Goal: Task Accomplishment & Management: Manage account settings

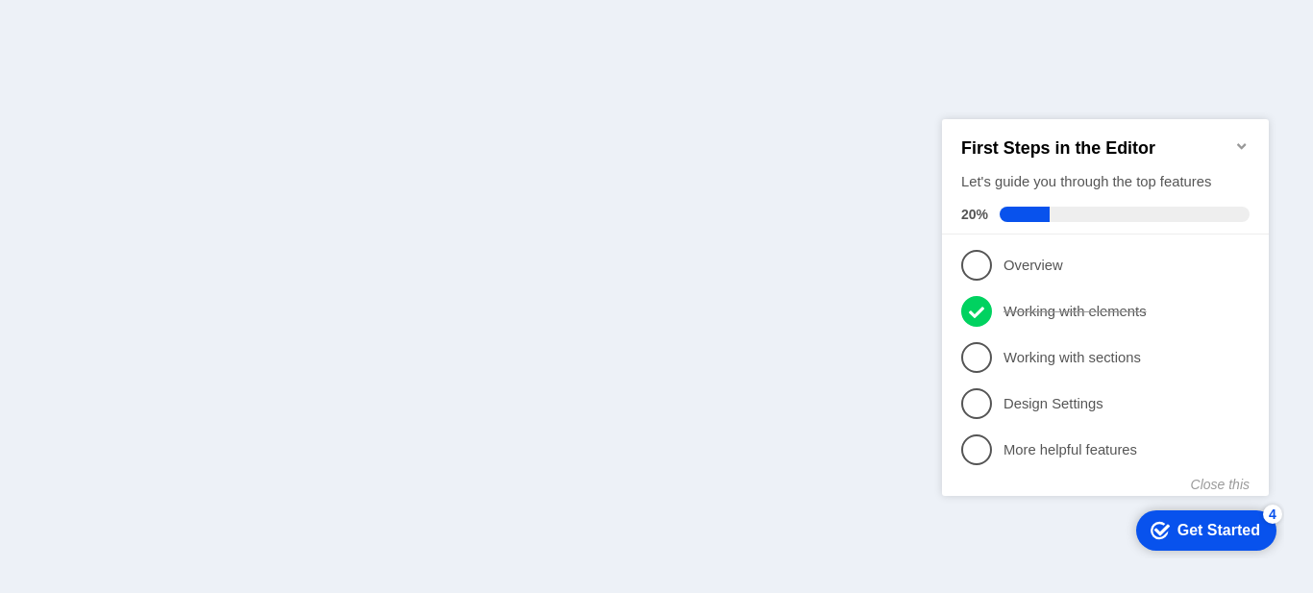
click at [1244, 141] on icon "Minimize checklist" at bounding box center [1241, 144] width 15 height 15
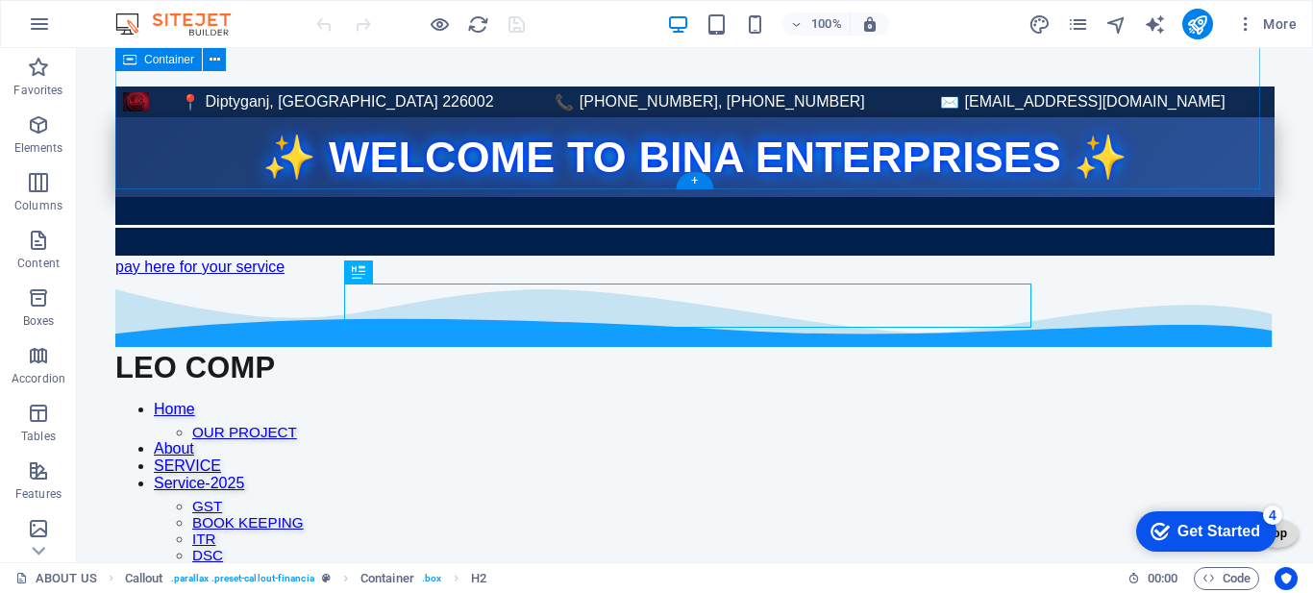
scroll to position [961, 0]
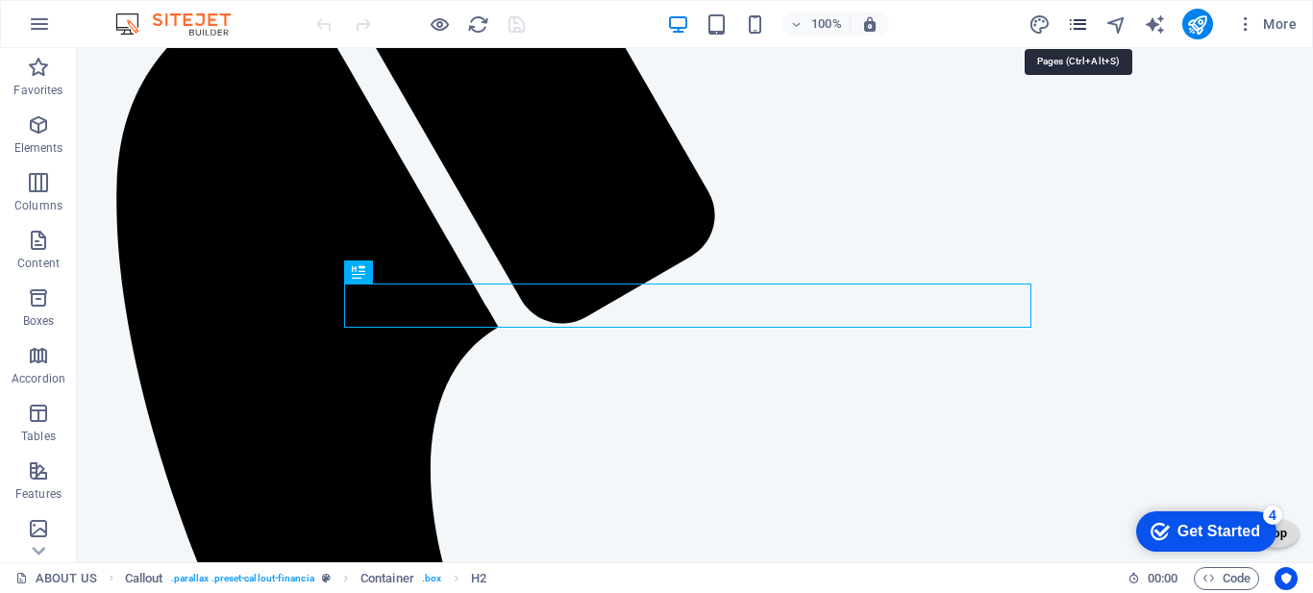
click at [1078, 25] on icon "pages" at bounding box center [1078, 24] width 22 height 22
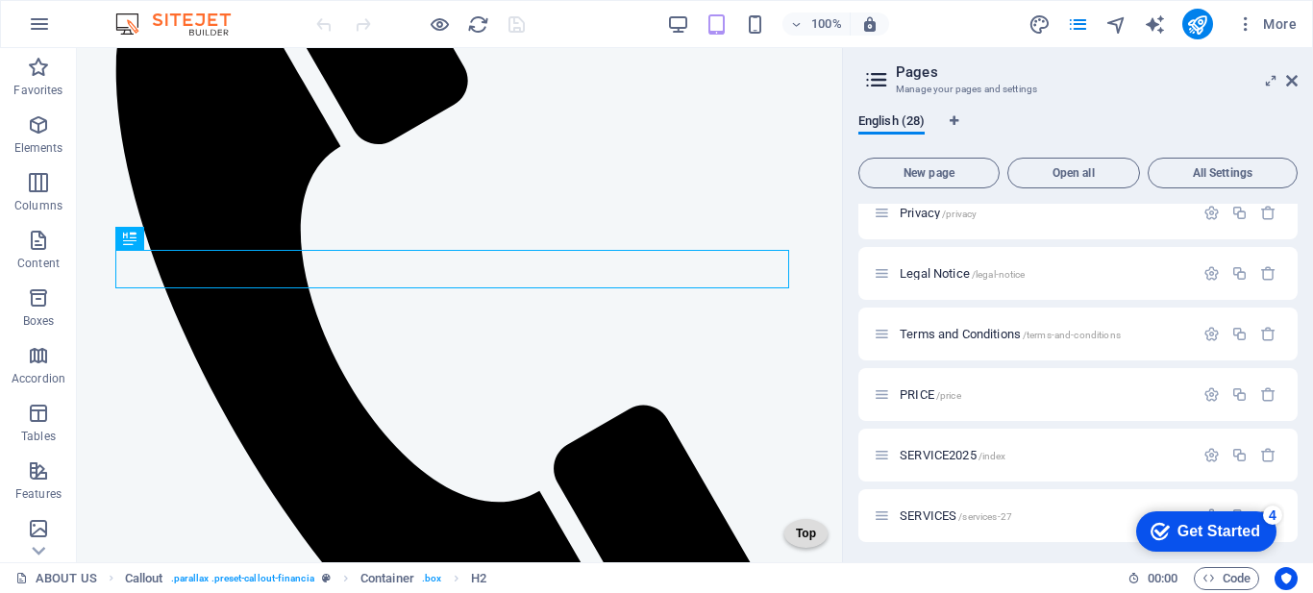
scroll to position [1153, 0]
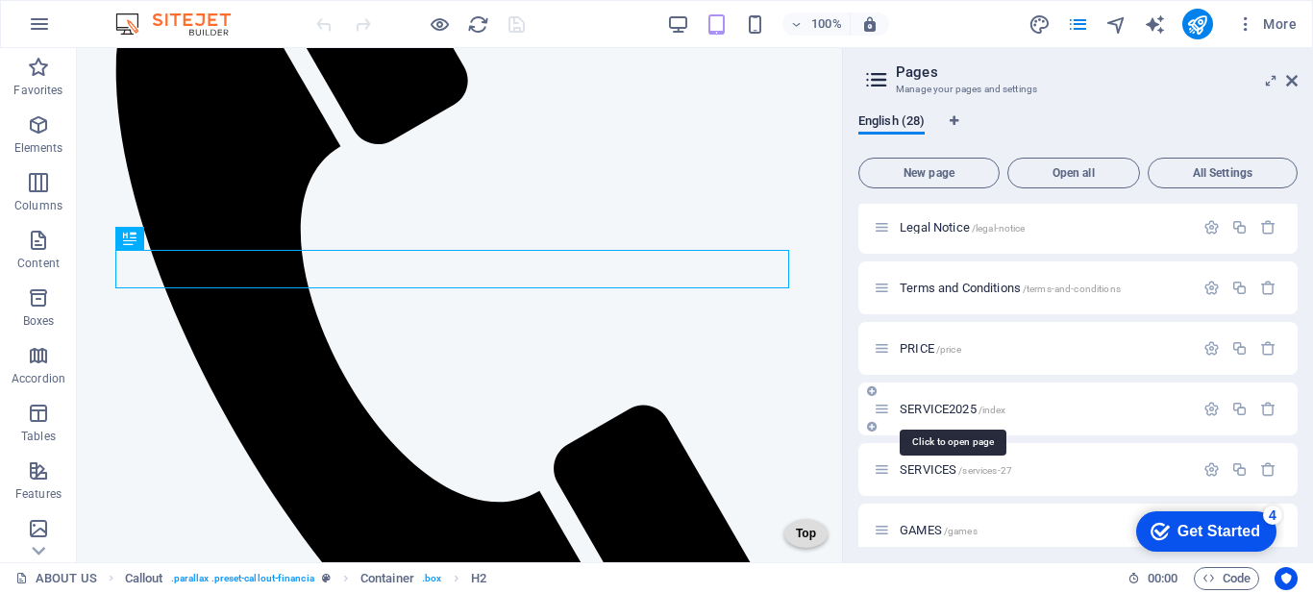
click at [948, 408] on span "SERVICE2025 /index" at bounding box center [952, 409] width 106 height 14
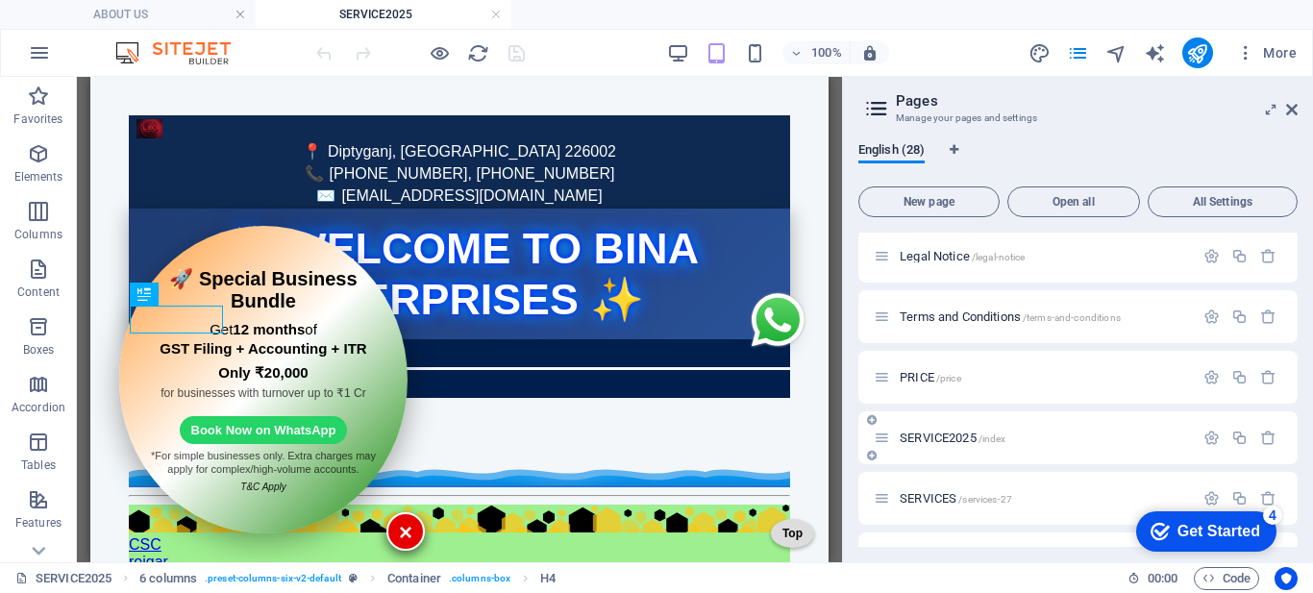
scroll to position [481, 0]
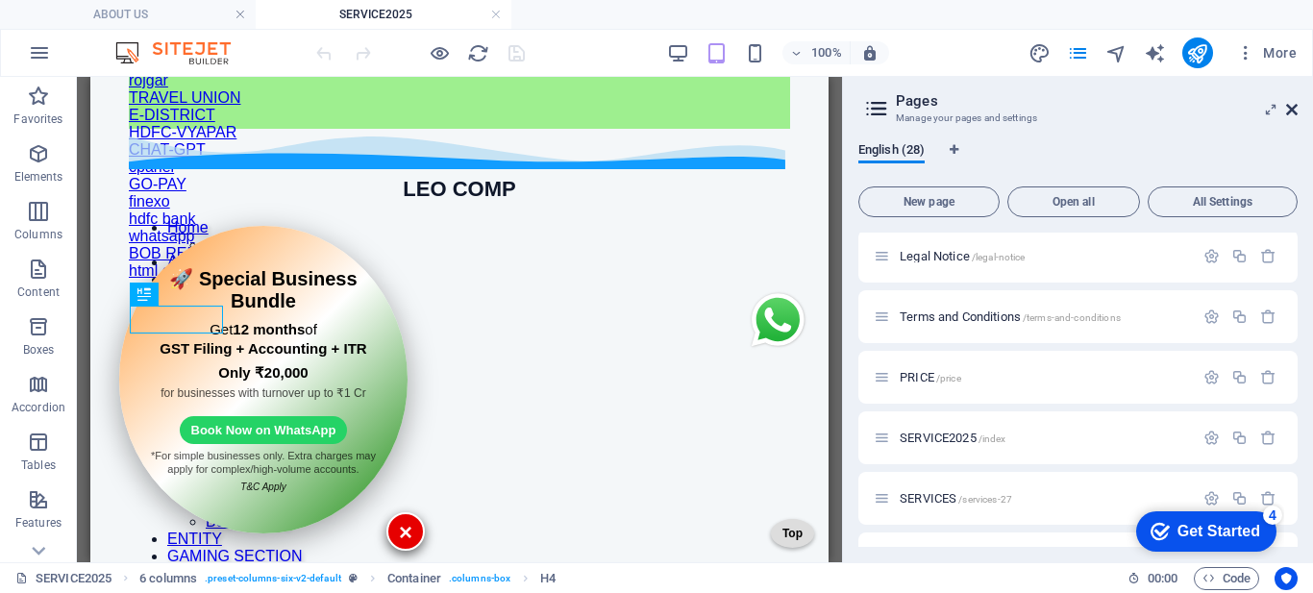
click at [1291, 104] on icon at bounding box center [1292, 109] width 12 height 15
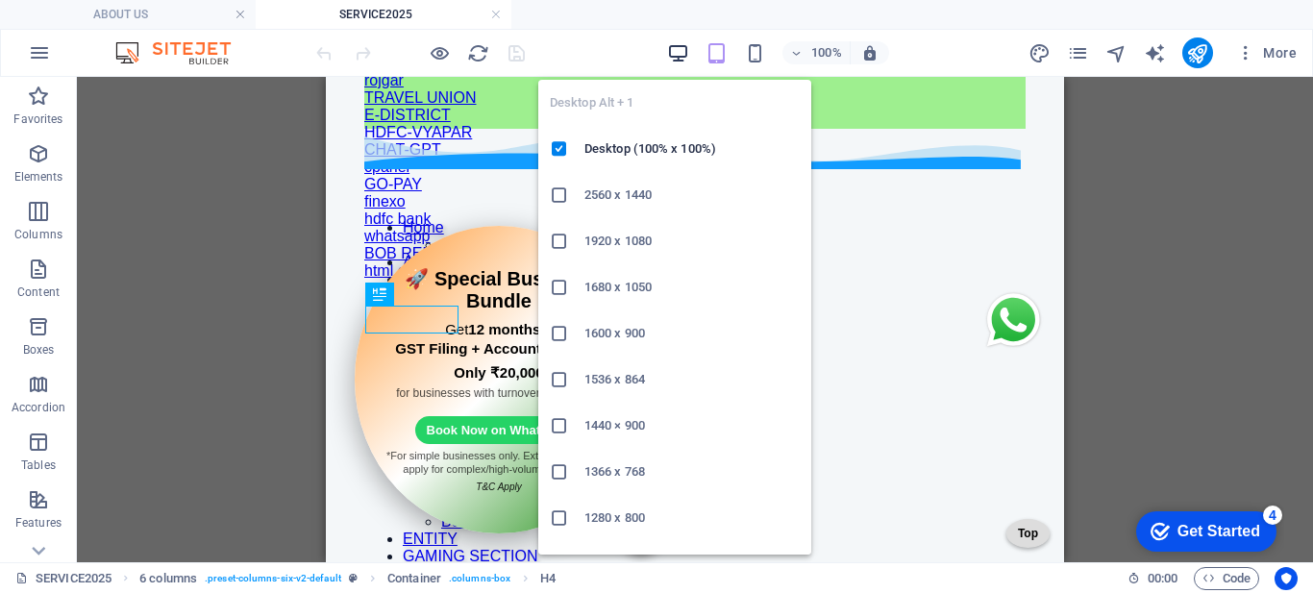
click at [676, 55] on icon "button" at bounding box center [678, 53] width 22 height 22
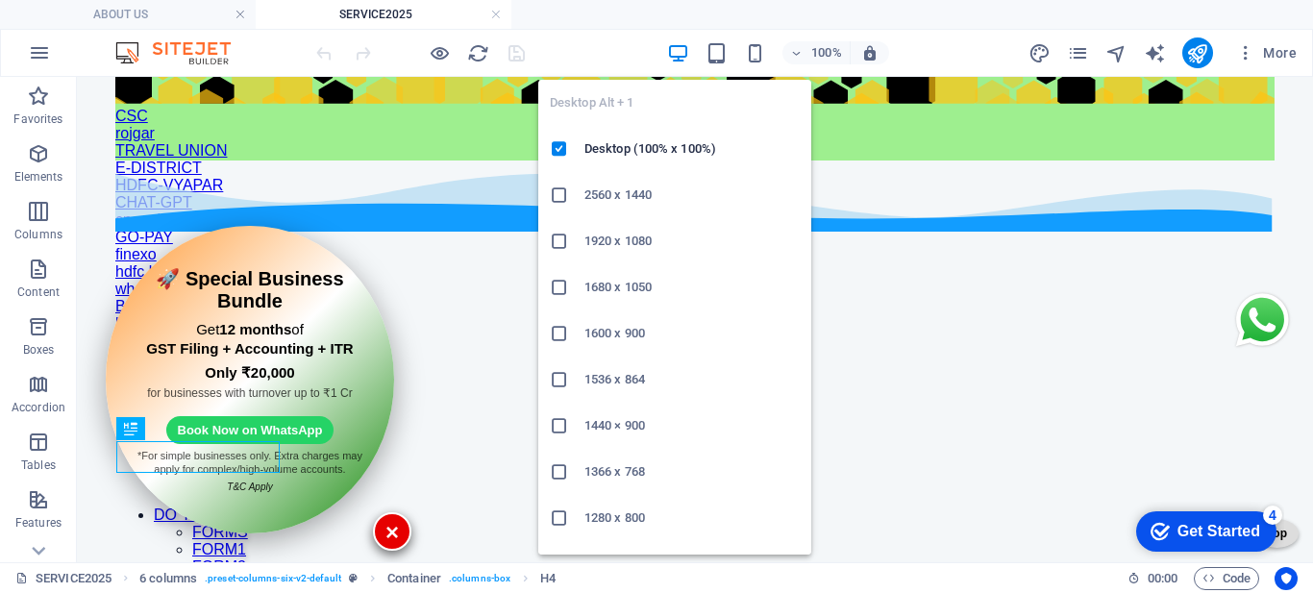
scroll to position [344, 0]
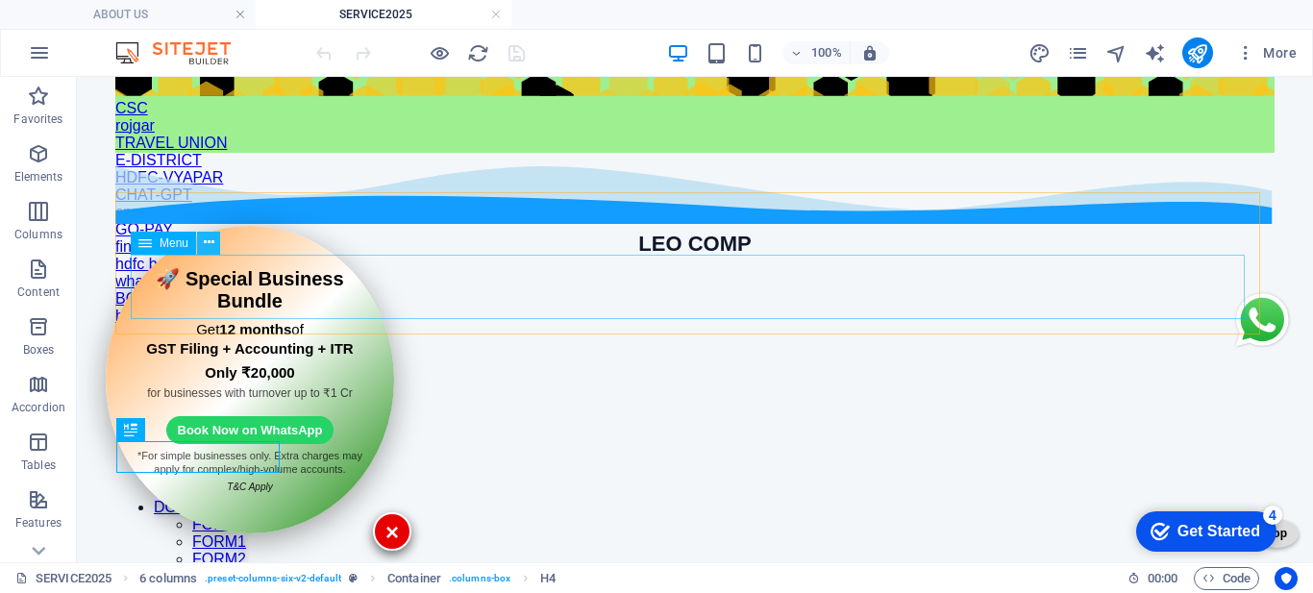
click at [208, 249] on icon at bounding box center [209, 243] width 11 height 20
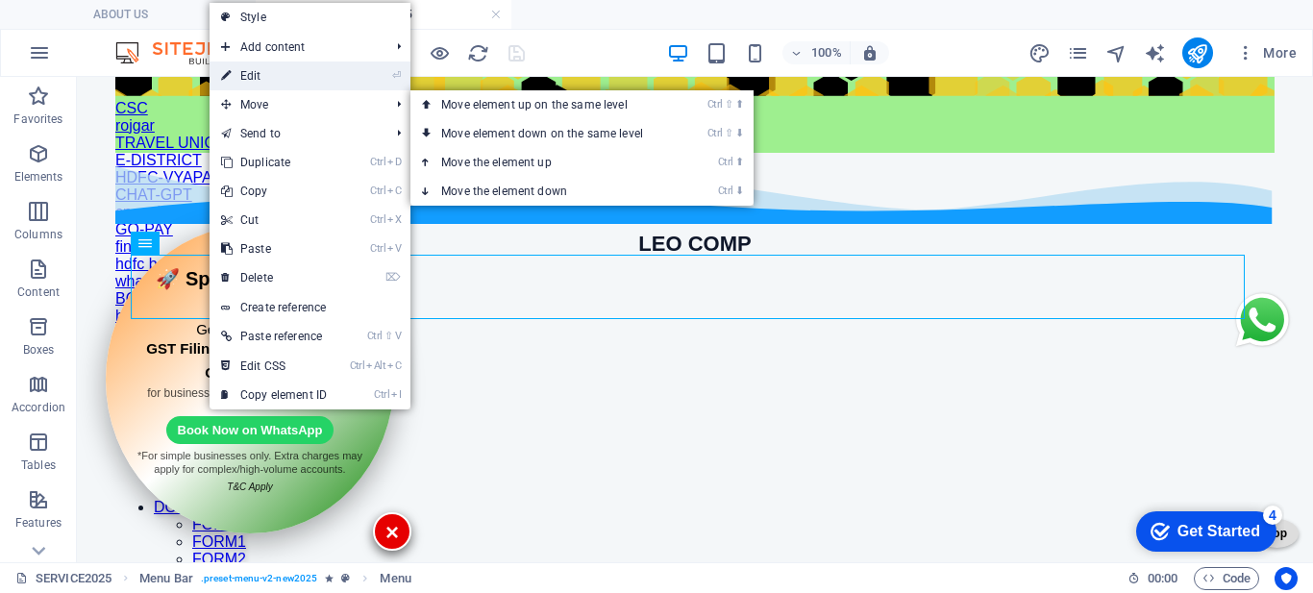
click at [261, 79] on link "⏎ Edit" at bounding box center [273, 75] width 129 height 29
select select
select select "2"
select select
select select "22"
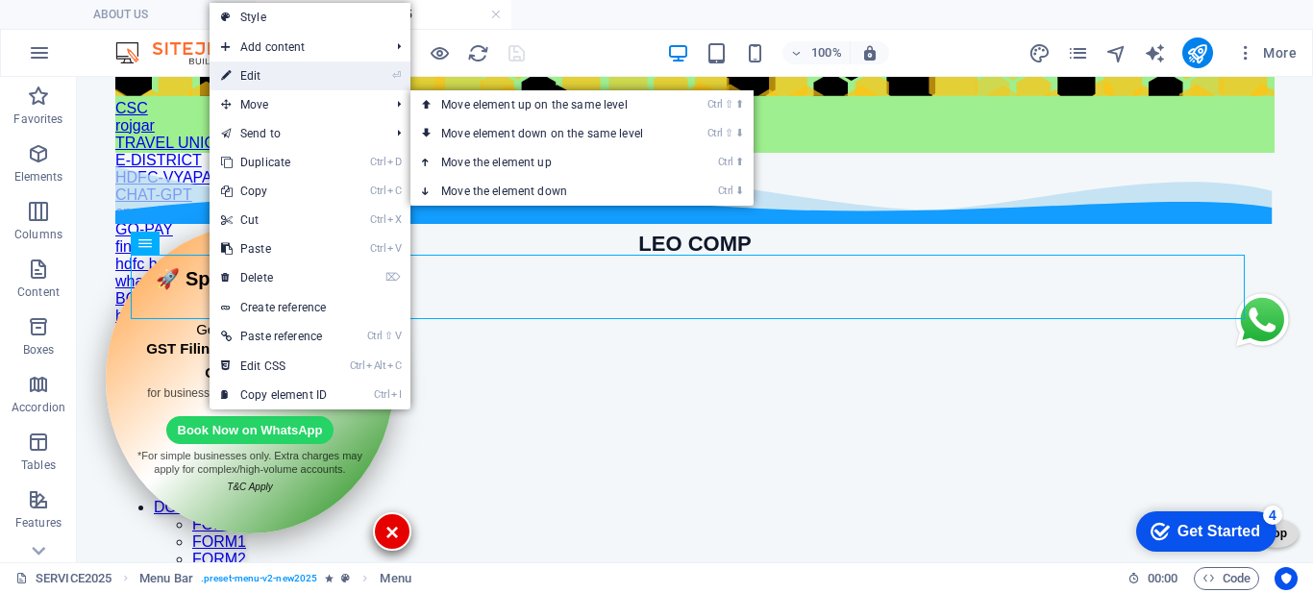
select select
select select "alternate"
select select "14"
select select
select select "16"
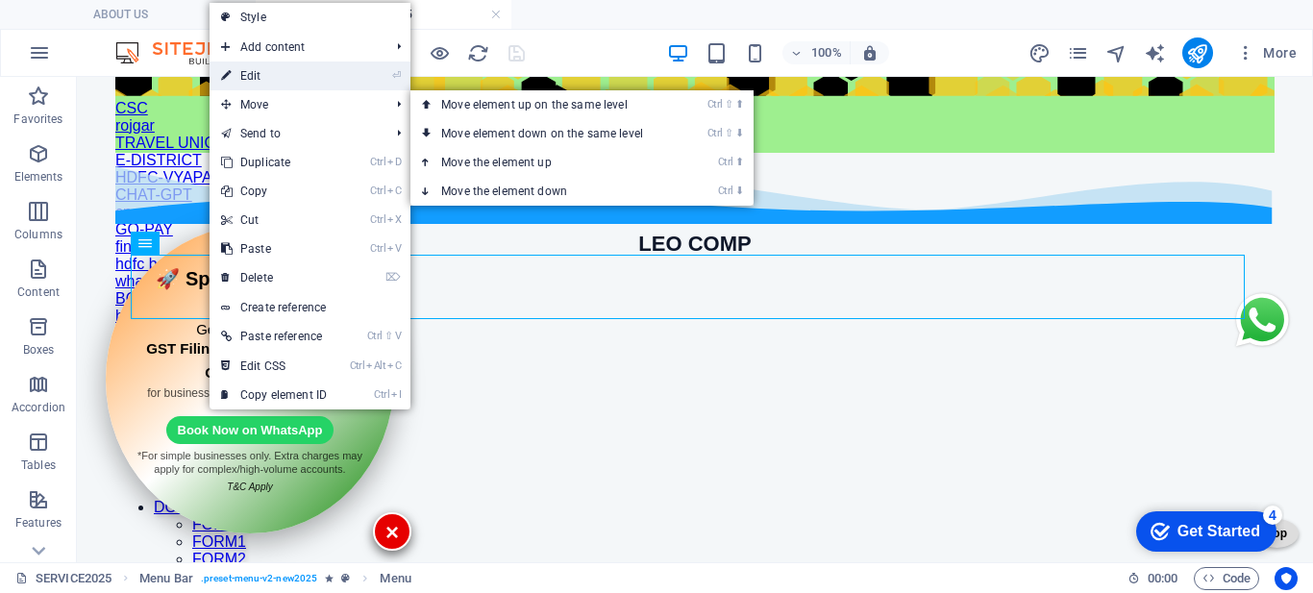
select select
select select "15"
select select
select select "17"
select select
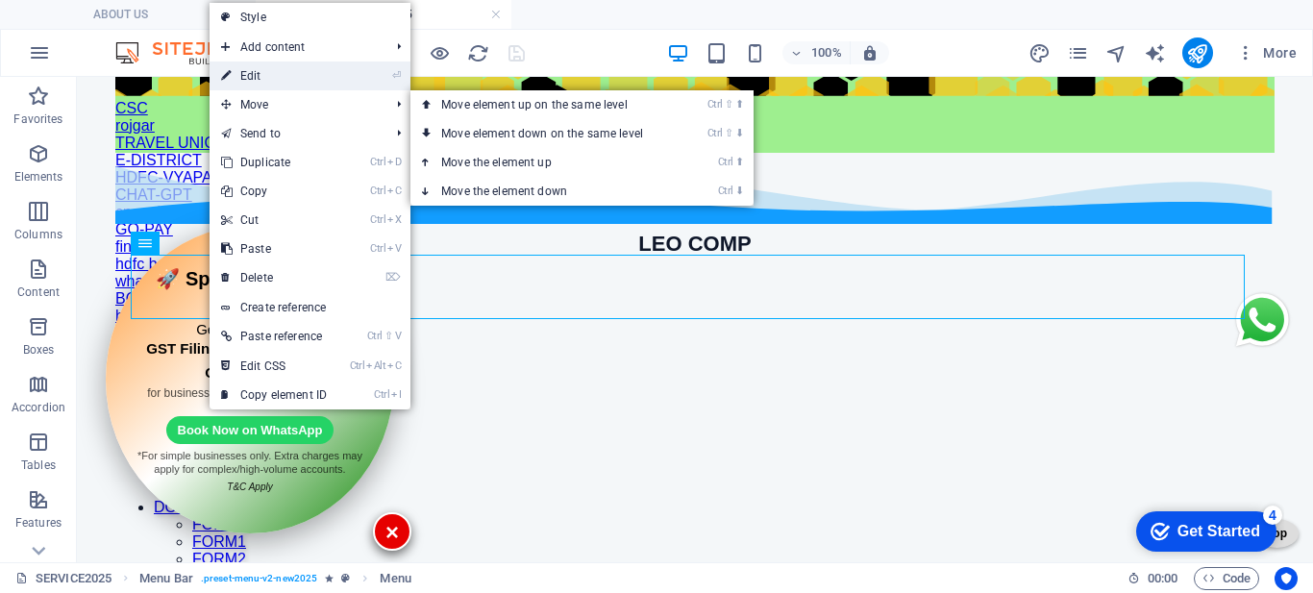
select select "12"
select select
select select "4"
select select
select select "6"
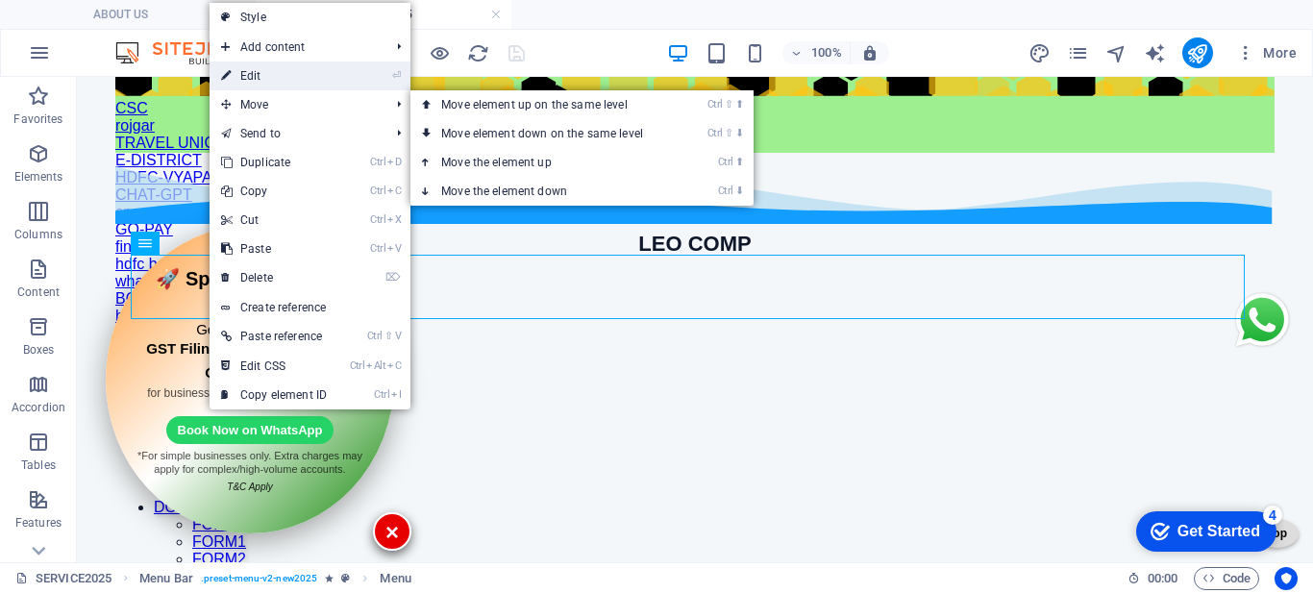
select select
select select "5"
select select
select select "9"
select select
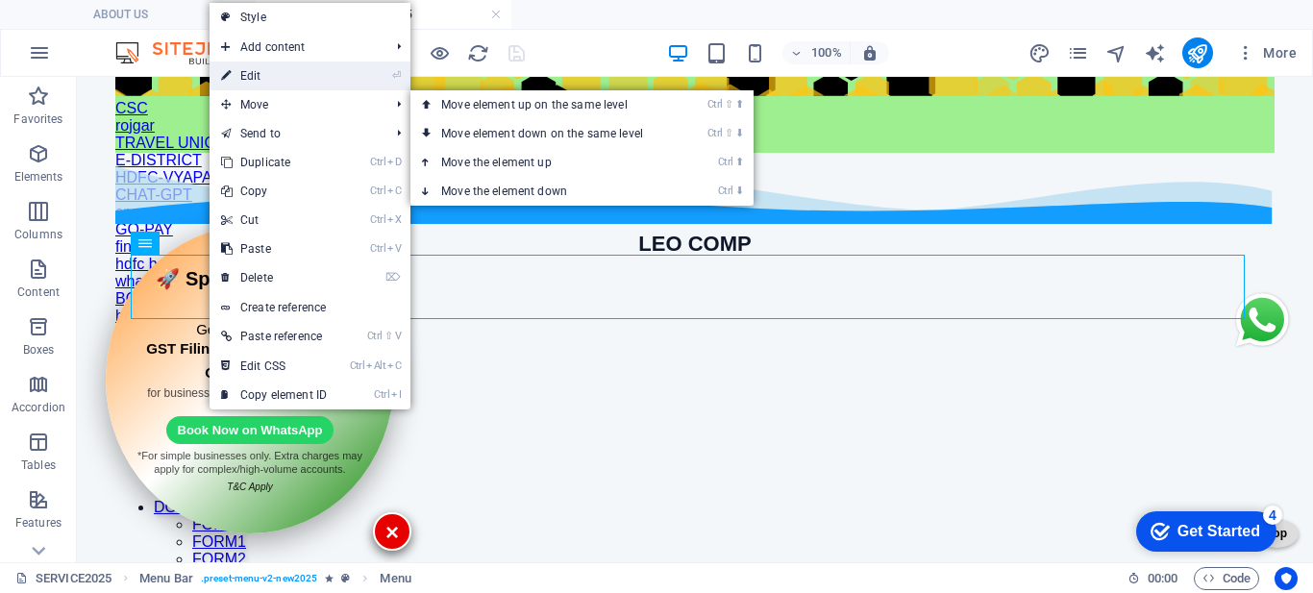
select select "11"
select select
select select "11"
select select
select select "16"
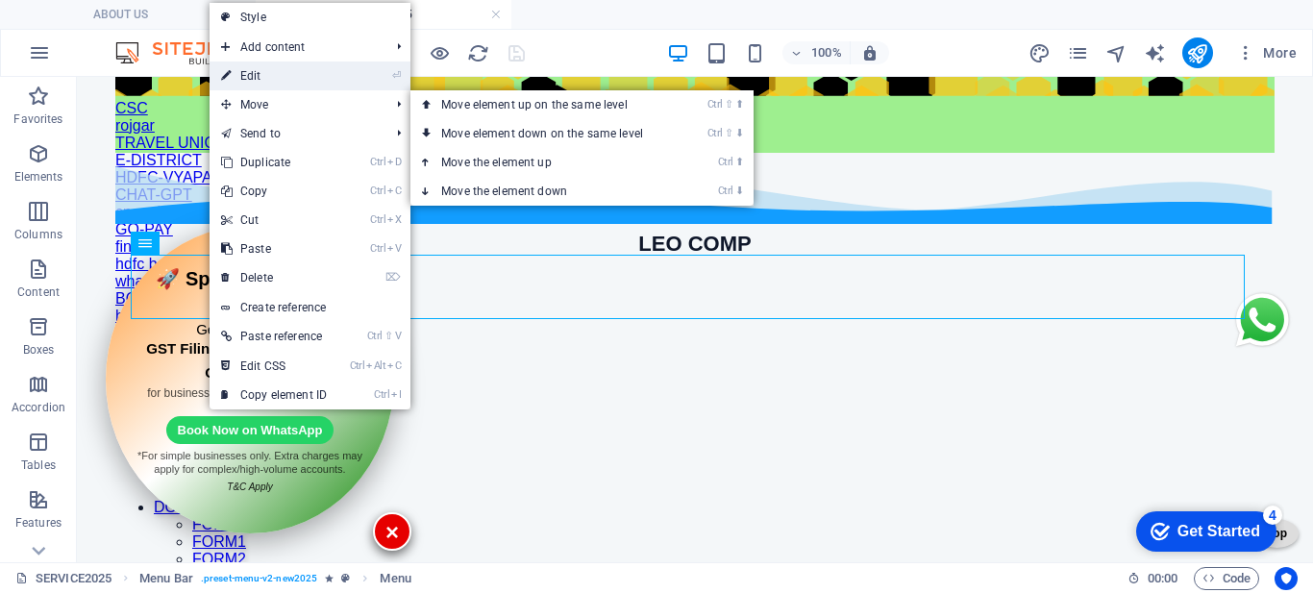
select select
select select "25"
select select
select select "bookmark"
select select "26"
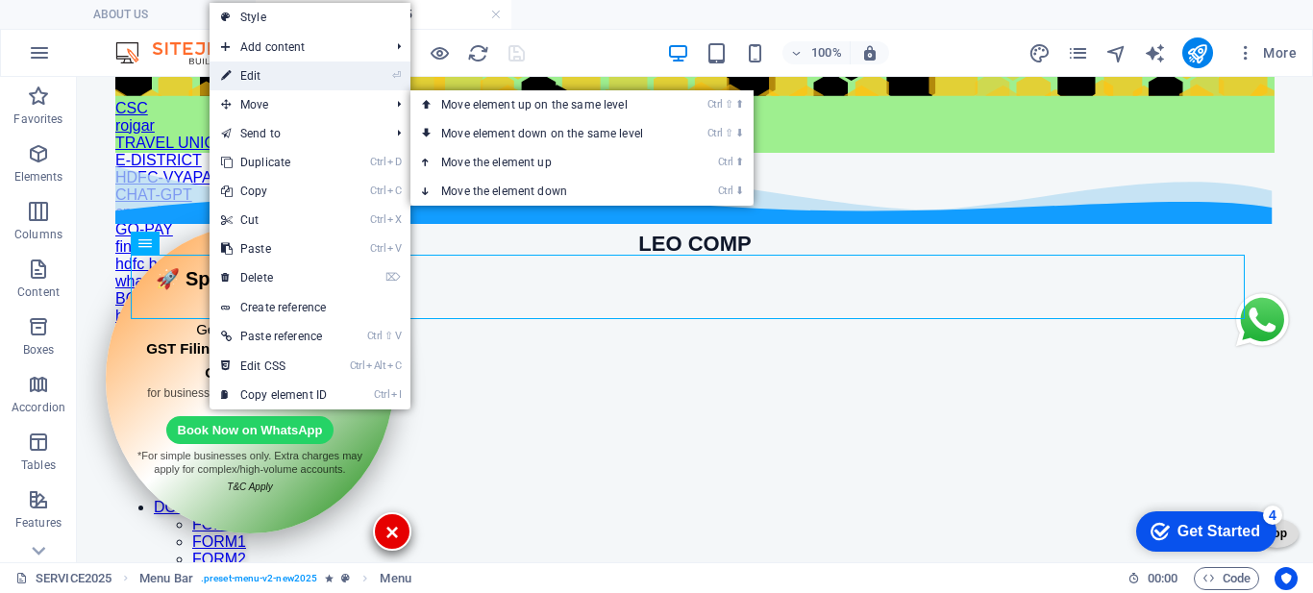
select select
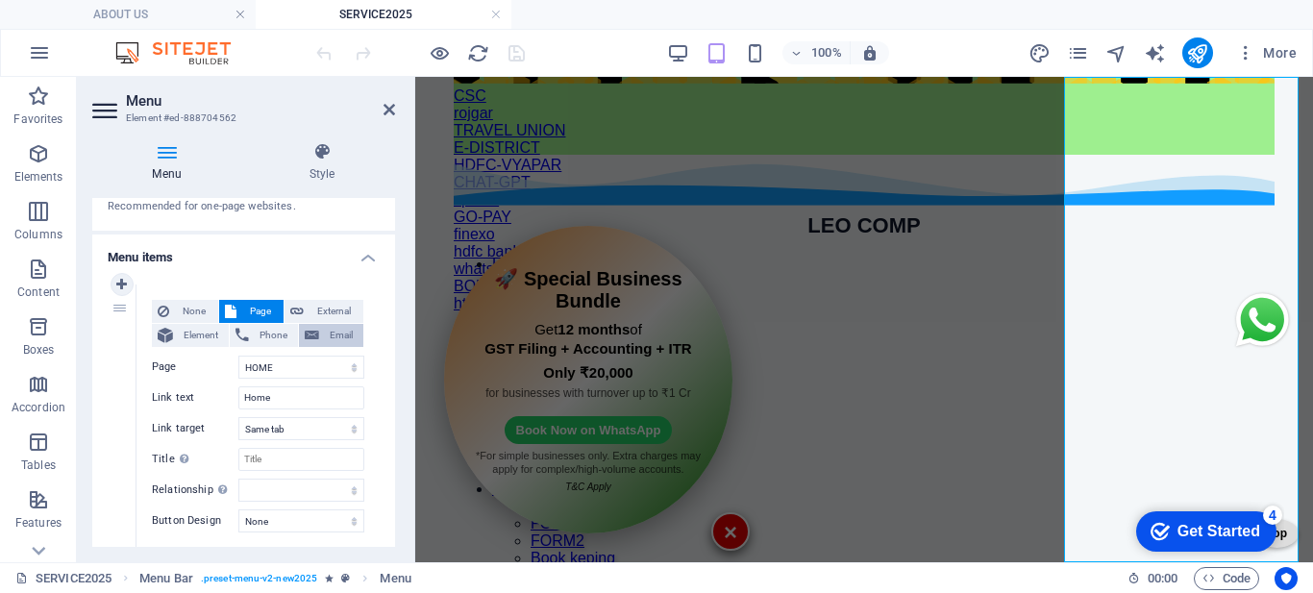
scroll to position [192, 0]
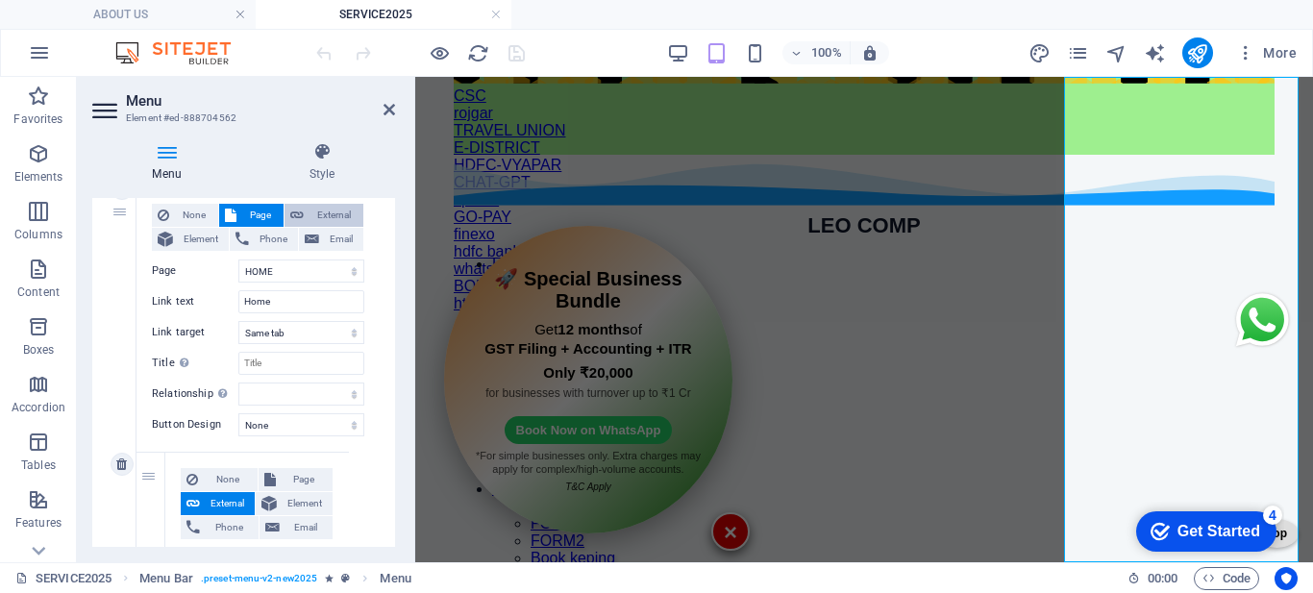
click at [317, 220] on span "External" at bounding box center [333, 215] width 48 height 23
select select "blank"
select select
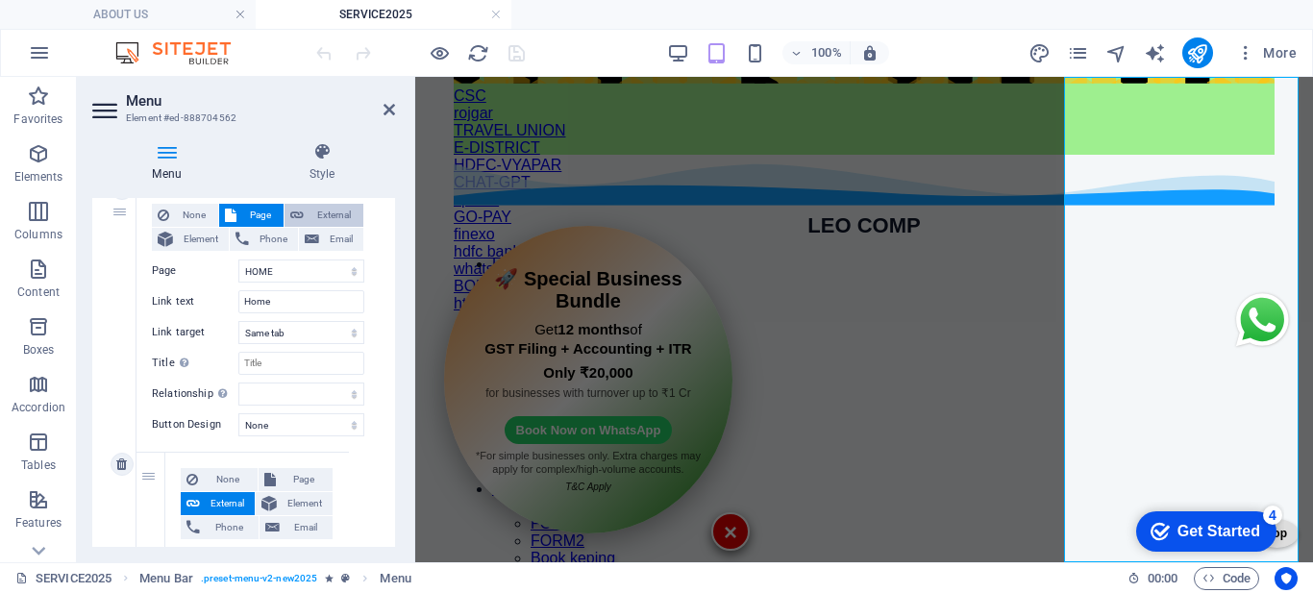
select select
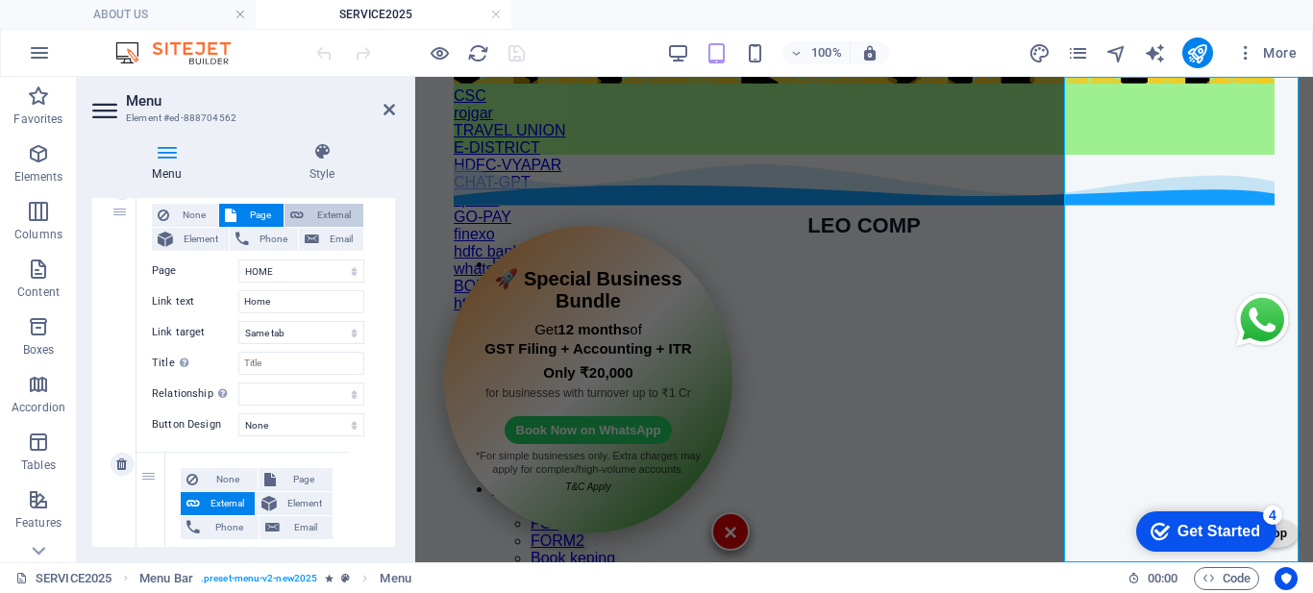
select select
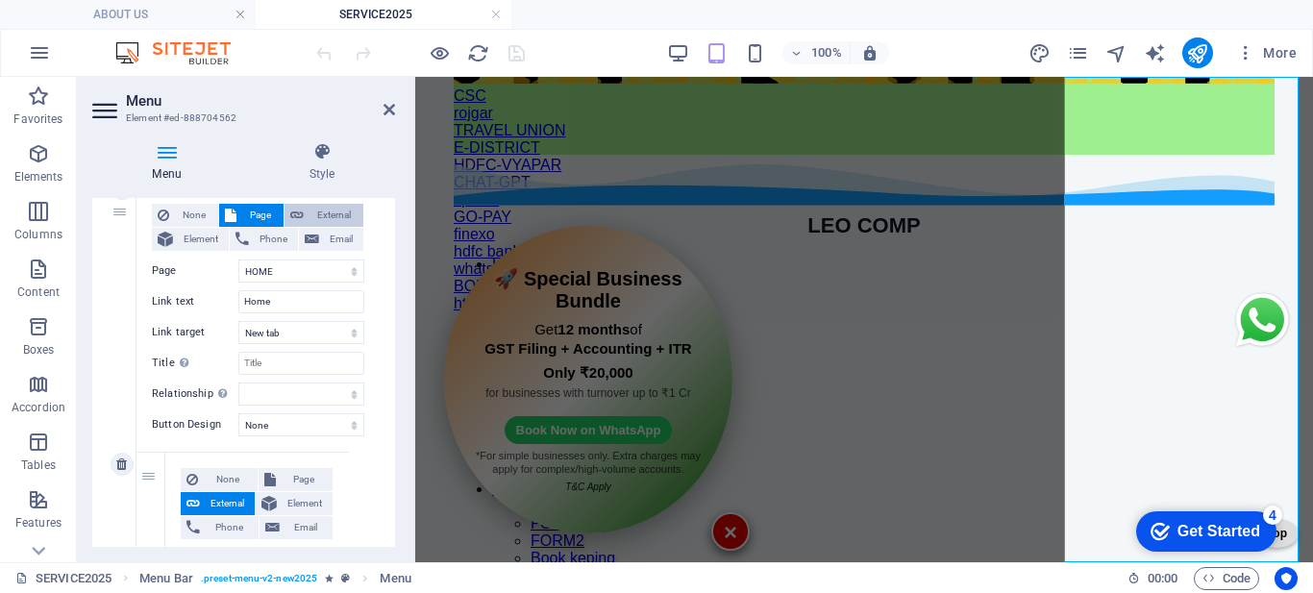
select select
click at [234, 217] on icon at bounding box center [231, 215] width 12 height 23
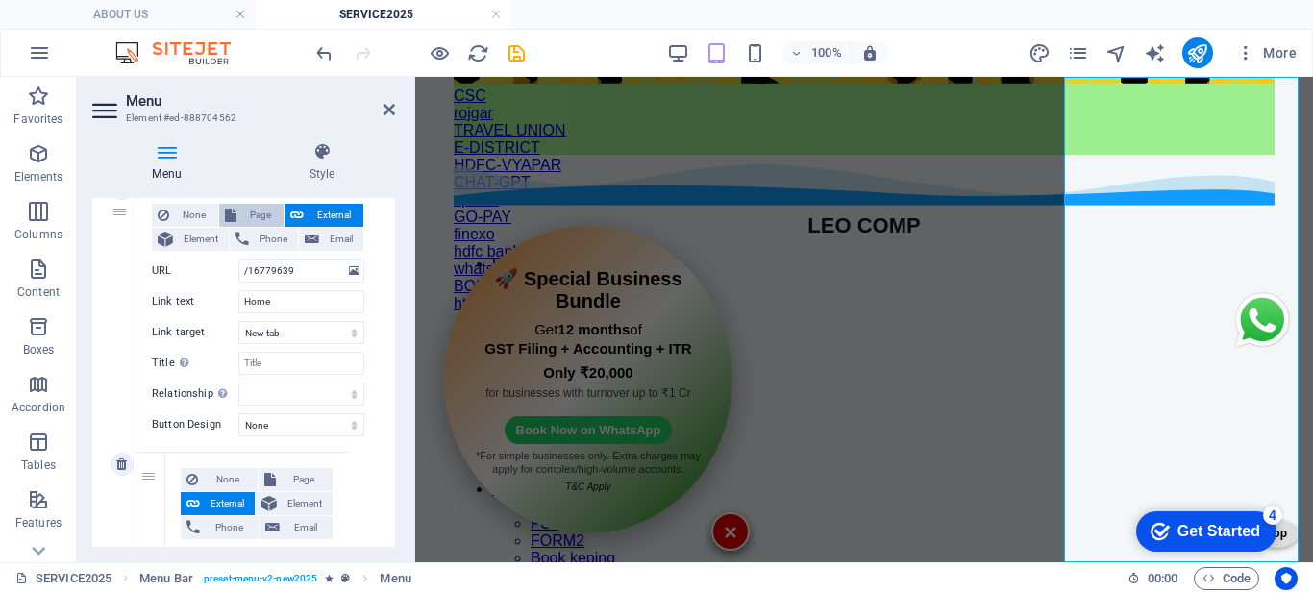
select select
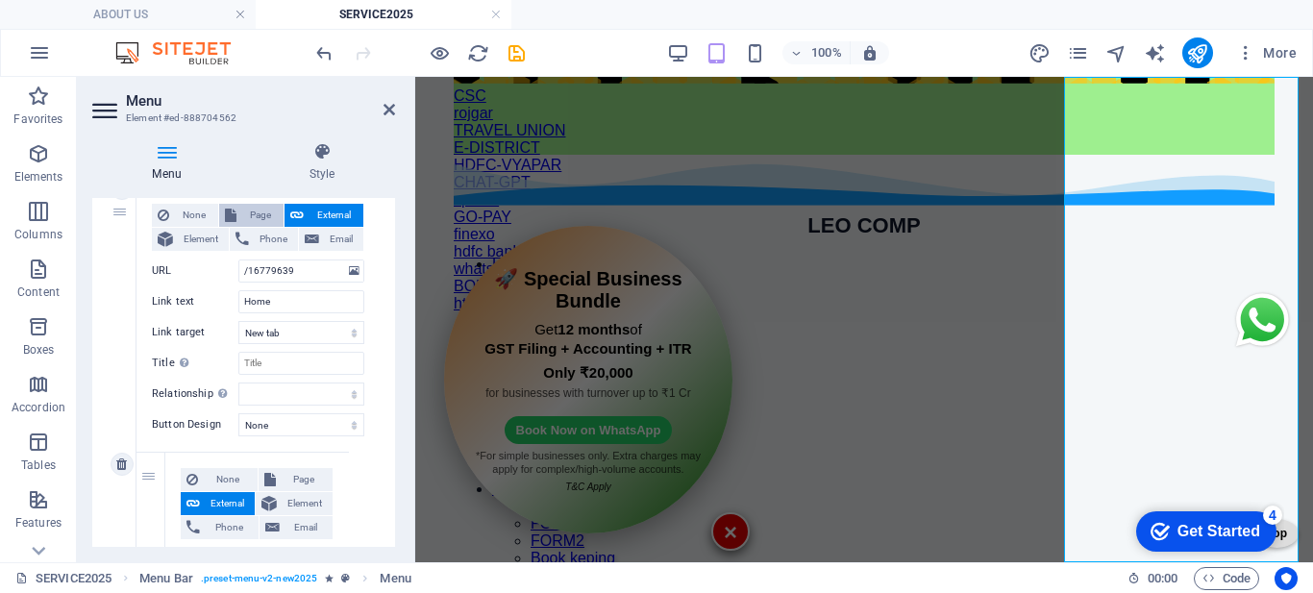
select select
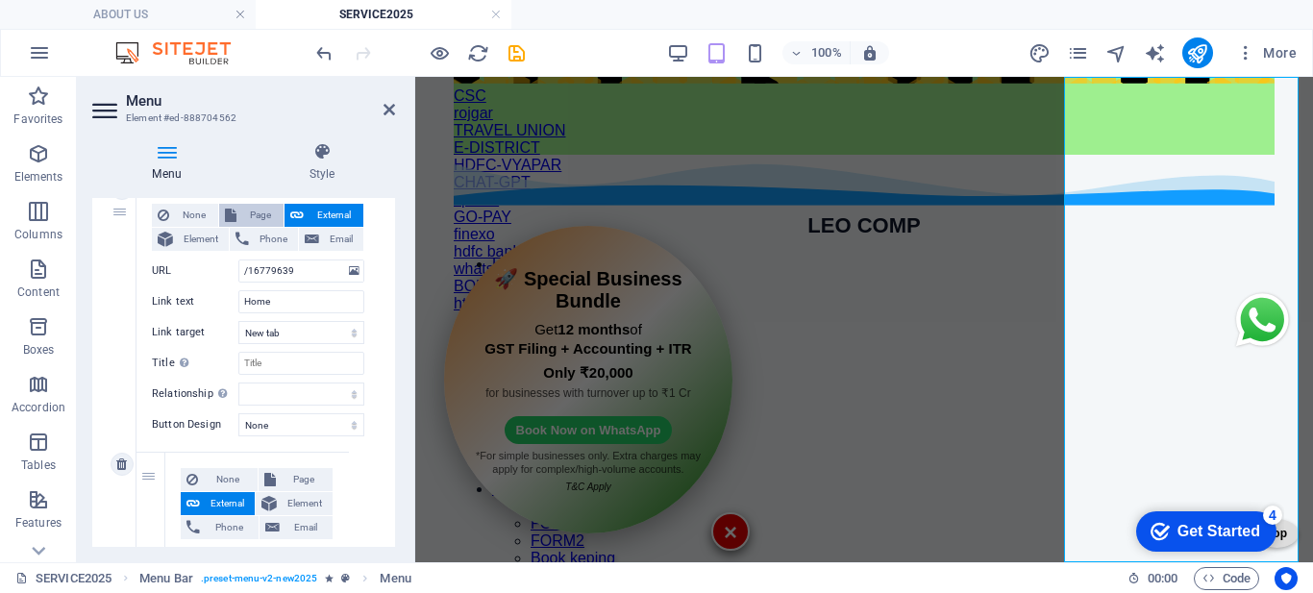
select select
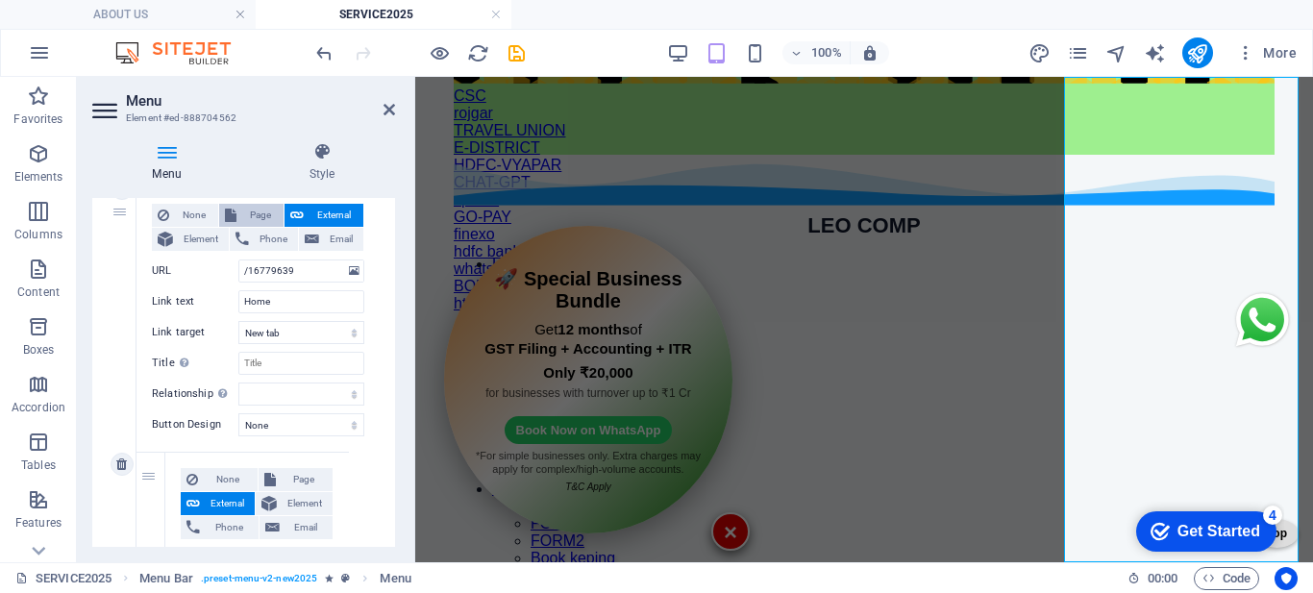
select select
click at [284, 268] on select "HOME ABOUT US SERVICES HELP YOU SELF VECHILE INSURANCE SELF ONLINE FORM FILLING…" at bounding box center [301, 270] width 126 height 23
click at [238, 259] on select "HOME ABOUT US SERVICES HELP YOU SELF VECHILE INSURANCE SELF ONLINE FORM FILLING…" at bounding box center [301, 270] width 126 height 23
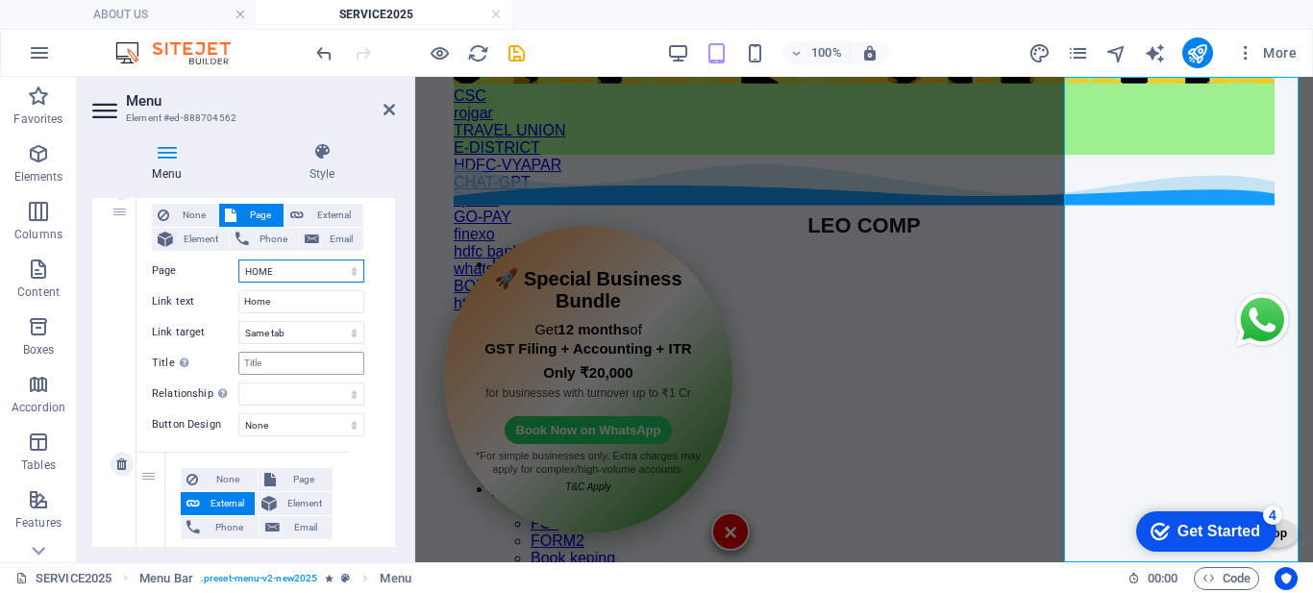
scroll to position [384, 0]
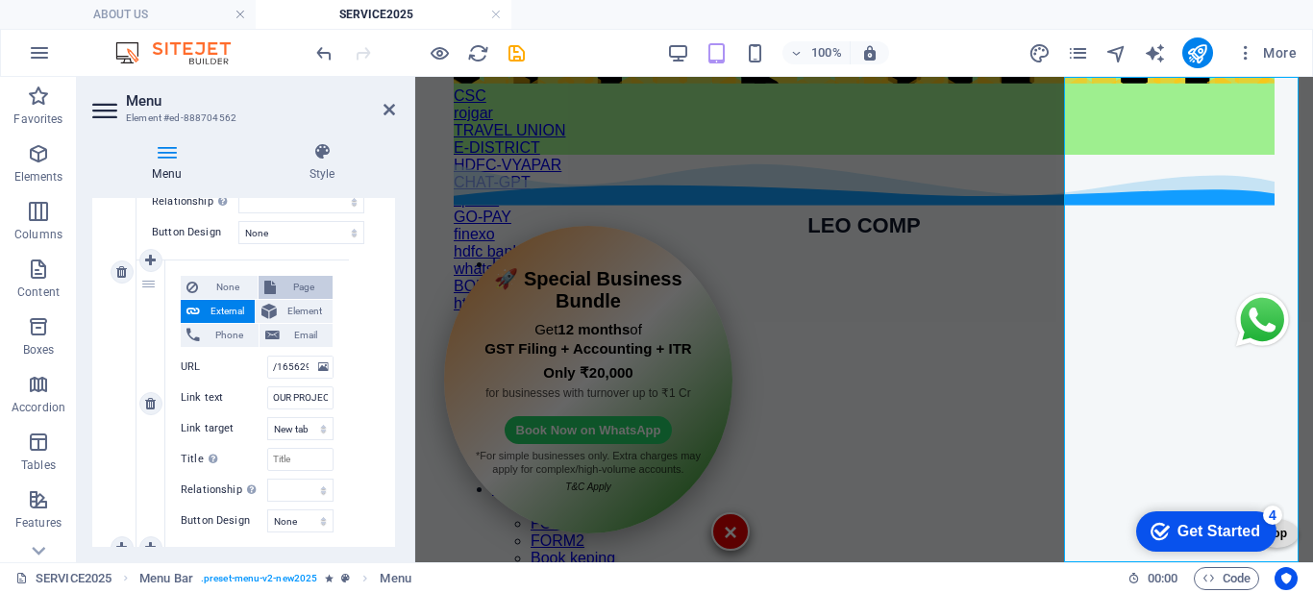
click at [295, 286] on span "Page" at bounding box center [305, 287] width 46 height 23
select select
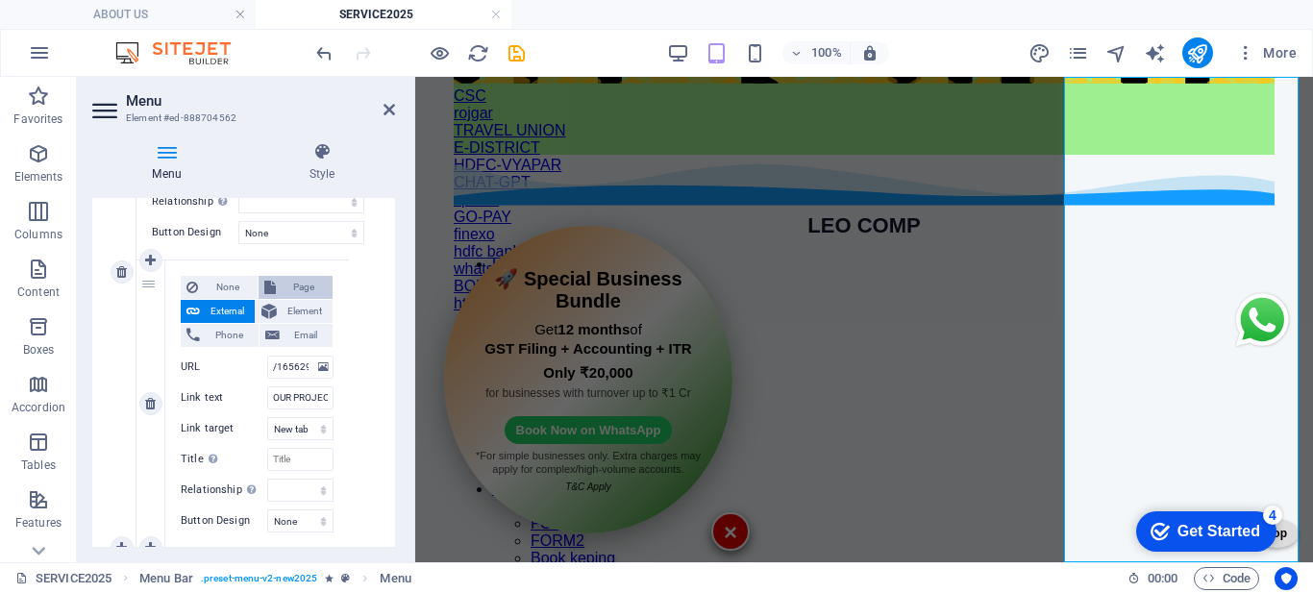
select select
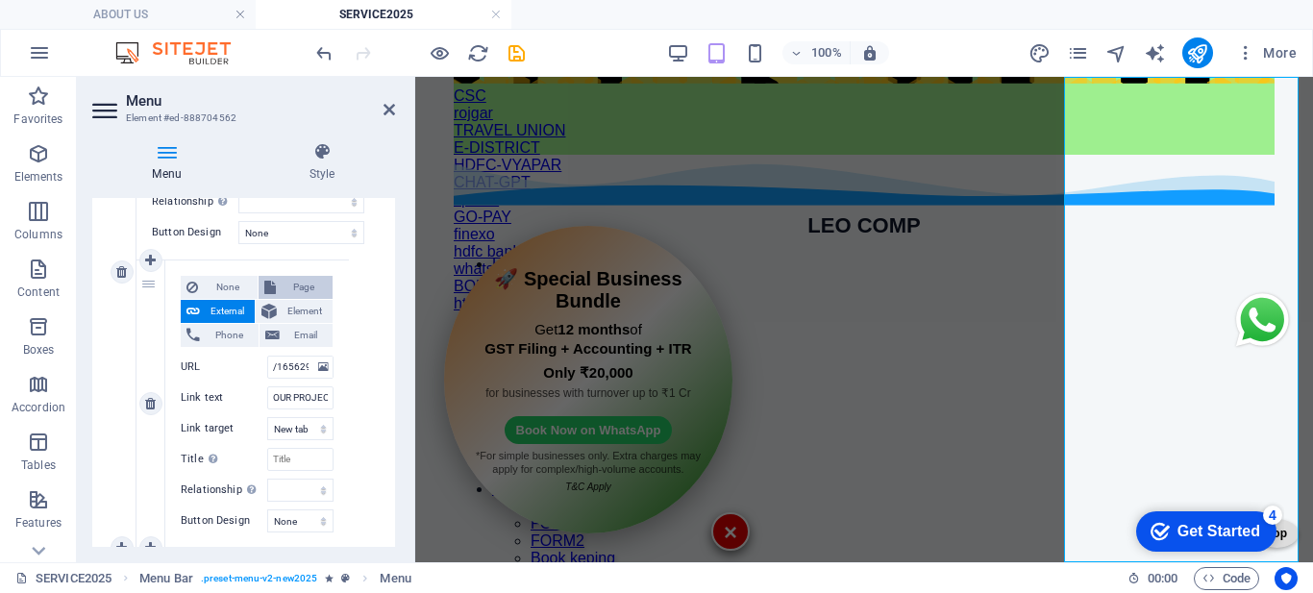
select select
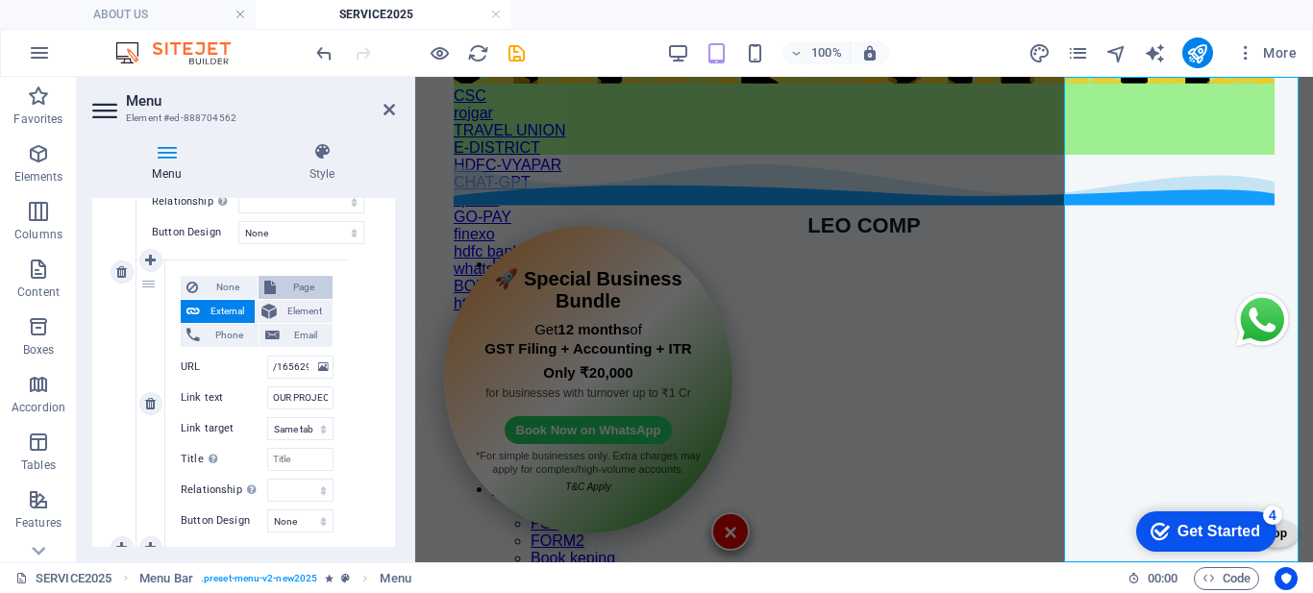
select select
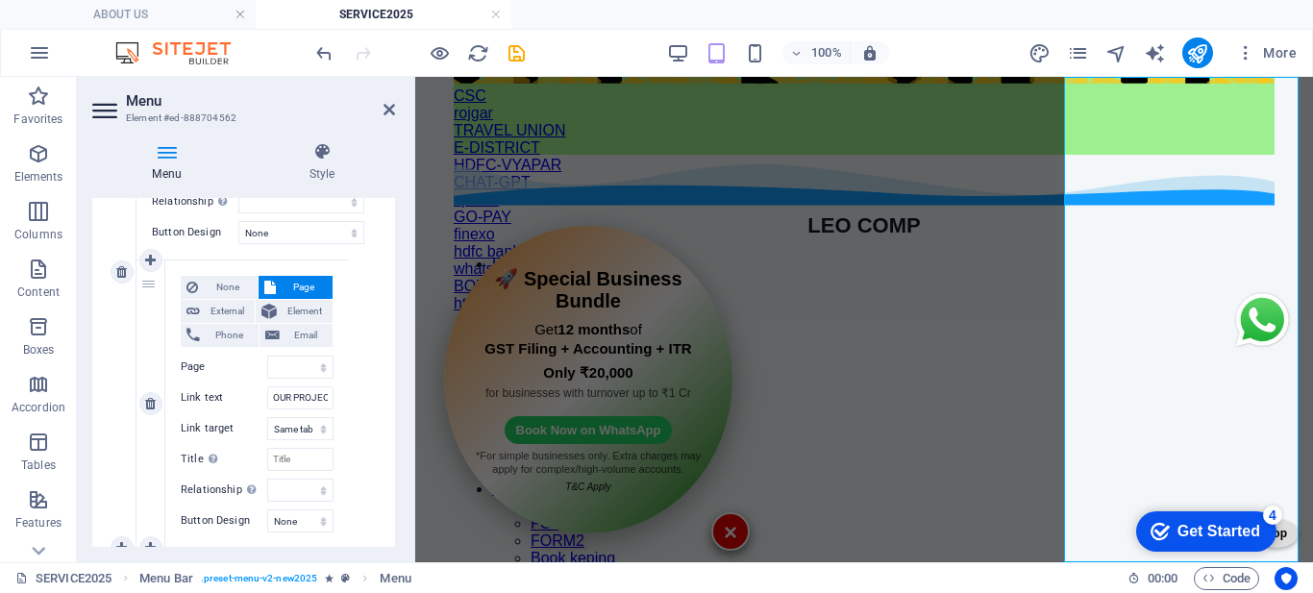
click at [279, 354] on div "None Page External Element Phone Email Page HOME ABOUT US SERVICES HELP YOU SEL…" at bounding box center [257, 389] width 153 height 226
click at [288, 370] on select "HOME ABOUT US SERVICES HELP YOU SELF VECHILE INSURANCE SELF ONLINE FORM FILLING…" at bounding box center [300, 367] width 66 height 23
select select "8"
click at [267, 356] on select "HOME ABOUT US SERVICES HELP YOU SELF VECHILE INSURANCE SELF ONLINE FORM FILLING…" at bounding box center [300, 367] width 66 height 23
select select
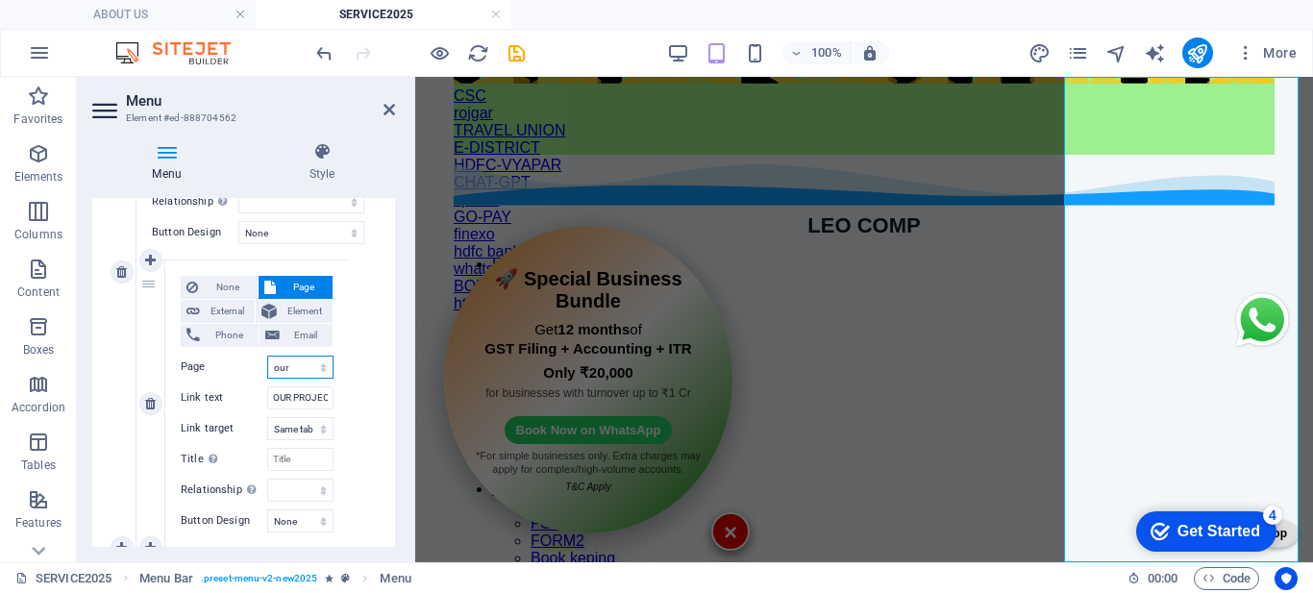
select select
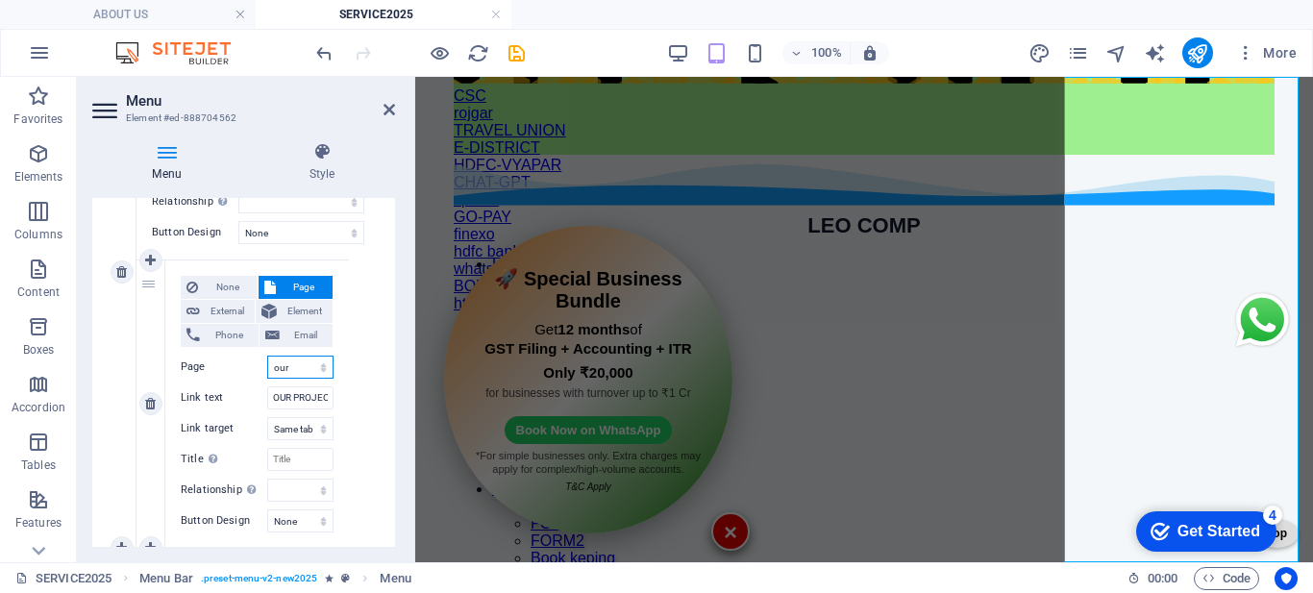
select select
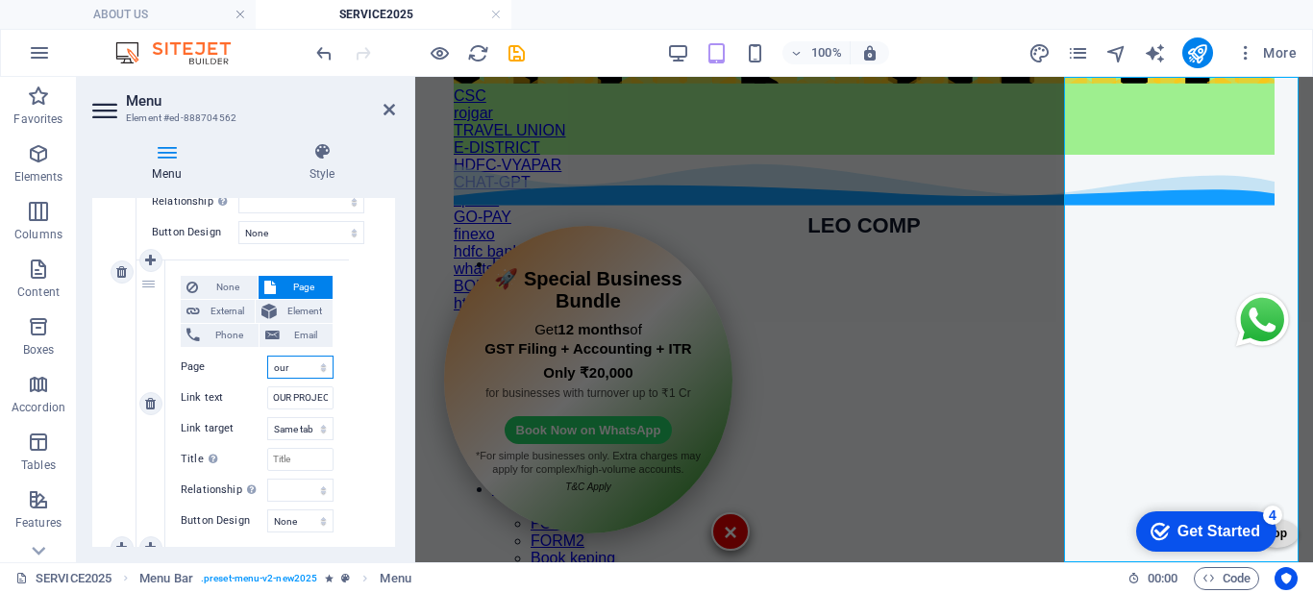
select select
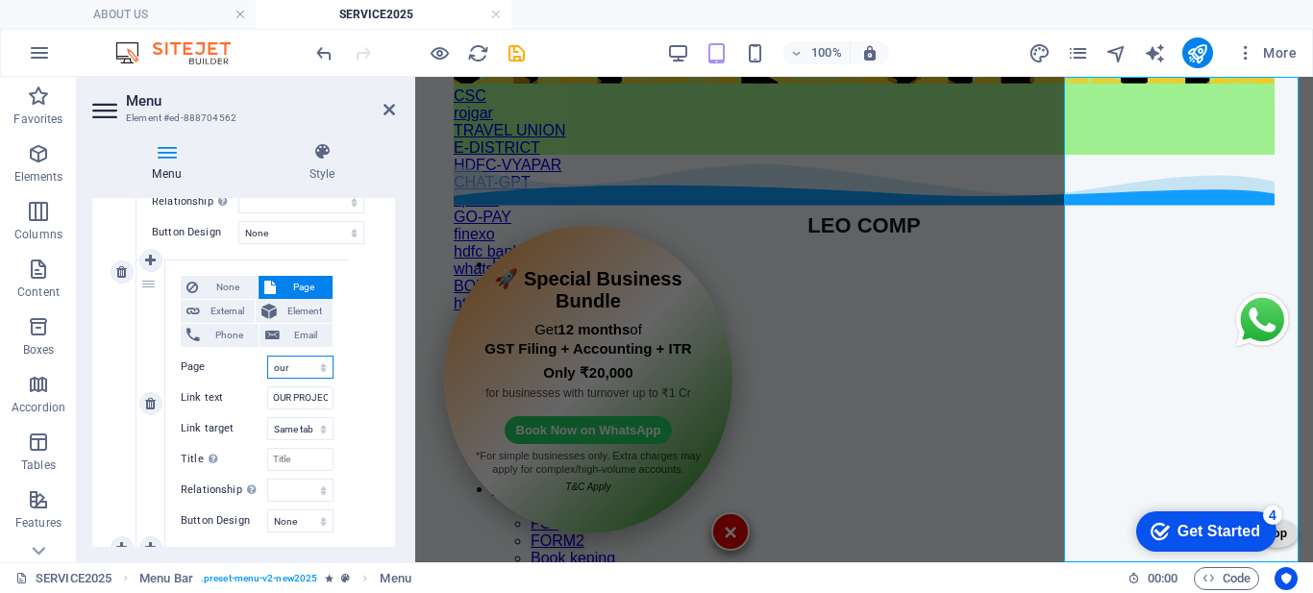
select select
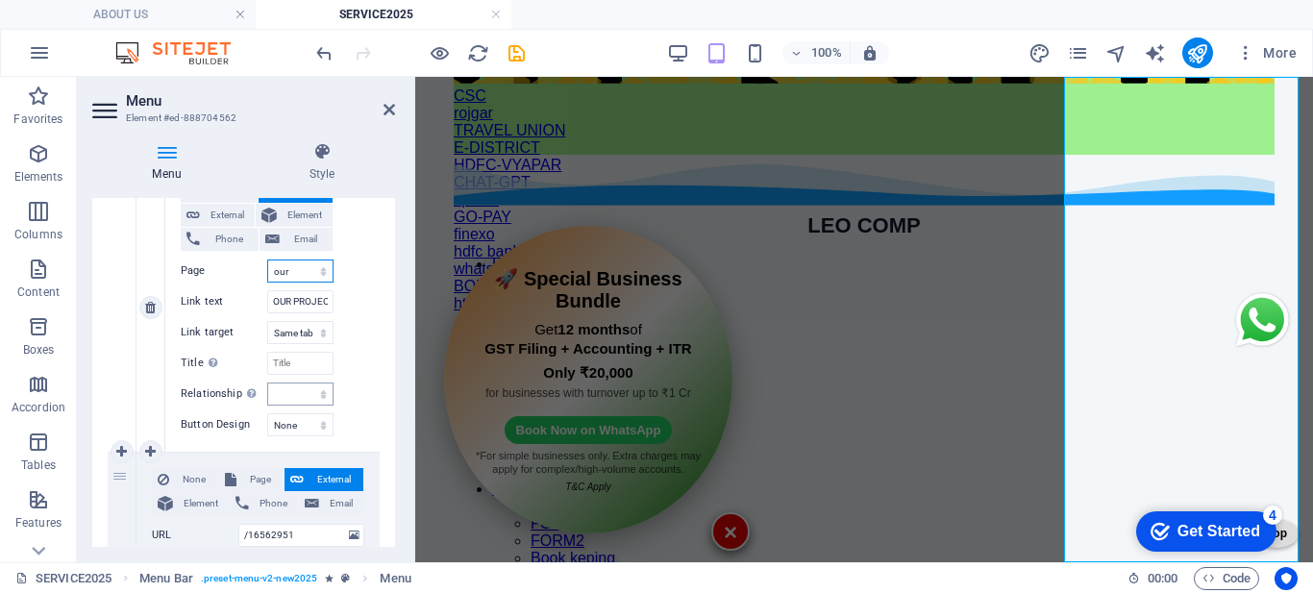
scroll to position [673, 0]
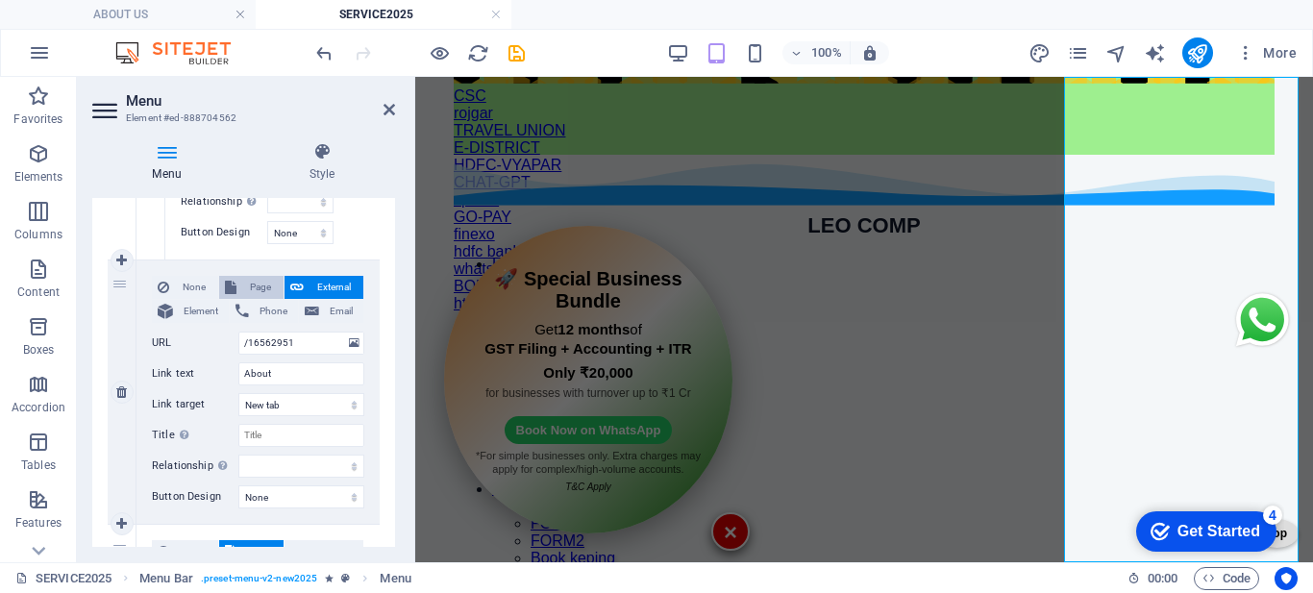
click at [256, 286] on span "Page" at bounding box center [260, 287] width 36 height 23
select select
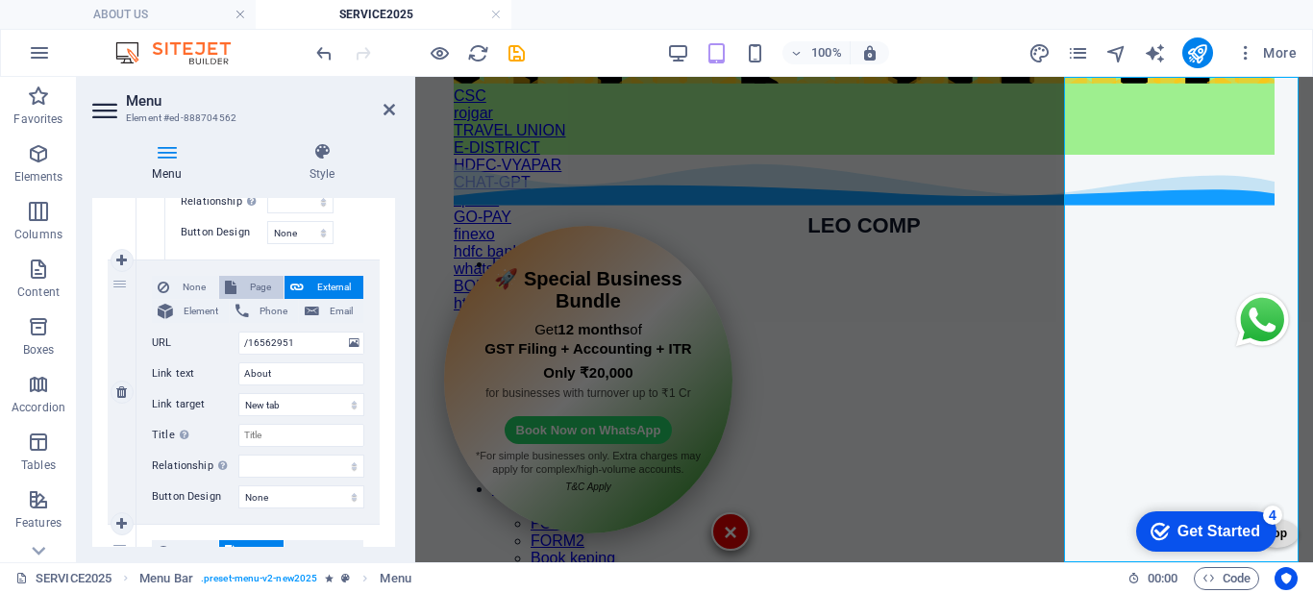
select select
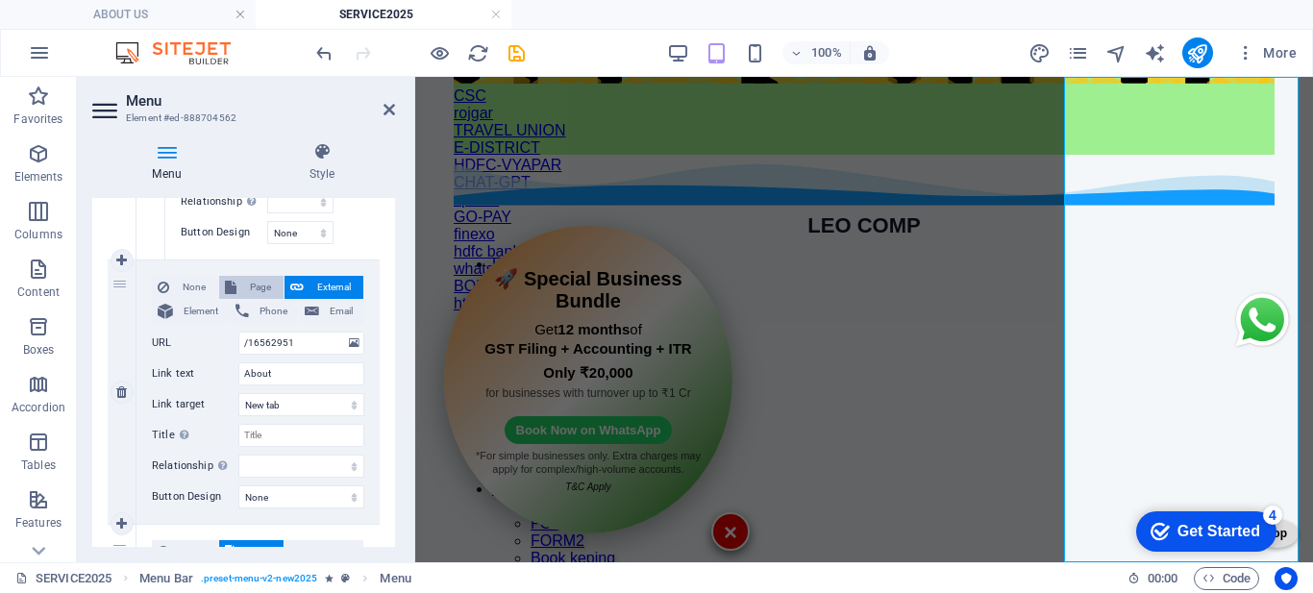
select select
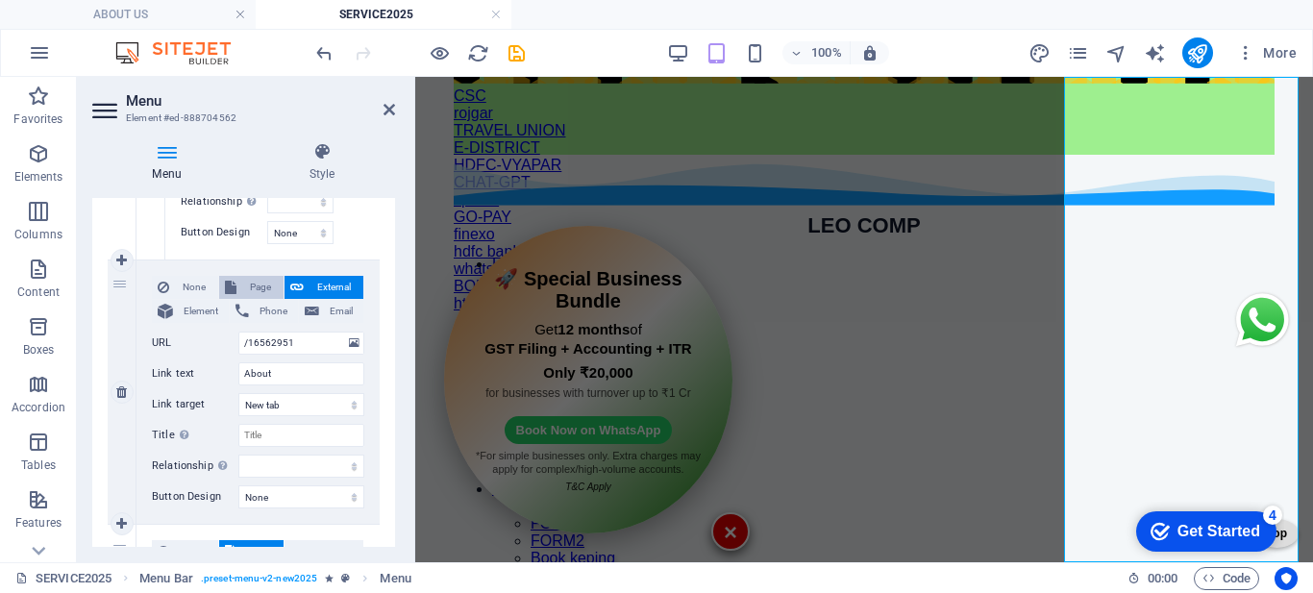
select select
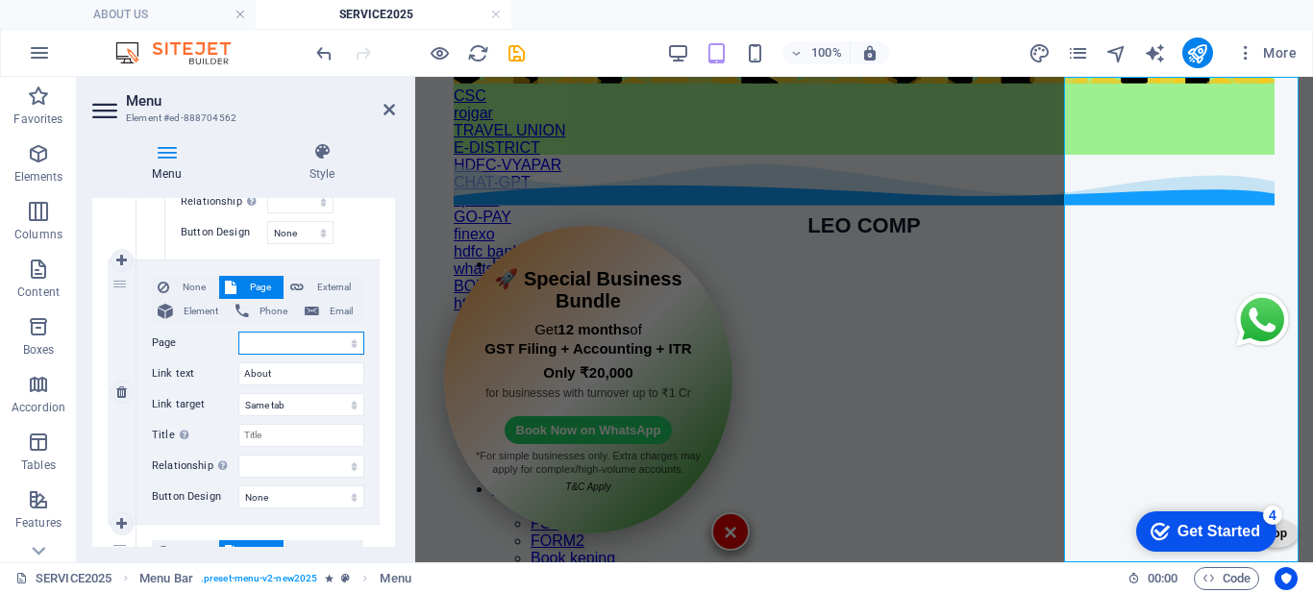
click at [279, 345] on select "HOME ABOUT US SERVICES HELP YOU SELF VECHILE INSURANCE SELF ONLINE FORM FILLING…" at bounding box center [301, 343] width 126 height 23
select select "1"
click at [238, 332] on select "HOME ABOUT US SERVICES HELP YOU SELF VECHILE INSURANCE SELF ONLINE FORM FILLING…" at bounding box center [301, 343] width 126 height 23
select select
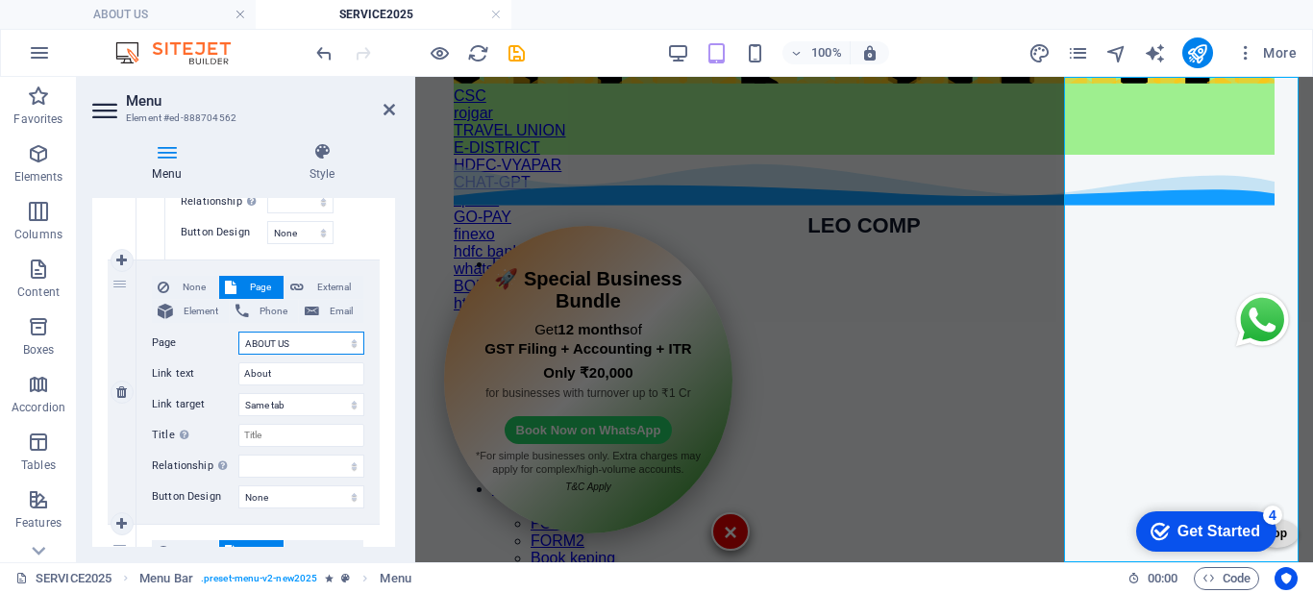
select select
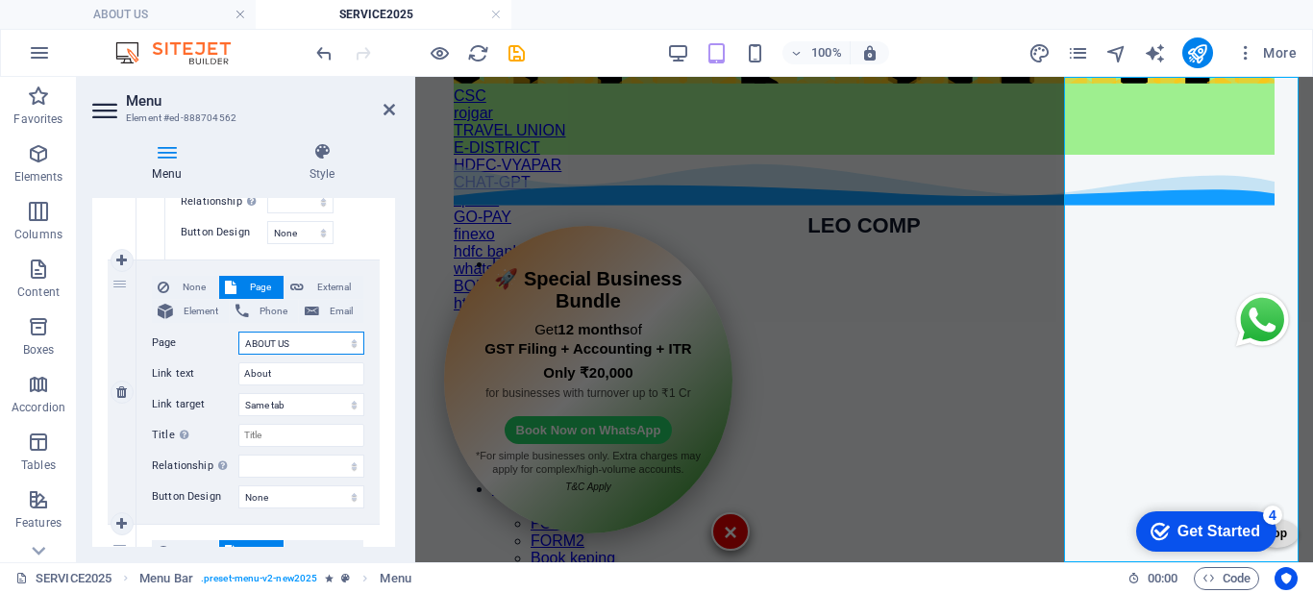
select select
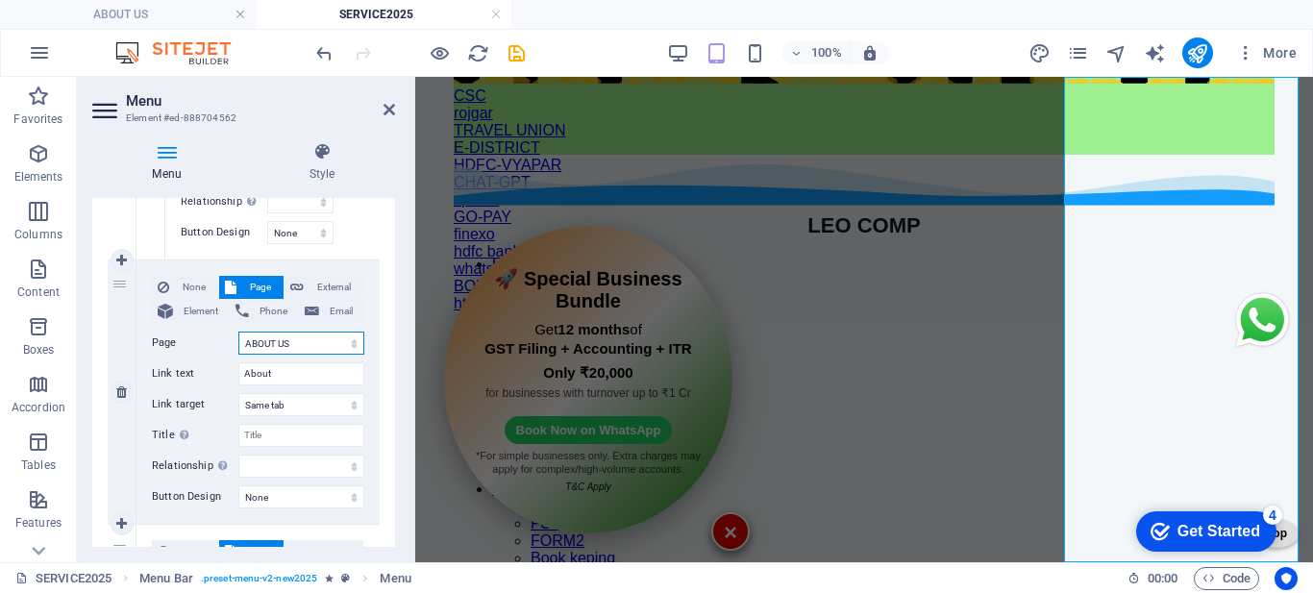
select select
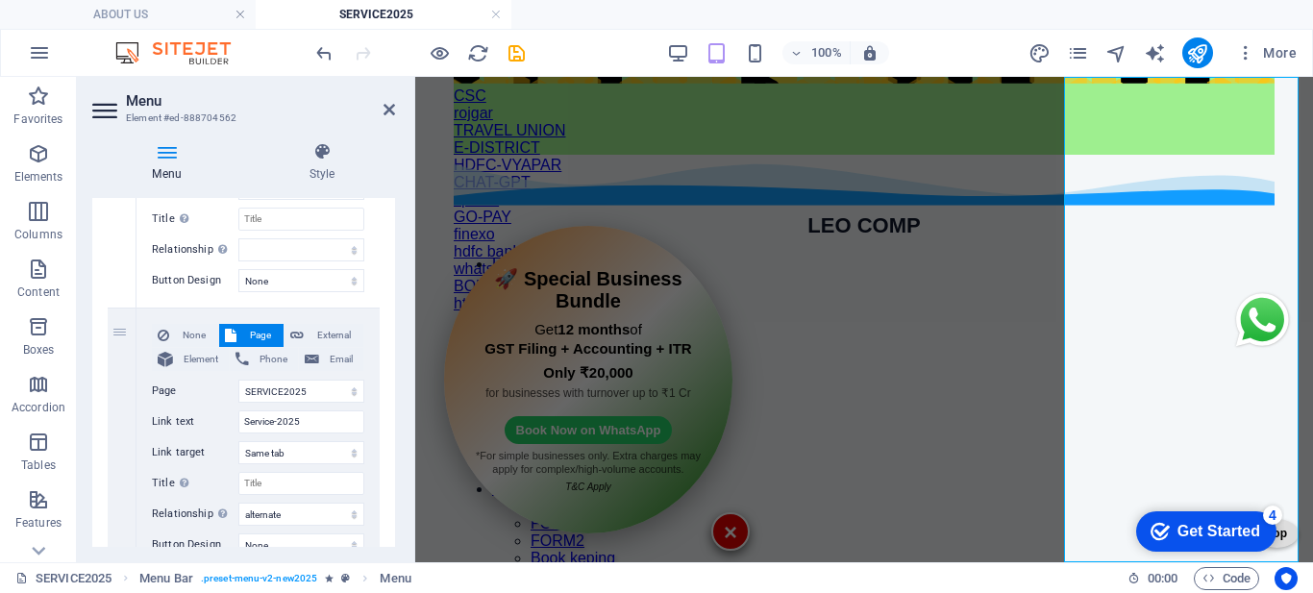
scroll to position [1249, 0]
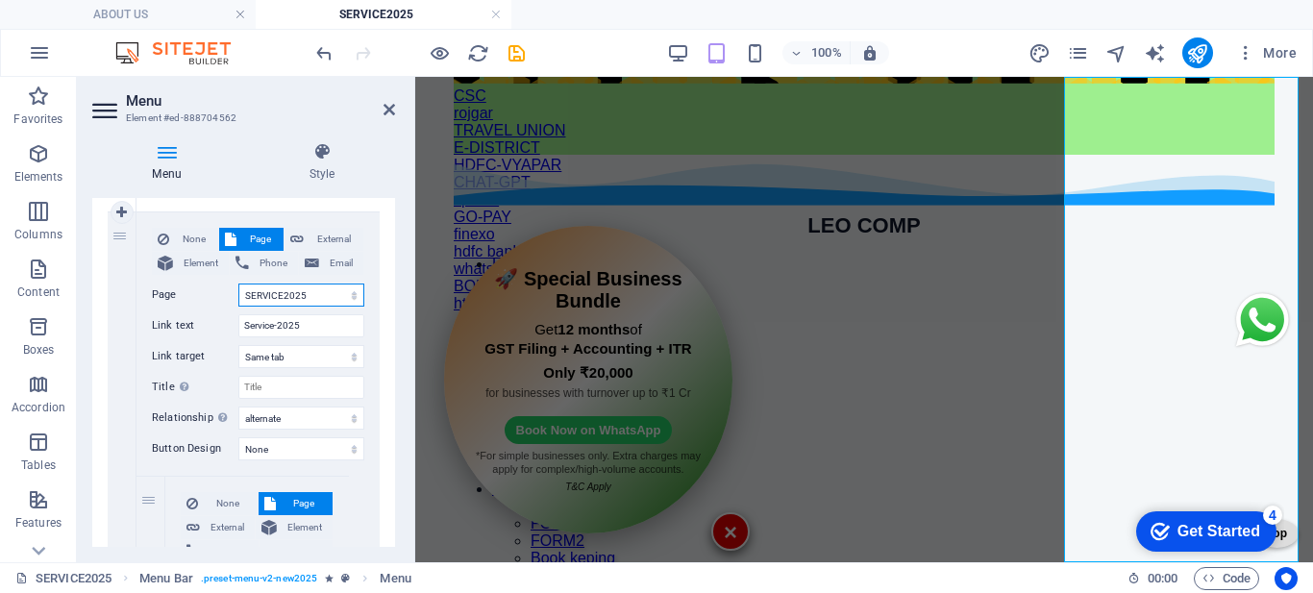
click at [294, 300] on select "HOME ABOUT US SERVICES HELP YOU SELF VECHILE INSURANCE SELF ONLINE FORM FILLING…" at bounding box center [301, 294] width 126 height 23
select select "8"
click at [238, 283] on select "HOME ABOUT US SERVICES HELP YOU SELF VECHILE INSURANCE SELF ONLINE FORM FILLING…" at bounding box center [301, 294] width 126 height 23
select select
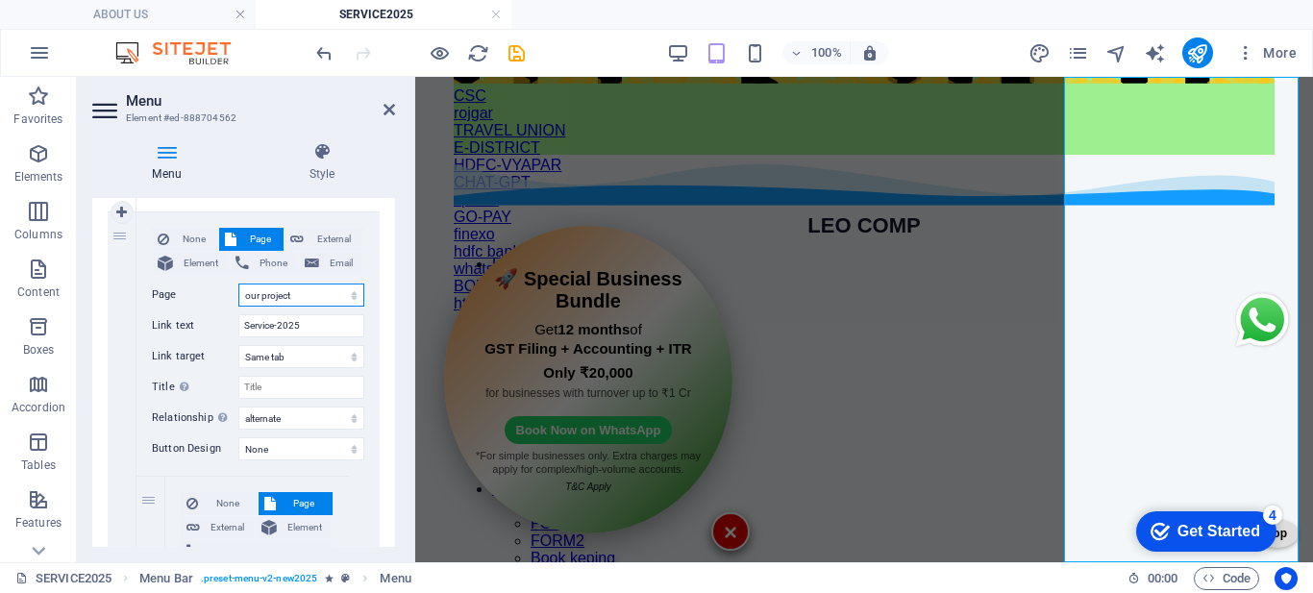
select select
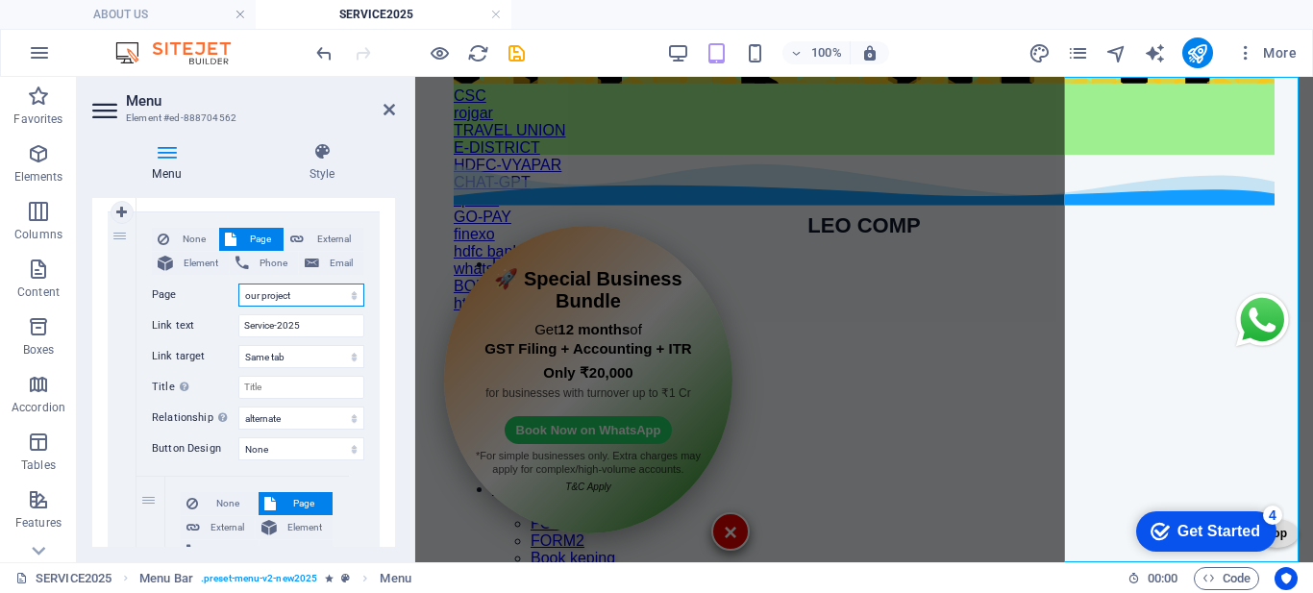
select select
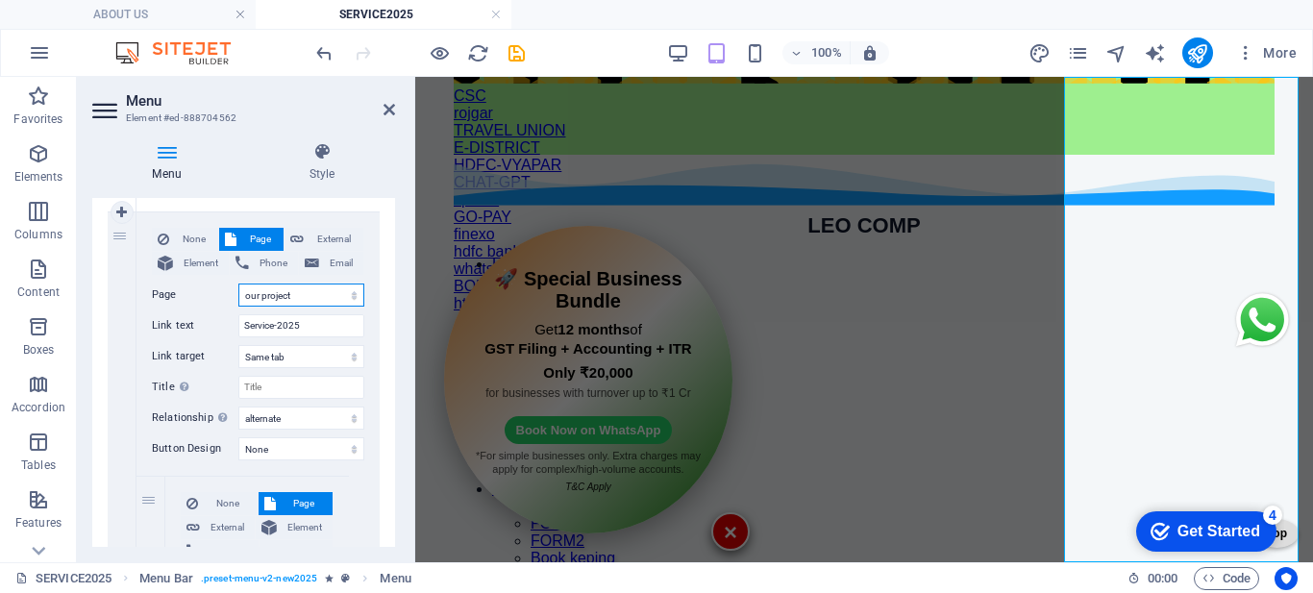
select select
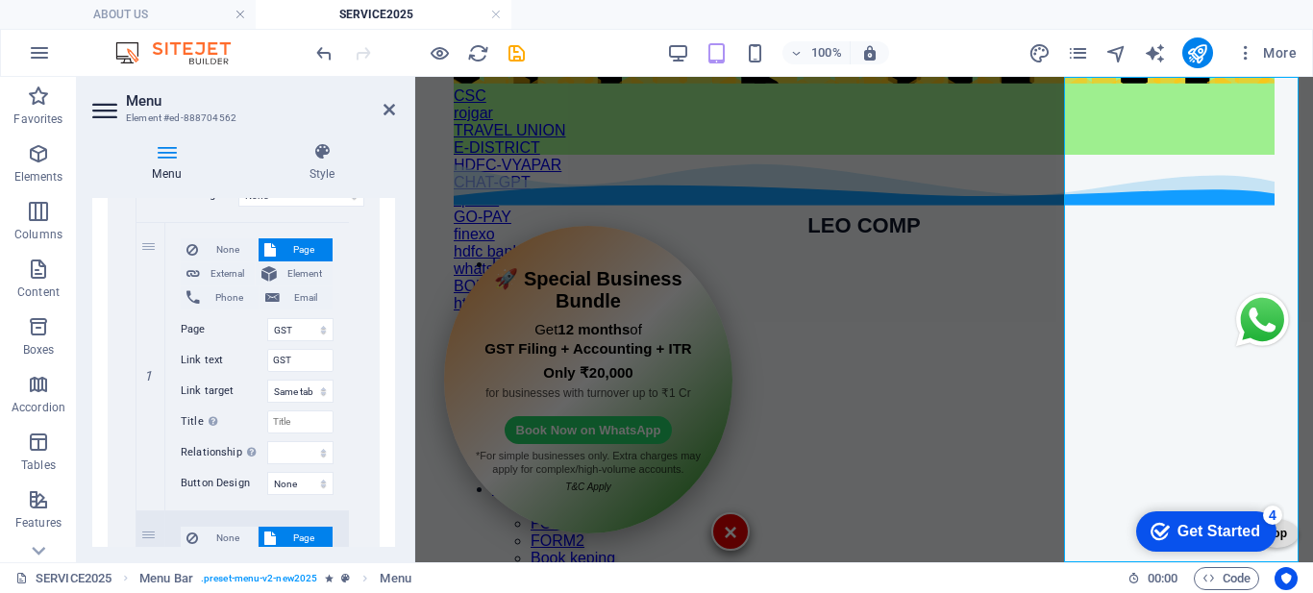
scroll to position [1537, 0]
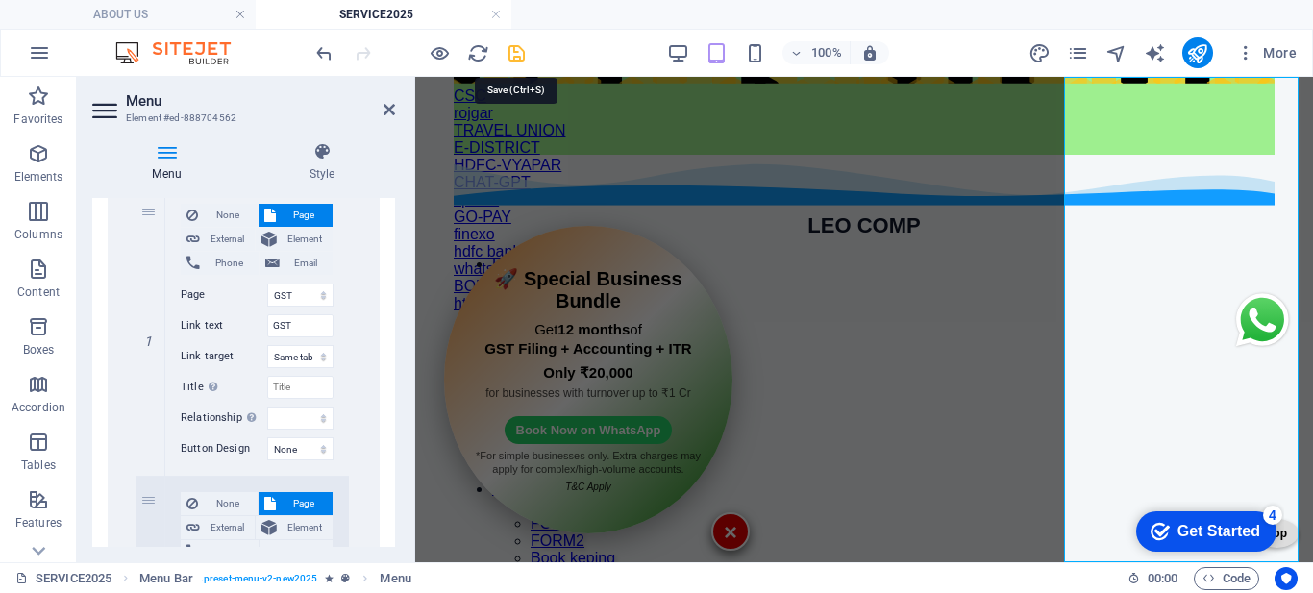
click at [515, 63] on icon "save" at bounding box center [516, 53] width 22 height 22
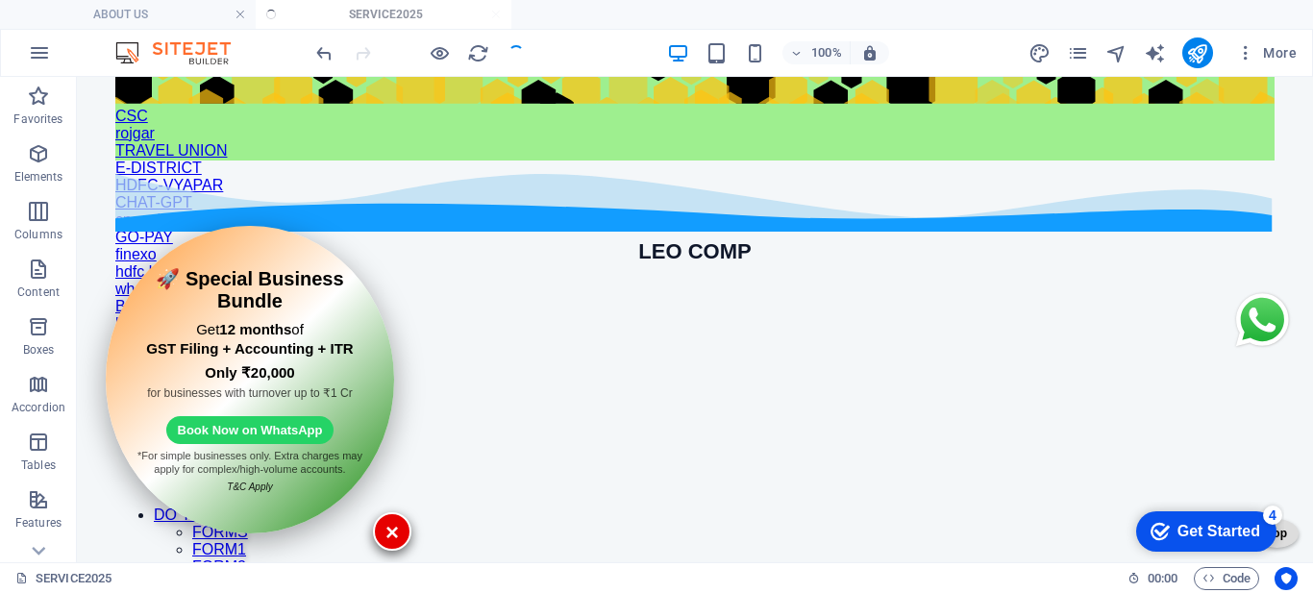
scroll to position [344, 0]
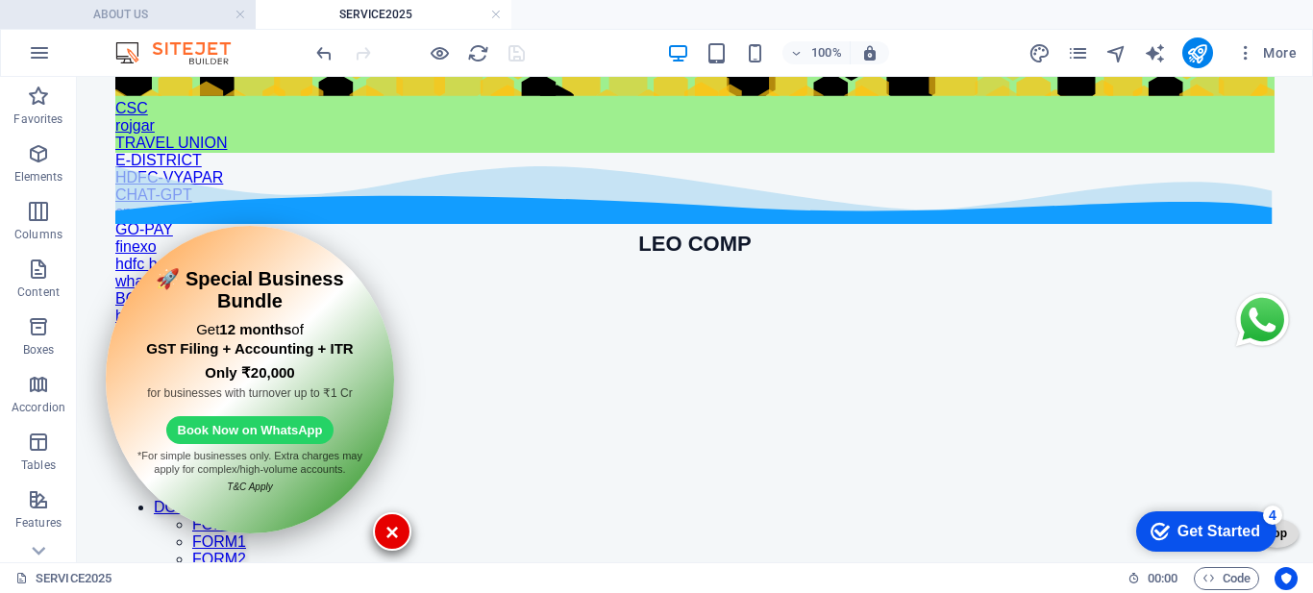
click at [151, 17] on h4 "ABOUT US" at bounding box center [128, 14] width 256 height 21
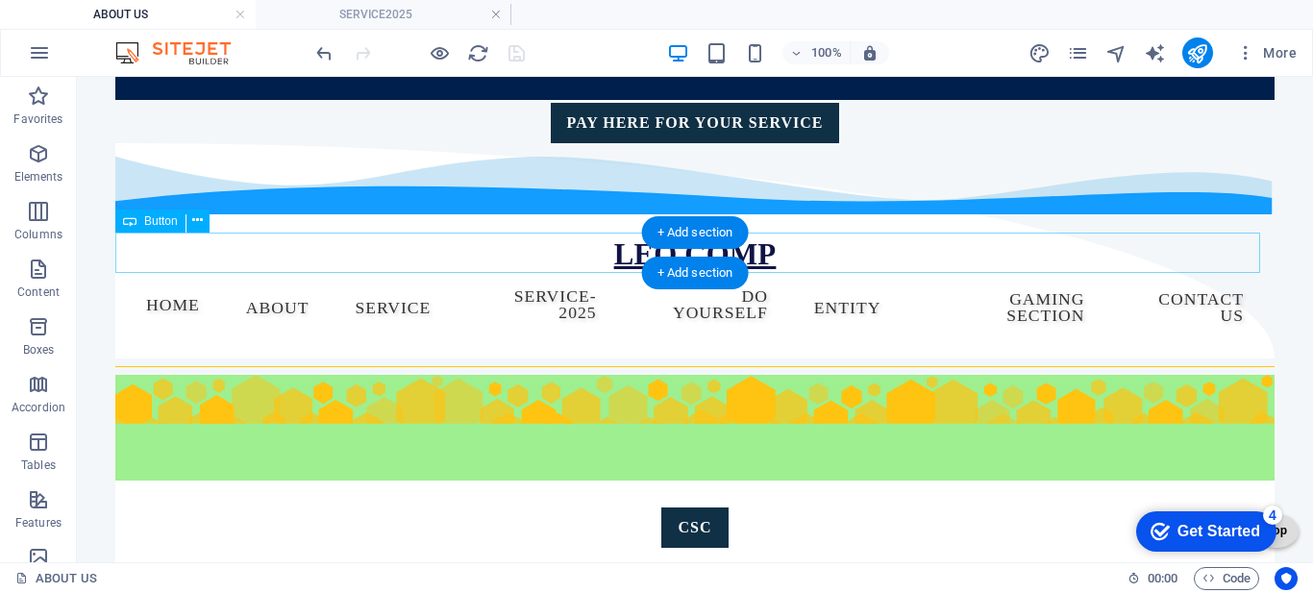
scroll to position [0, 0]
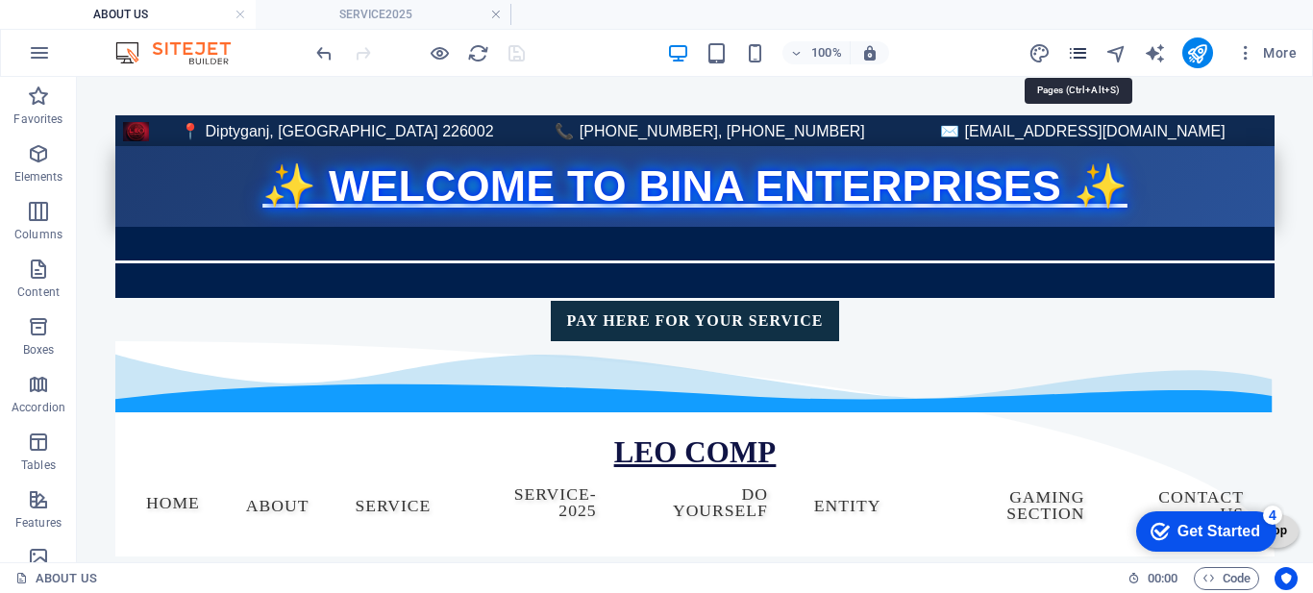
click at [1076, 58] on icon "pages" at bounding box center [1078, 53] width 22 height 22
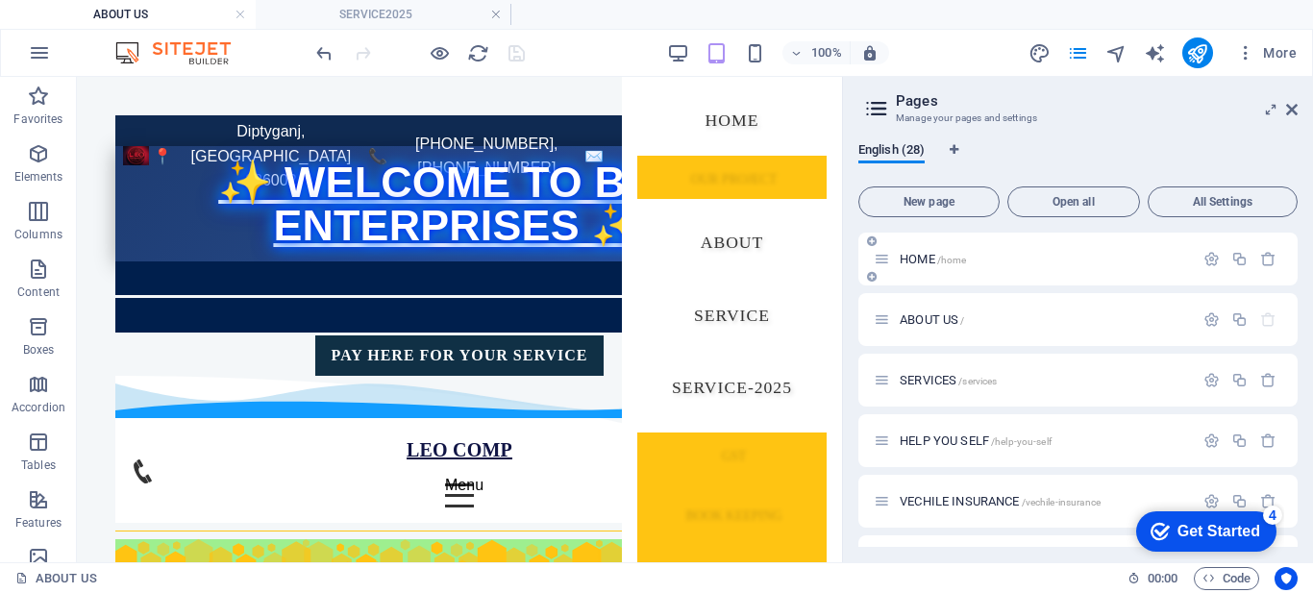
click at [912, 258] on span "HOME /home" at bounding box center [932, 259] width 66 height 14
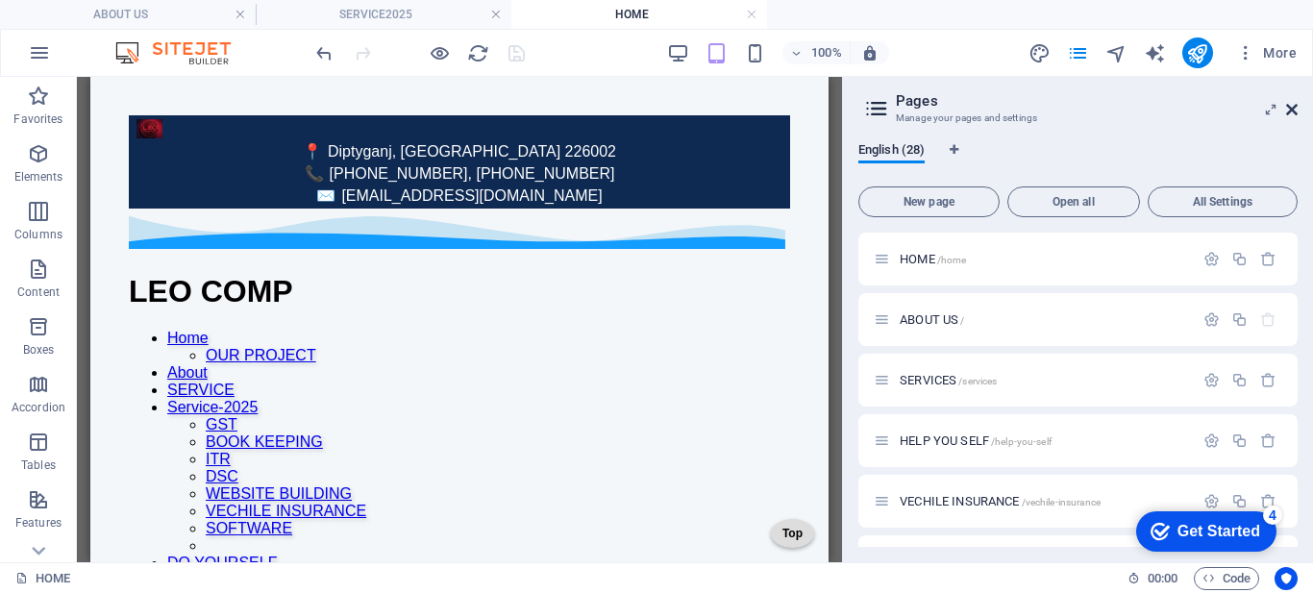
click at [1287, 108] on icon at bounding box center [1292, 109] width 12 height 15
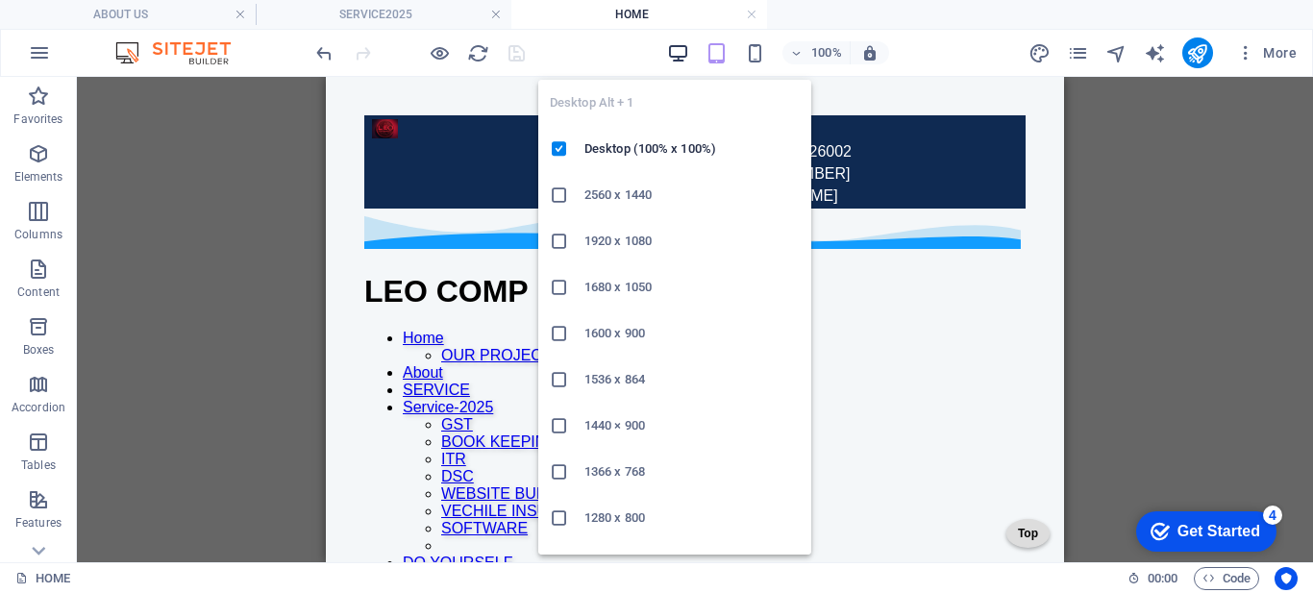
click at [685, 48] on icon "button" at bounding box center [678, 53] width 22 height 22
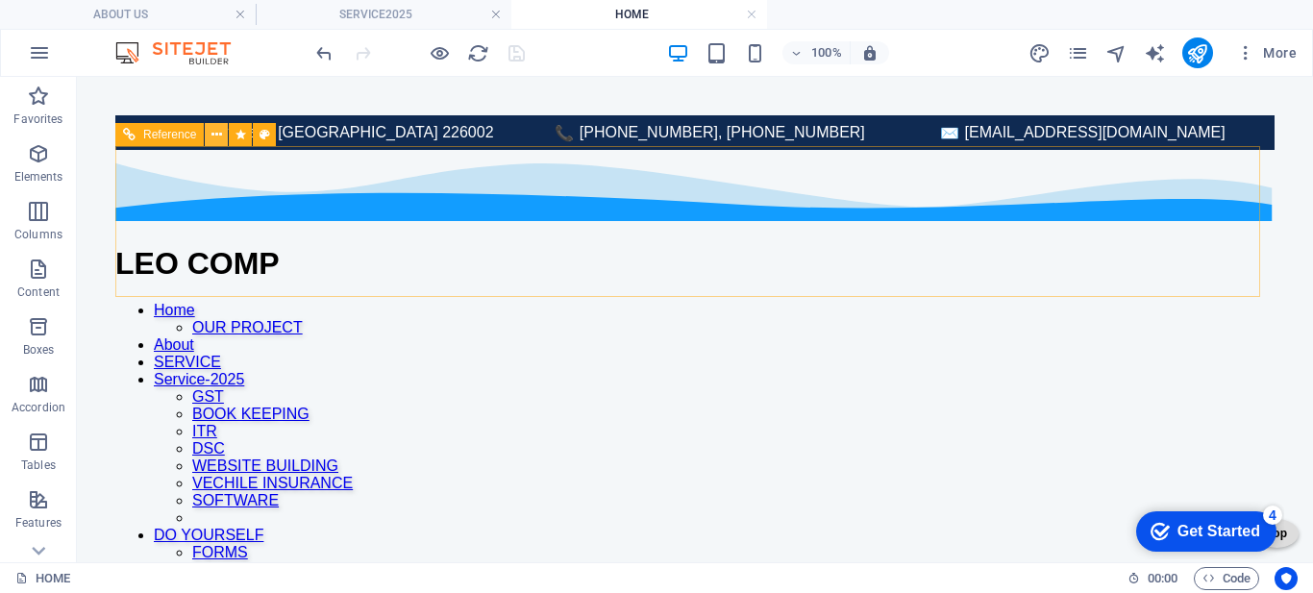
click at [212, 135] on icon at bounding box center [216, 135] width 11 height 20
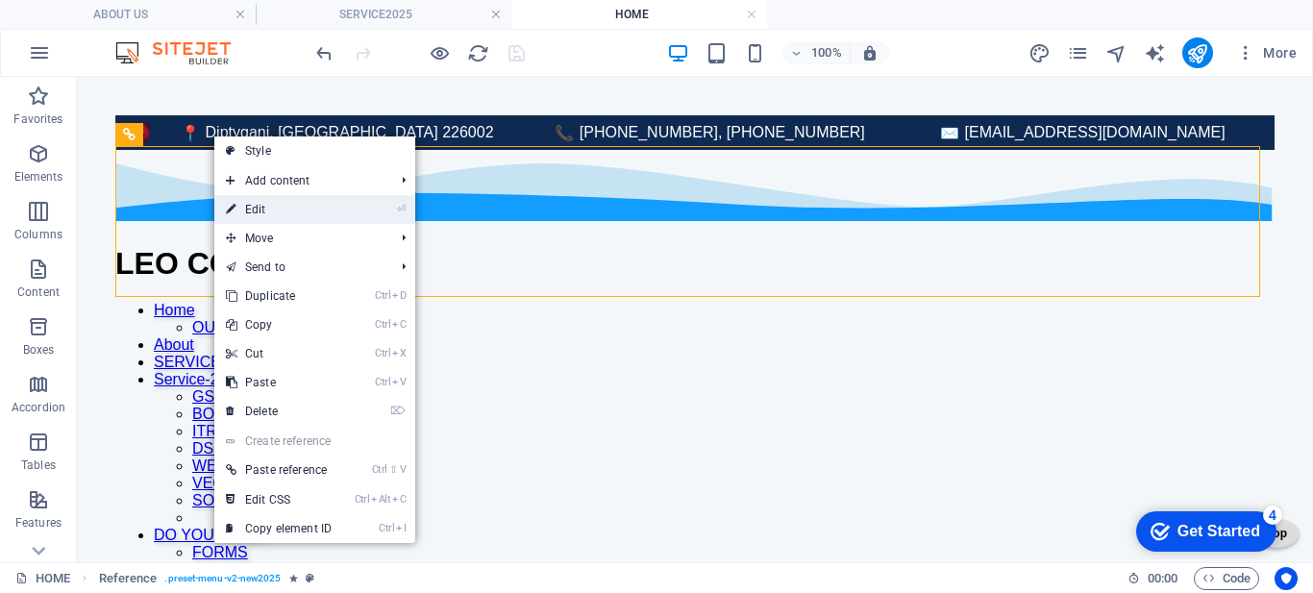
click at [255, 209] on link "⏎ Edit" at bounding box center [278, 209] width 129 height 29
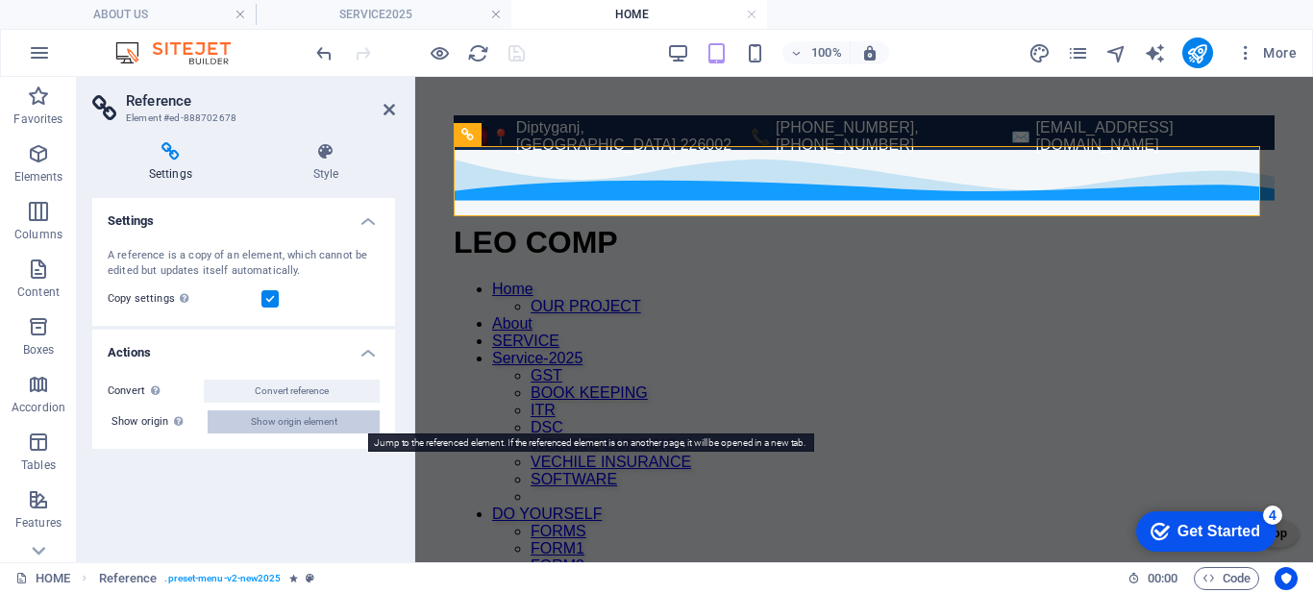
click at [289, 414] on span "Show origin element" at bounding box center [294, 421] width 86 height 23
select select "multiple-waves"
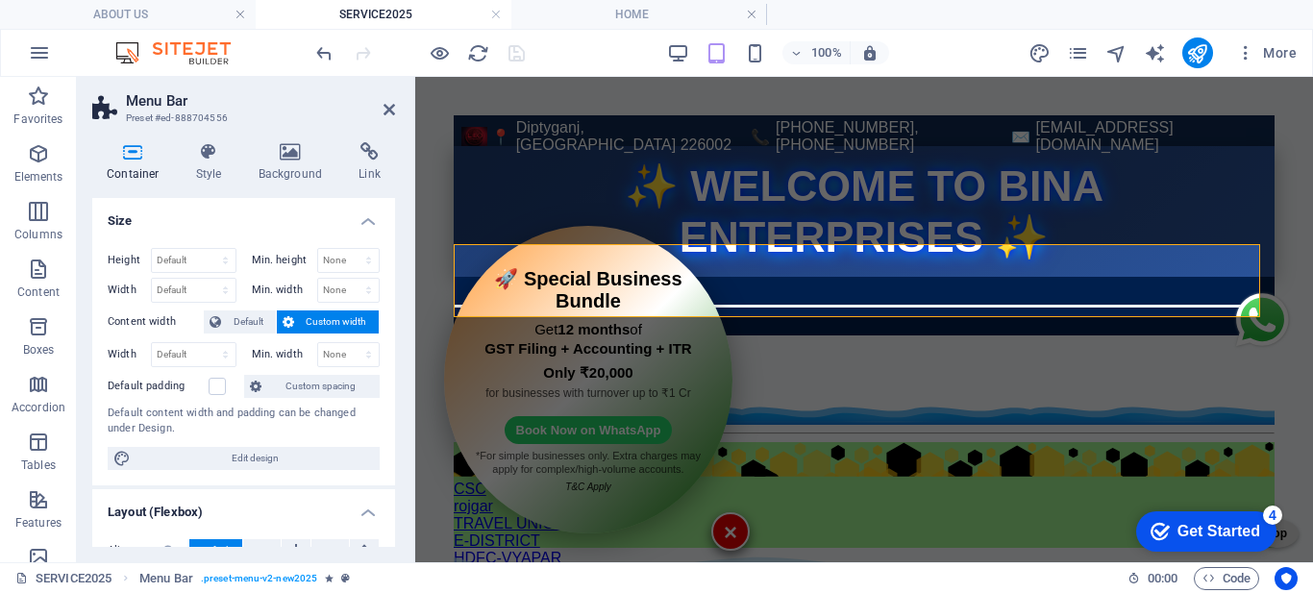
scroll to position [327, 0]
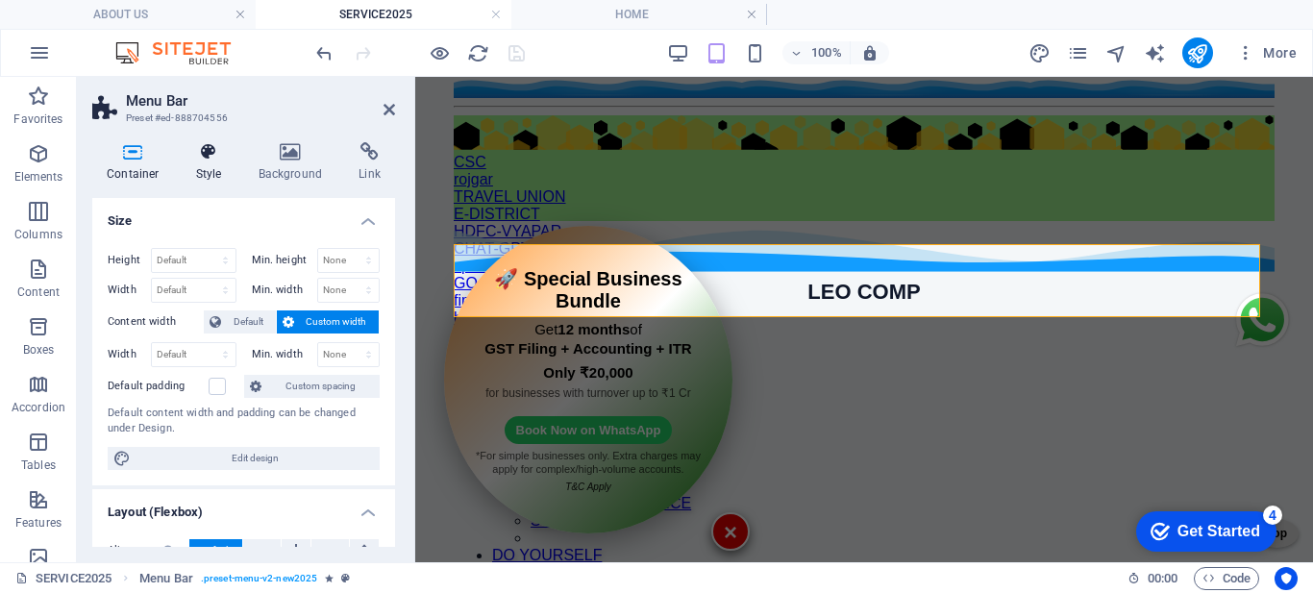
click at [201, 156] on icon at bounding box center [209, 151] width 55 height 19
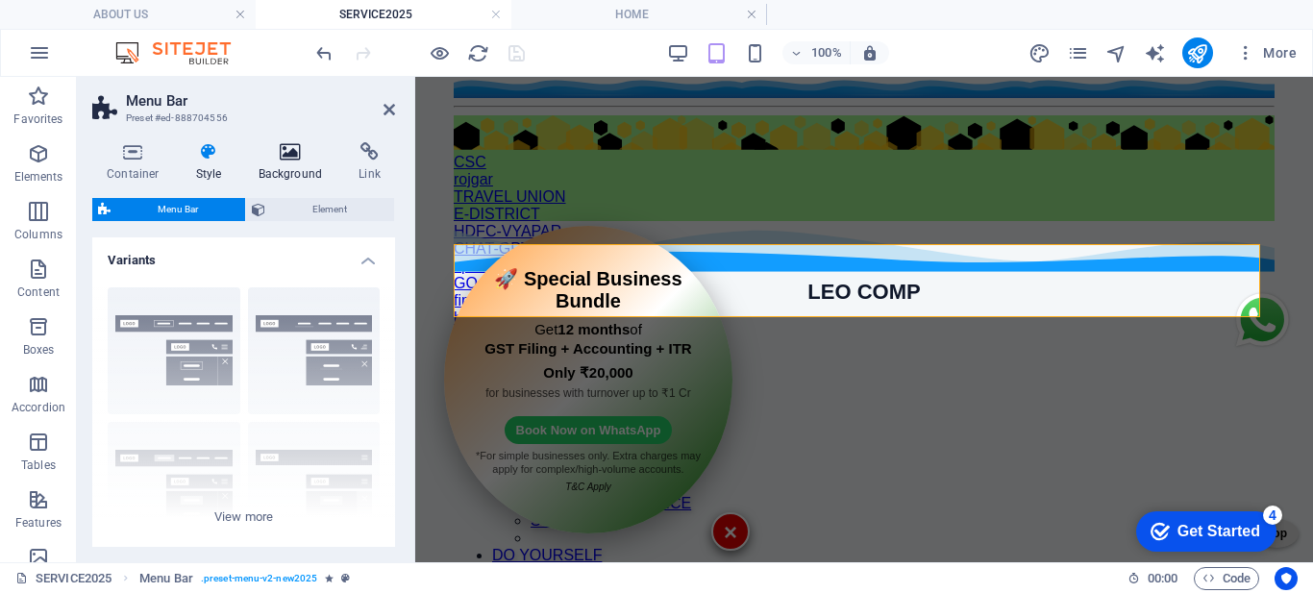
click at [303, 156] on icon at bounding box center [290, 151] width 93 height 19
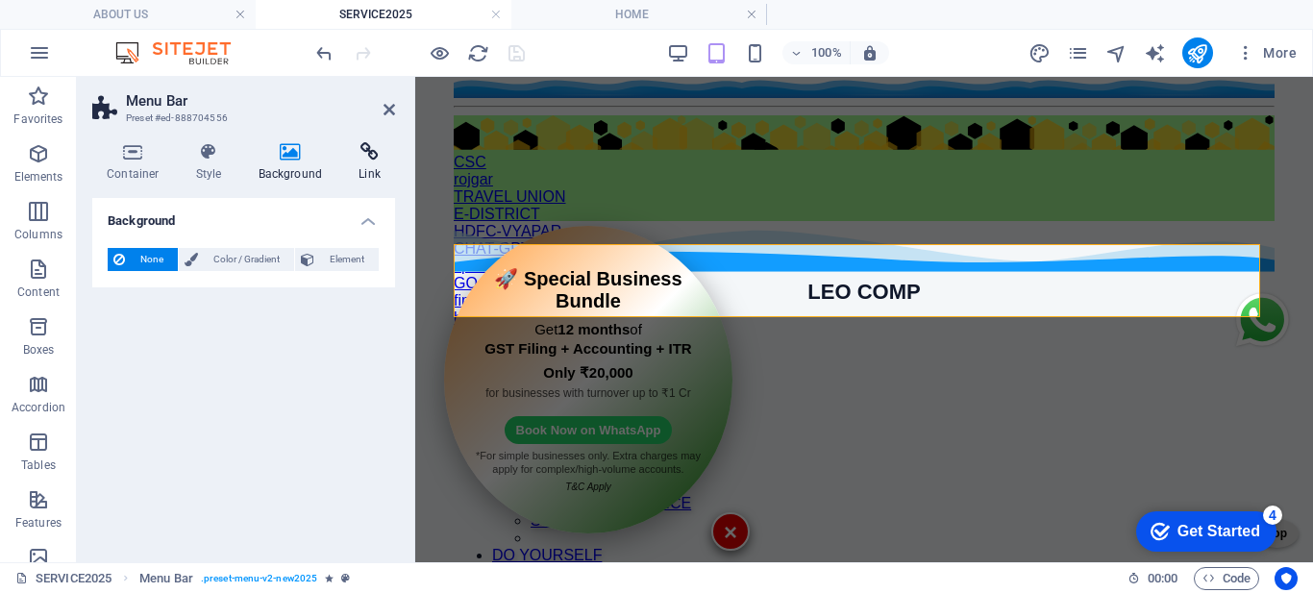
click at [360, 153] on icon at bounding box center [369, 151] width 51 height 19
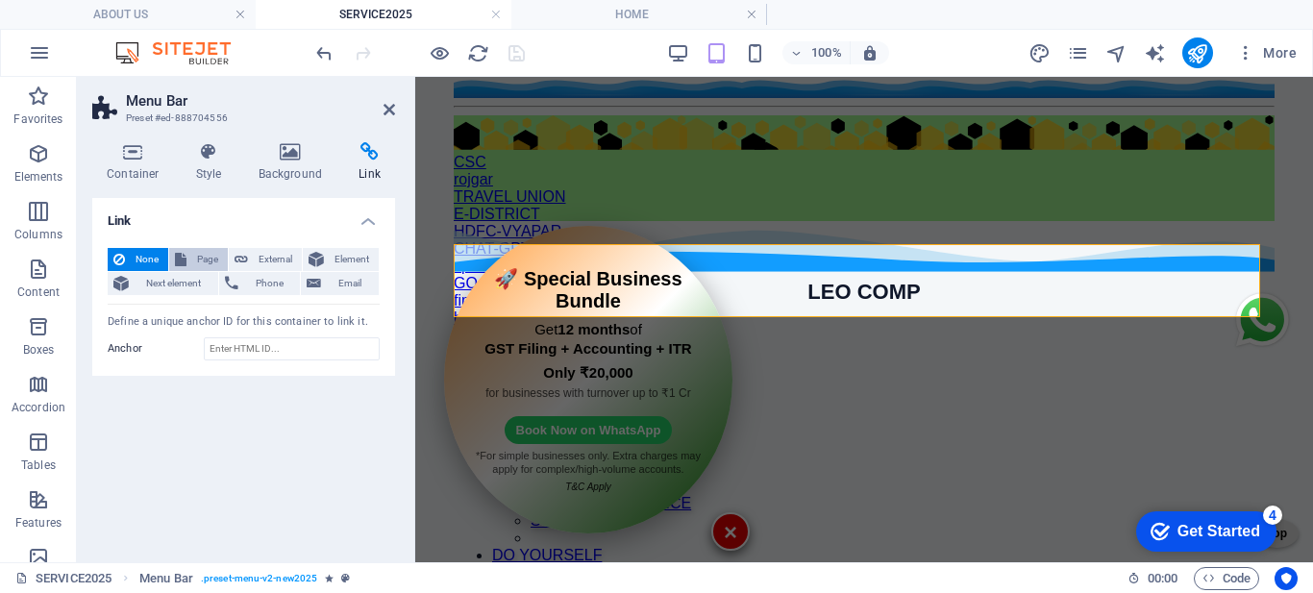
click at [197, 257] on span "Page" at bounding box center [207, 259] width 30 height 23
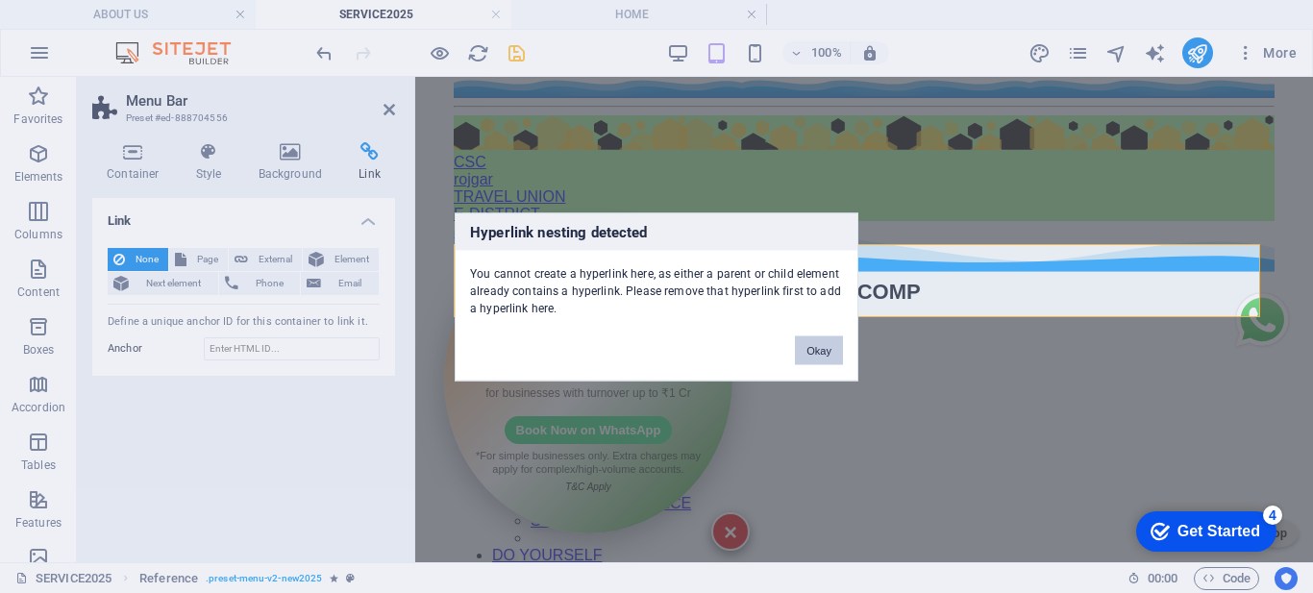
click at [817, 360] on button "Okay" at bounding box center [819, 349] width 48 height 29
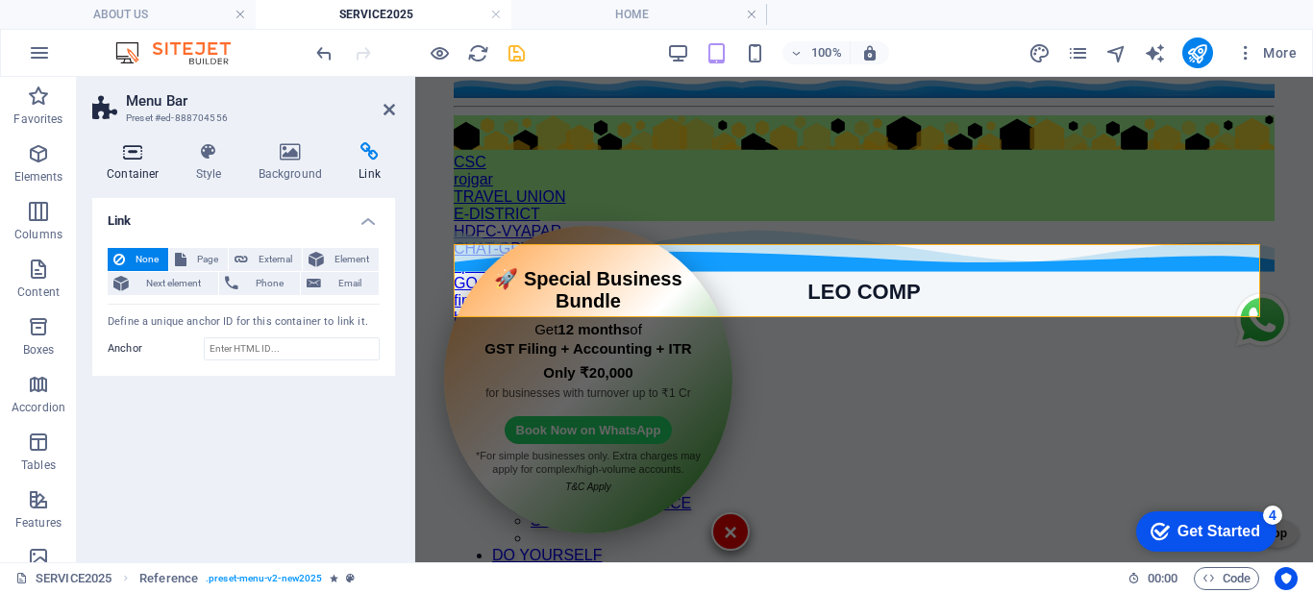
click at [142, 165] on h4 "Container" at bounding box center [136, 162] width 89 height 40
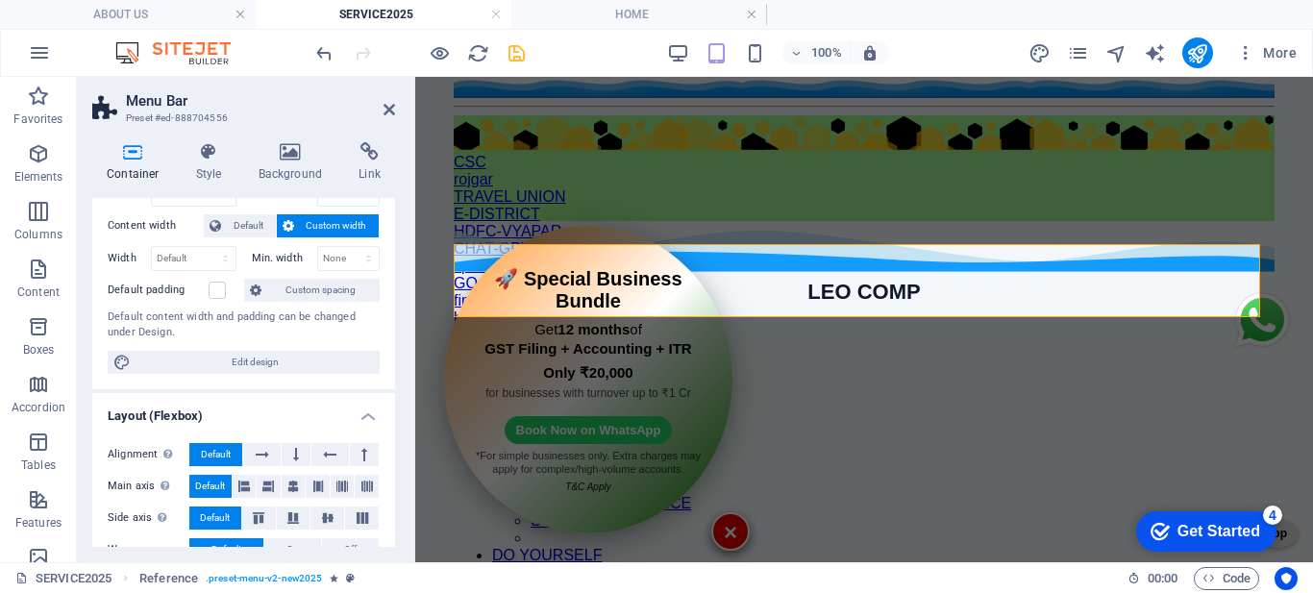
scroll to position [0, 0]
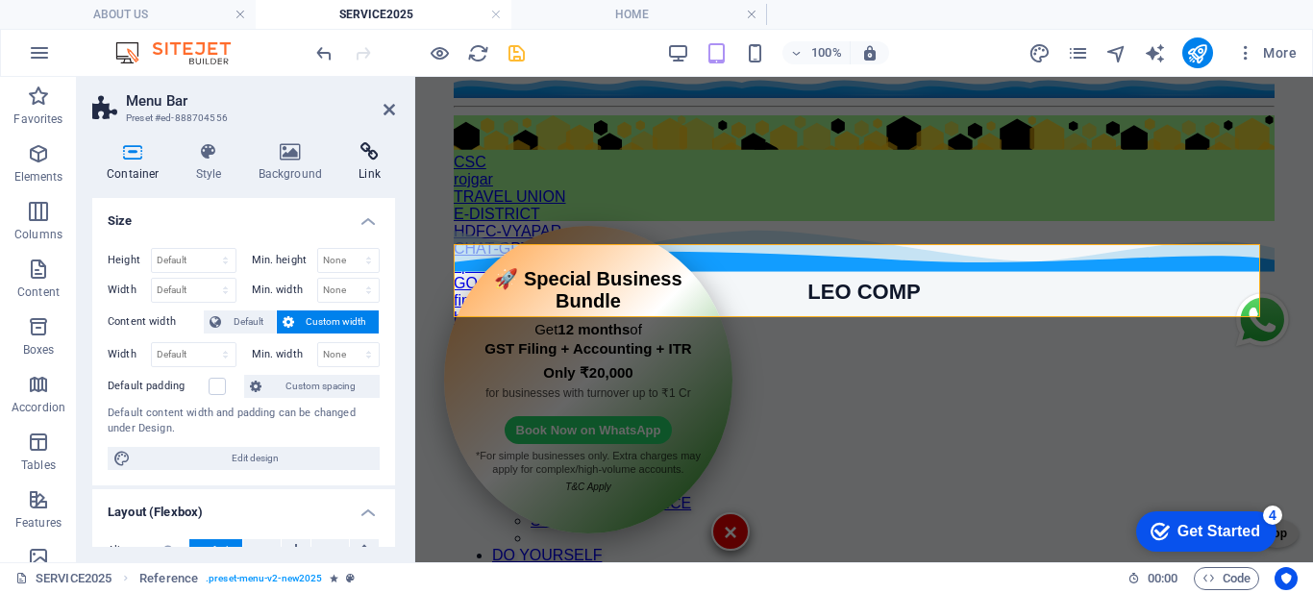
click at [359, 169] on h4 "Link" at bounding box center [369, 162] width 51 height 40
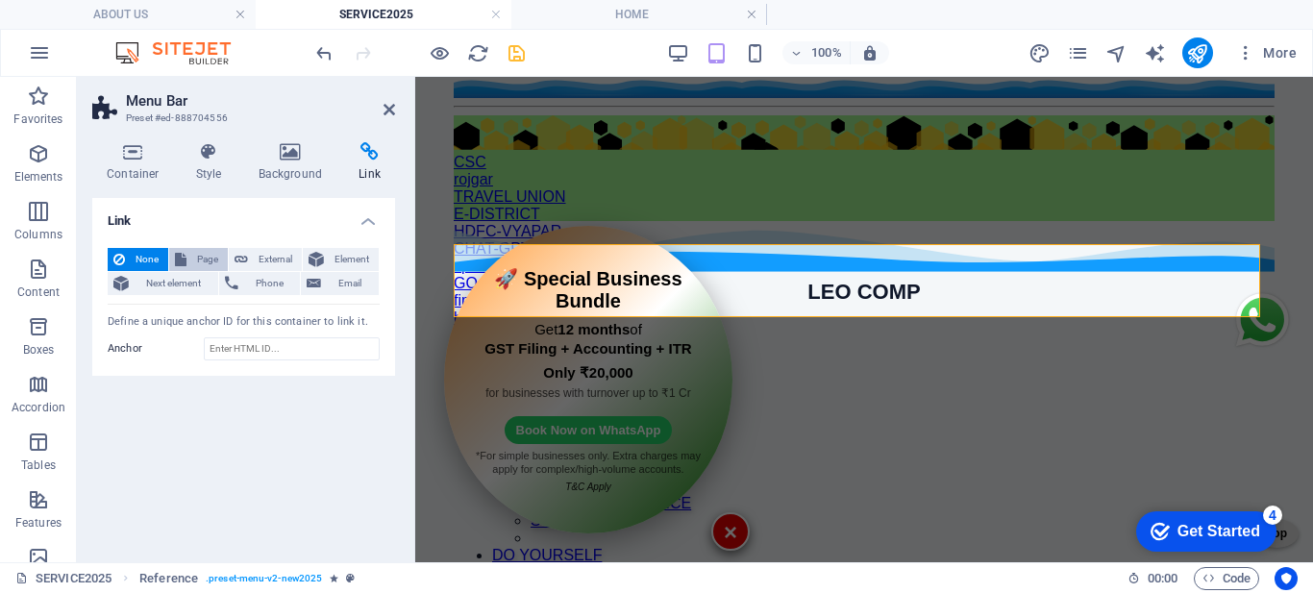
click at [197, 250] on span "Page" at bounding box center [207, 259] width 30 height 23
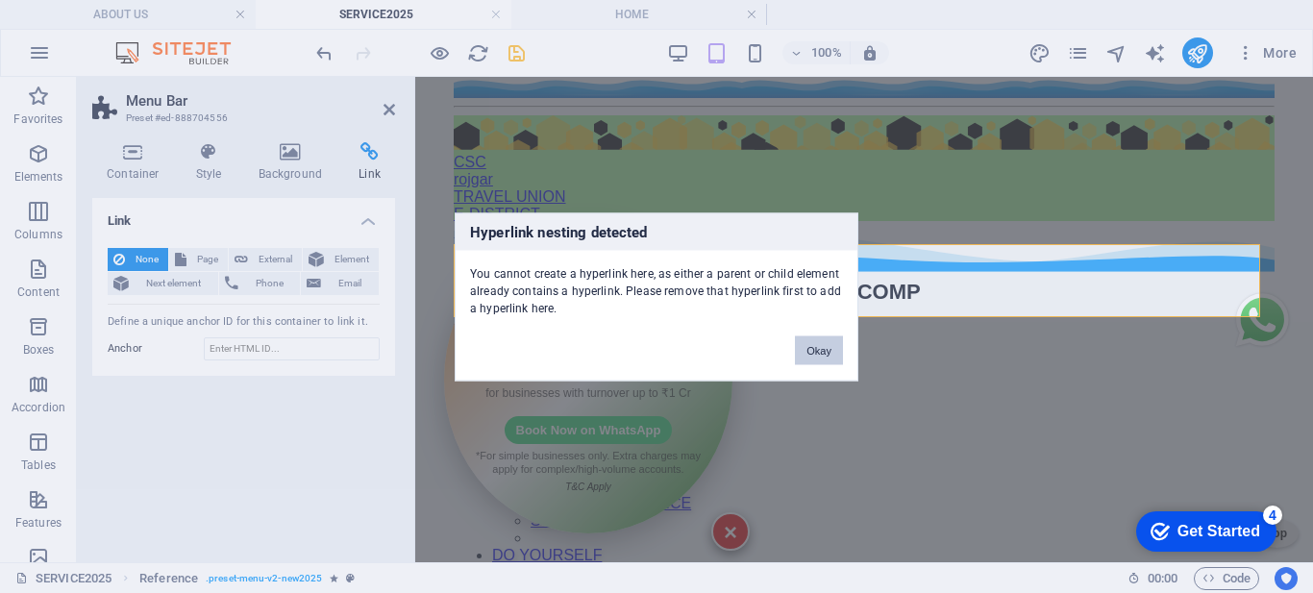
click at [809, 345] on button "Okay" at bounding box center [819, 349] width 48 height 29
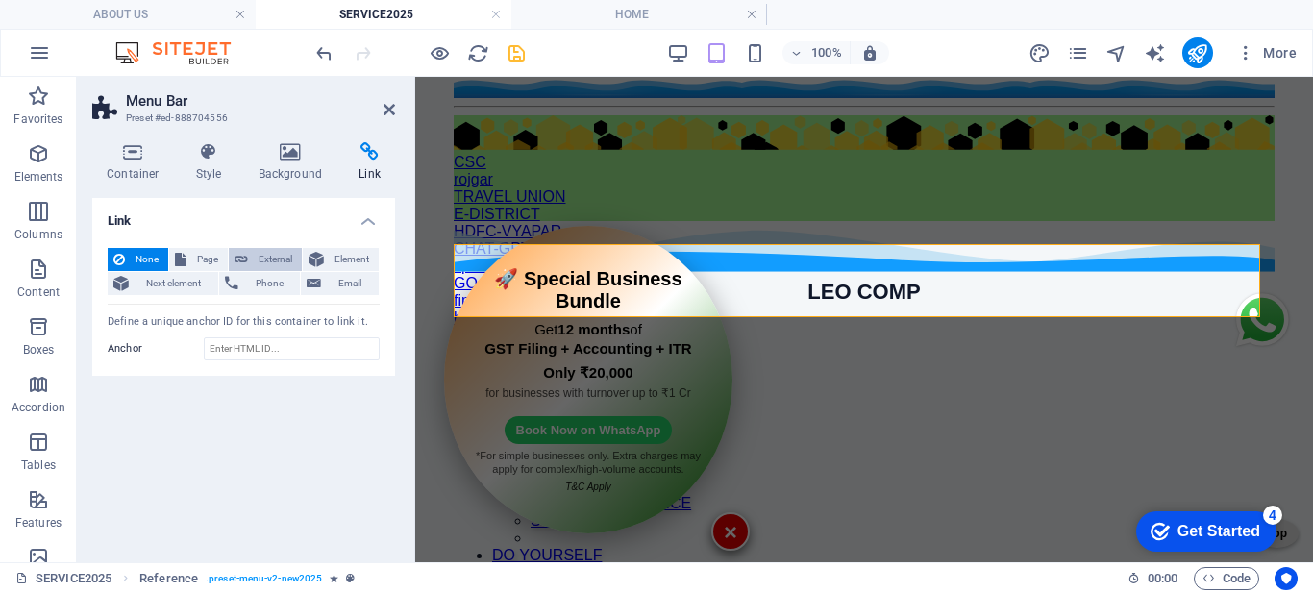
click at [259, 256] on span "External" at bounding box center [275, 259] width 42 height 23
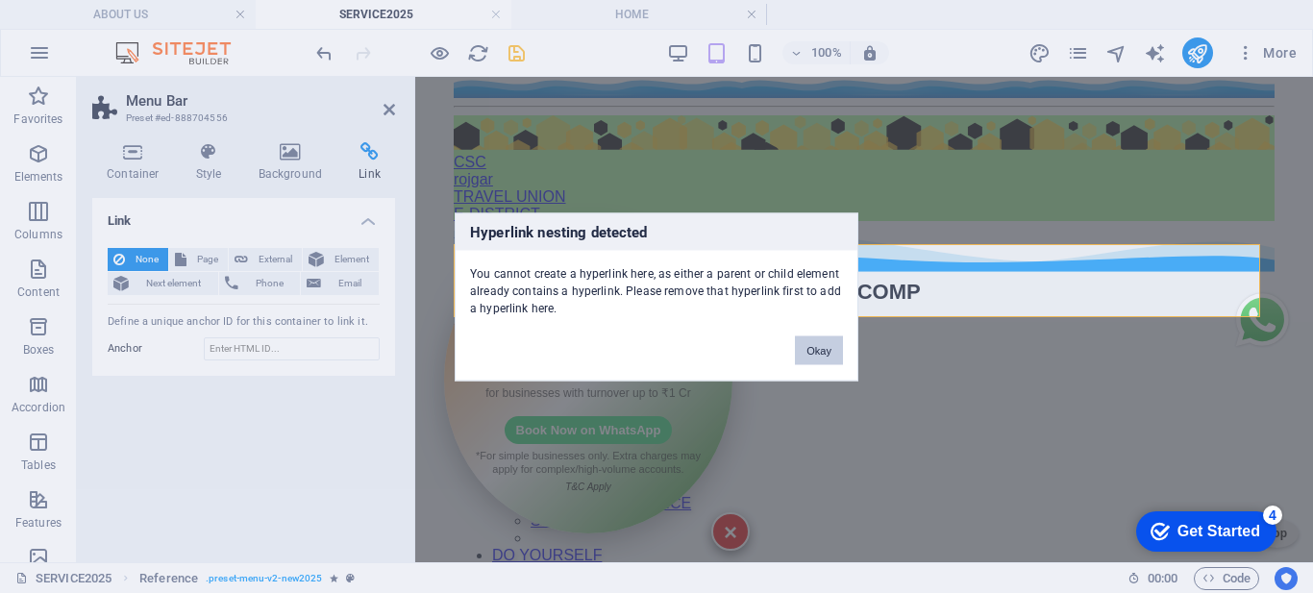
click at [802, 351] on button "Okay" at bounding box center [819, 349] width 48 height 29
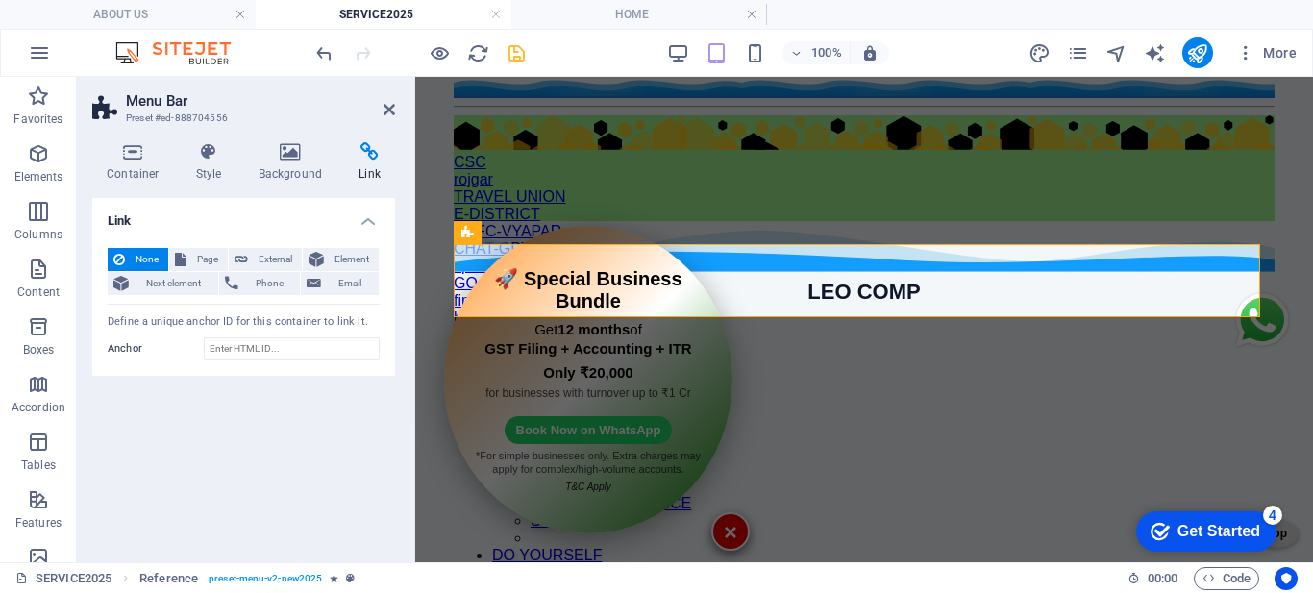
click at [386, 99] on h2 "Menu Bar" at bounding box center [260, 100] width 269 height 17
click at [392, 106] on icon at bounding box center [389, 109] width 12 height 15
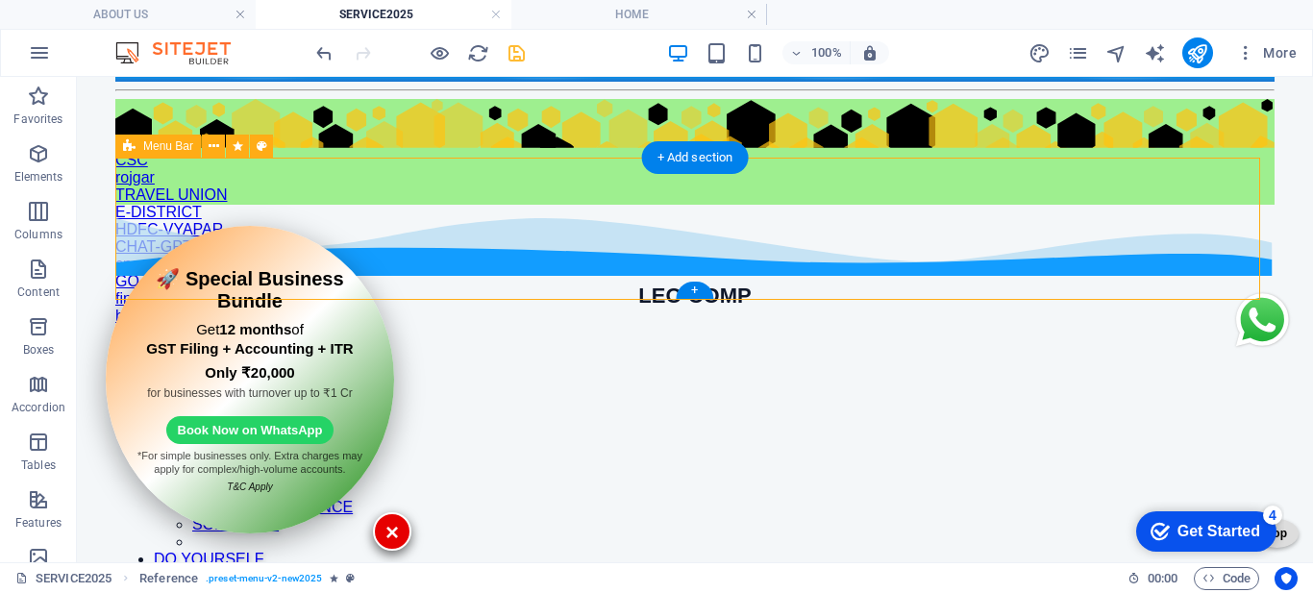
scroll to position [388, 0]
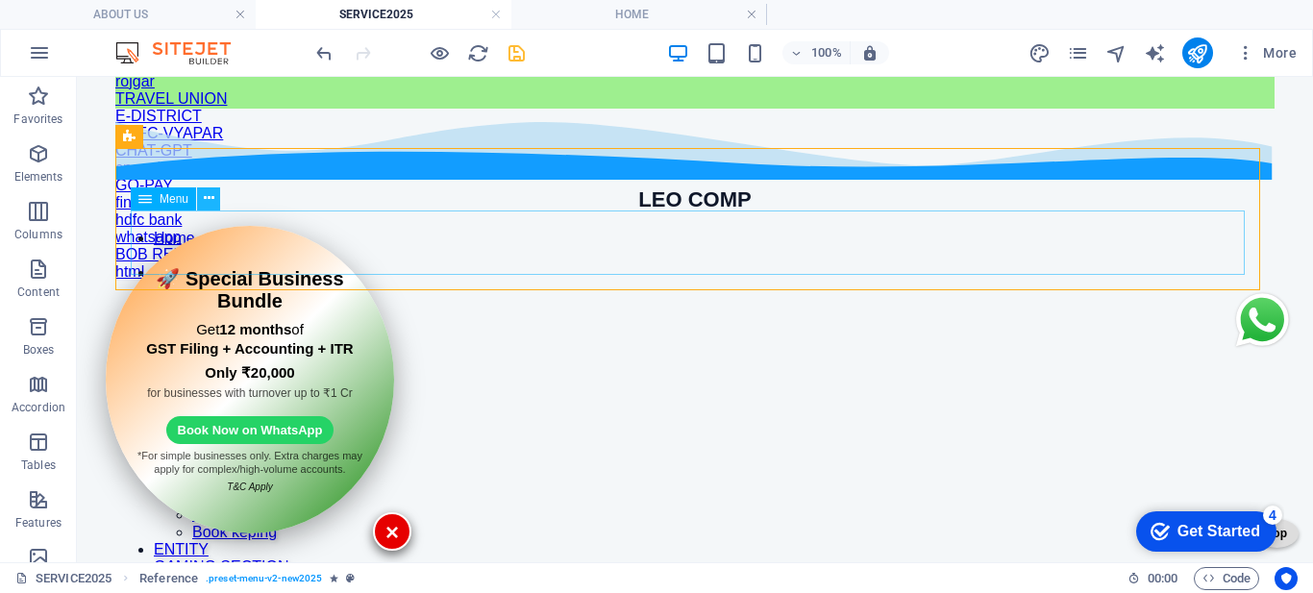
click at [209, 197] on icon at bounding box center [209, 198] width 11 height 20
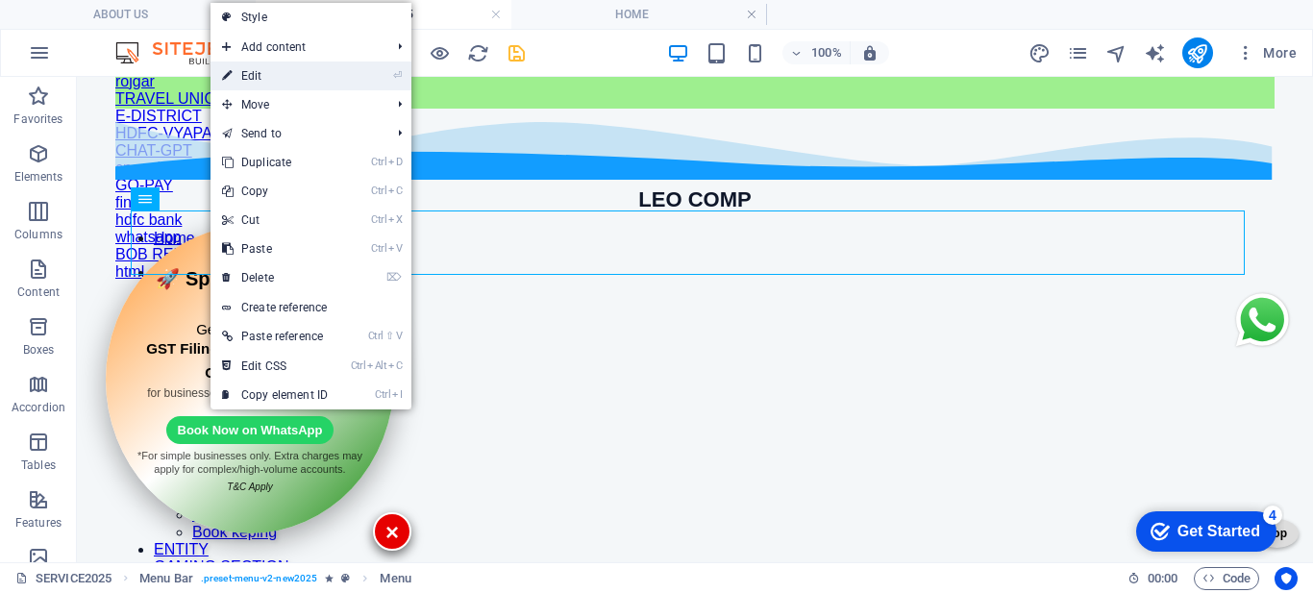
click at [266, 80] on link "⏎ Edit" at bounding box center [274, 75] width 129 height 29
select select
select select "8"
select select
select select "1"
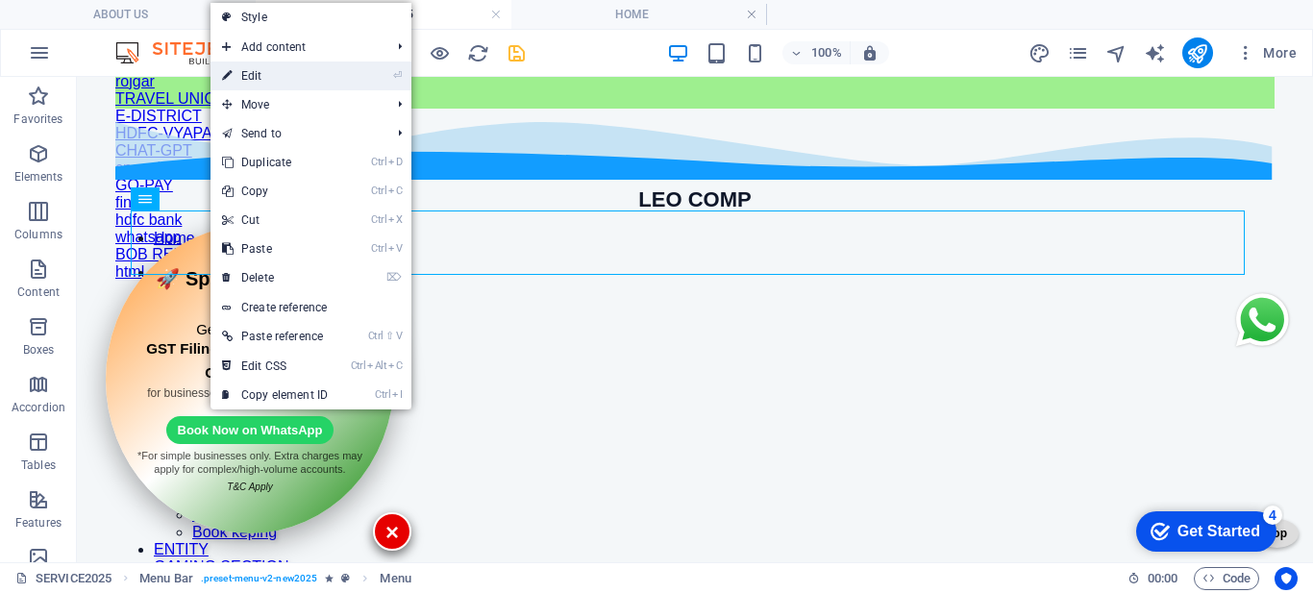
select select
select select "2"
select select
select select "8"
select select
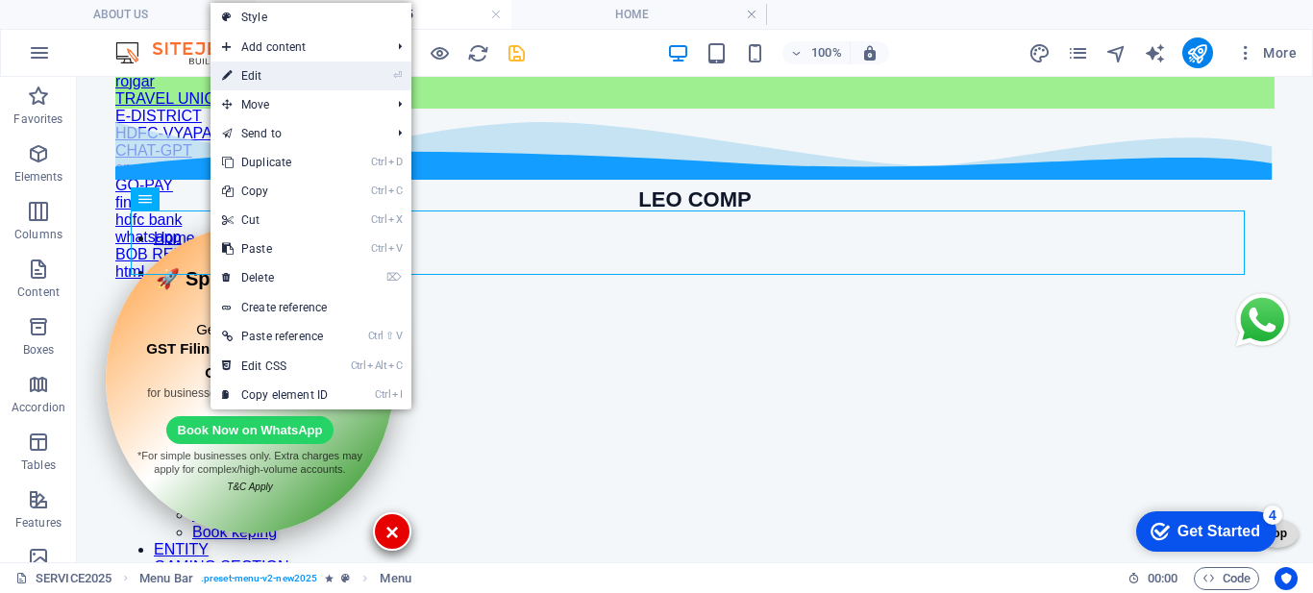
select select "alternate"
select select "14"
select select
select select "16"
select select
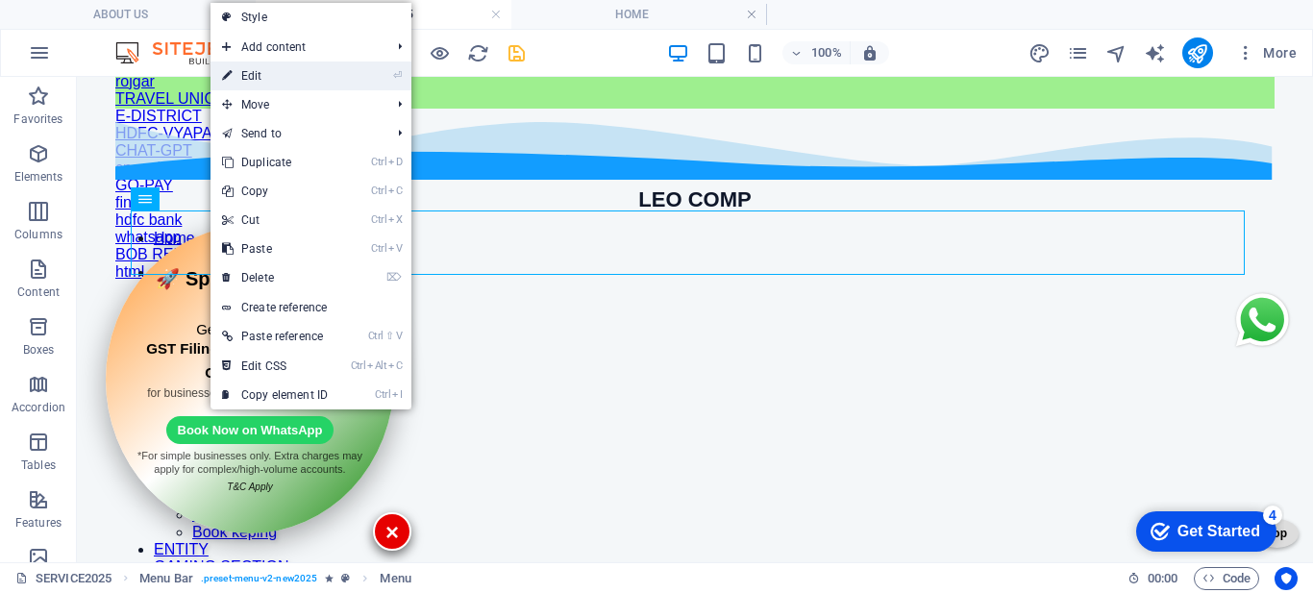
select select "15"
select select
select select "17"
select select
select select "12"
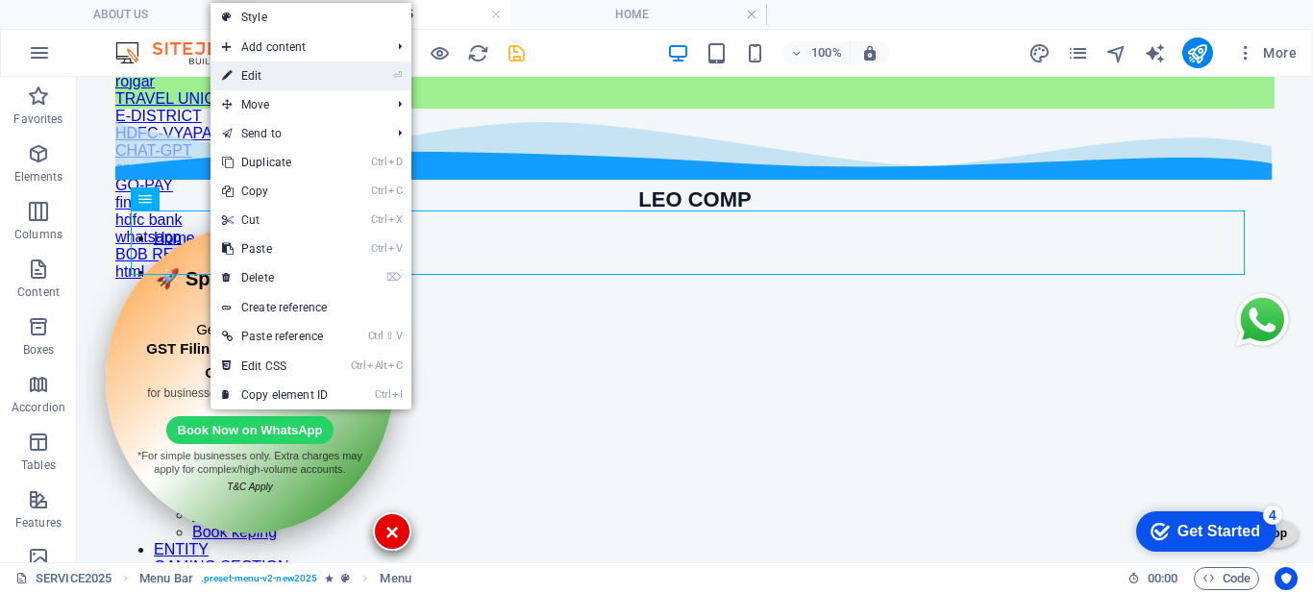
select select
select select "4"
select select
select select "6"
select select
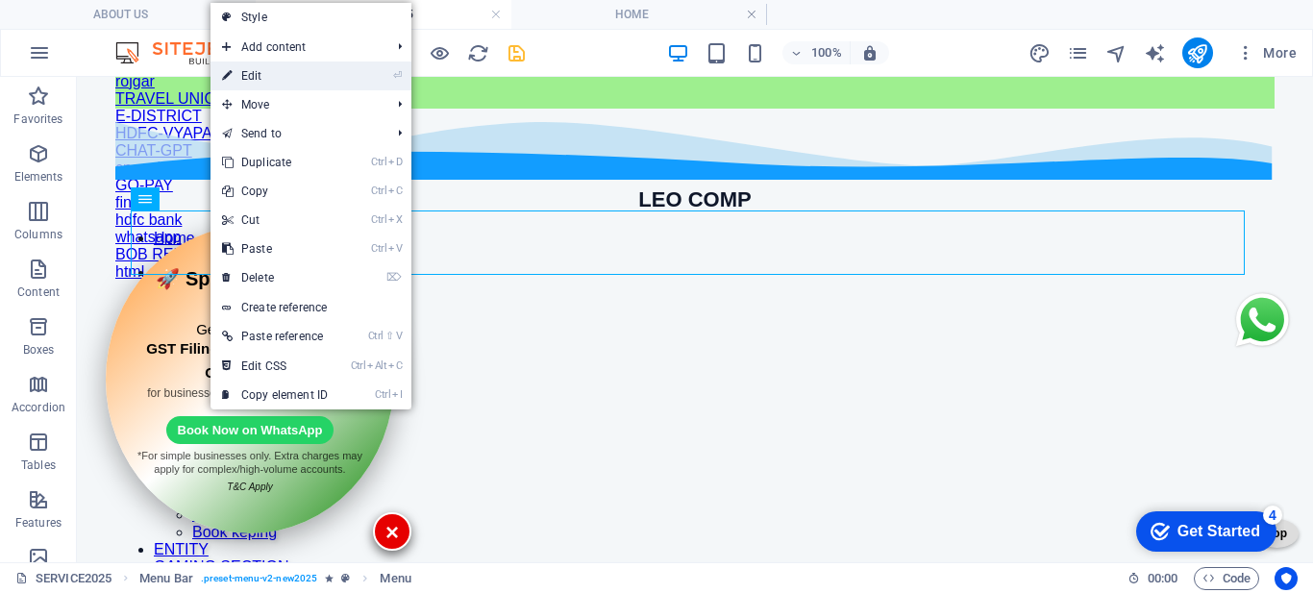
select select "5"
select select
select select "9"
select select
select select "11"
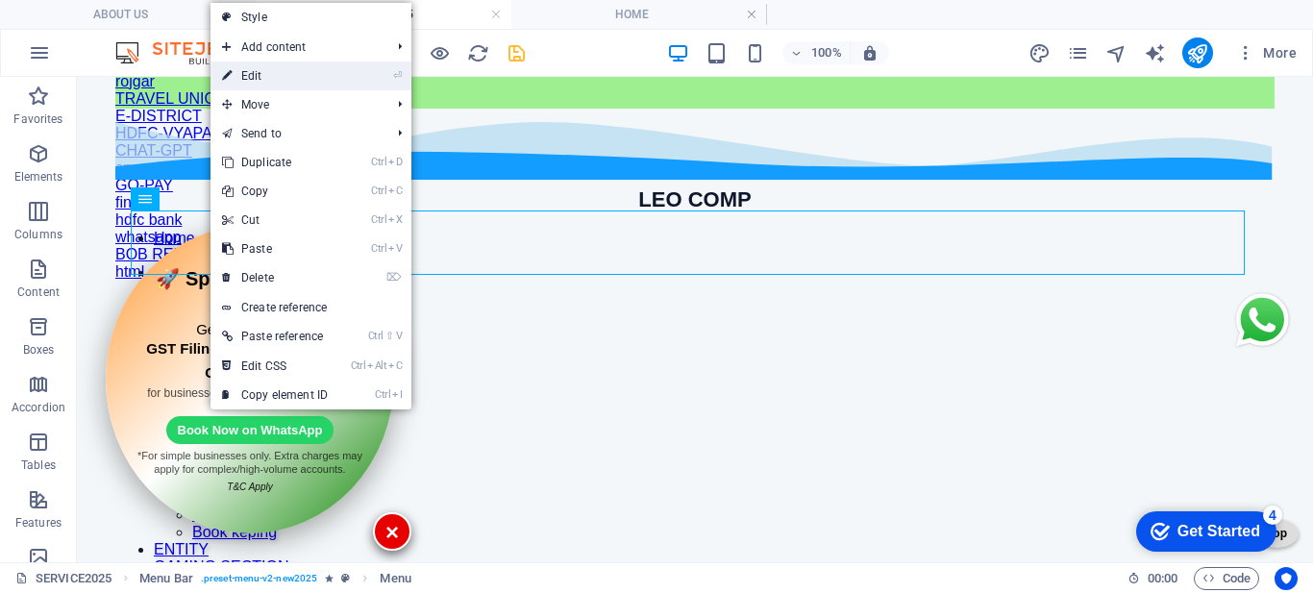
select select
select select "11"
select select
select select "16"
select select
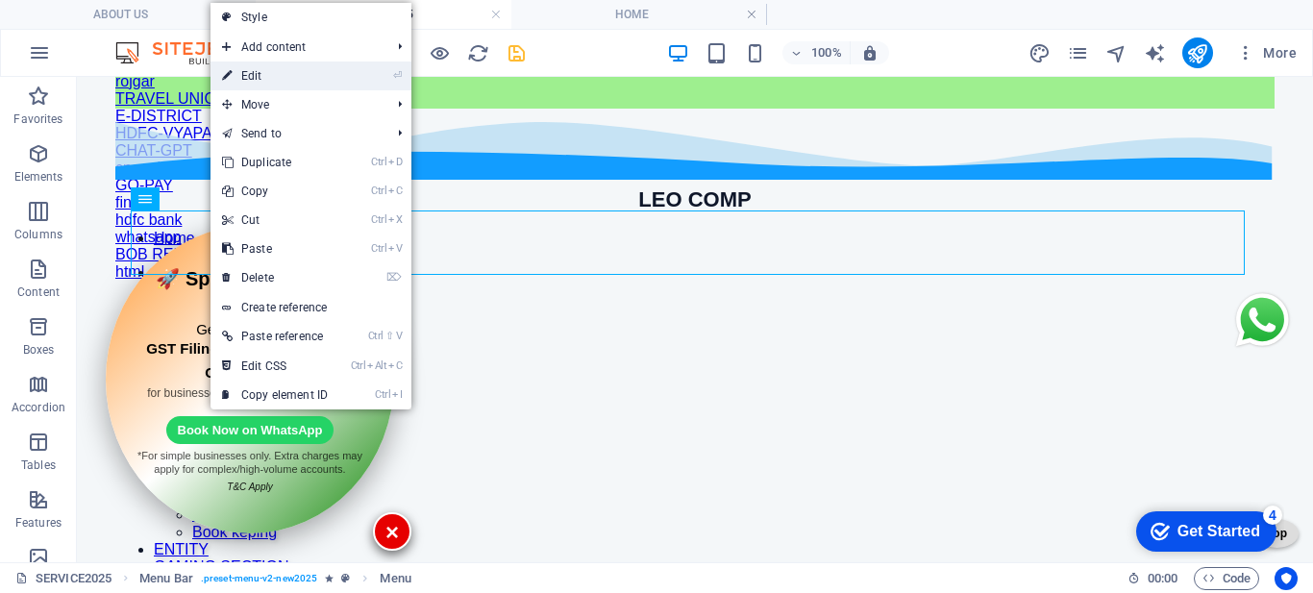
select select "25"
select select
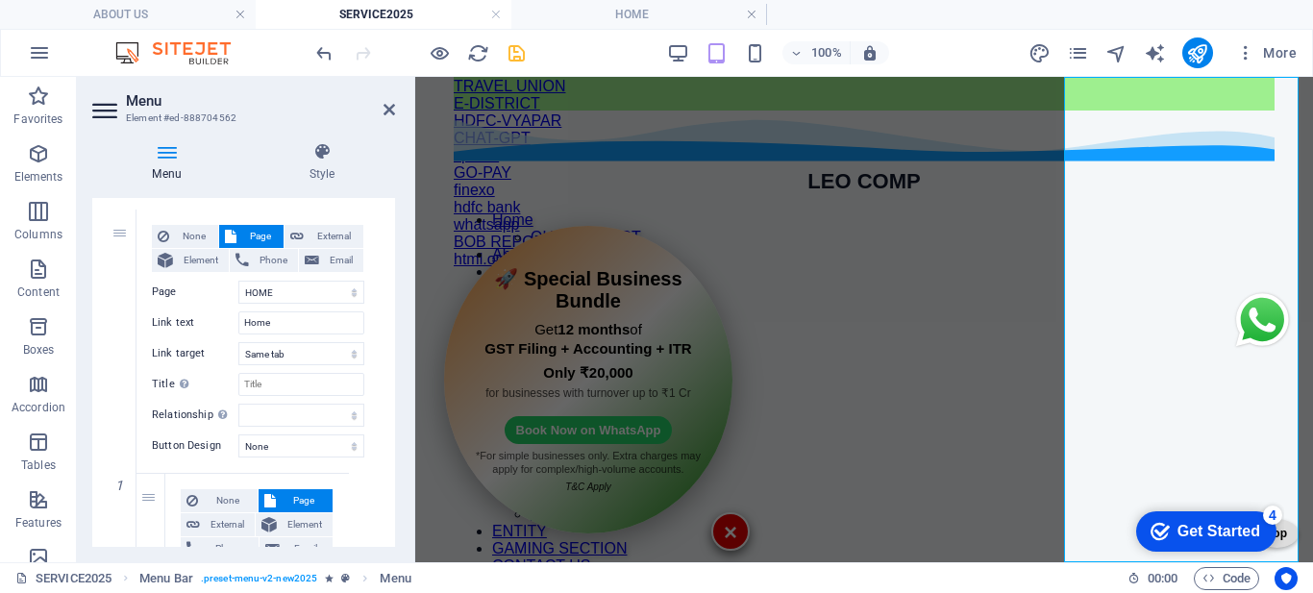
scroll to position [192, 0]
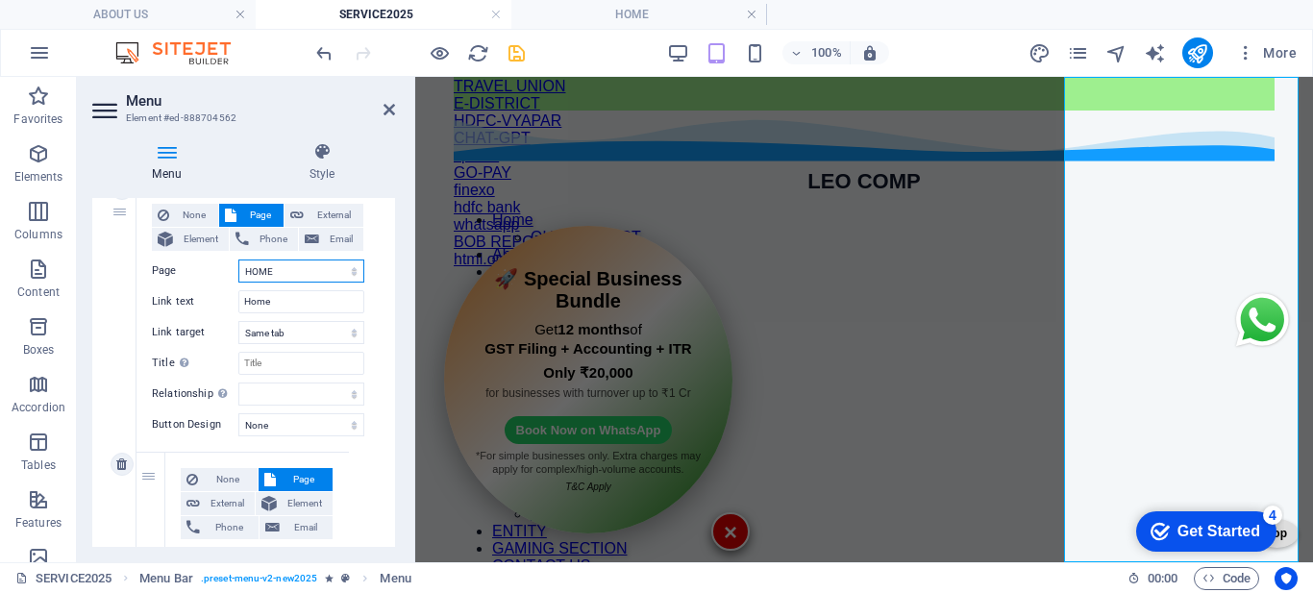
click at [296, 277] on select "HOME ABOUT US SERVICES HELP YOU SELF VECHILE INSURANCE SELF ONLINE FORM FILLING…" at bounding box center [301, 270] width 126 height 23
click at [238, 259] on select "HOME ABOUT US SERVICES HELP YOU SELF VECHILE INSURANCE SELF ONLINE FORM FILLING…" at bounding box center [301, 270] width 126 height 23
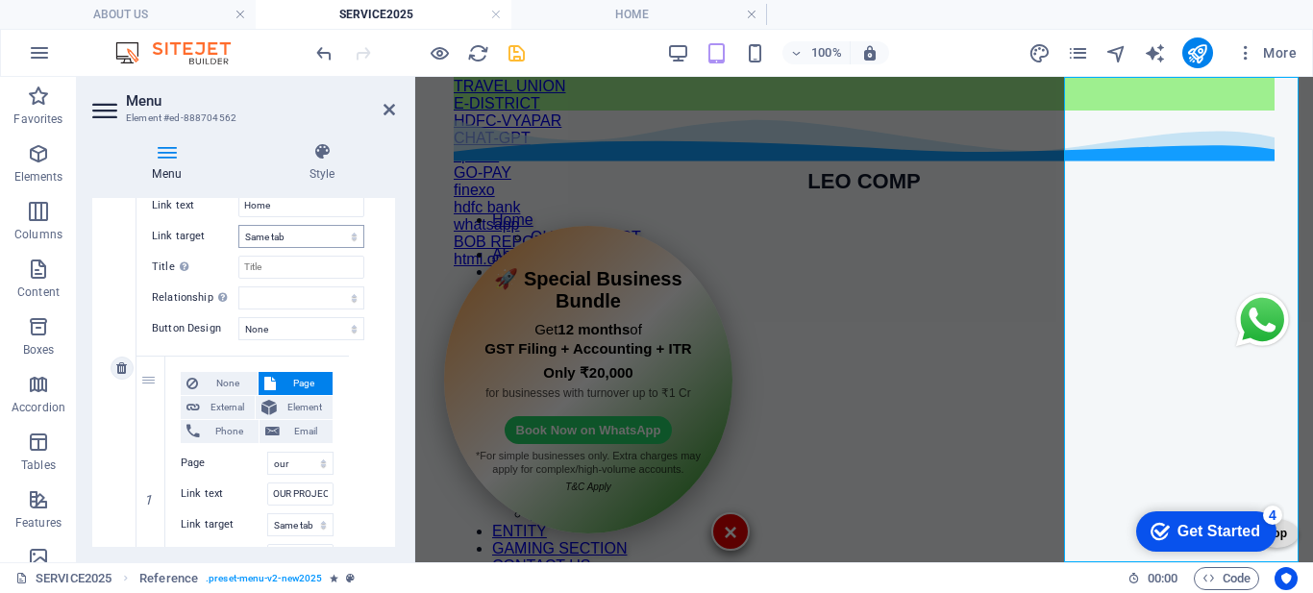
scroll to position [480, 0]
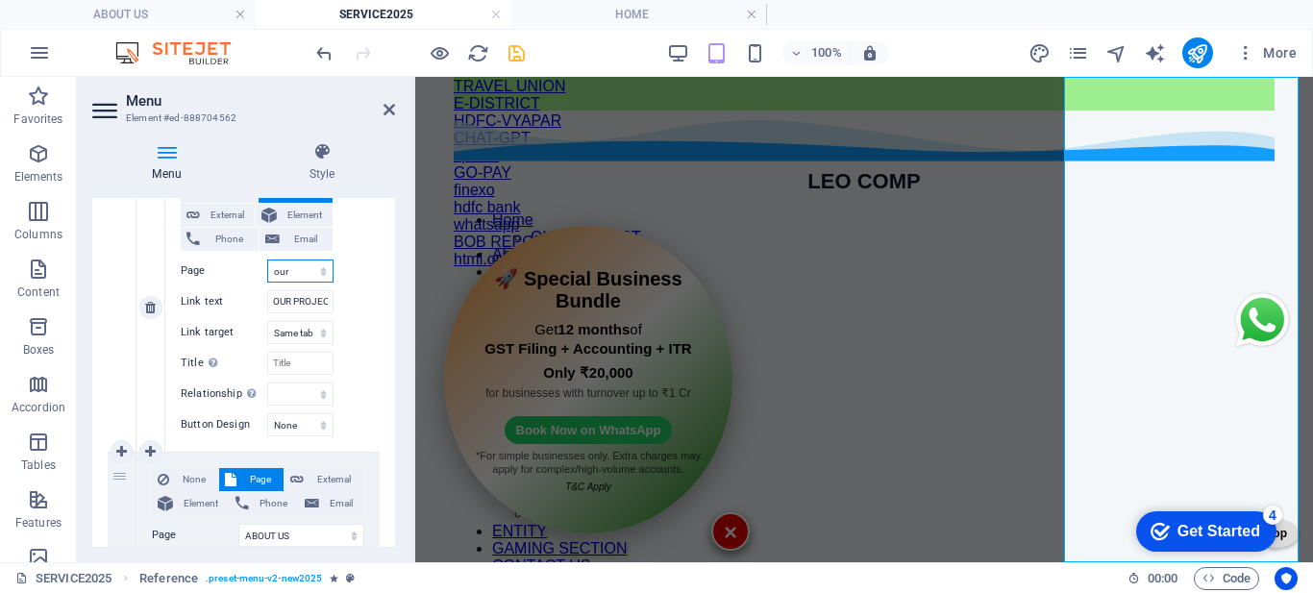
click at [296, 274] on select "HOME ABOUT US SERVICES HELP YOU SELF VECHILE INSURANCE SELF ONLINE FORM FILLING…" at bounding box center [300, 270] width 66 height 23
click at [267, 259] on select "HOME ABOUT US SERVICES HELP YOU SELF VECHILE INSURANCE SELF ONLINE FORM FILLING…" at bounding box center [300, 270] width 66 height 23
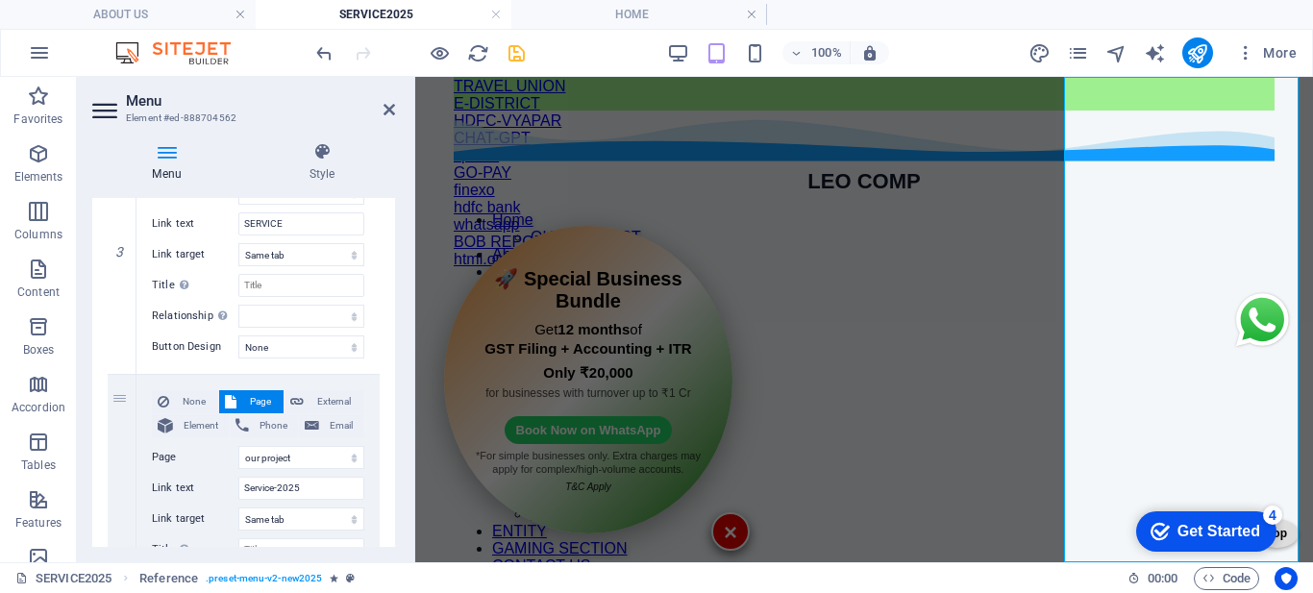
scroll to position [1153, 0]
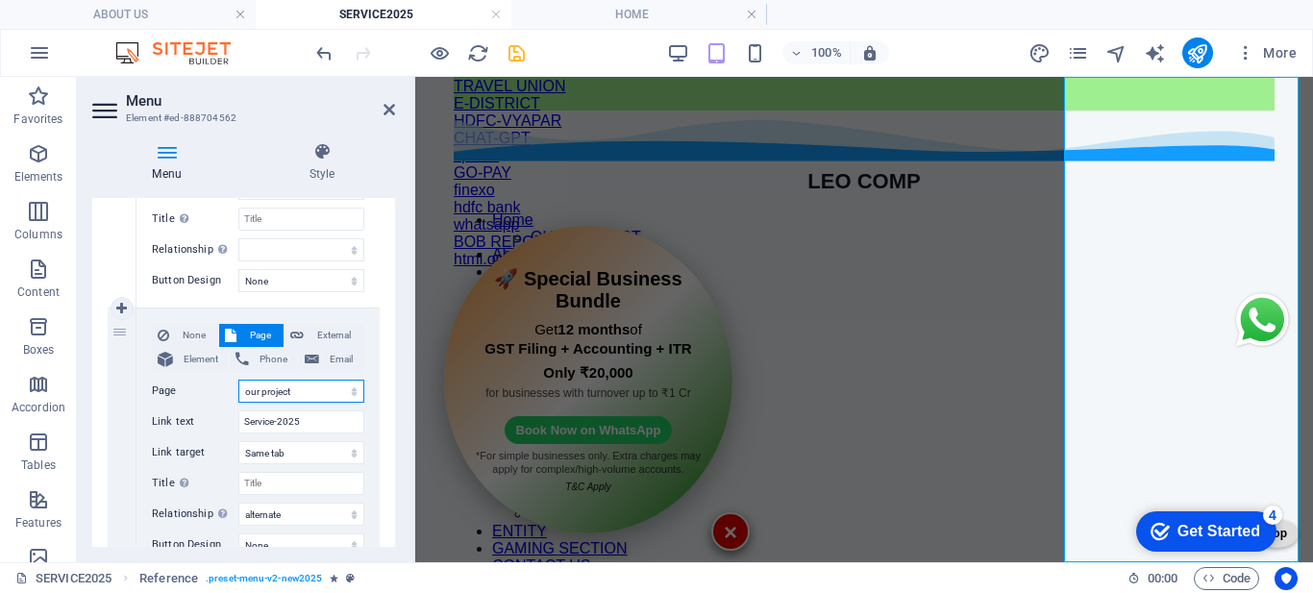
click at [280, 392] on select "HOME ABOUT US SERVICES HELP YOU SELF VECHILE INSURANCE SELF ONLINE FORM FILLING…" at bounding box center [301, 391] width 126 height 23
click at [238, 380] on select "HOME ABOUT US SERVICES HELP YOU SELF VECHILE INSURANCE SELF ONLINE FORM FILLING…" at bounding box center [301, 391] width 126 height 23
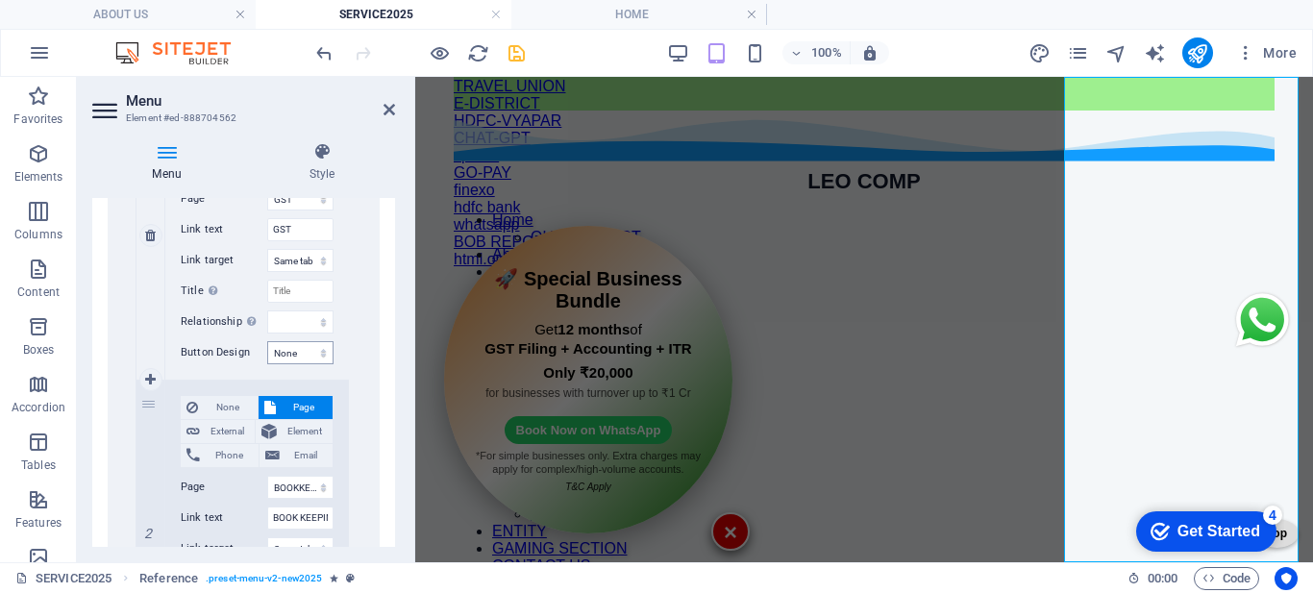
scroll to position [1730, 0]
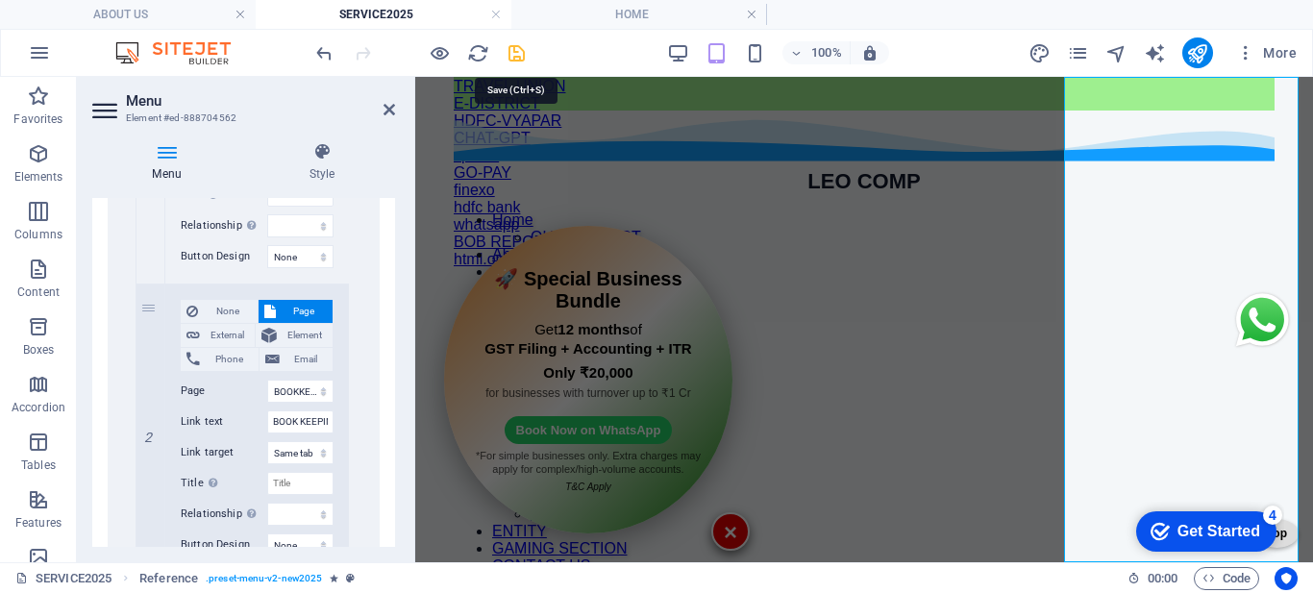
click at [509, 56] on icon "save" at bounding box center [516, 53] width 22 height 22
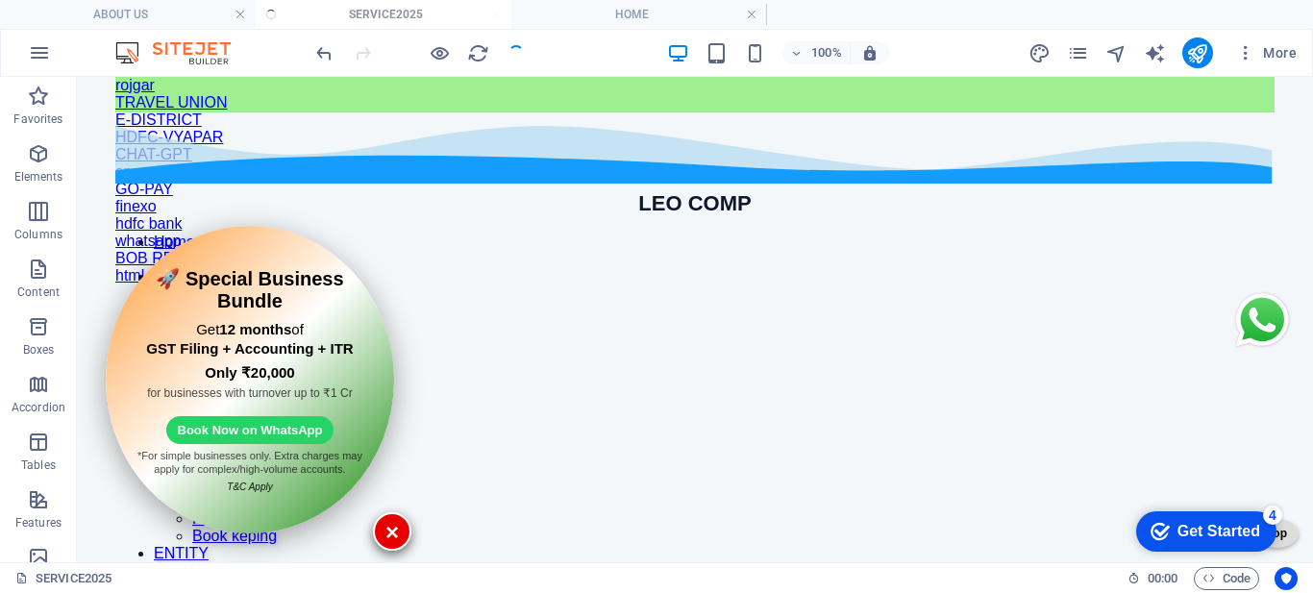
scroll to position [388, 0]
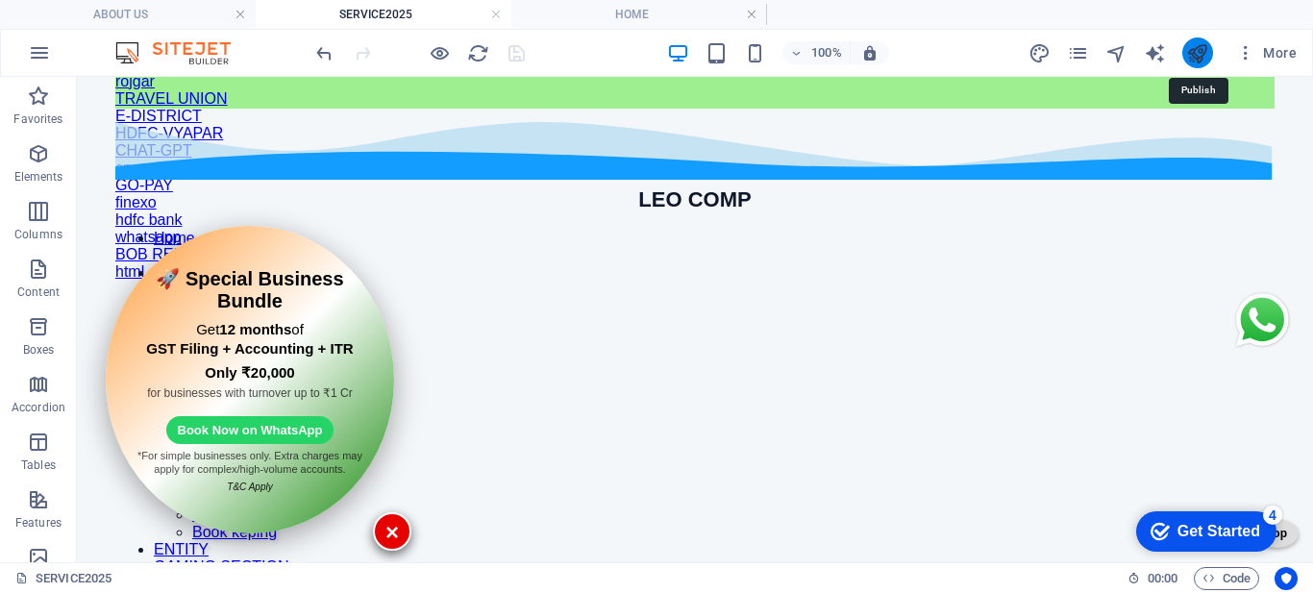
click at [1189, 57] on icon "publish" at bounding box center [1197, 53] width 22 height 22
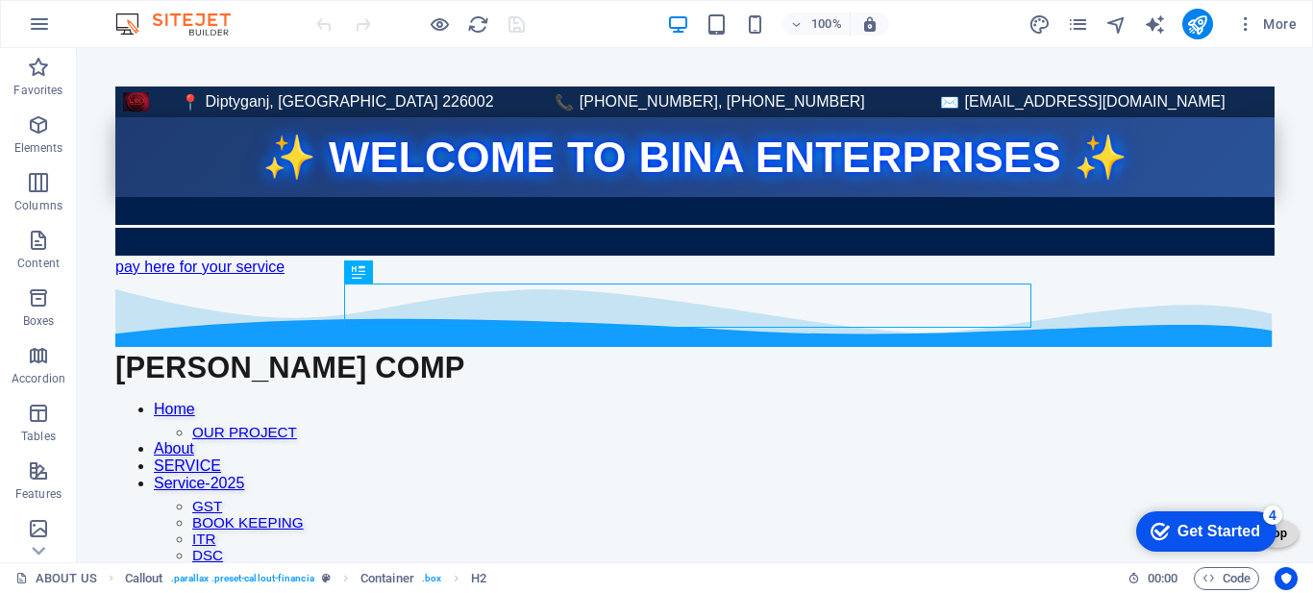
scroll to position [961, 0]
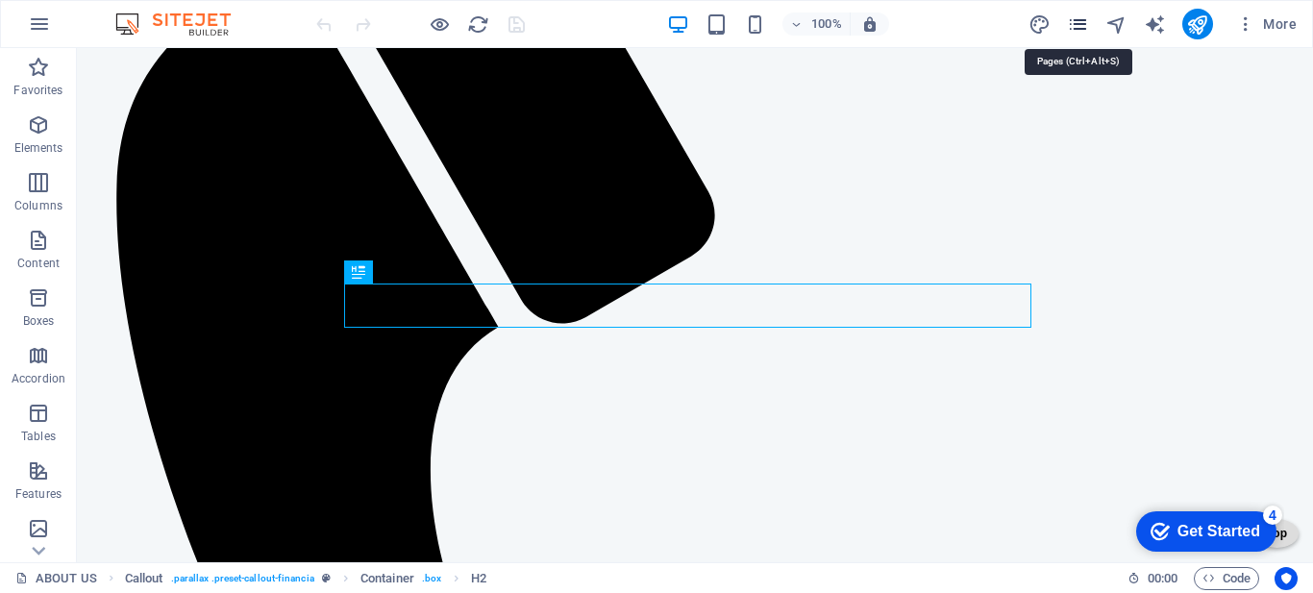
click at [1083, 21] on icon "pages" at bounding box center [1078, 24] width 22 height 22
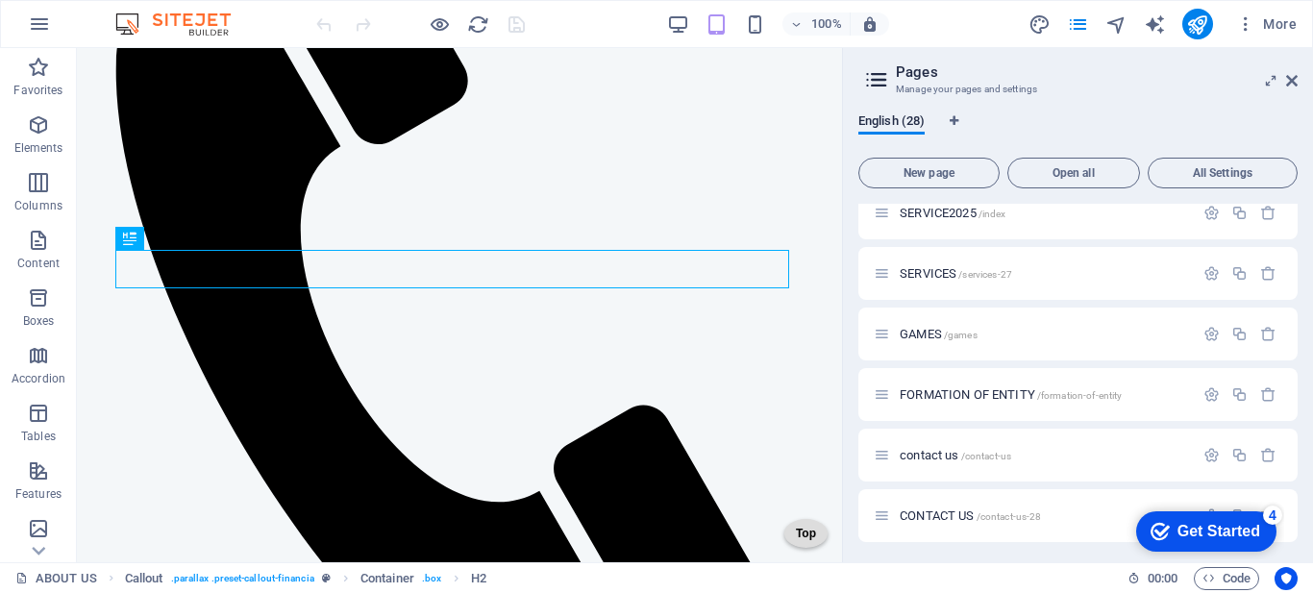
scroll to position [1352, 0]
click at [932, 213] on span "SERVICE2025 /index" at bounding box center [952, 210] width 106 height 14
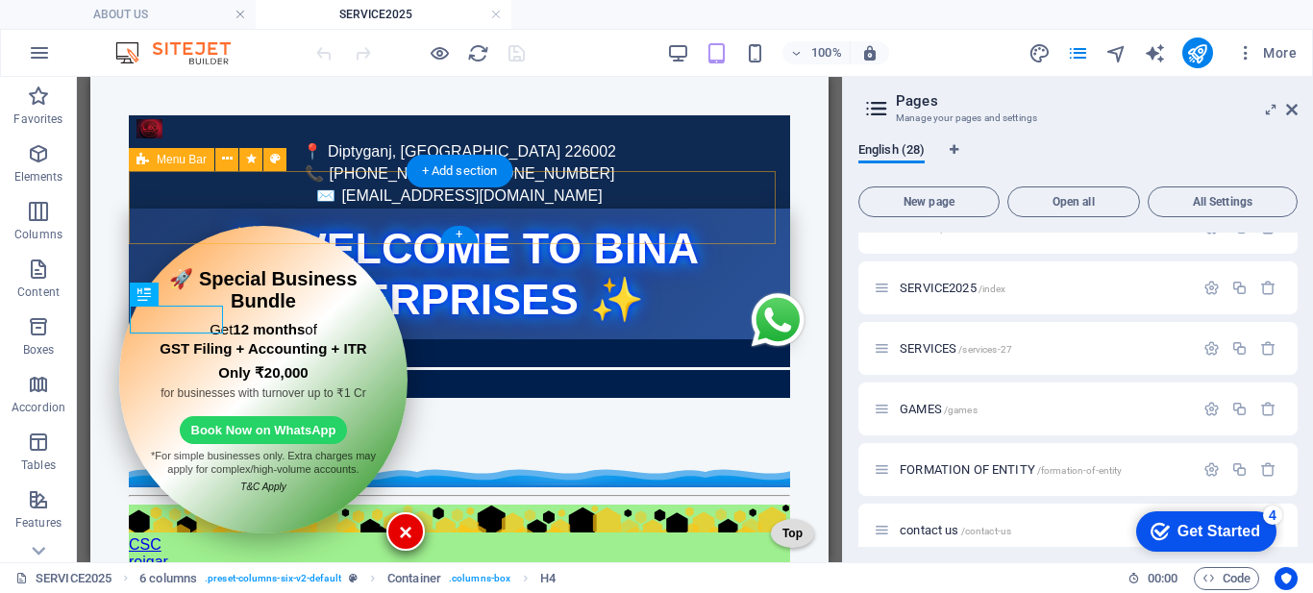
scroll to position [481, 0]
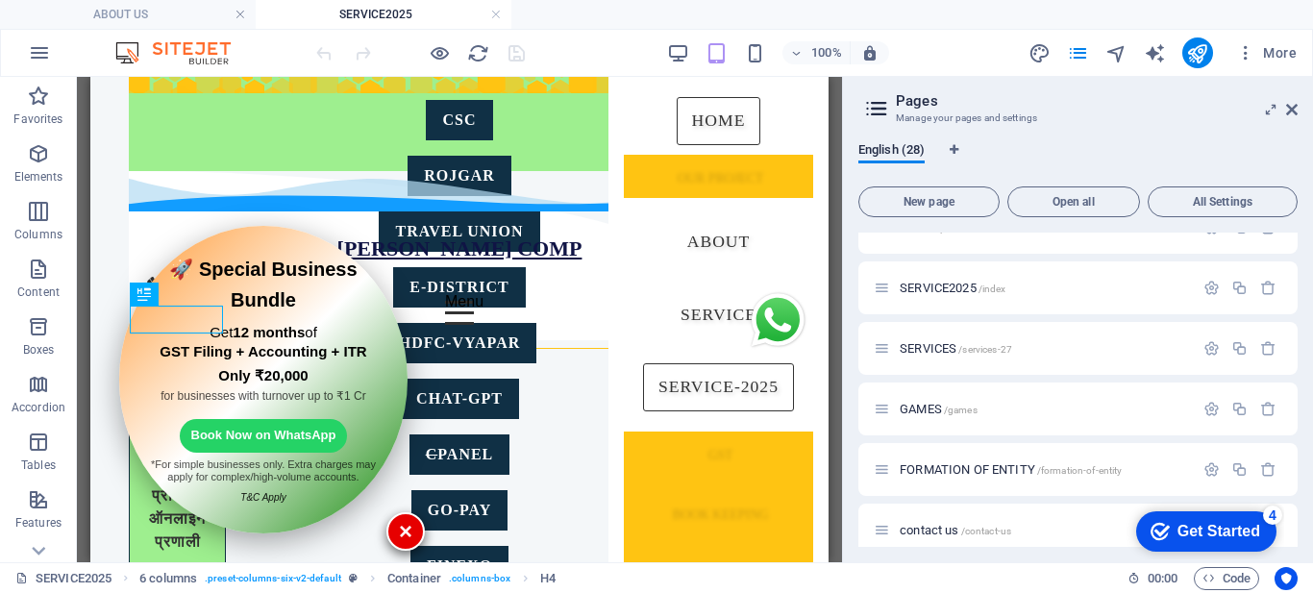
click at [1297, 107] on aside "Pages Manage your pages and settings English (28) New page Open all All Setting…" at bounding box center [1077, 319] width 471 height 485
click at [1290, 110] on icon at bounding box center [1292, 109] width 12 height 15
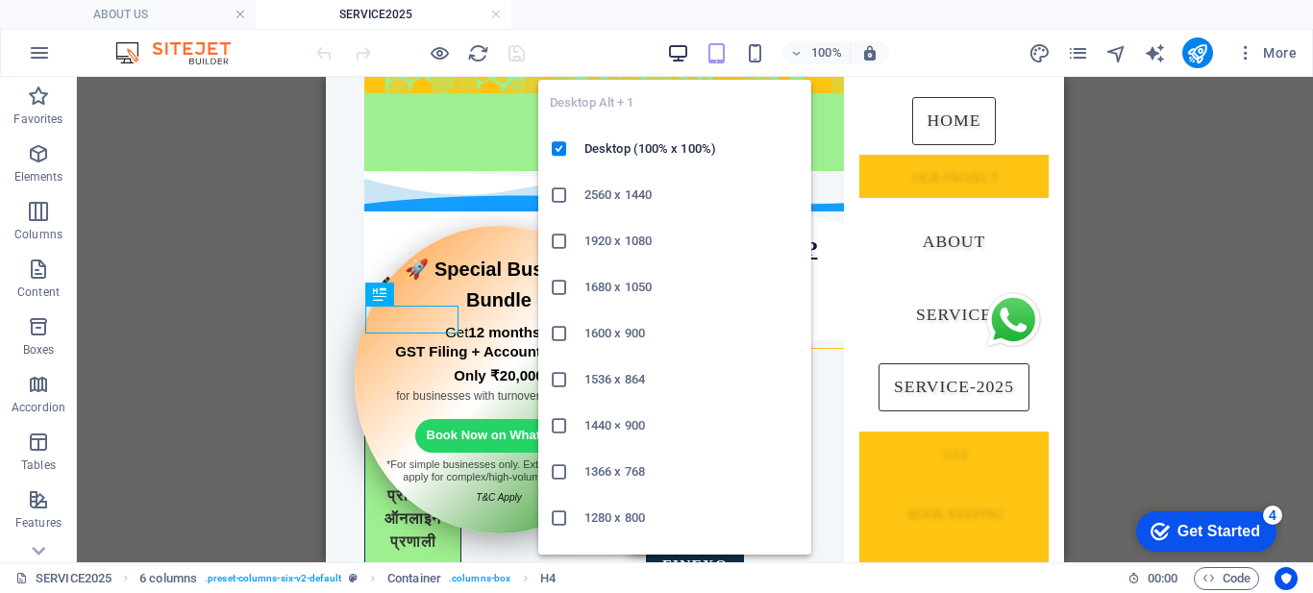
click at [681, 44] on icon "button" at bounding box center [678, 53] width 22 height 22
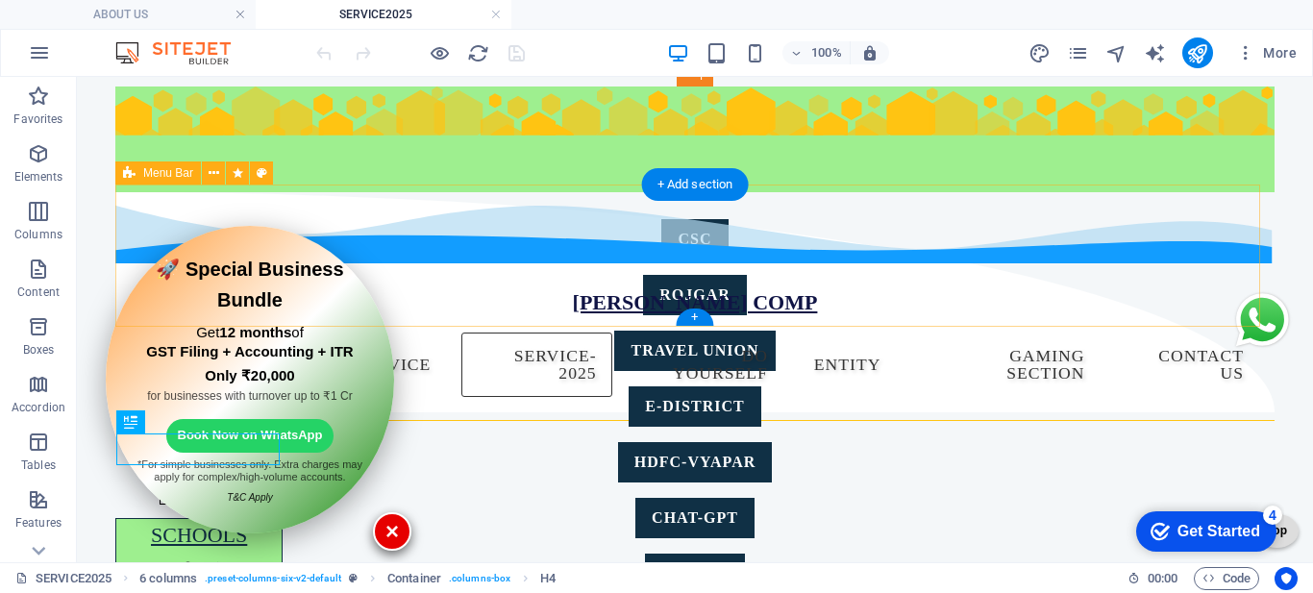
scroll to position [440, 0]
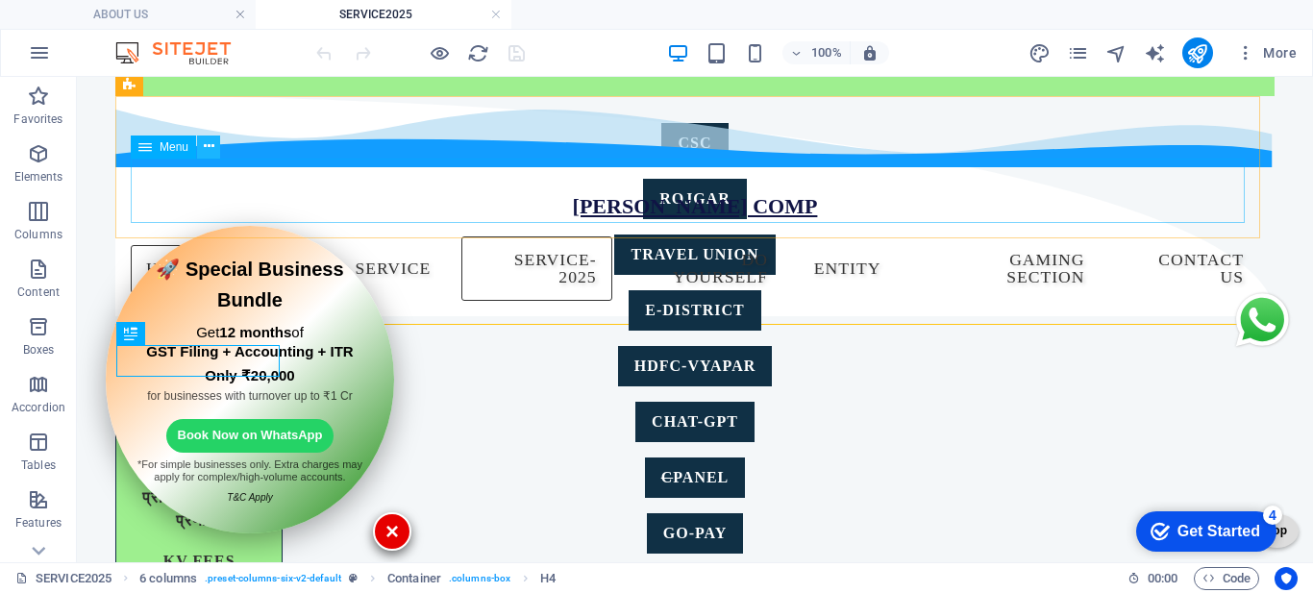
click at [207, 152] on icon at bounding box center [209, 146] width 11 height 20
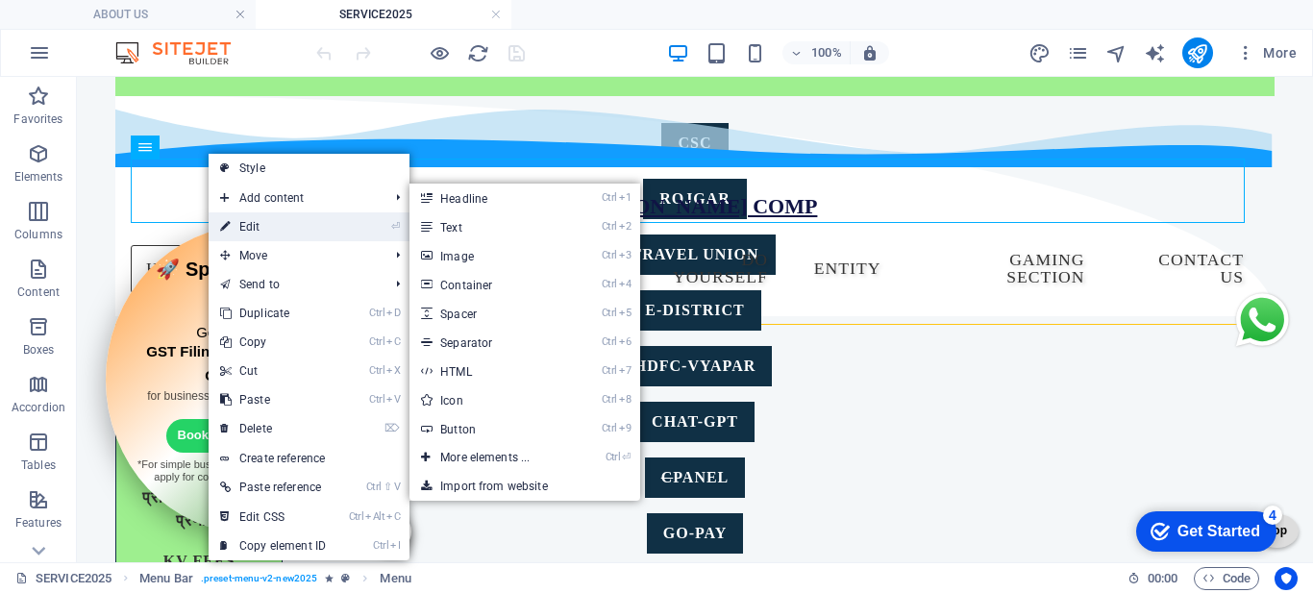
click at [258, 220] on link "⏎ Edit" at bounding box center [273, 226] width 129 height 29
select select "22"
select select
select select "8"
select select
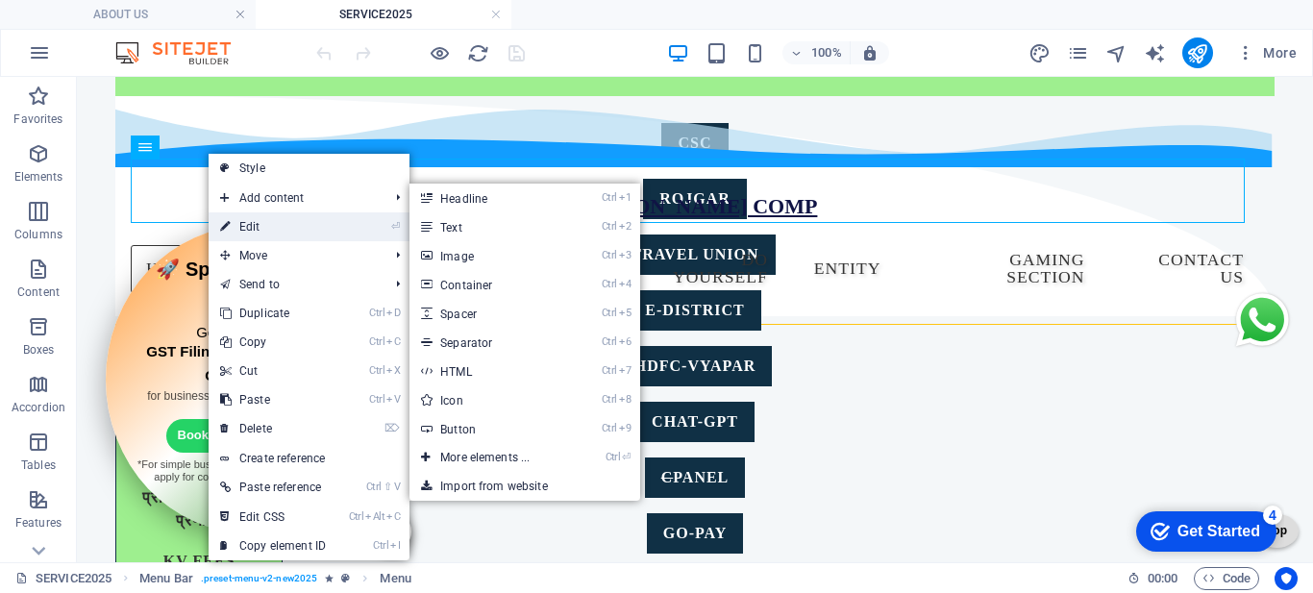
select select "1"
select select
select select "2"
select select
select select "22"
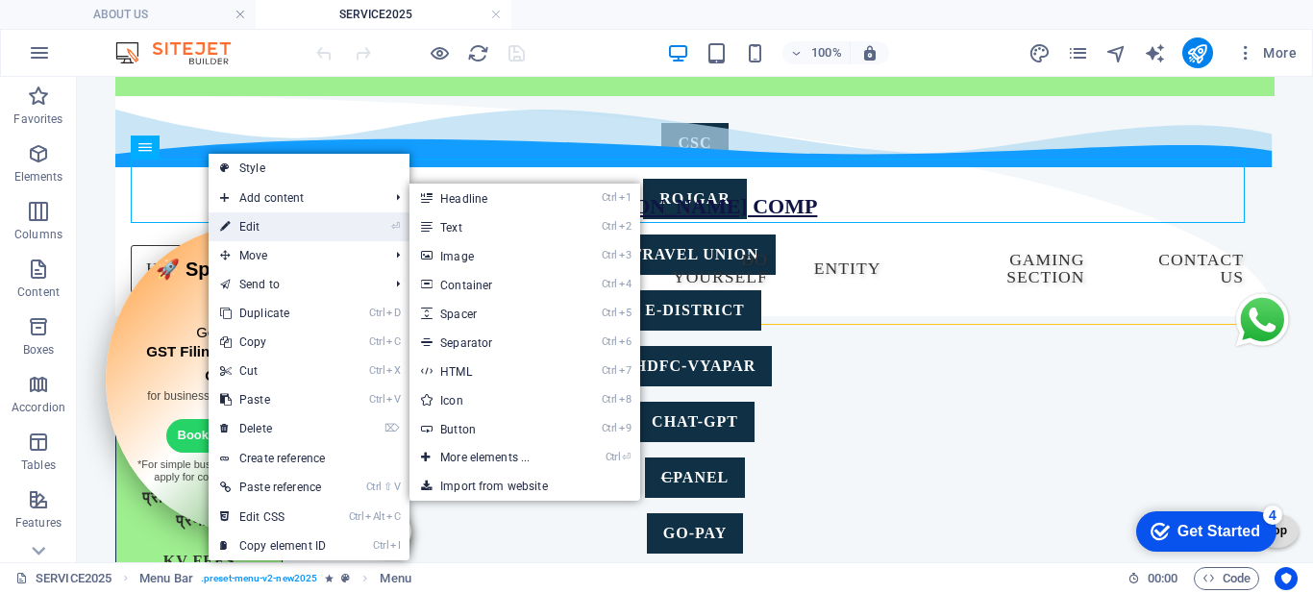
select select
select select "alternate"
select select "14"
select select
select select "16"
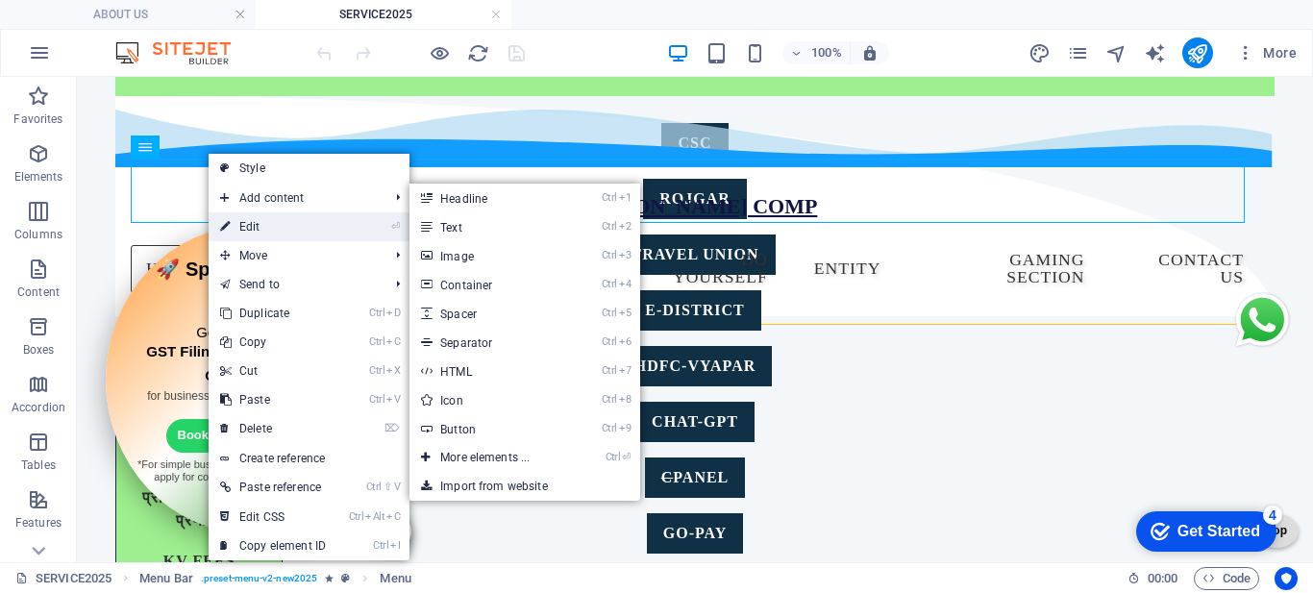
select select
select select "15"
select select
select select "17"
select select
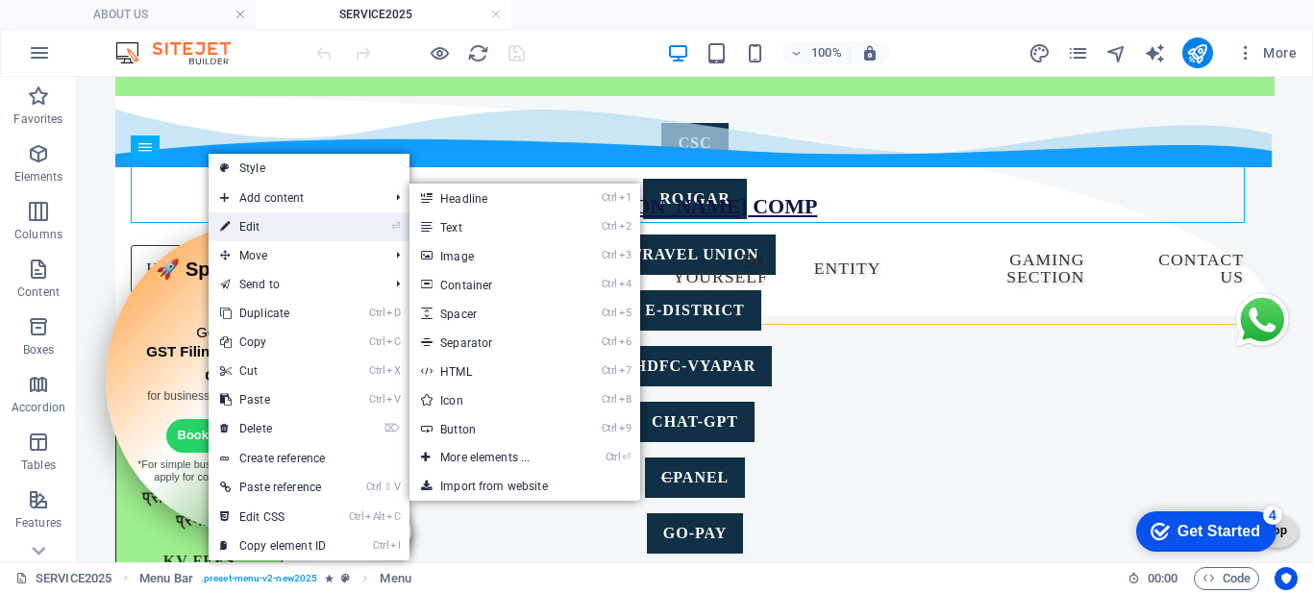
select select "12"
select select
select select "4"
select select
select select "6"
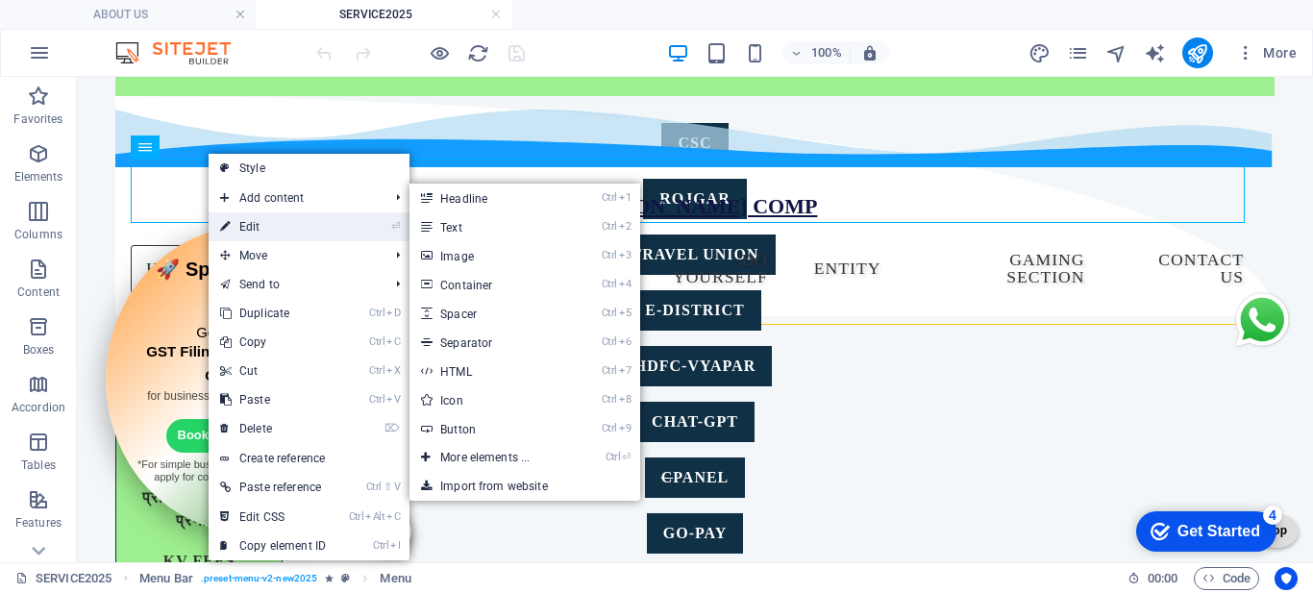
select select
select select "5"
select select
select select "9"
select select
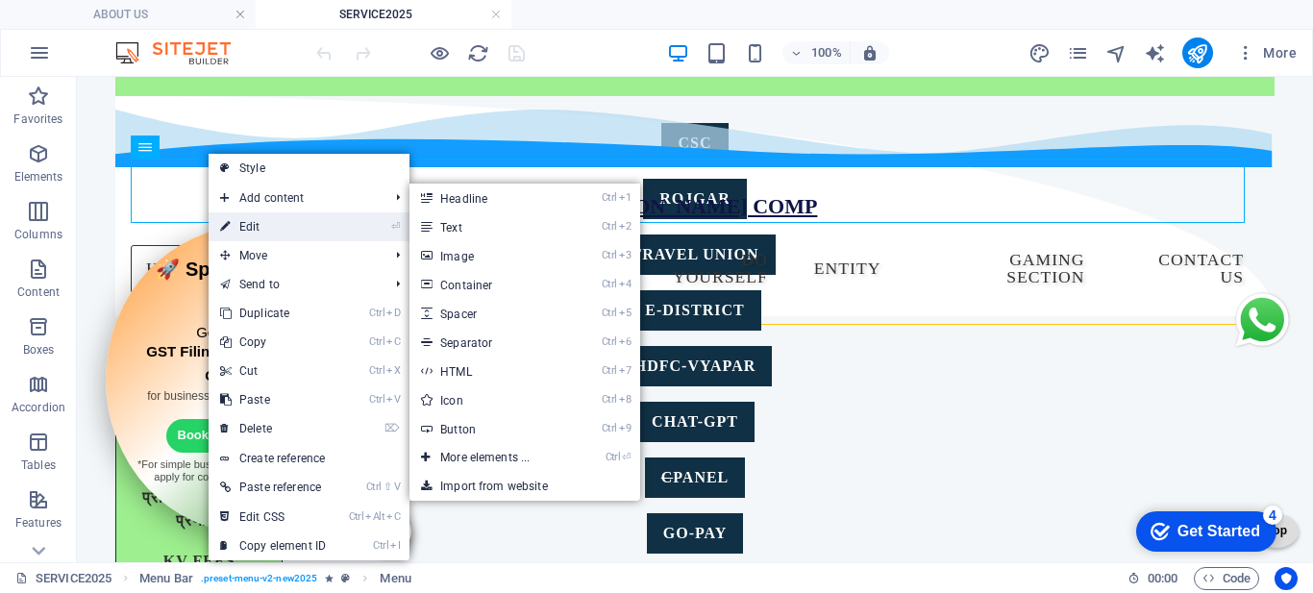
select select "11"
select select
select select "11"
select select
select select "16"
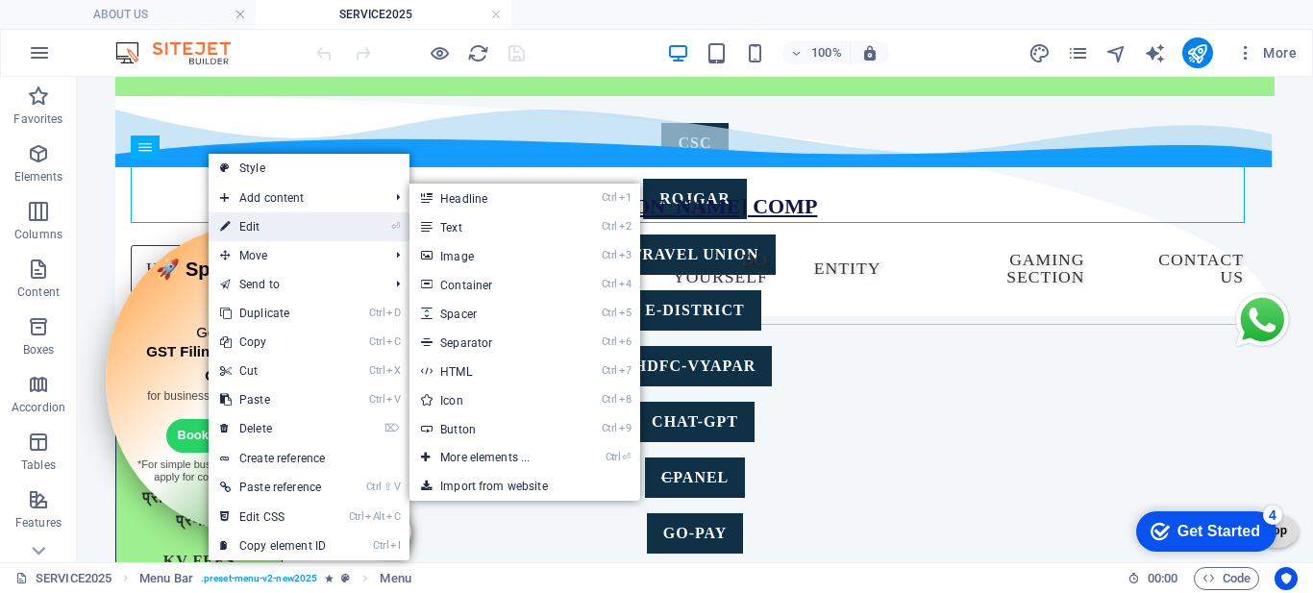
select select
select select "25"
select select
select select "bookmark"
select select "26"
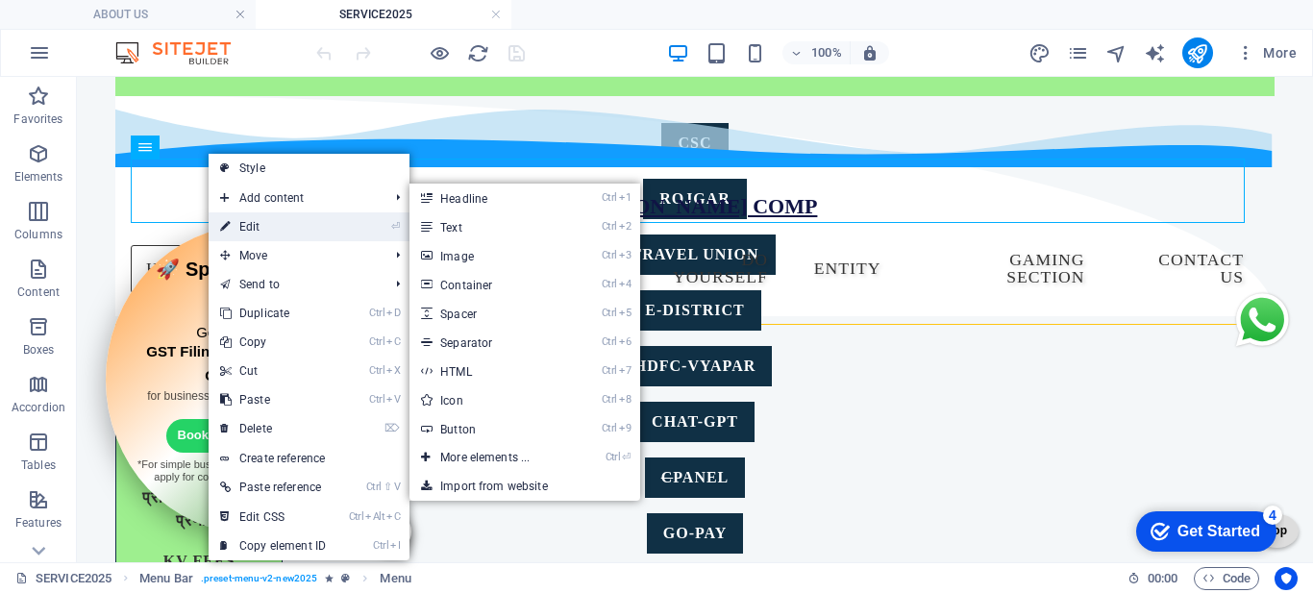
select select
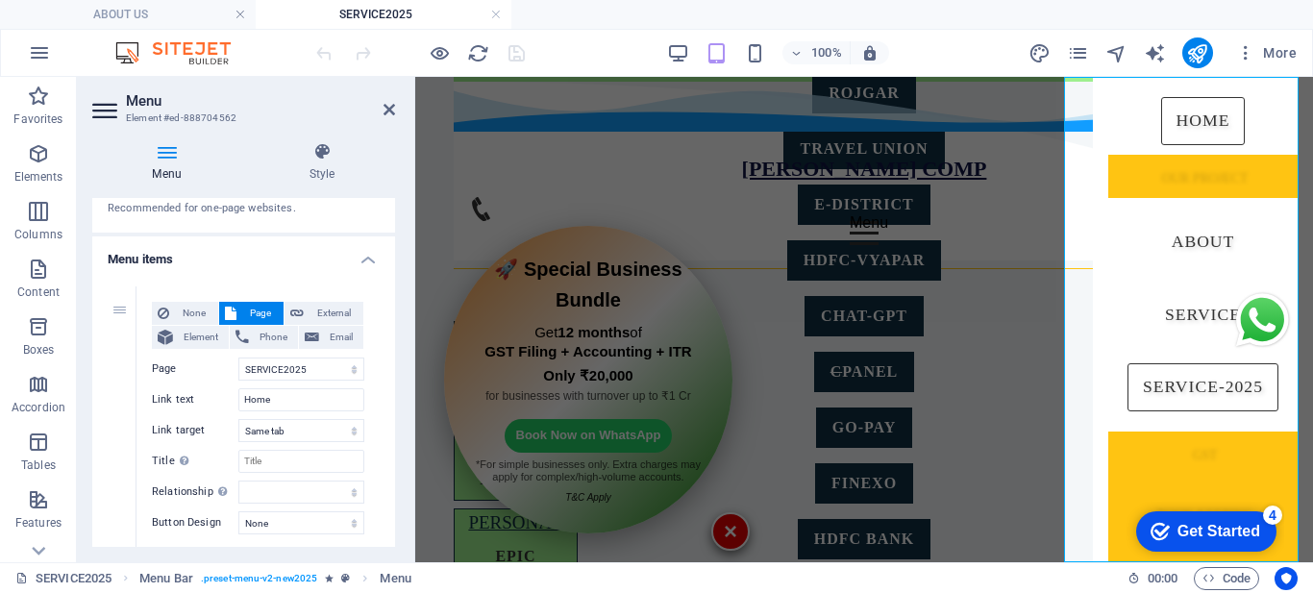
scroll to position [96, 0]
click at [293, 357] on select "HOME ABOUT US SERVICES HELP YOU SELF VECHILE INSURANCE SELF ONLINE FORM FILLING…" at bounding box center [301, 367] width 126 height 23
select select "1"
click at [238, 356] on select "HOME ABOUT US SERVICES HELP YOU SELF VECHILE INSURANCE SELF ONLINE FORM FILLING…" at bounding box center [301, 367] width 126 height 23
select select
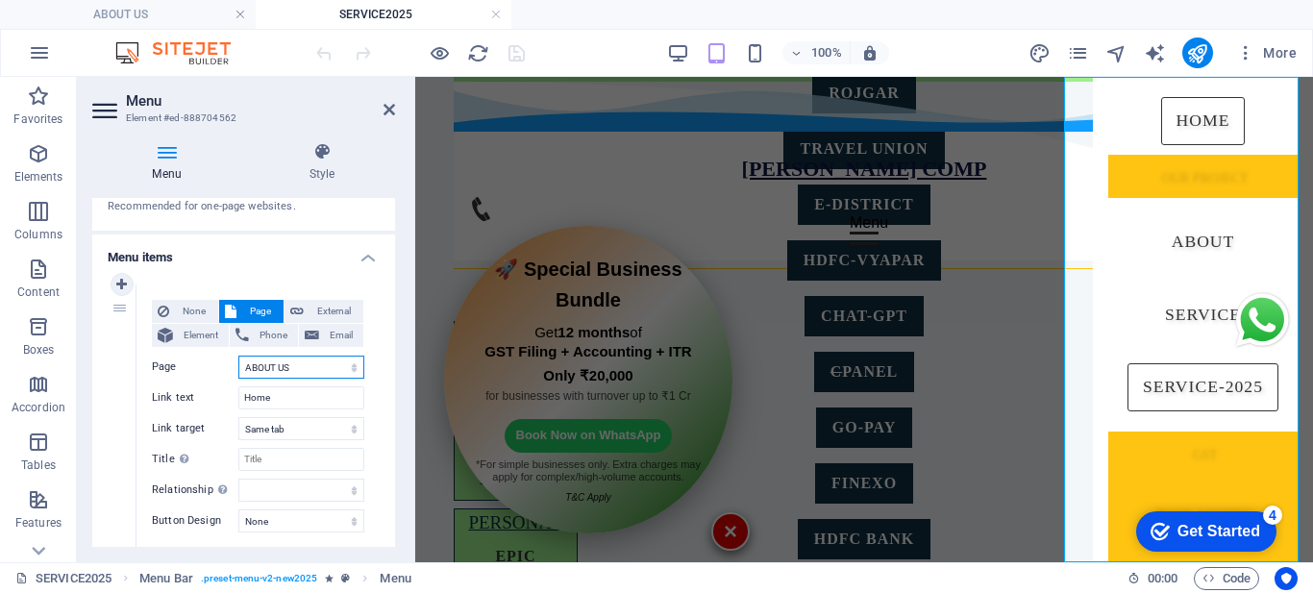
select select
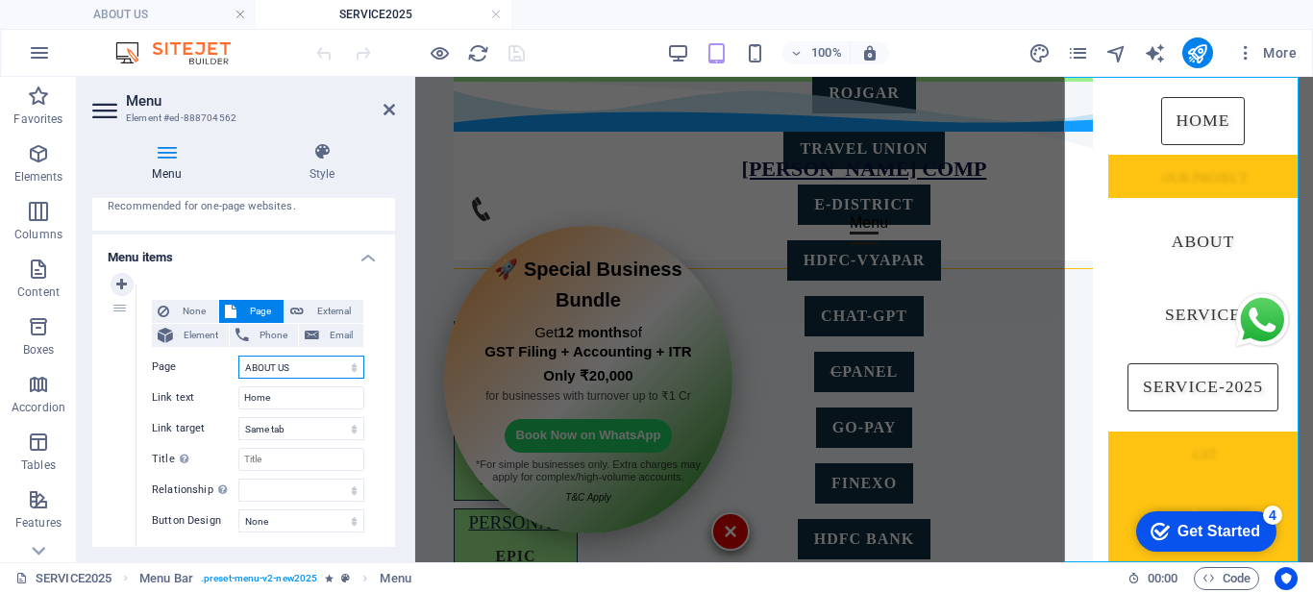
select select
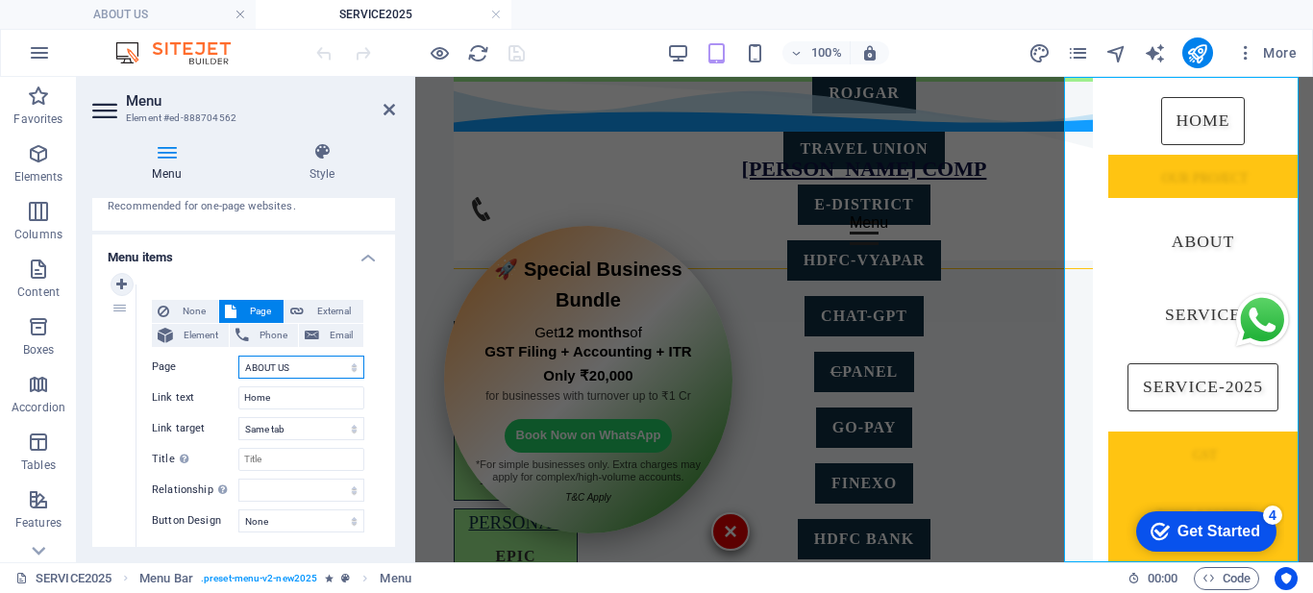
select select
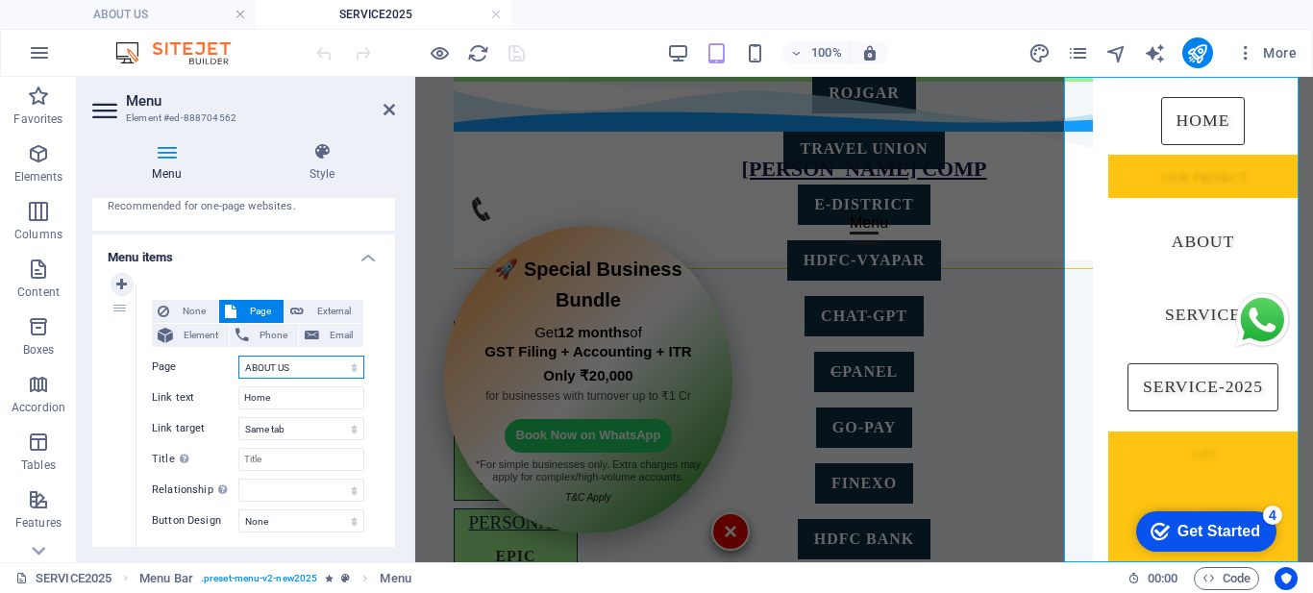
select select
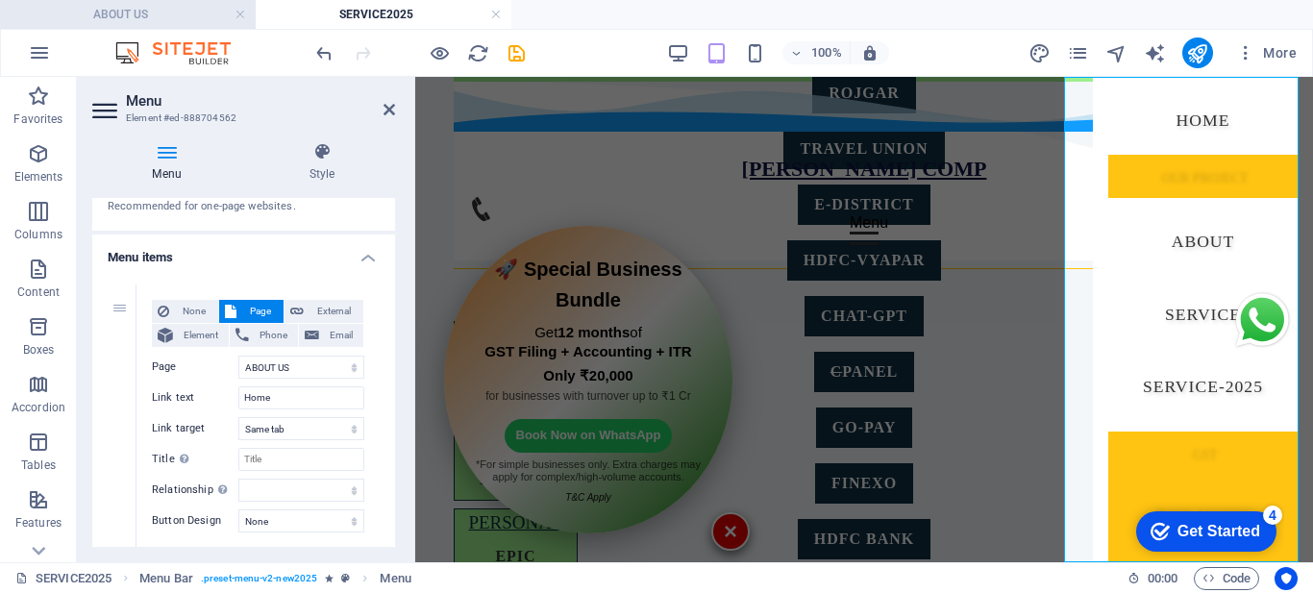
click at [173, 17] on h4 "ABOUT US" at bounding box center [128, 14] width 256 height 21
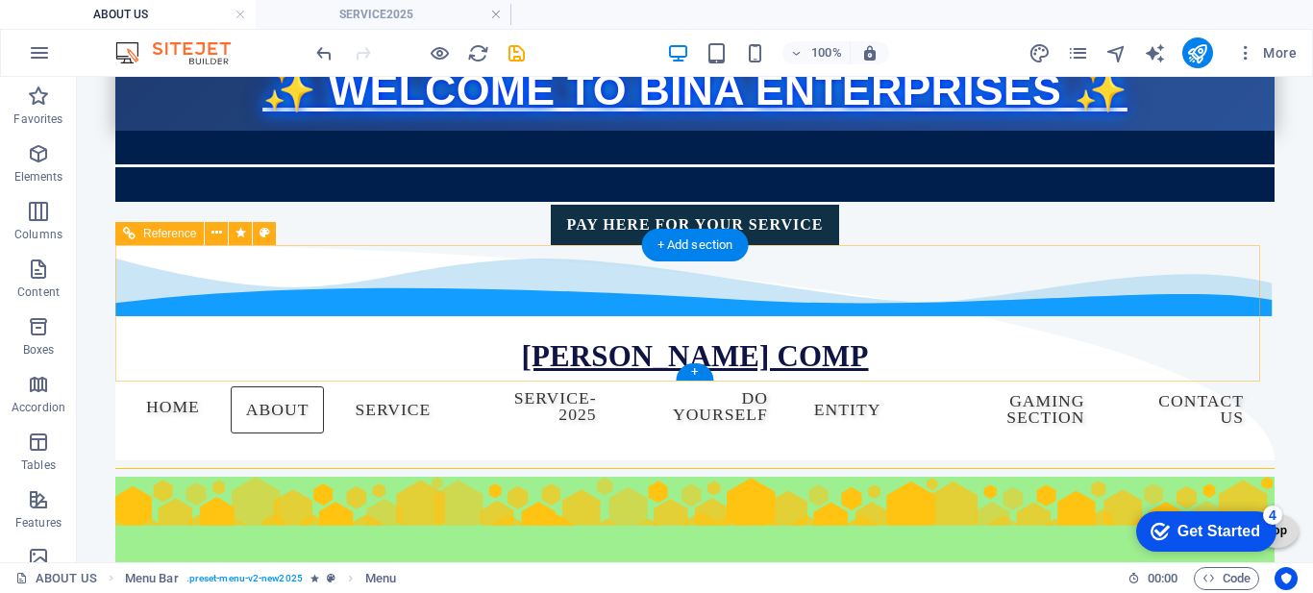
click at [184, 375] on nav "Home OUR PROJECT About SERVICE Service-2025 GST BOOK KEEPING ITR DSC WEBSITE BU…" at bounding box center [695, 410] width 1128 height 70
click at [207, 375] on nav "Home OUR PROJECT About SERVICE Service-2025 GST BOOK KEEPING ITR DSC WEBSITE BU…" at bounding box center [695, 410] width 1128 height 70
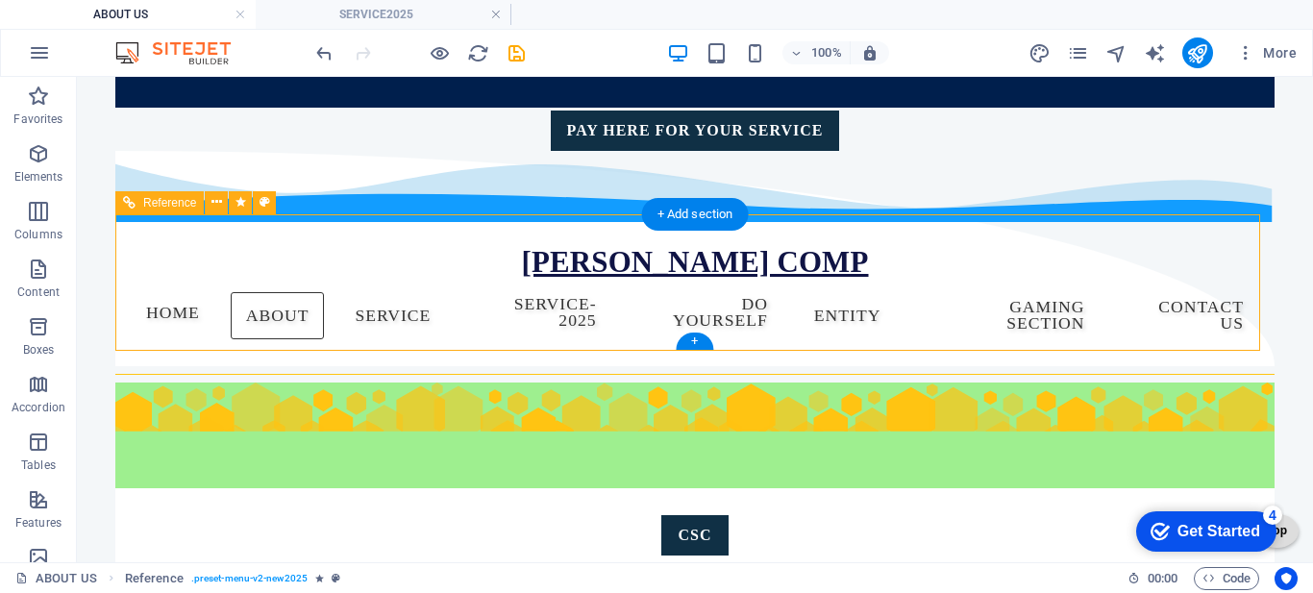
scroll to position [192, 0]
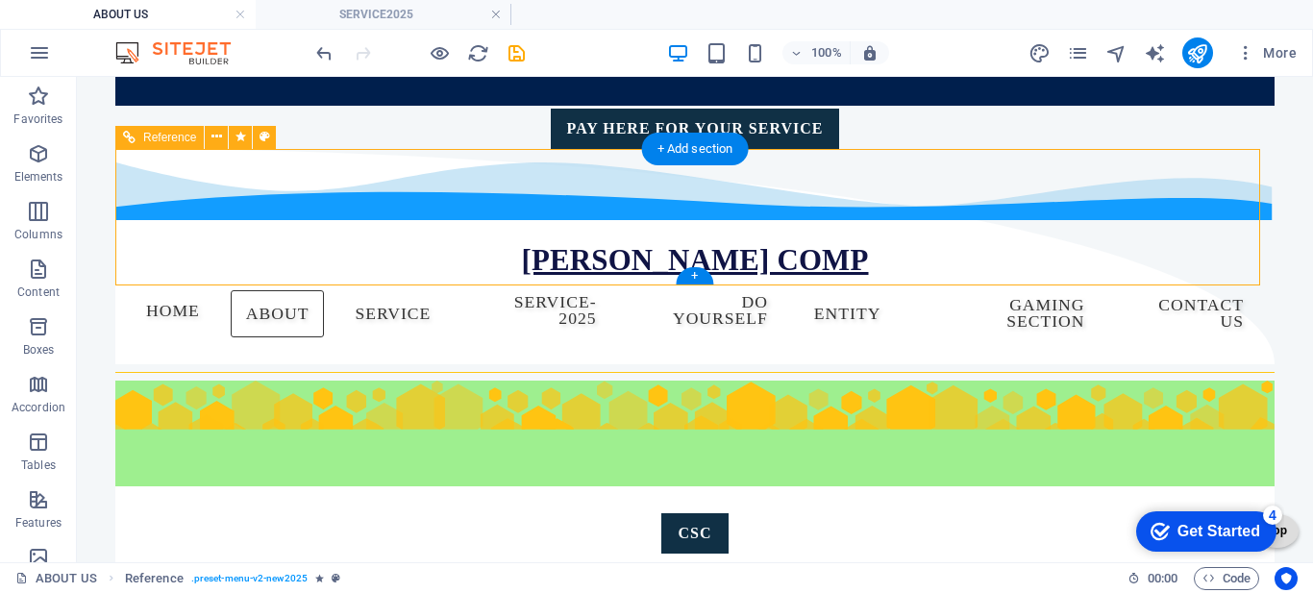
click at [179, 279] on nav "Home OUR PROJECT About SERVICE Service-2025 GST BOOK KEEPING ITR DSC WEBSITE BU…" at bounding box center [695, 314] width 1128 height 70
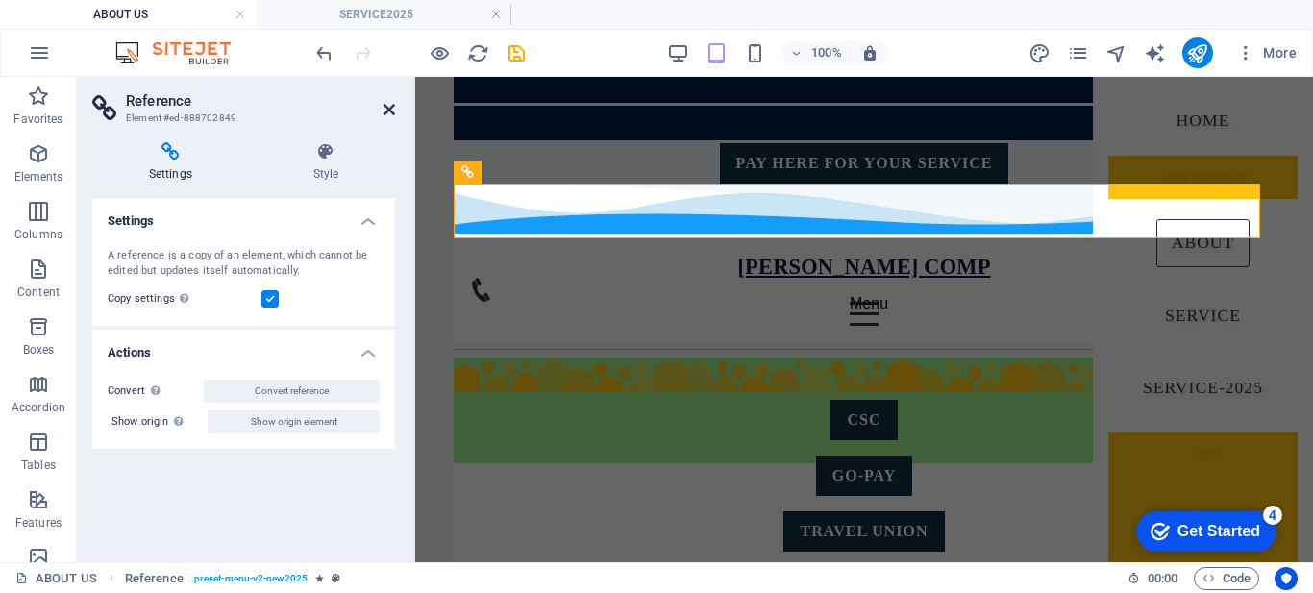
click at [386, 111] on icon at bounding box center [389, 109] width 12 height 15
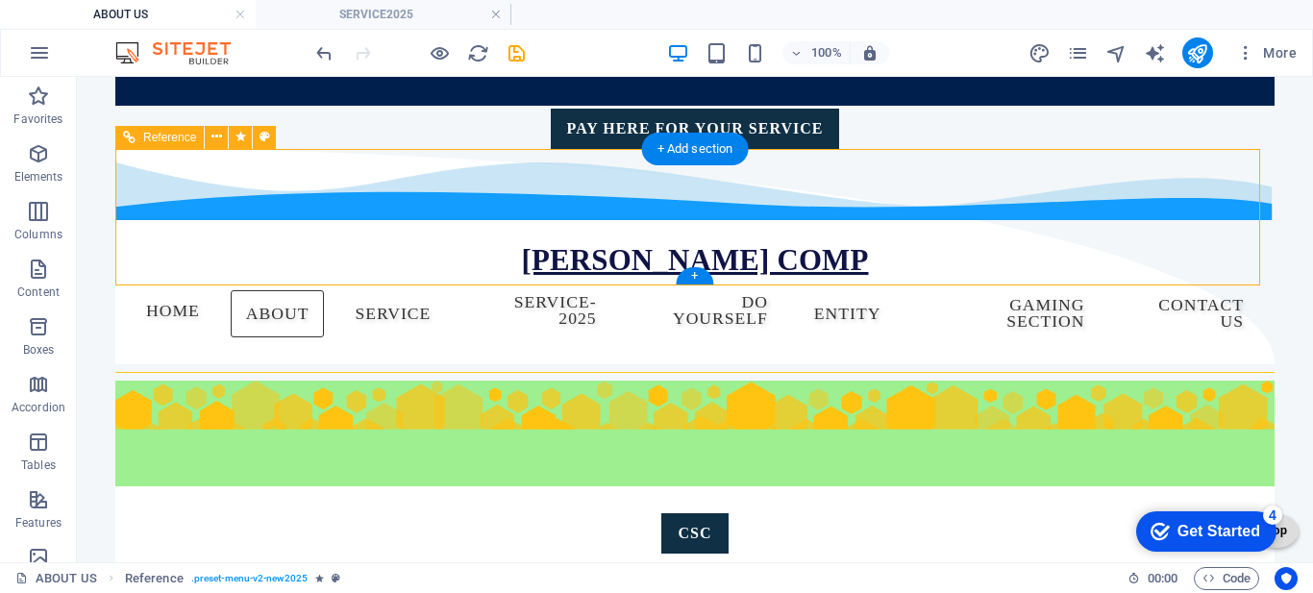
click at [449, 279] on nav "Home OUR PROJECT About SERVICE Service-2025 GST BOOK KEEPING ITR DSC WEBSITE BU…" at bounding box center [695, 314] width 1128 height 70
click at [465, 279] on nav "Home OUR PROJECT About SERVICE Service-2025 GST BOOK KEEPING ITR DSC WEBSITE BU…" at bounding box center [695, 314] width 1128 height 70
click at [464, 279] on nav "Home OUR PROJECT About SERVICE Service-2025 GST BOOK KEEPING ITR DSC WEBSITE BU…" at bounding box center [695, 314] width 1128 height 70
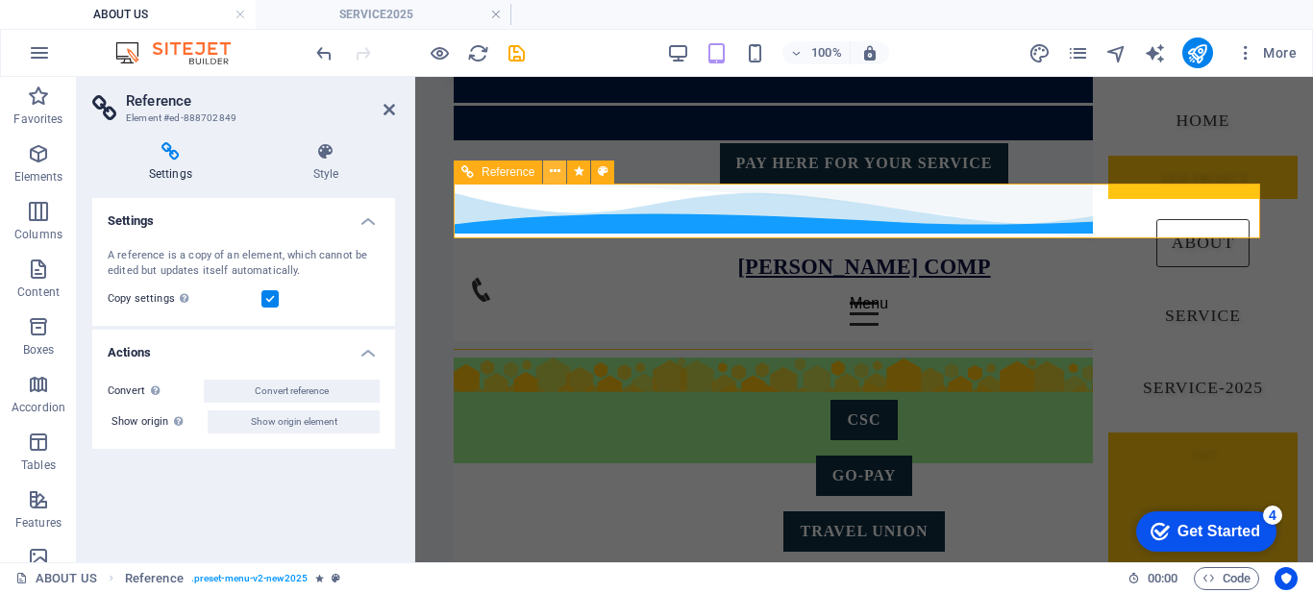
click at [550, 175] on icon at bounding box center [555, 171] width 11 height 20
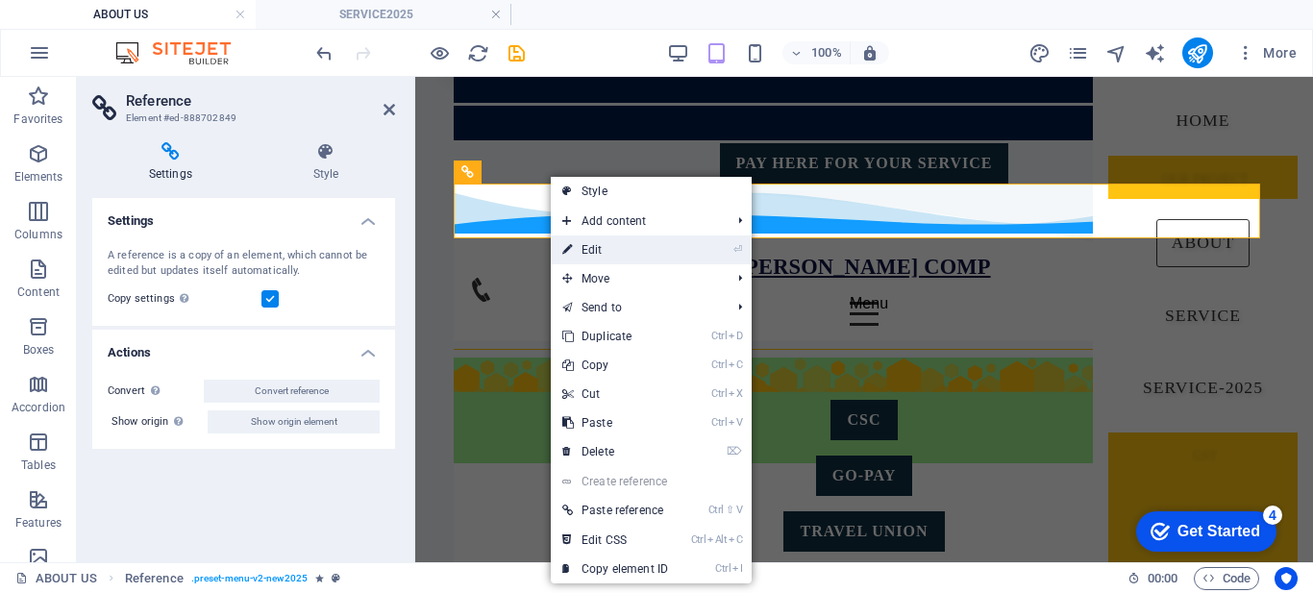
click at [607, 251] on link "⏎ Edit" at bounding box center [615, 249] width 129 height 29
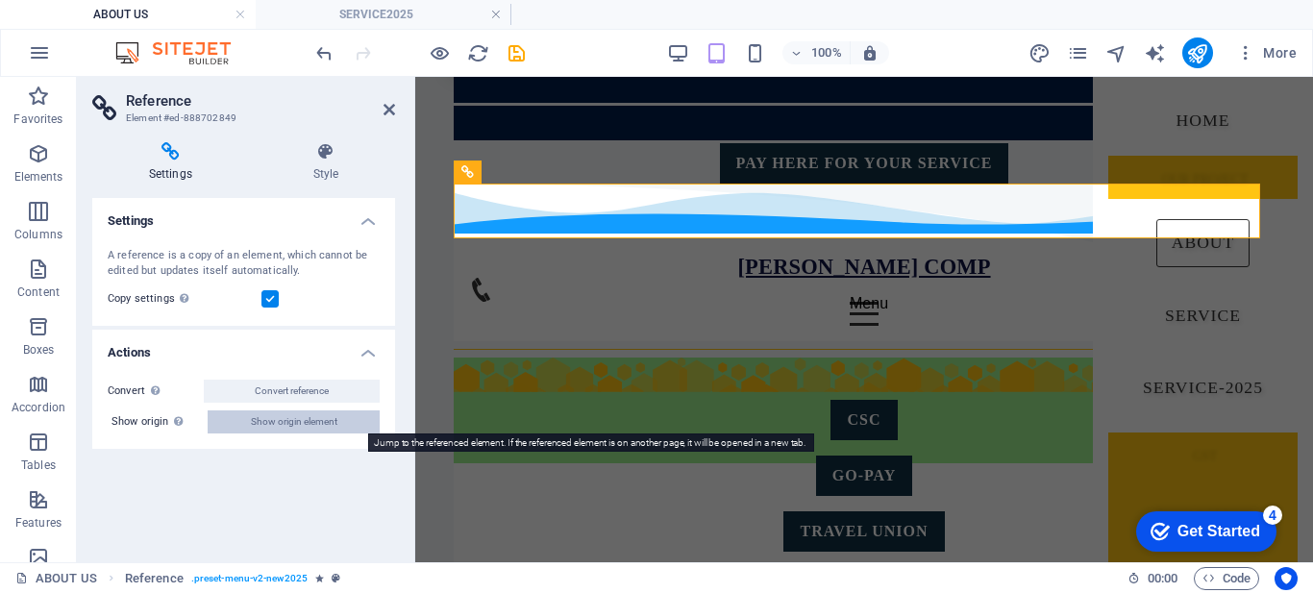
click at [289, 418] on span "Show origin element" at bounding box center [294, 421] width 86 height 23
select select "multiple-waves"
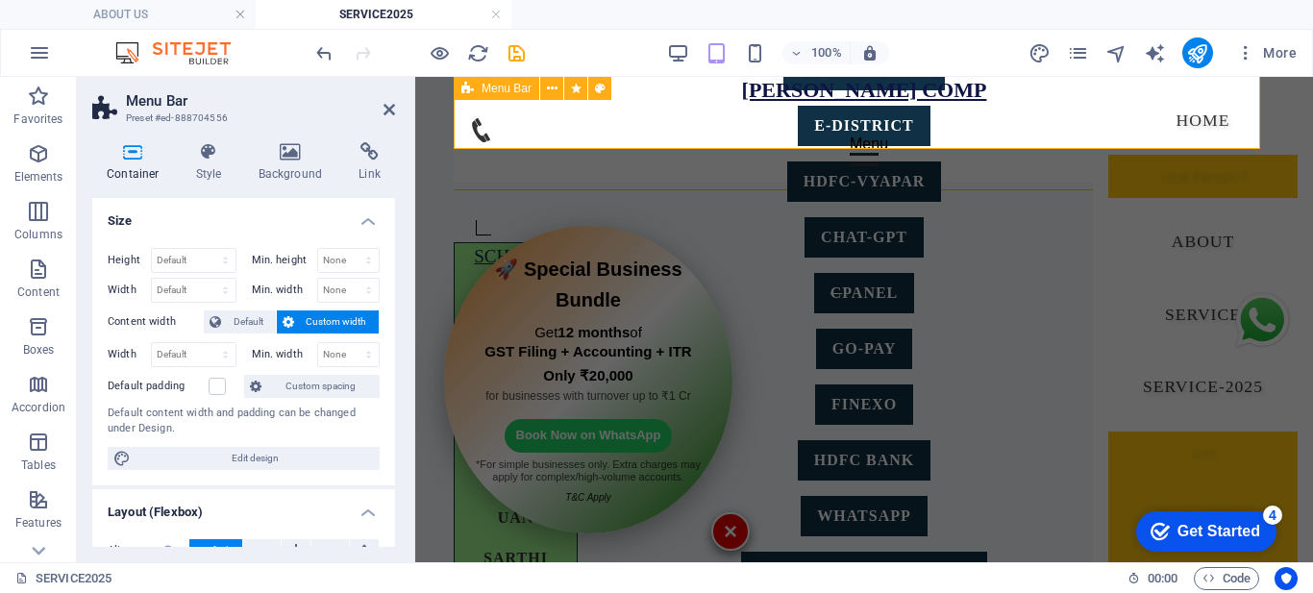
scroll to position [472, 0]
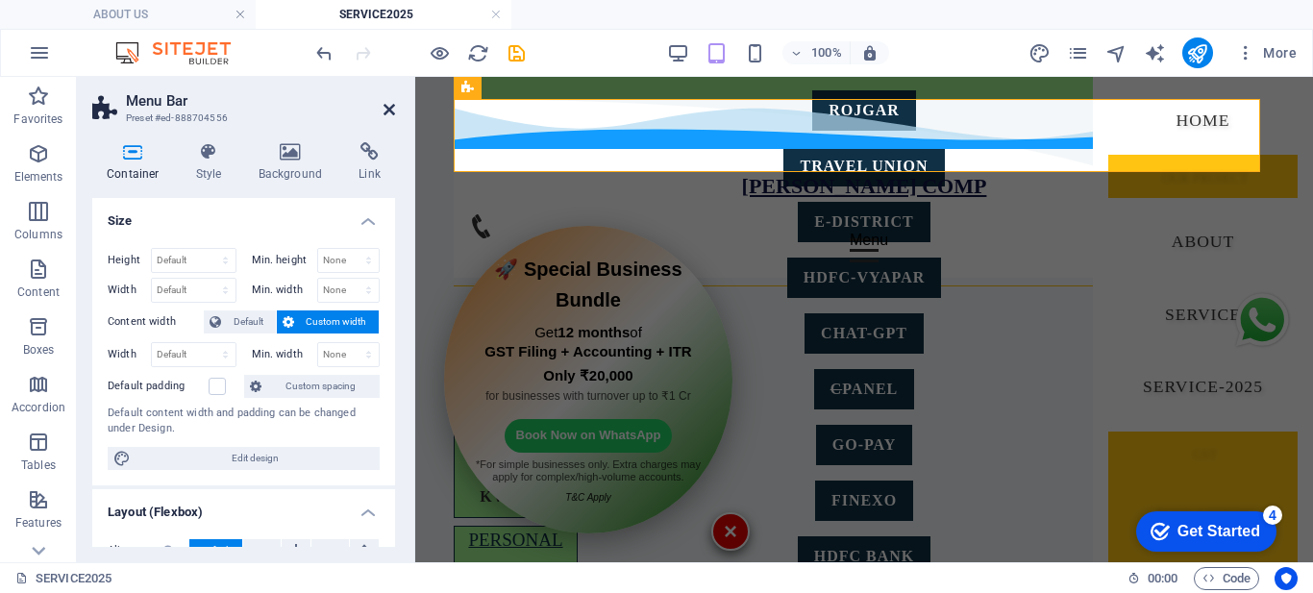
click at [384, 109] on icon at bounding box center [389, 109] width 12 height 15
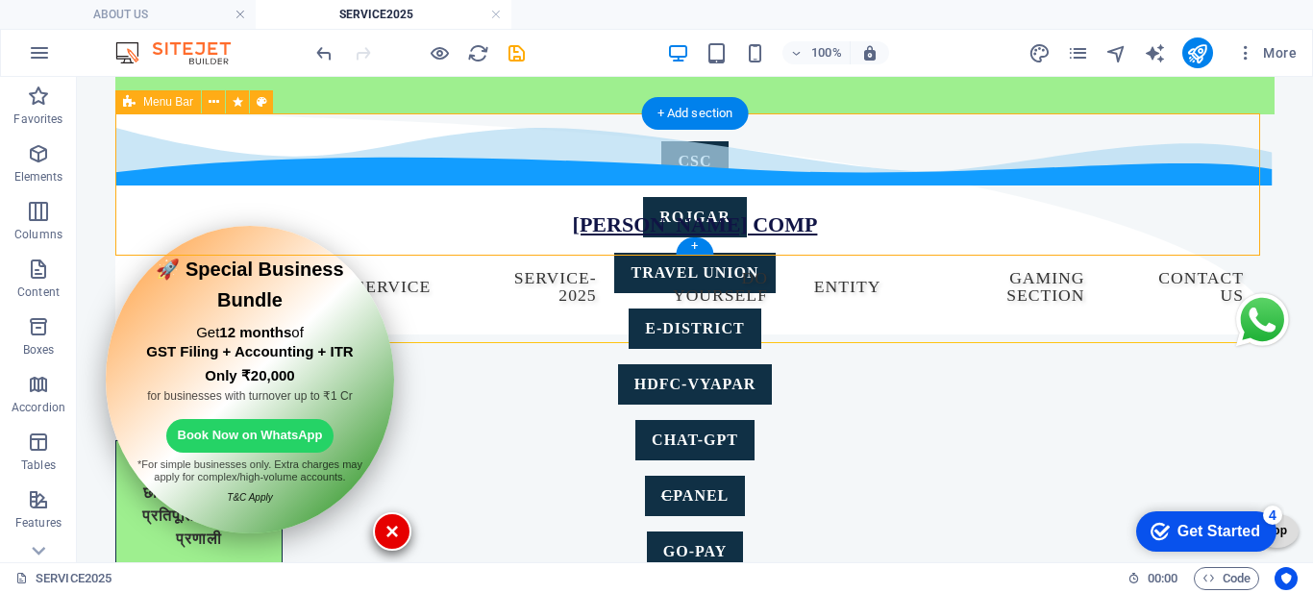
scroll to position [423, 0]
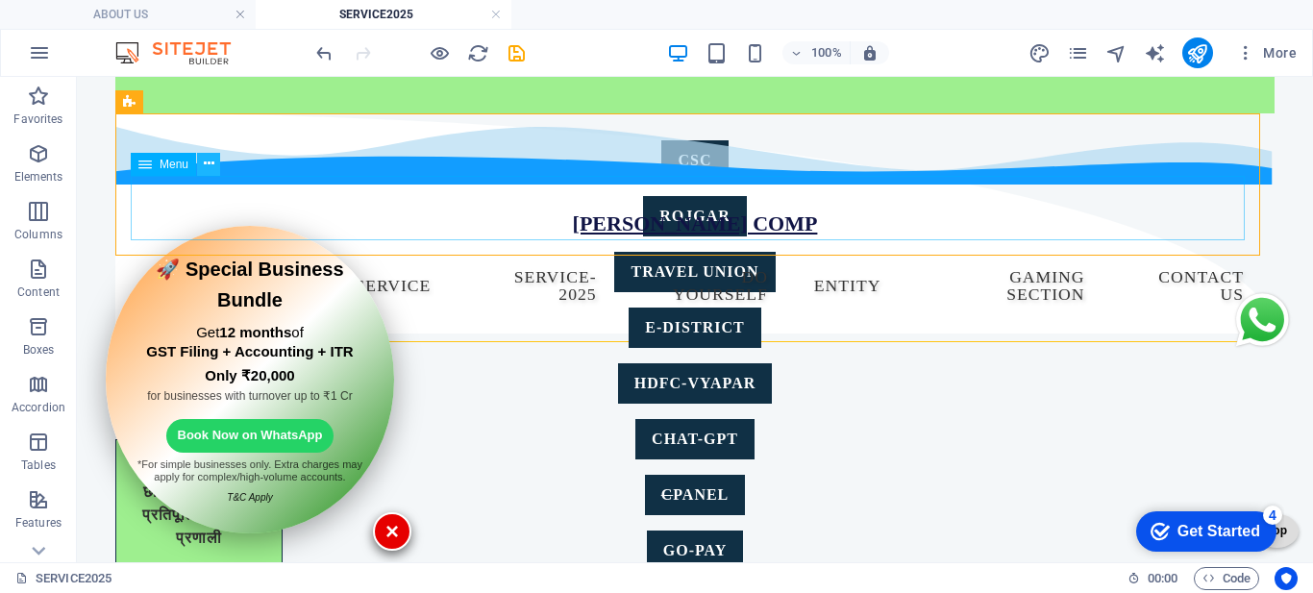
click at [208, 167] on icon at bounding box center [209, 164] width 11 height 20
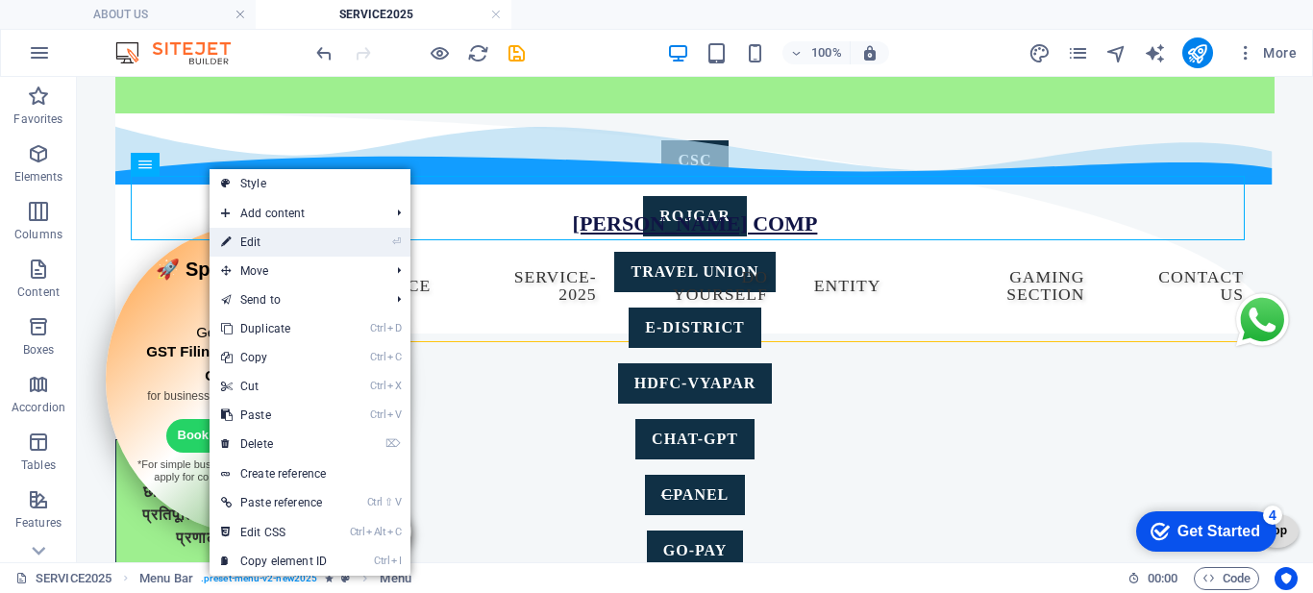
click at [255, 235] on link "⏎ Edit" at bounding box center [273, 242] width 129 height 29
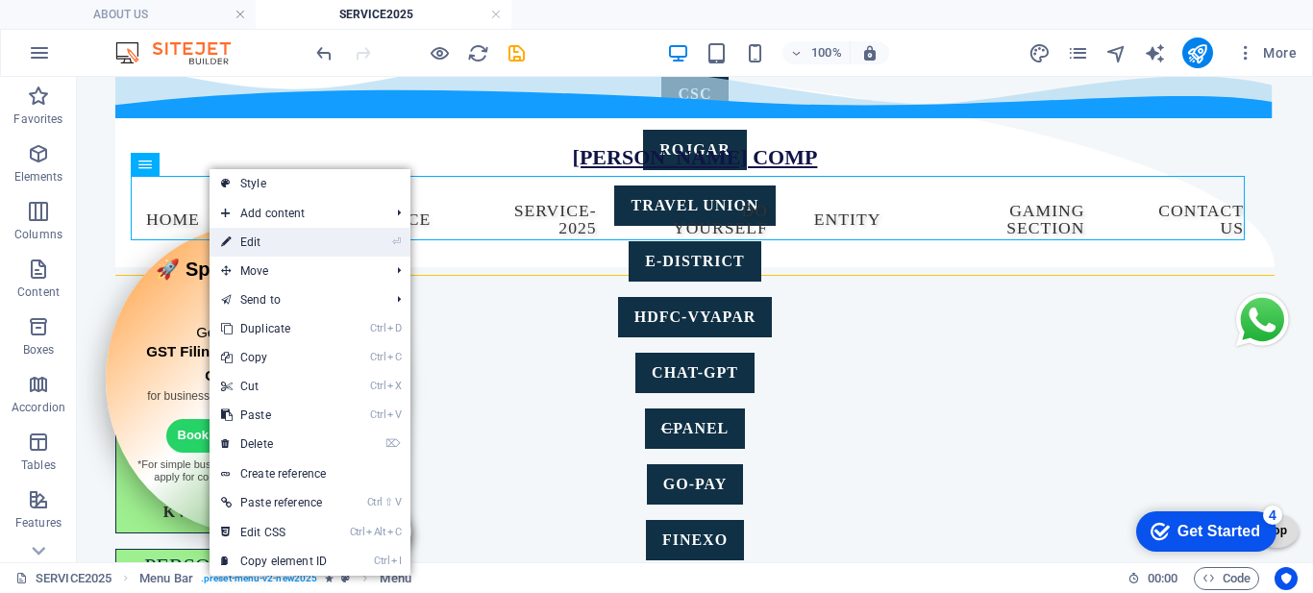
select select "1"
select select
select select "8"
select select
select select "1"
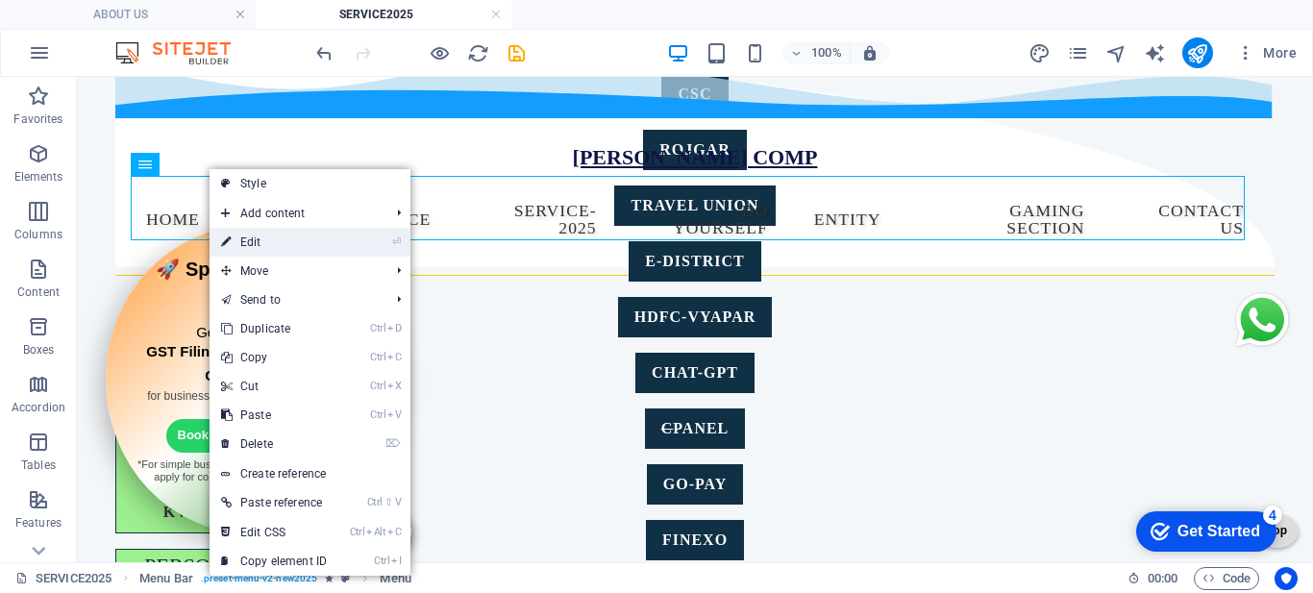
select select
select select "2"
select select
select select "22"
select select
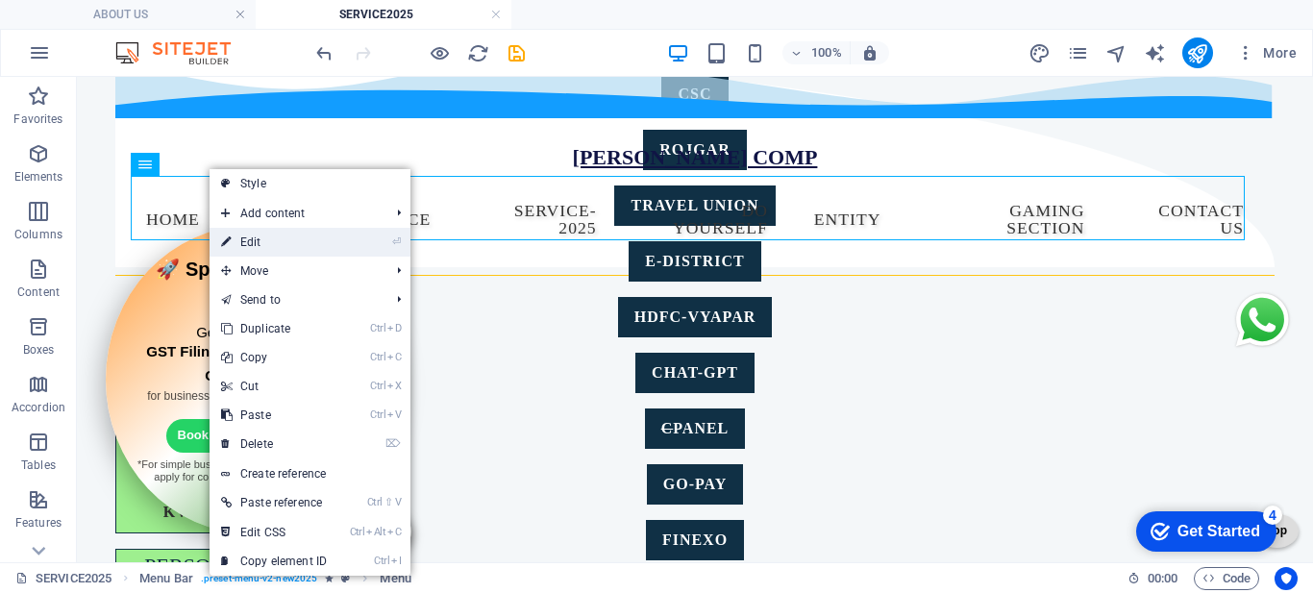
select select "alternate"
select select "14"
select select
select select "16"
select select
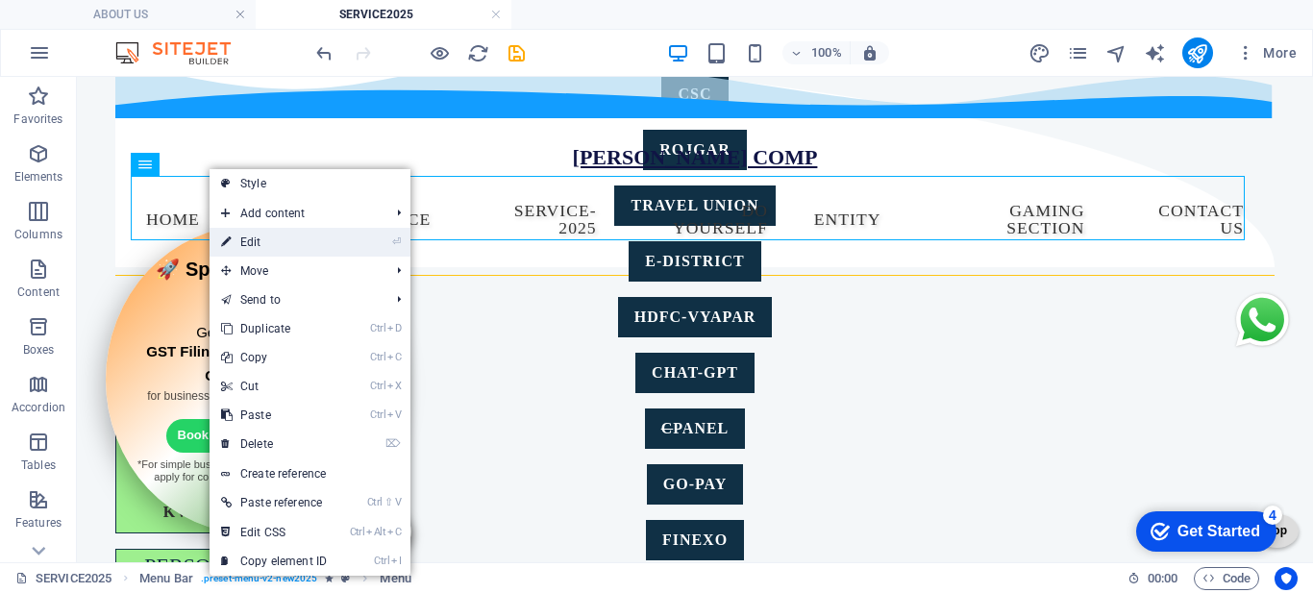
select select "15"
select select
select select "17"
select select
select select "12"
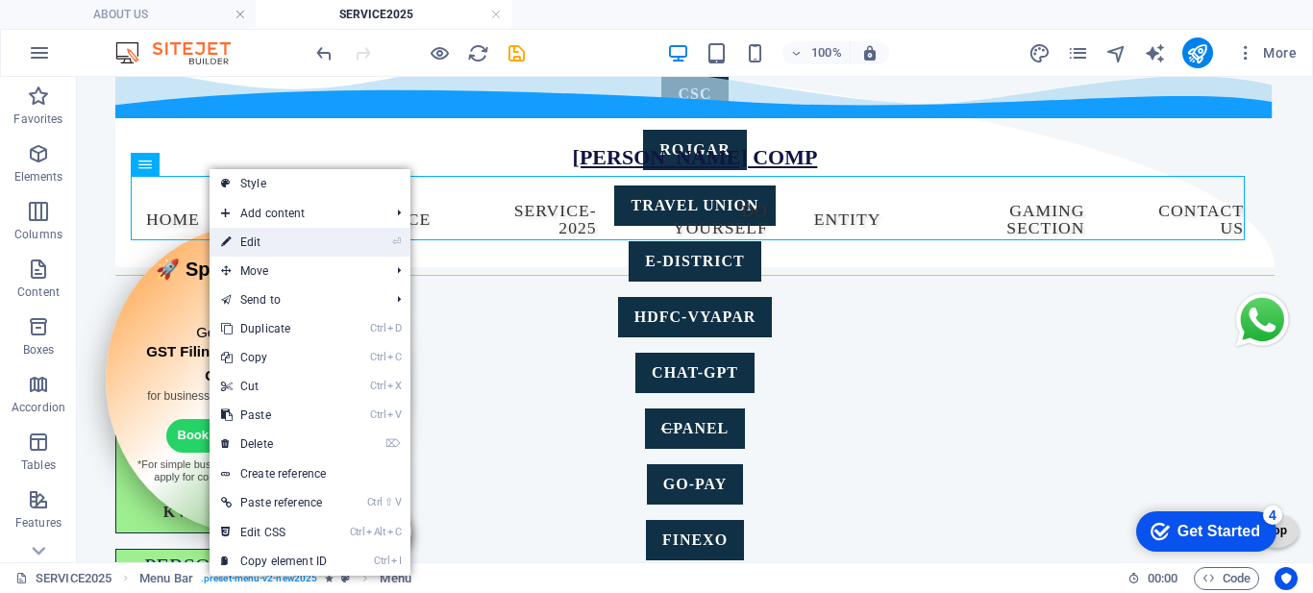
select select
select select "4"
select select
select select "6"
select select
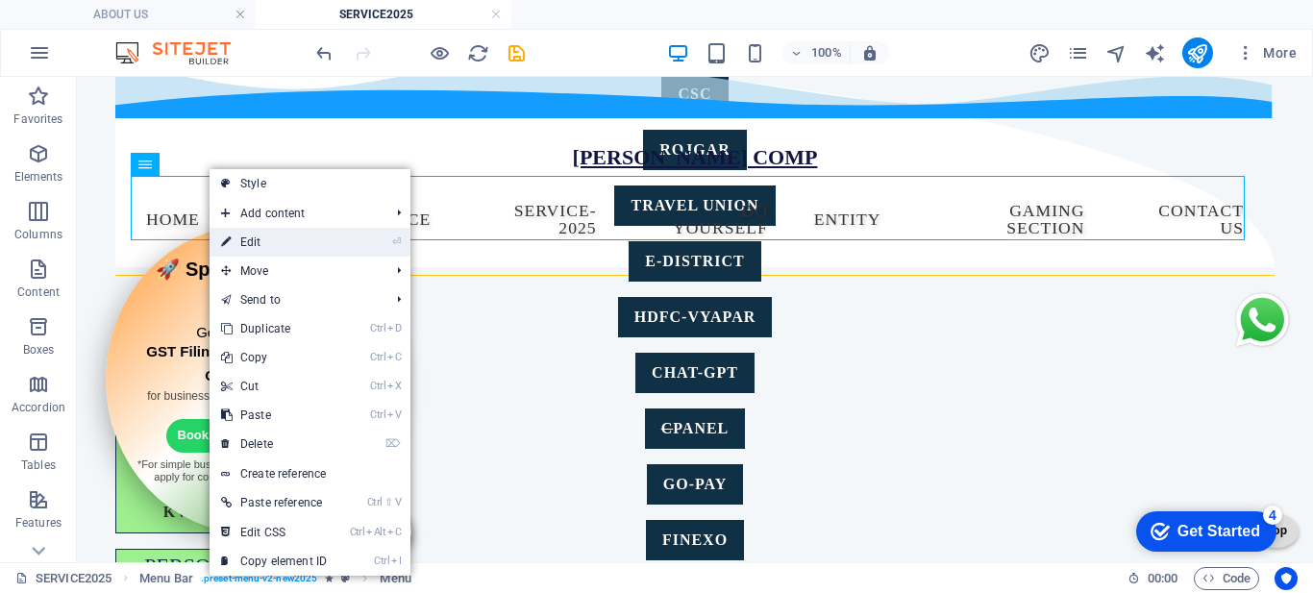
select select "5"
select select
select select "9"
select select
select select "11"
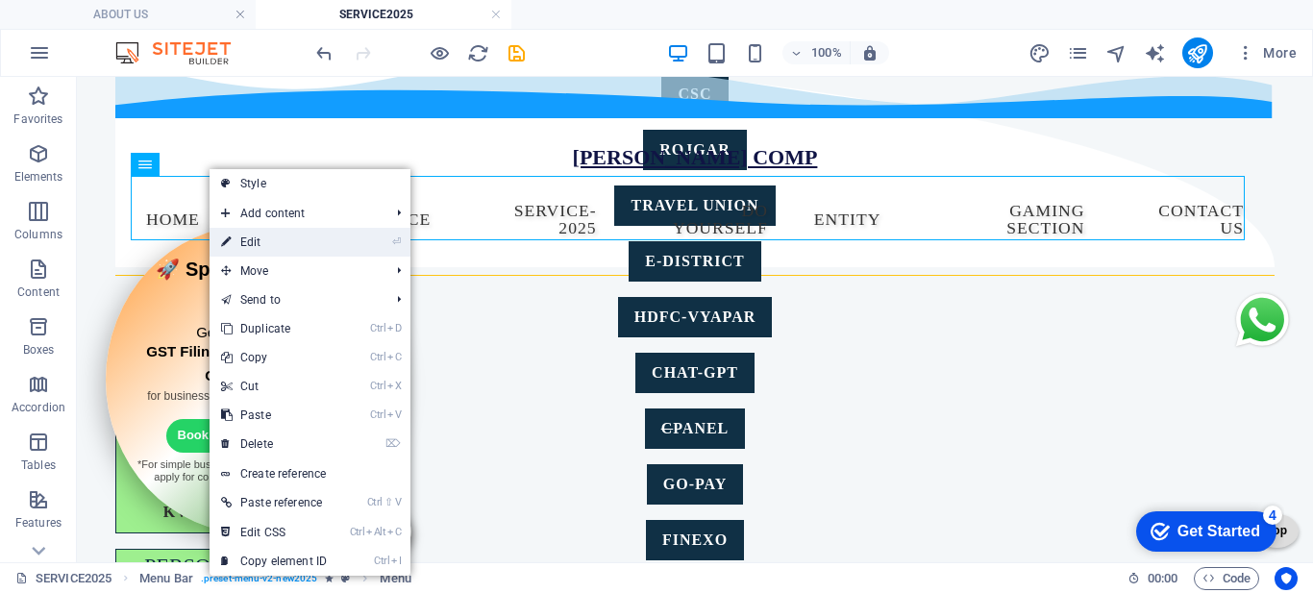
select select
select select "11"
select select
select select "16"
select select
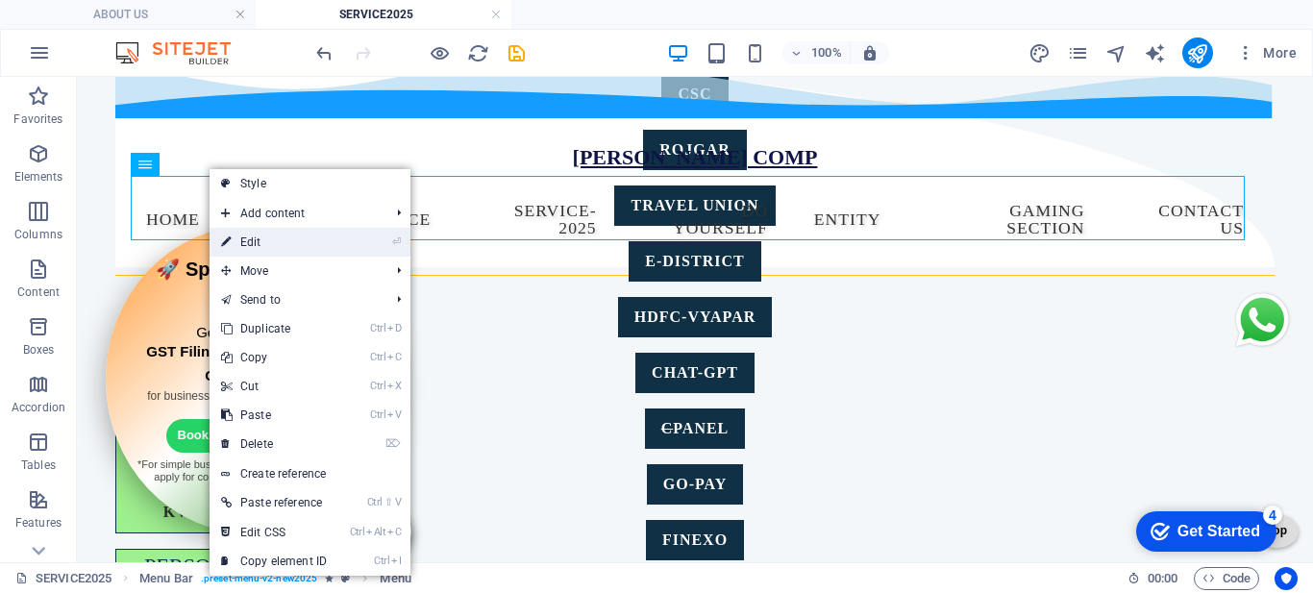
select select "25"
select select
select select "bookmark"
select select "26"
select select
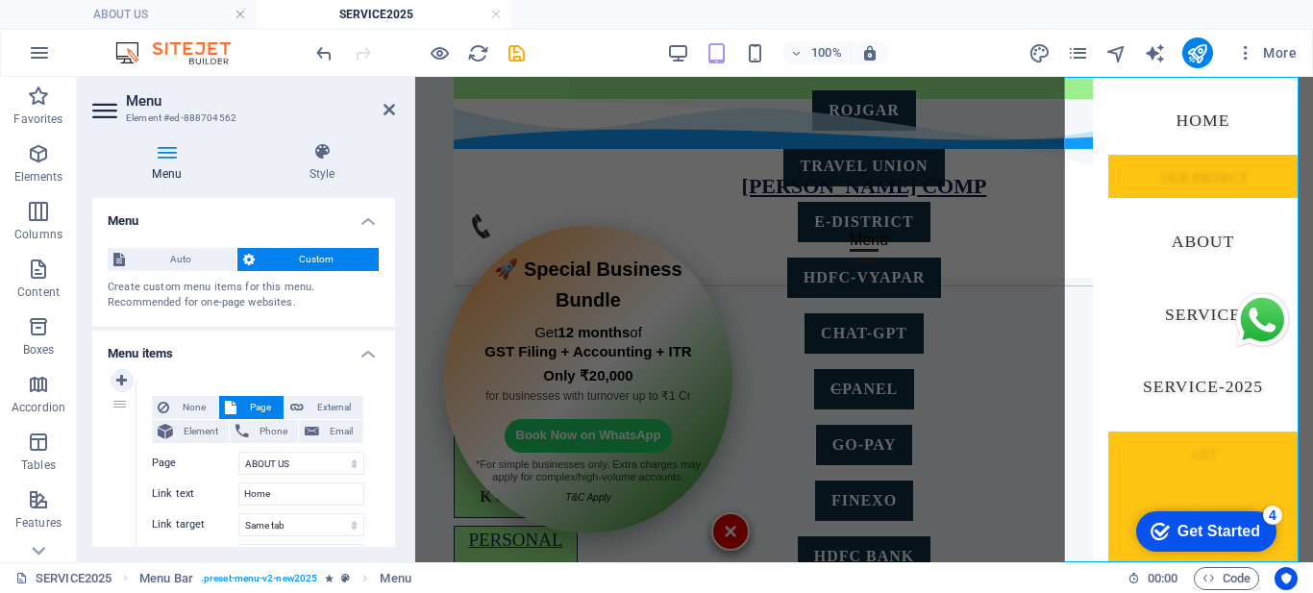
scroll to position [96, 0]
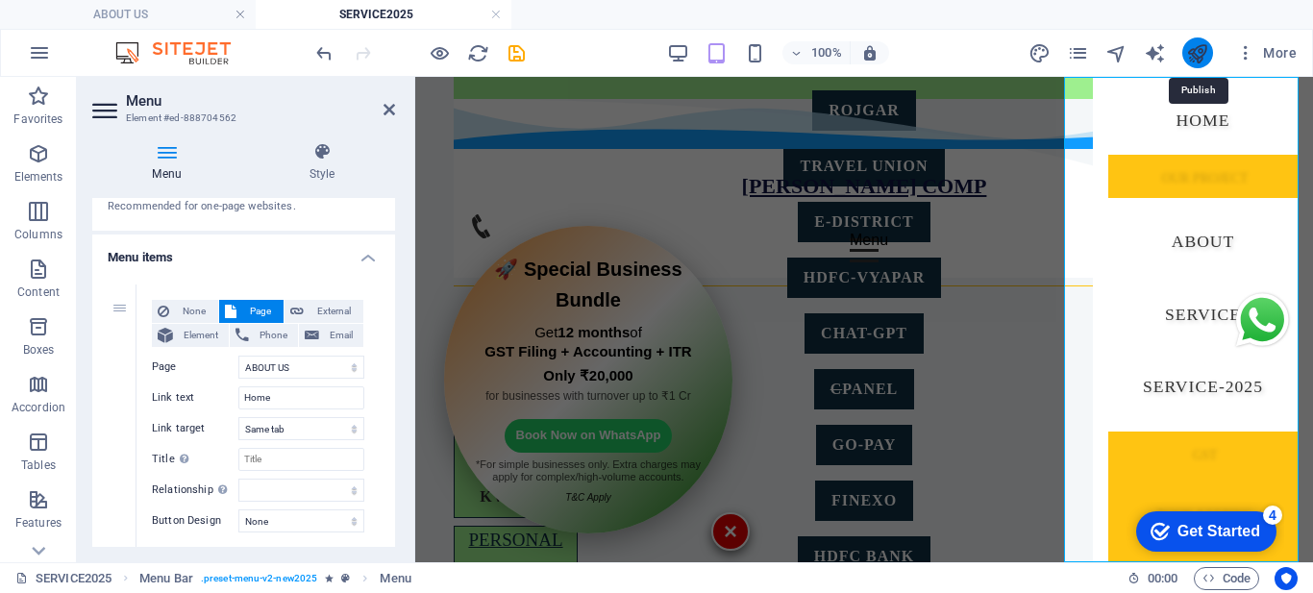
click at [1193, 55] on icon "publish" at bounding box center [1197, 53] width 22 height 22
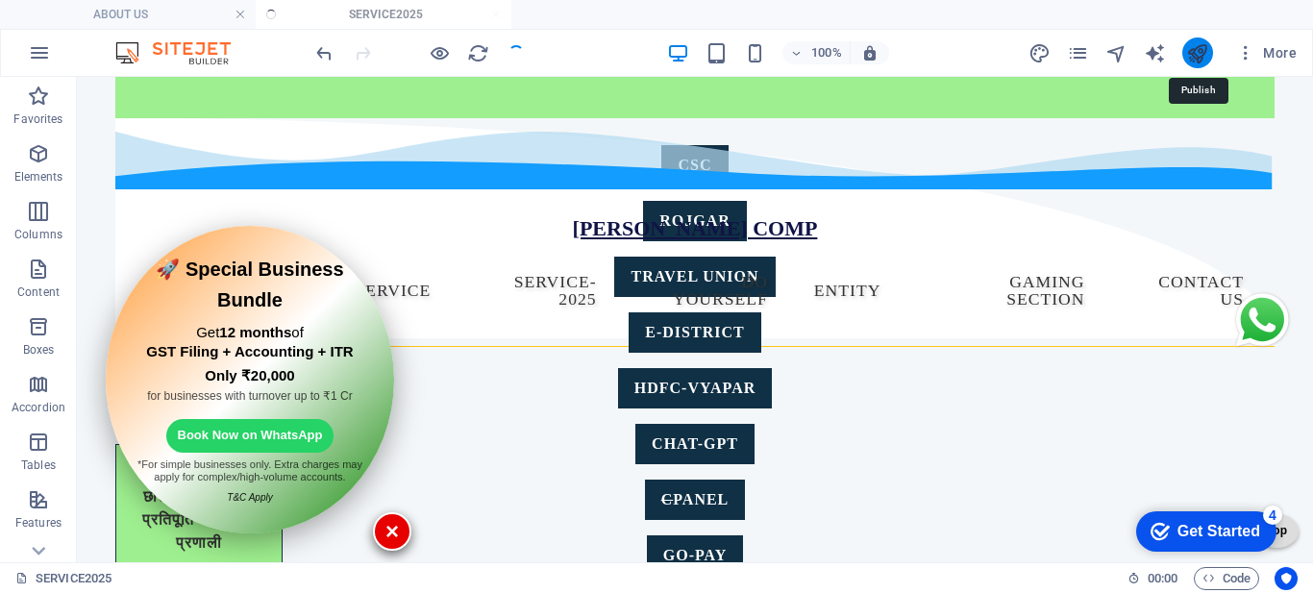
scroll to position [423, 0]
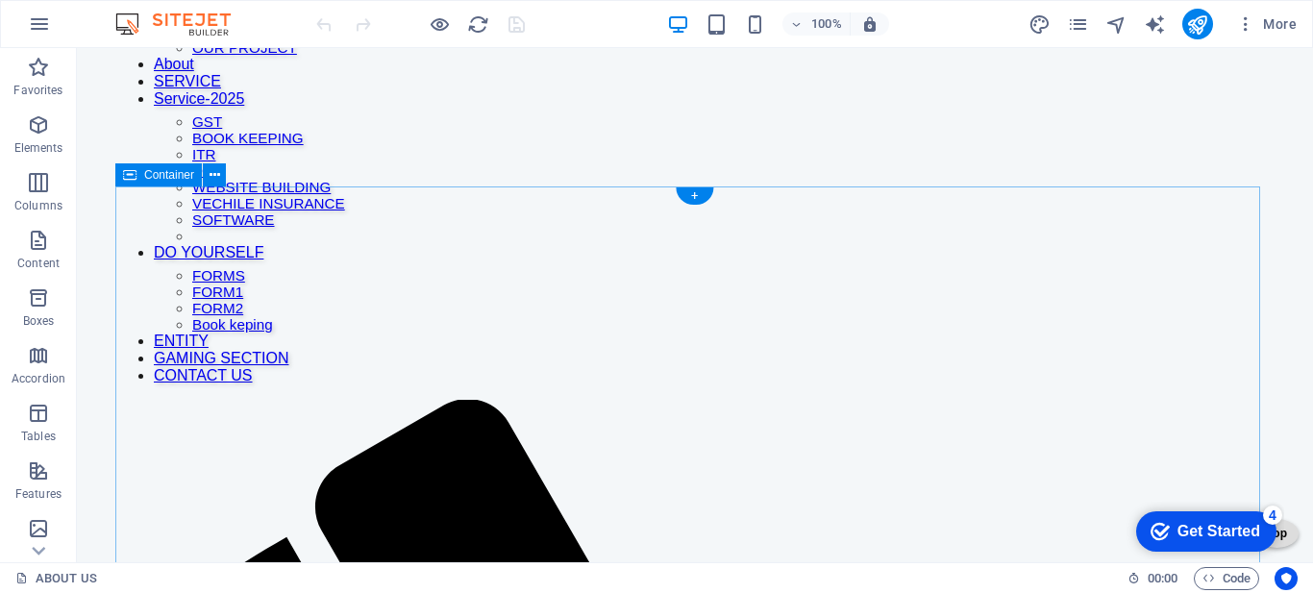
scroll to position [96, 0]
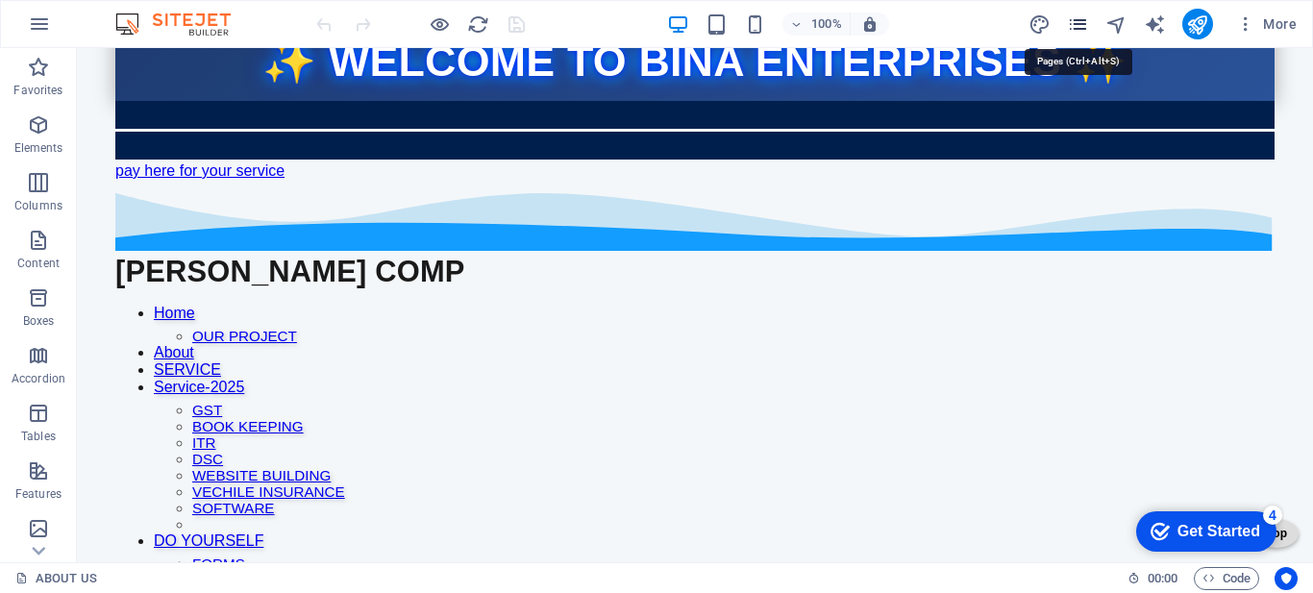
click at [1079, 17] on icon "pages" at bounding box center [1078, 24] width 22 height 22
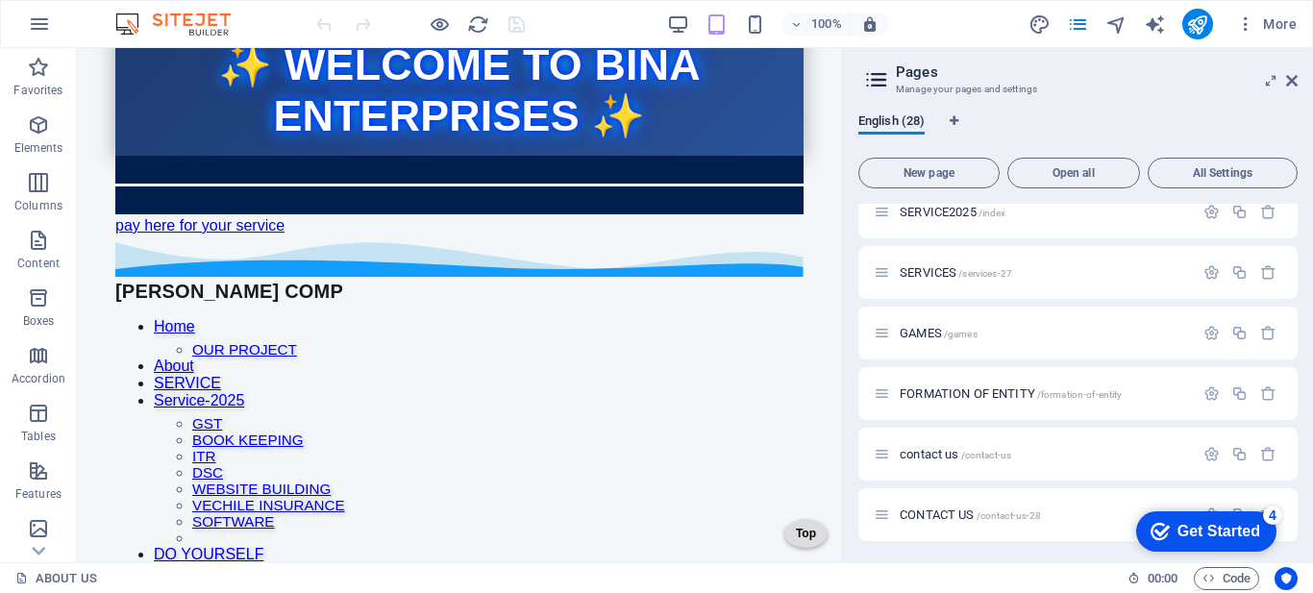
scroll to position [1352, 0]
click at [933, 211] on span "SERVICE2025 /index" at bounding box center [952, 210] width 106 height 14
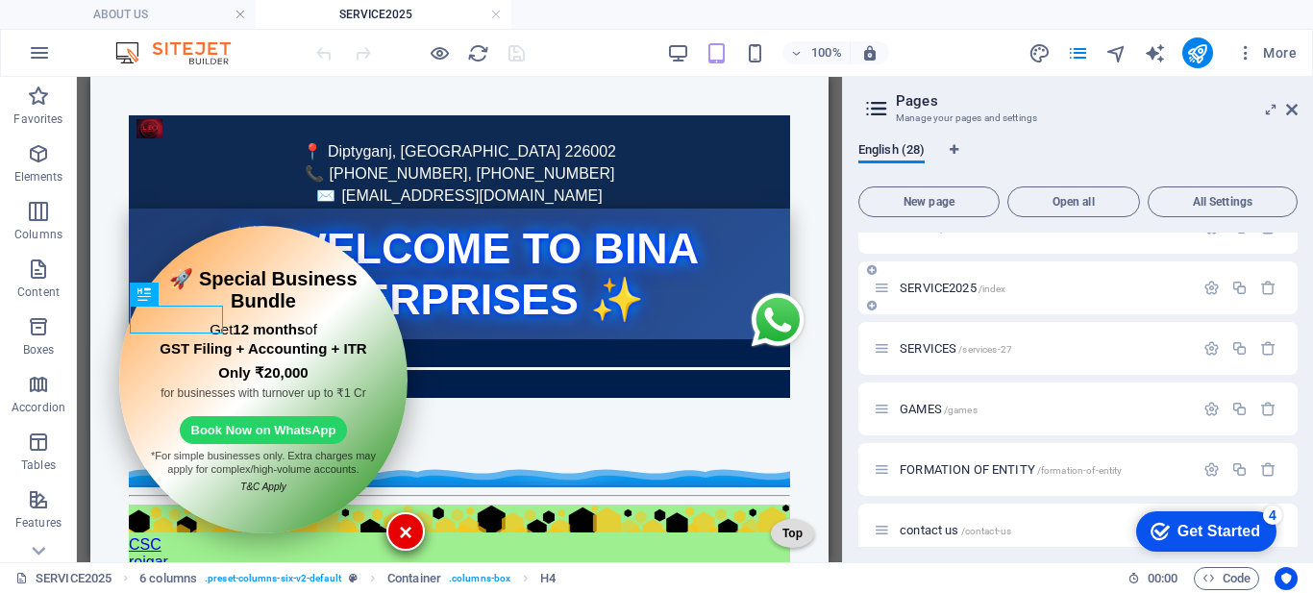
scroll to position [481, 0]
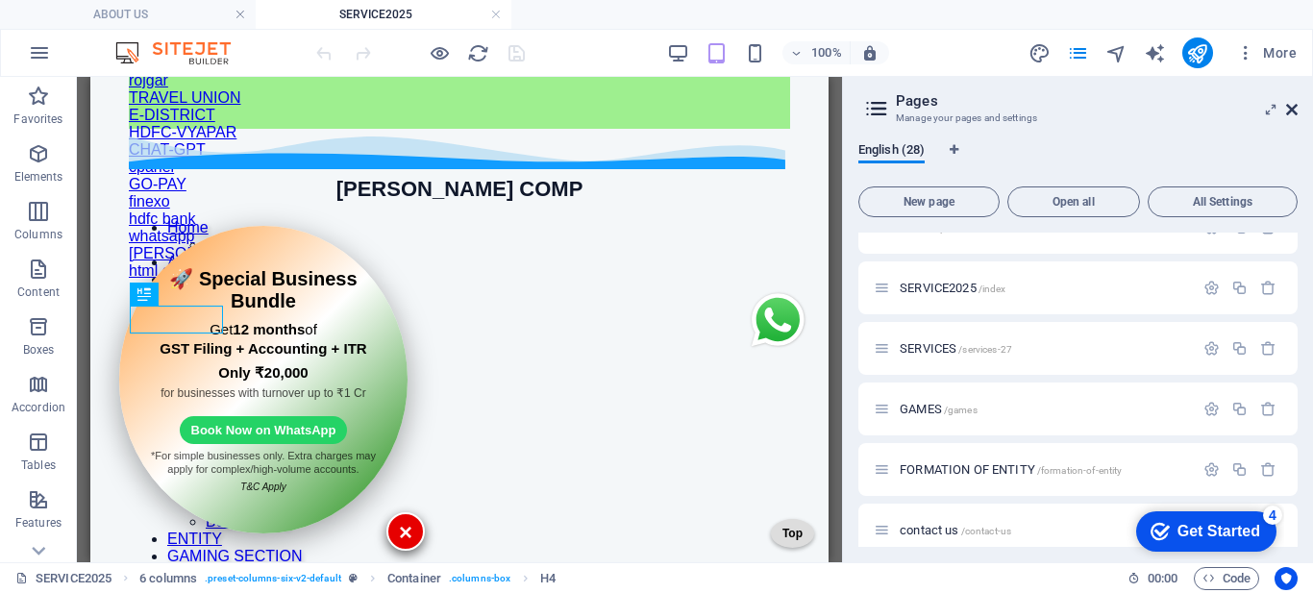
click at [1291, 109] on icon at bounding box center [1292, 109] width 12 height 15
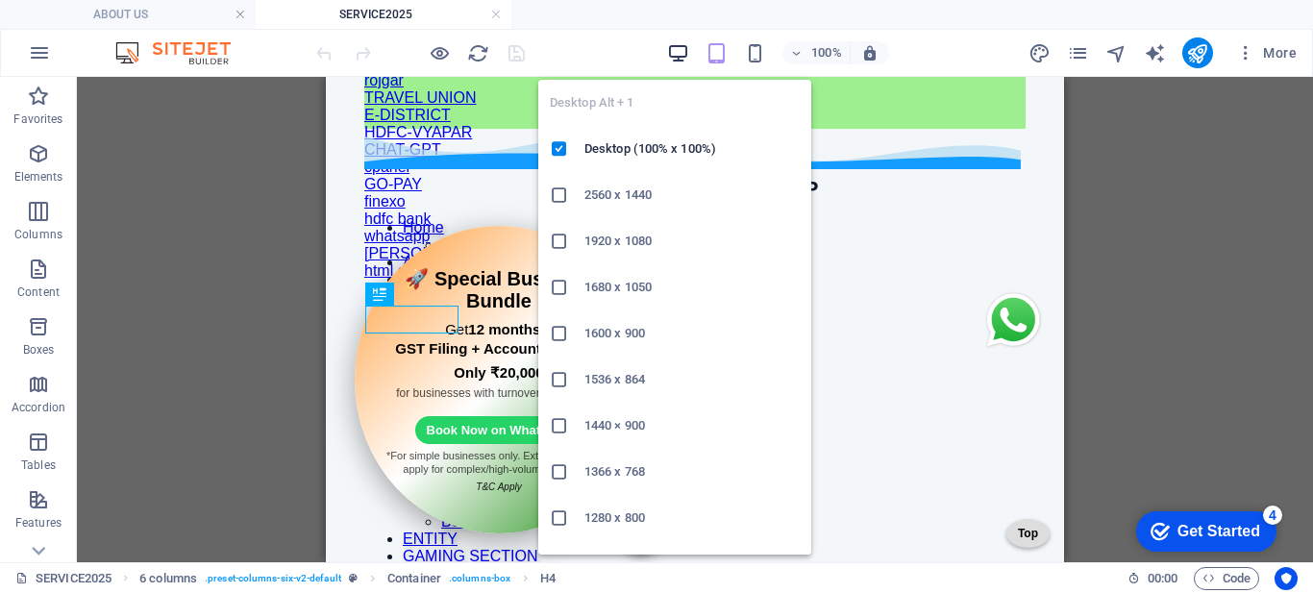
click at [678, 57] on icon "button" at bounding box center [678, 53] width 22 height 22
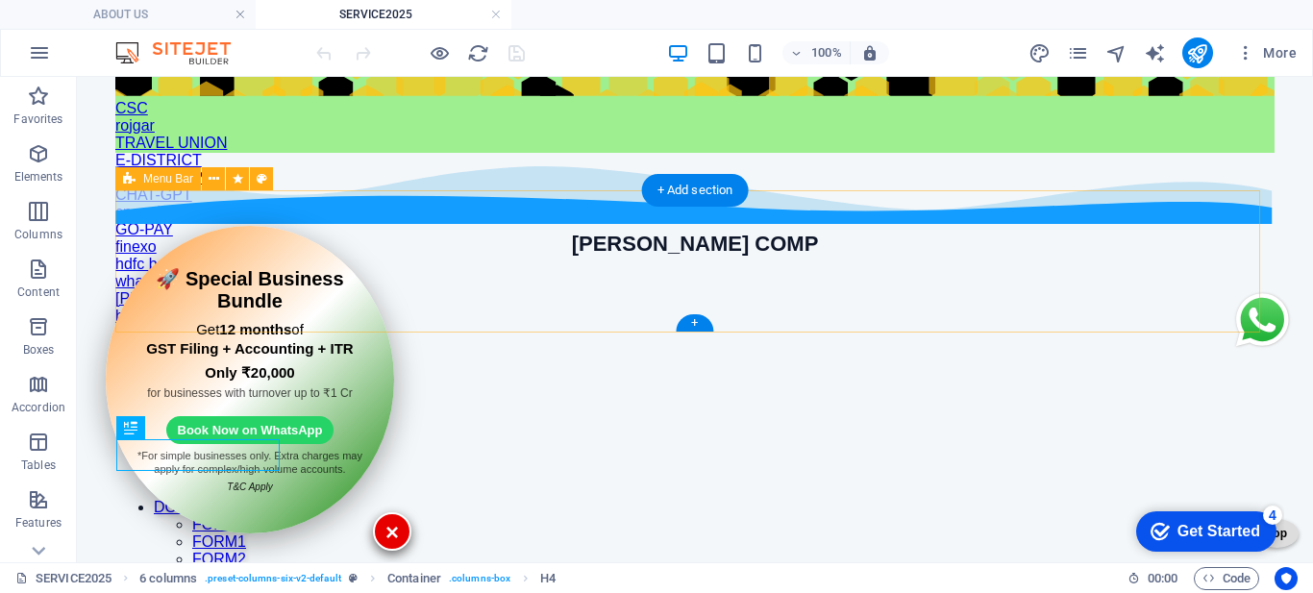
scroll to position [440, 0]
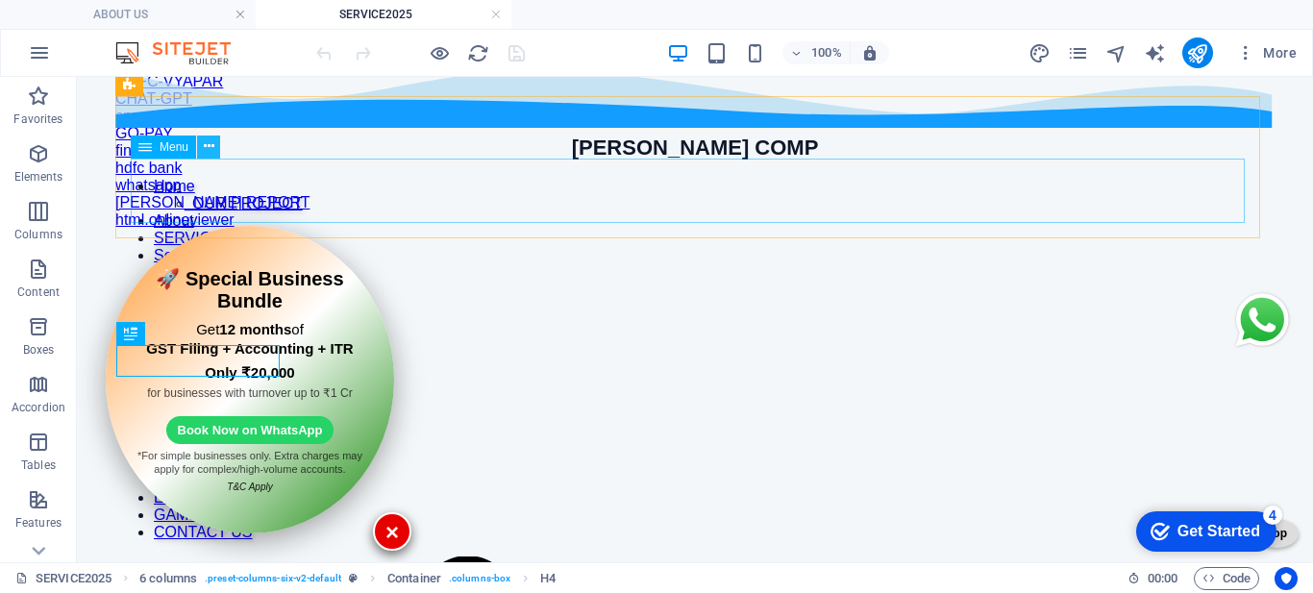
click at [208, 150] on icon at bounding box center [209, 146] width 11 height 20
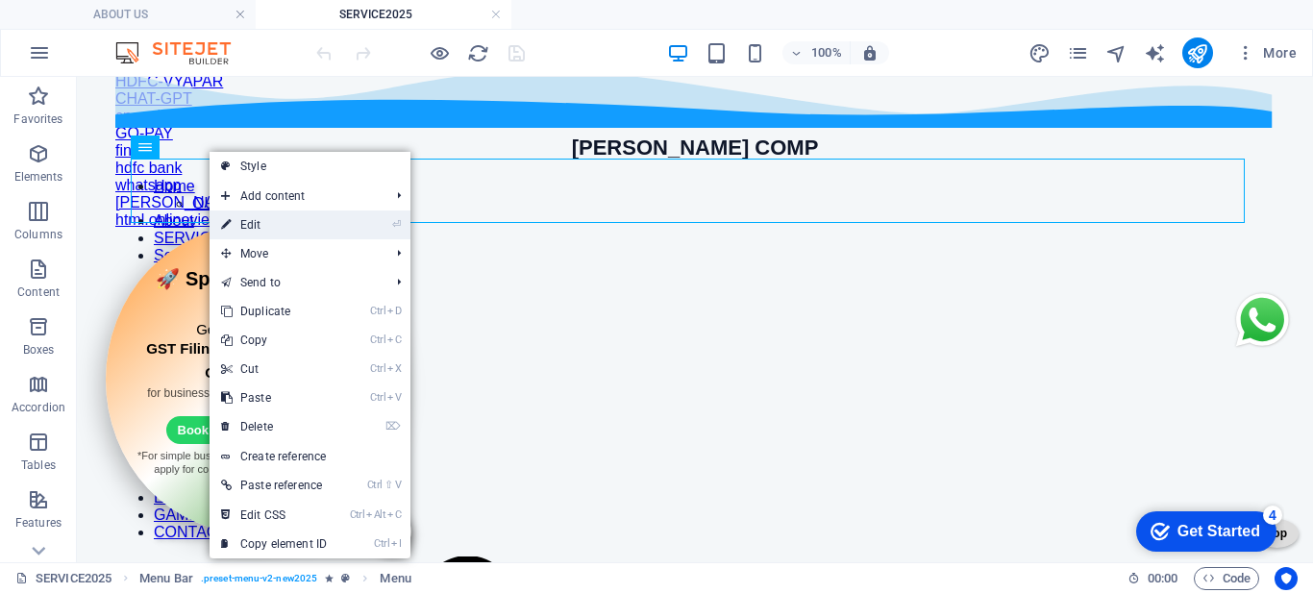
click at [275, 227] on link "⏎ Edit" at bounding box center [273, 224] width 129 height 29
select select "1"
select select
select select "8"
select select
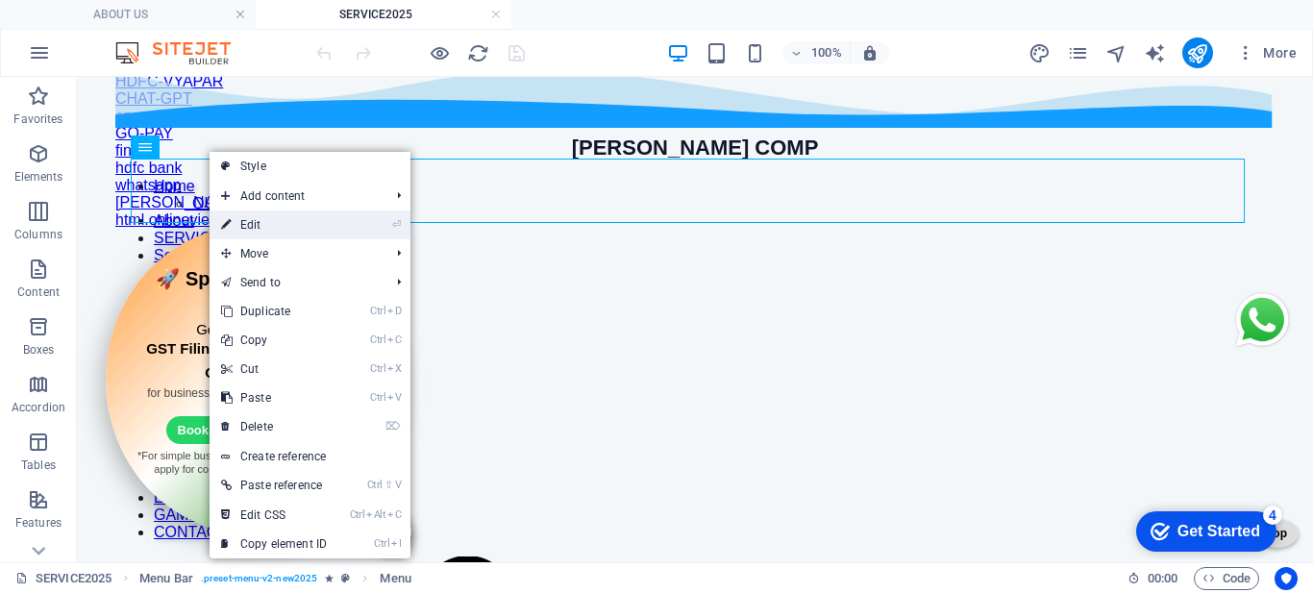
select select "1"
select select
select select "2"
select select
select select "22"
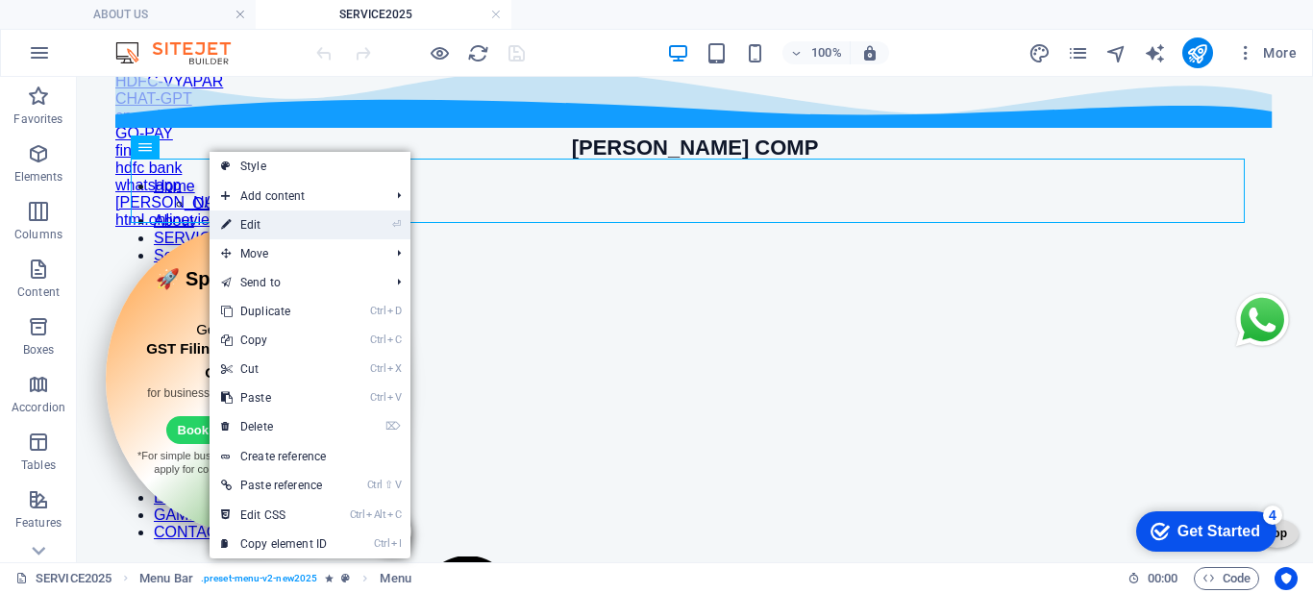
select select
select select "alternate"
select select "14"
select select
select select "16"
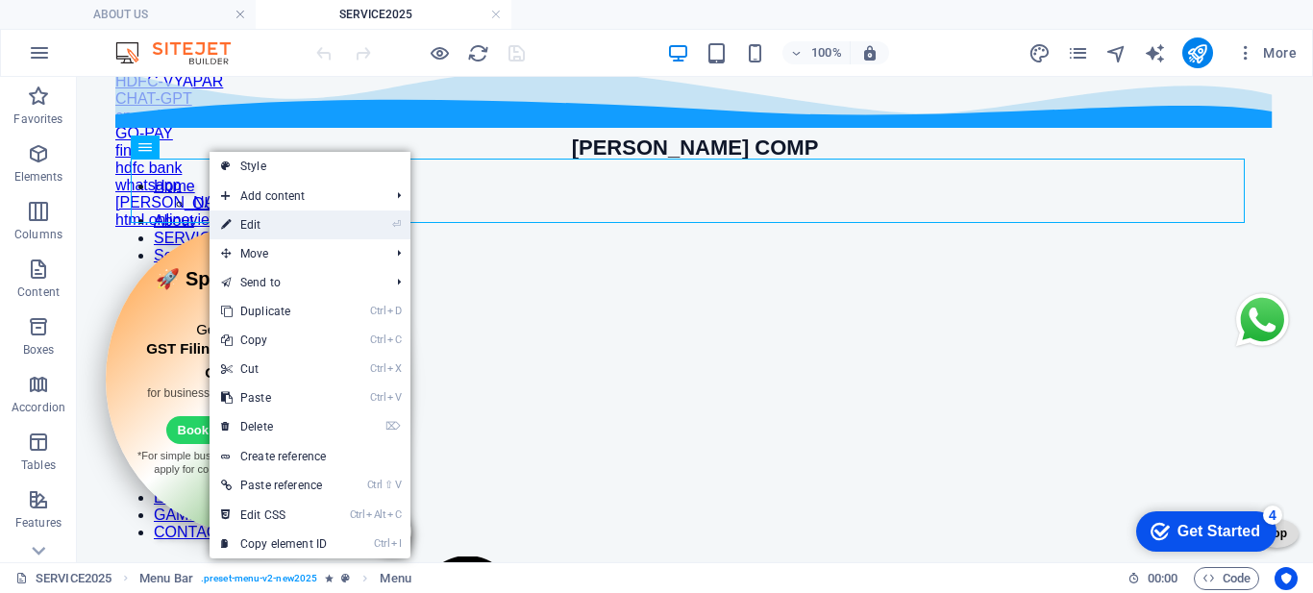
select select
select select "15"
select select
select select "17"
select select
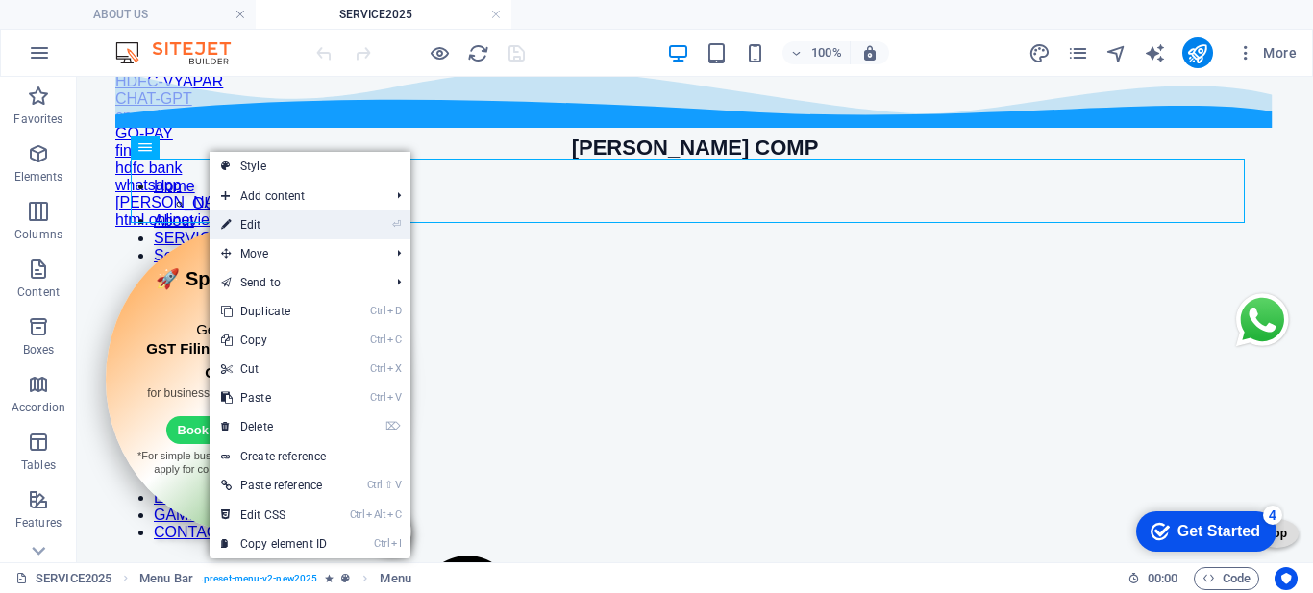
select select "12"
select select
select select "4"
select select
select select "6"
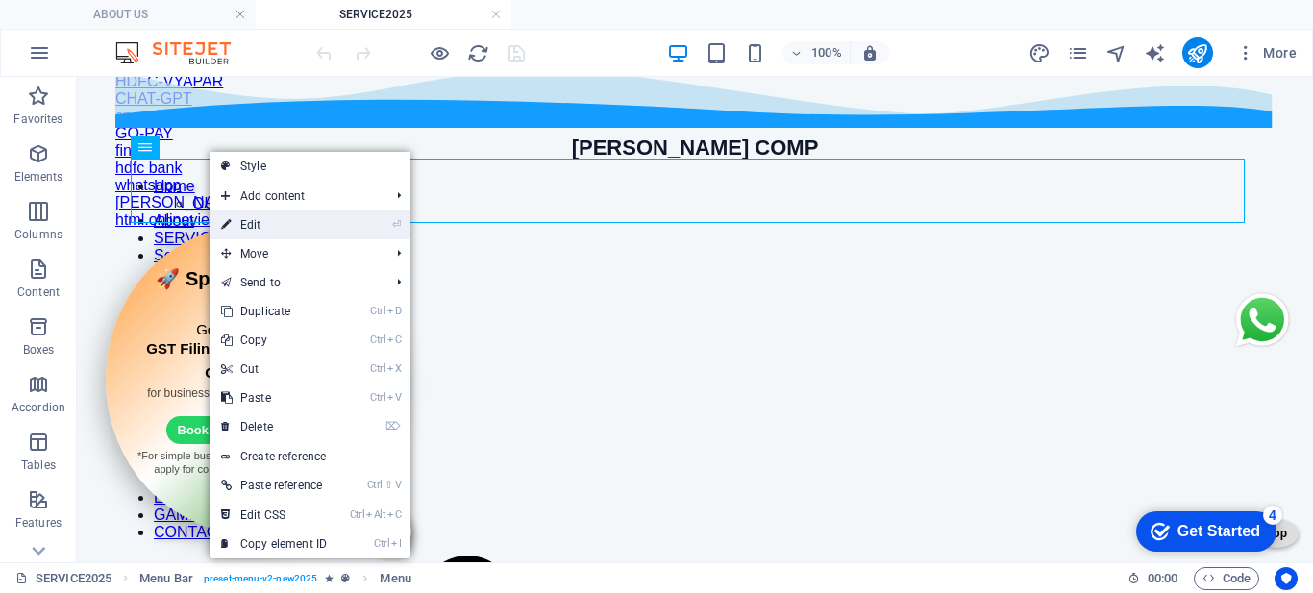
select select
select select "5"
select select
select select "9"
select select
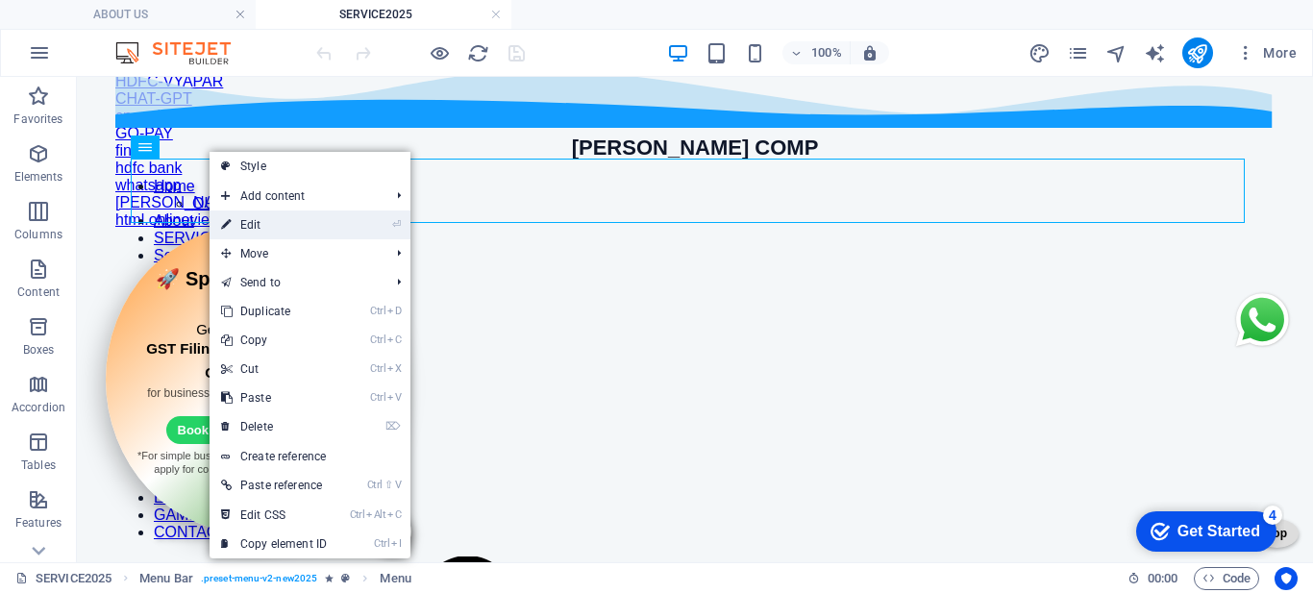
select select "11"
select select
select select "11"
select select
select select "16"
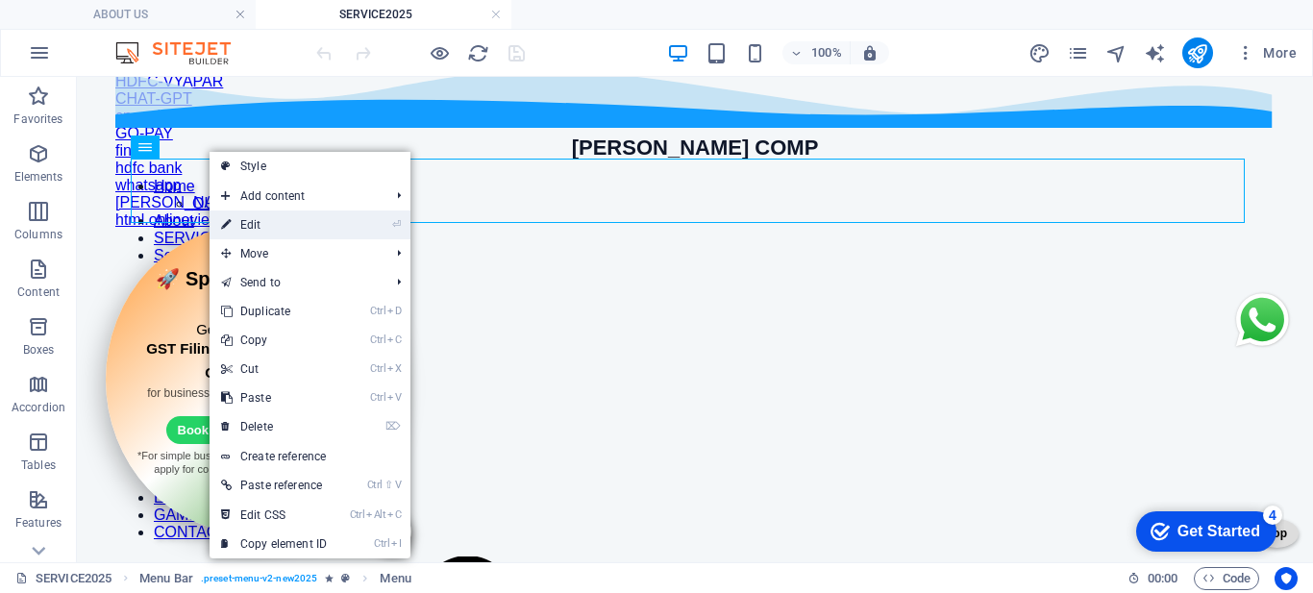
select select
select select "25"
select select
select select "bookmark"
select select "26"
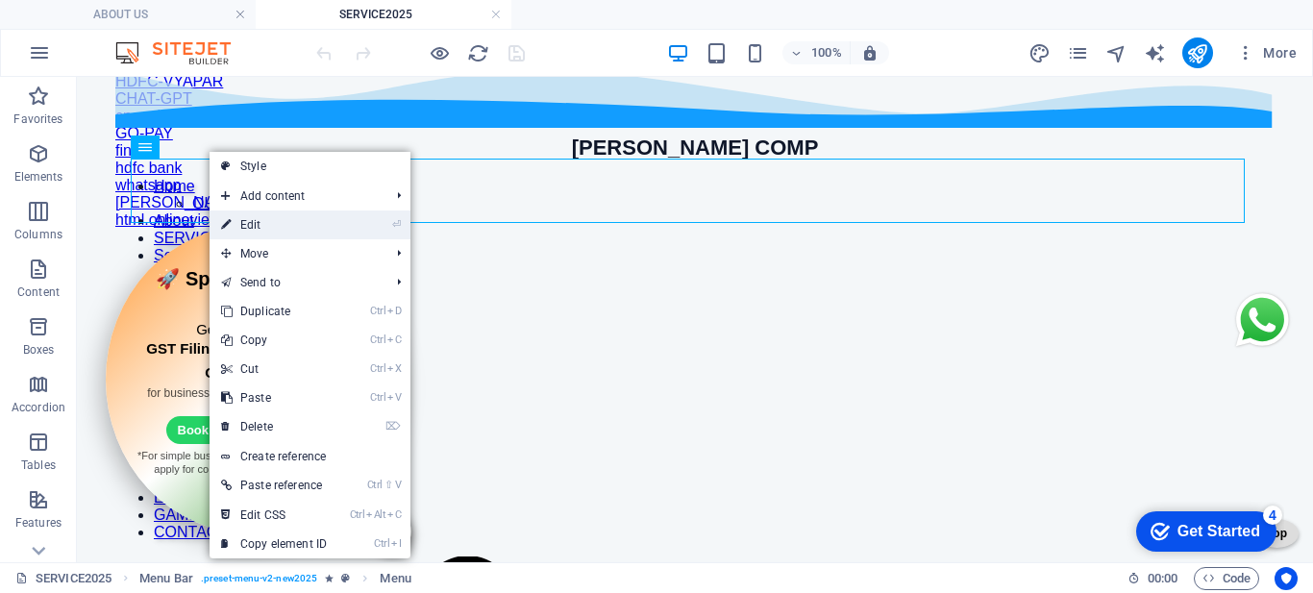
select select
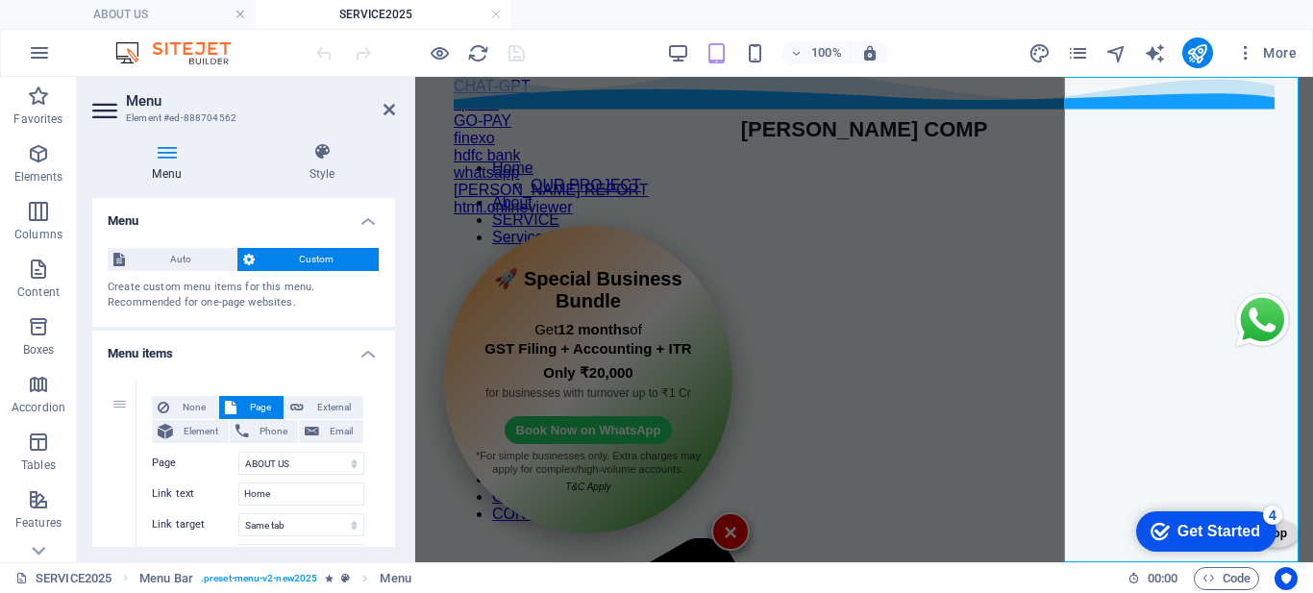
scroll to position [96, 0]
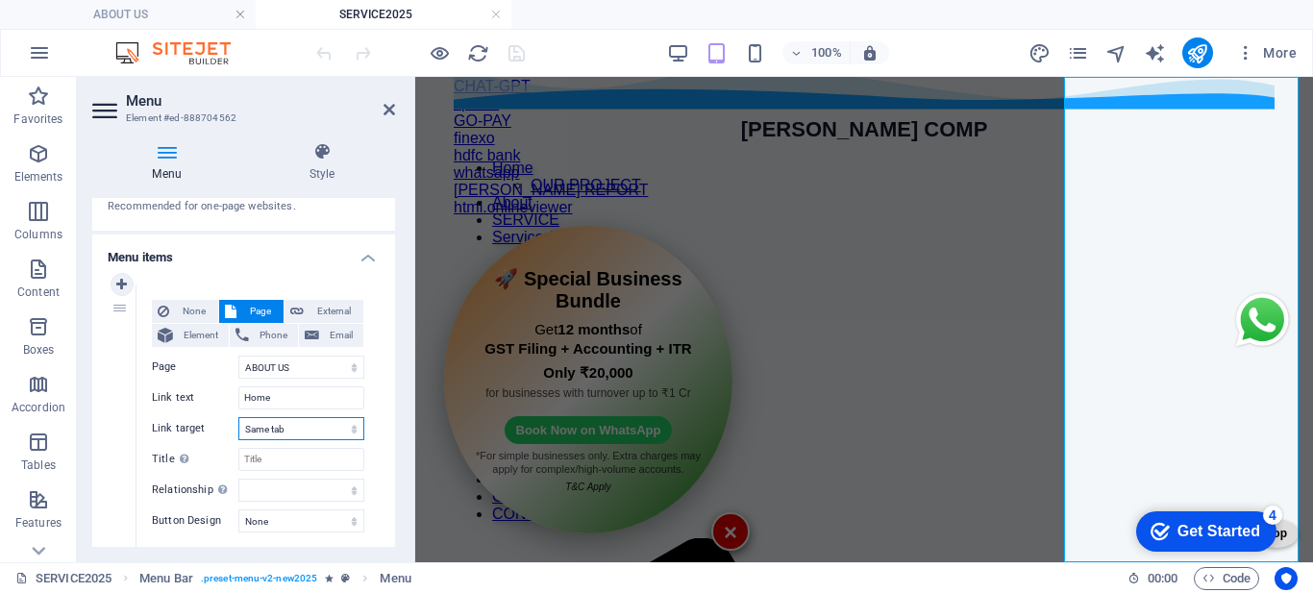
click at [279, 426] on select "New tab Same tab Overlay" at bounding box center [301, 428] width 126 height 23
select select "blank"
click at [238, 417] on select "New tab Same tab Overlay" at bounding box center [301, 428] width 126 height 23
select select
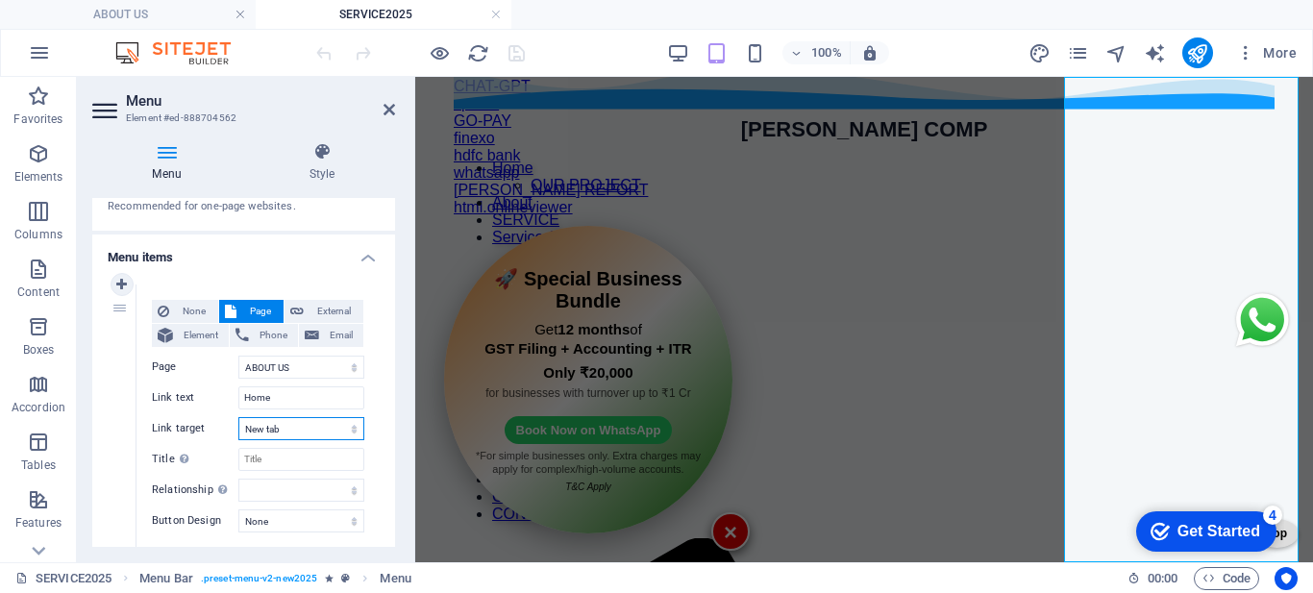
select select
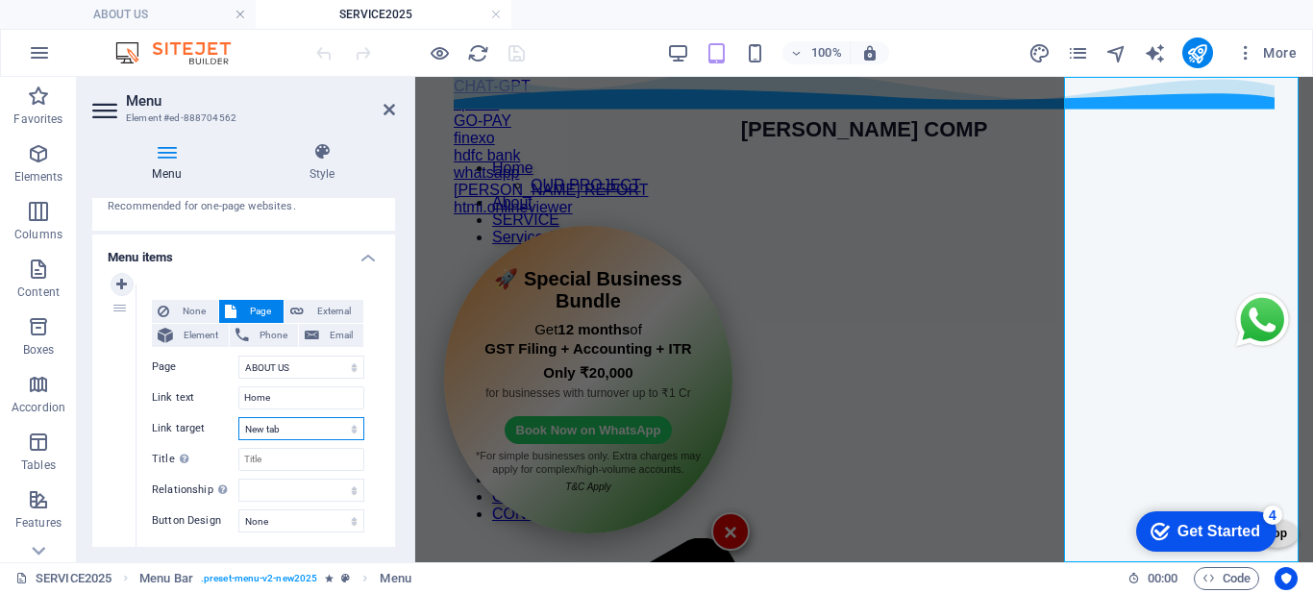
select select
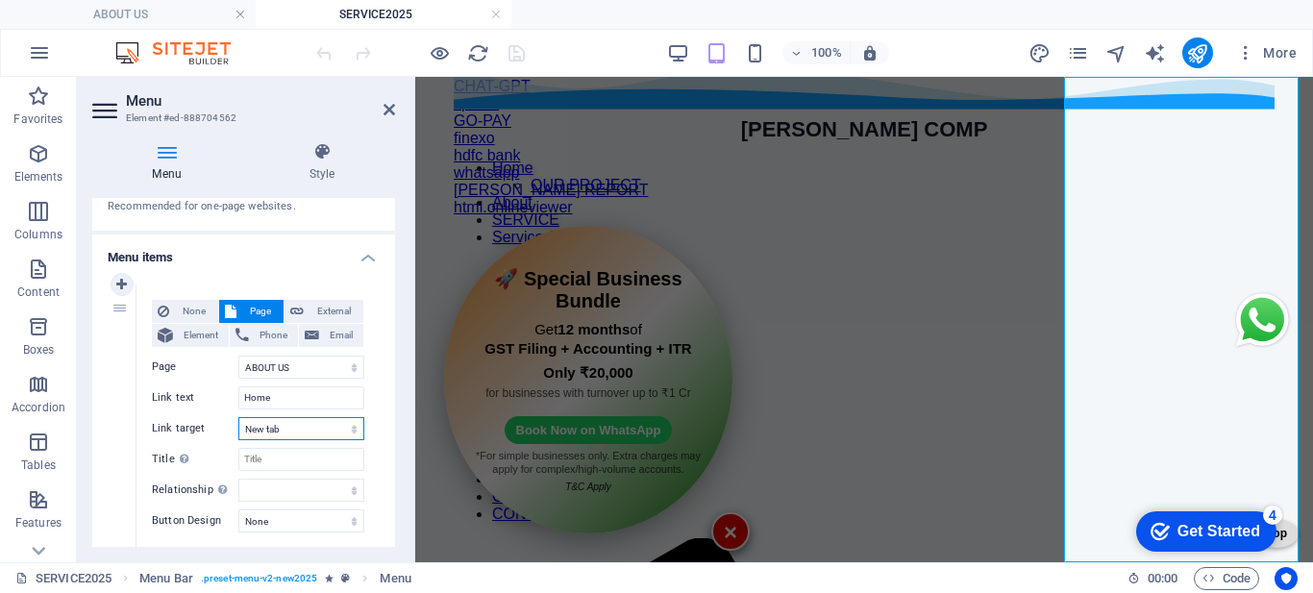
select select
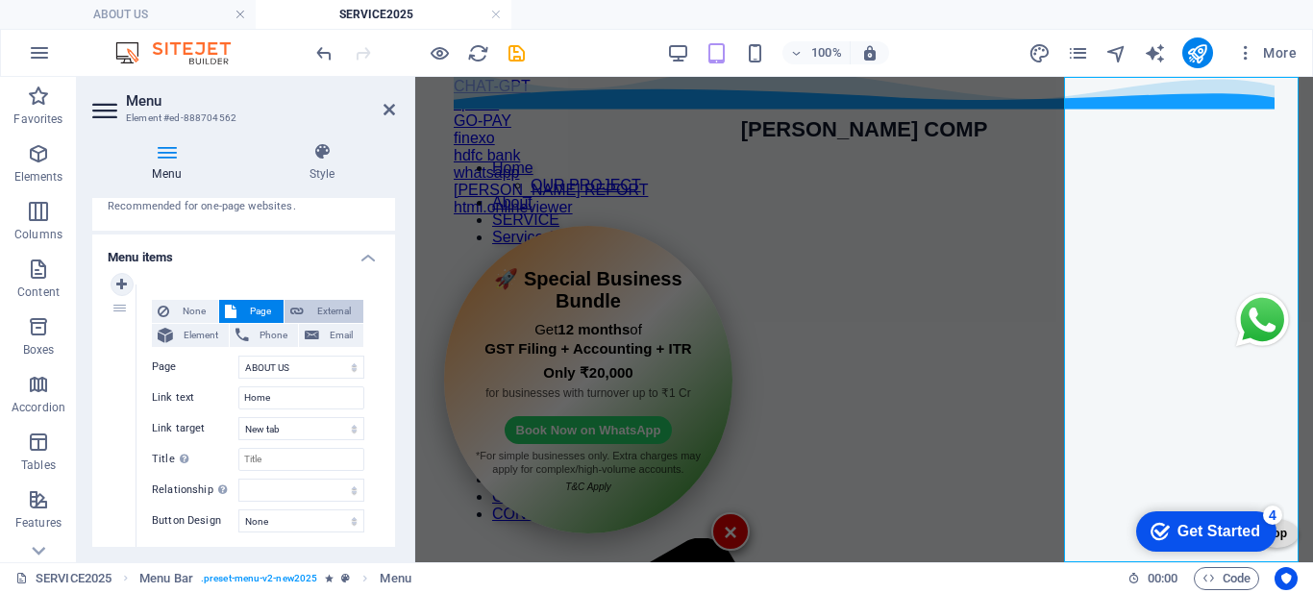
click at [309, 316] on span "External" at bounding box center [333, 311] width 48 height 23
select select
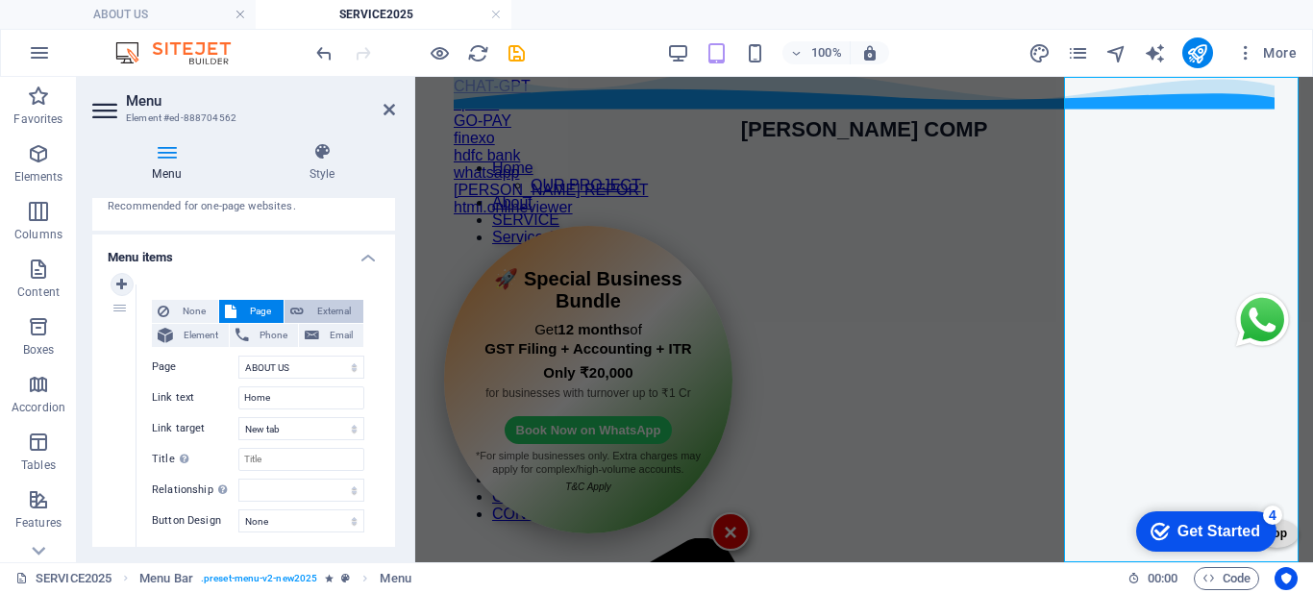
select select
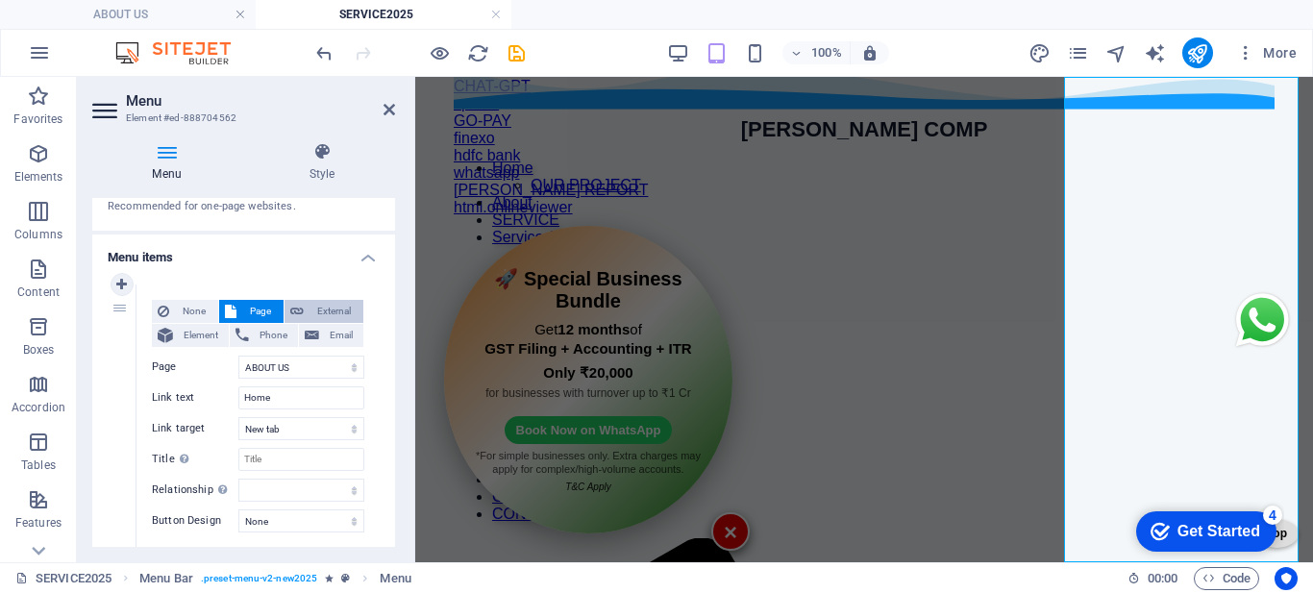
select select
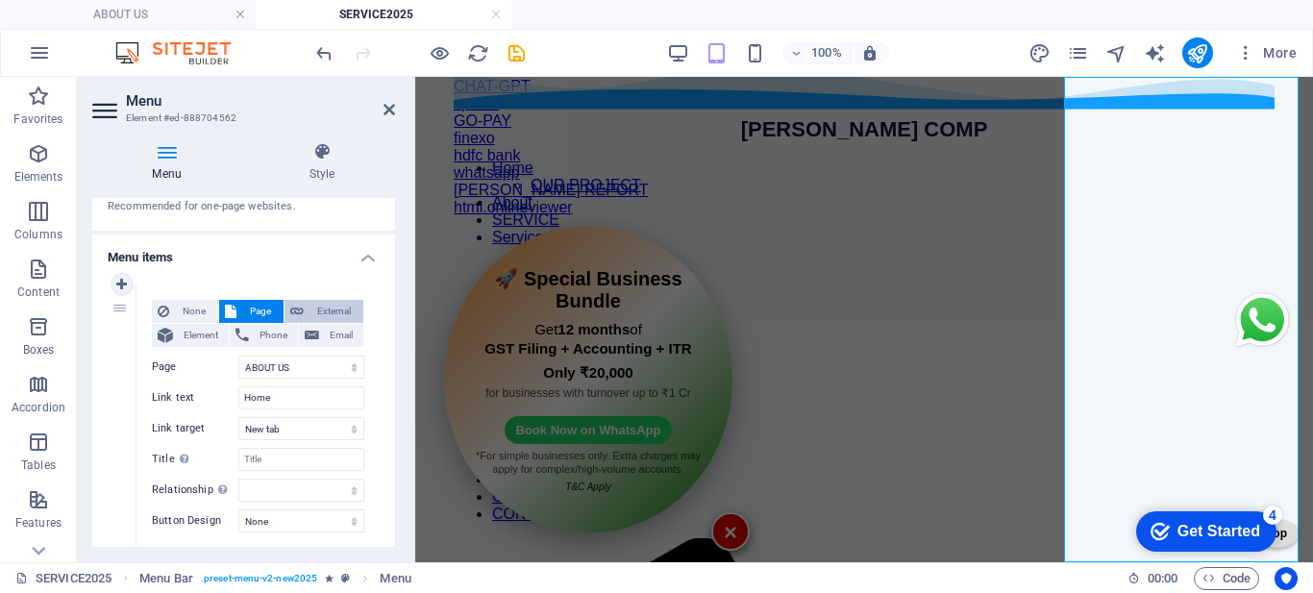
select select
drag, startPoint x: 316, startPoint y: 367, endPoint x: 156, endPoint y: 384, distance: 161.4
click at [156, 384] on div "None Page External Element Phone Email Page HOME ABOUT US SERVICES HELP YOU SEL…" at bounding box center [258, 401] width 212 height 202
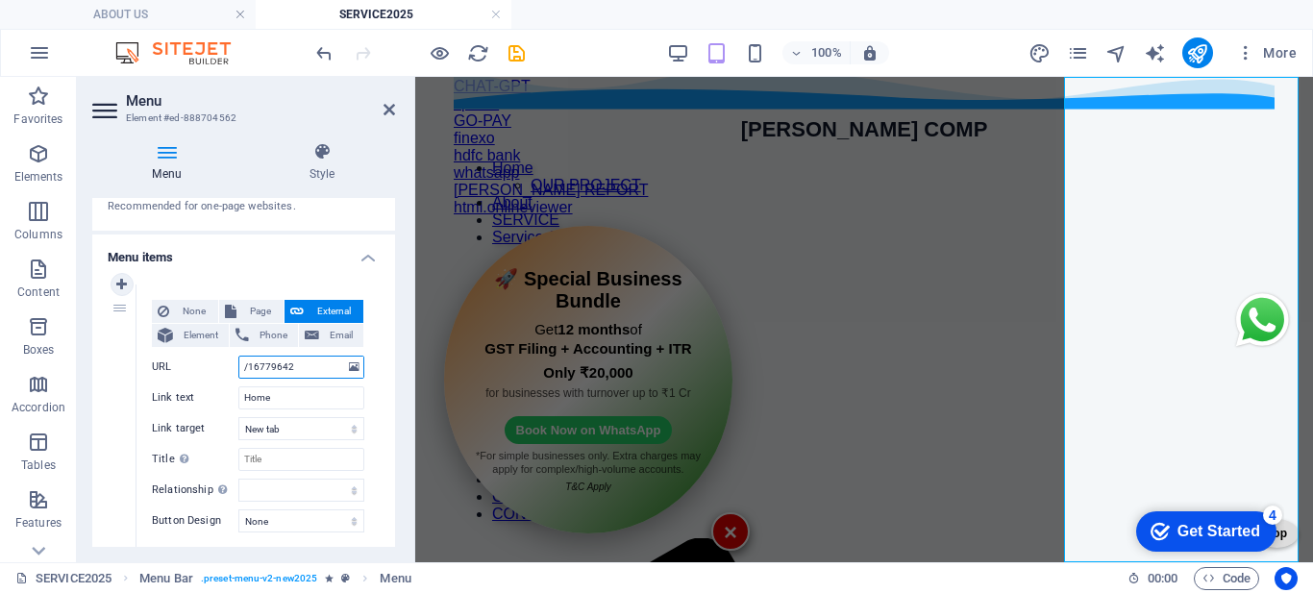
paste input "https://leocomputers.co.in/home/"
type input "https://leocomputers.co.in/home/"
select select
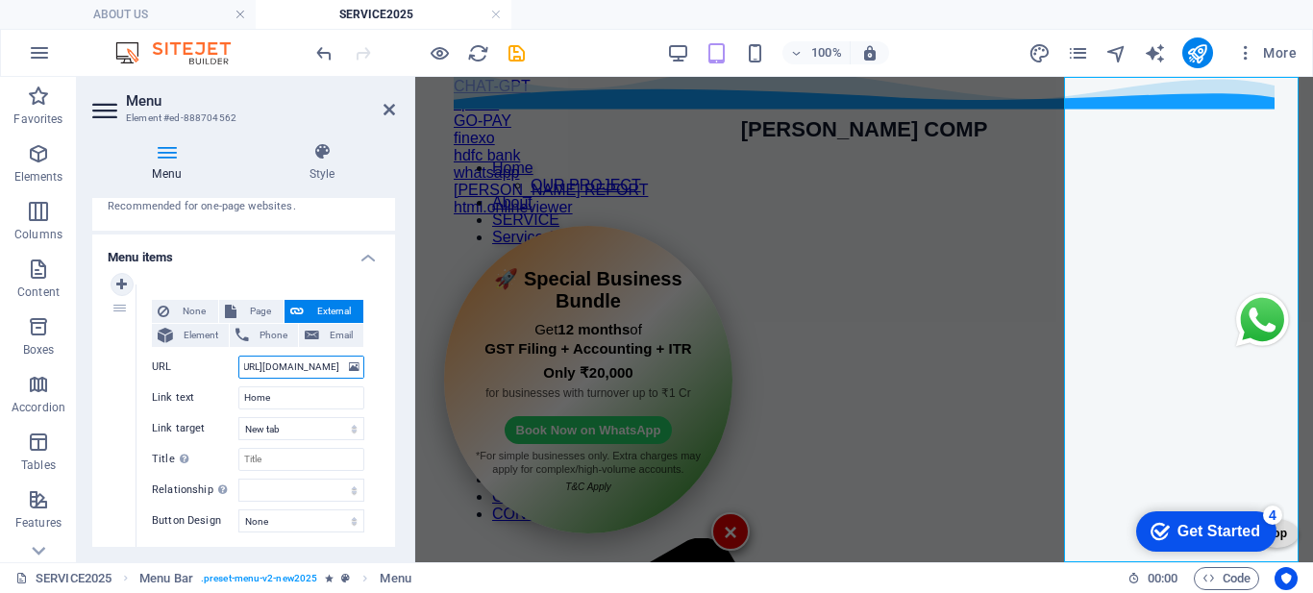
select select
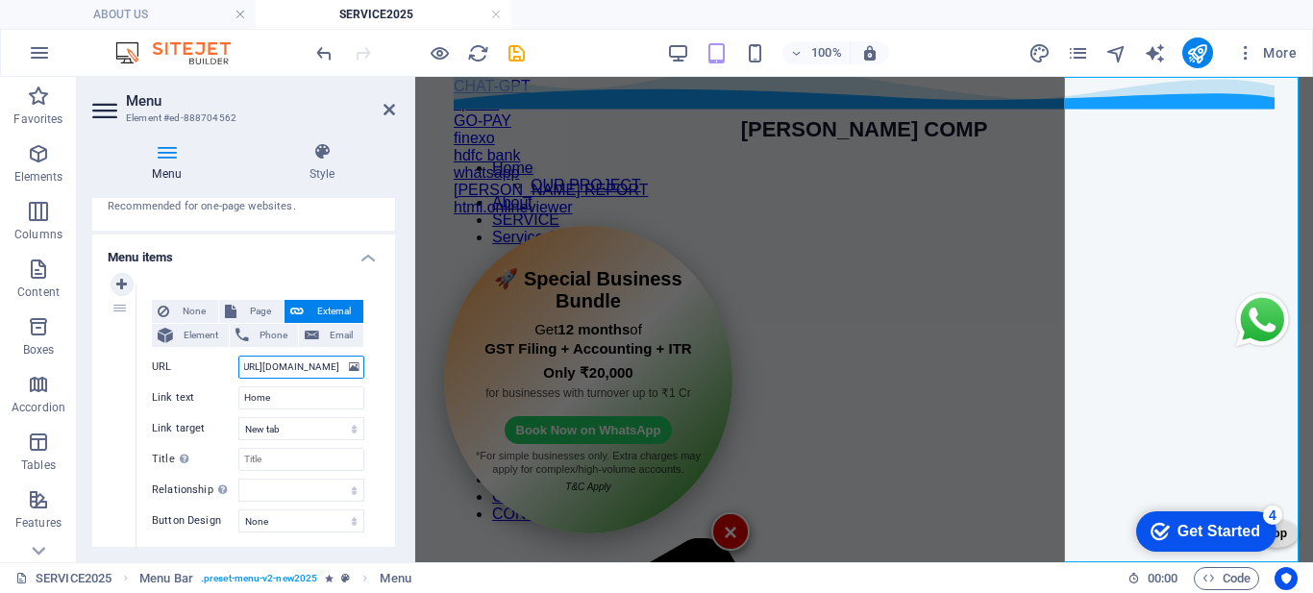
select select
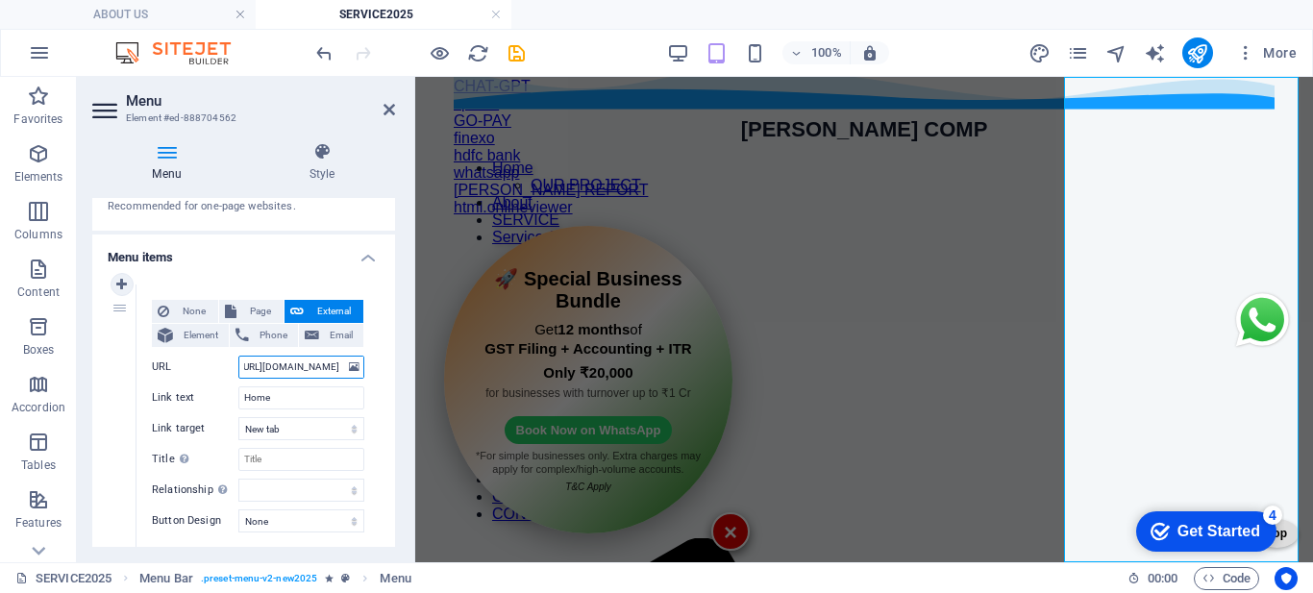
select select
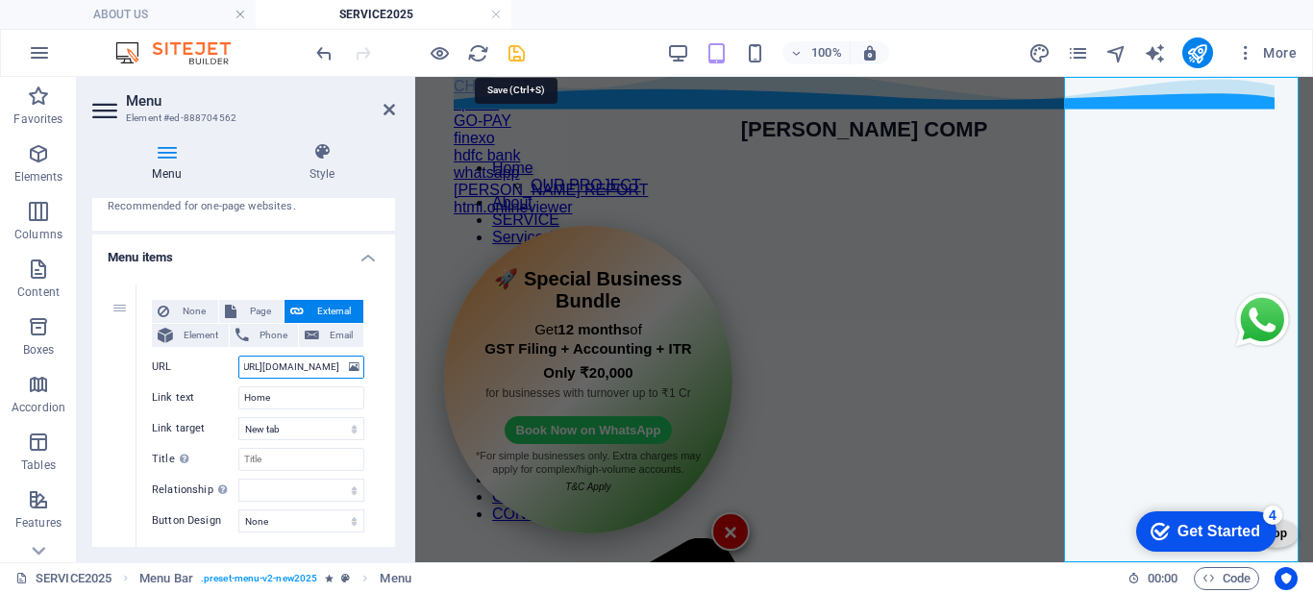
type input "https://leocomputers.co.in/home/"
click at [520, 48] on icon "save" at bounding box center [516, 53] width 22 height 22
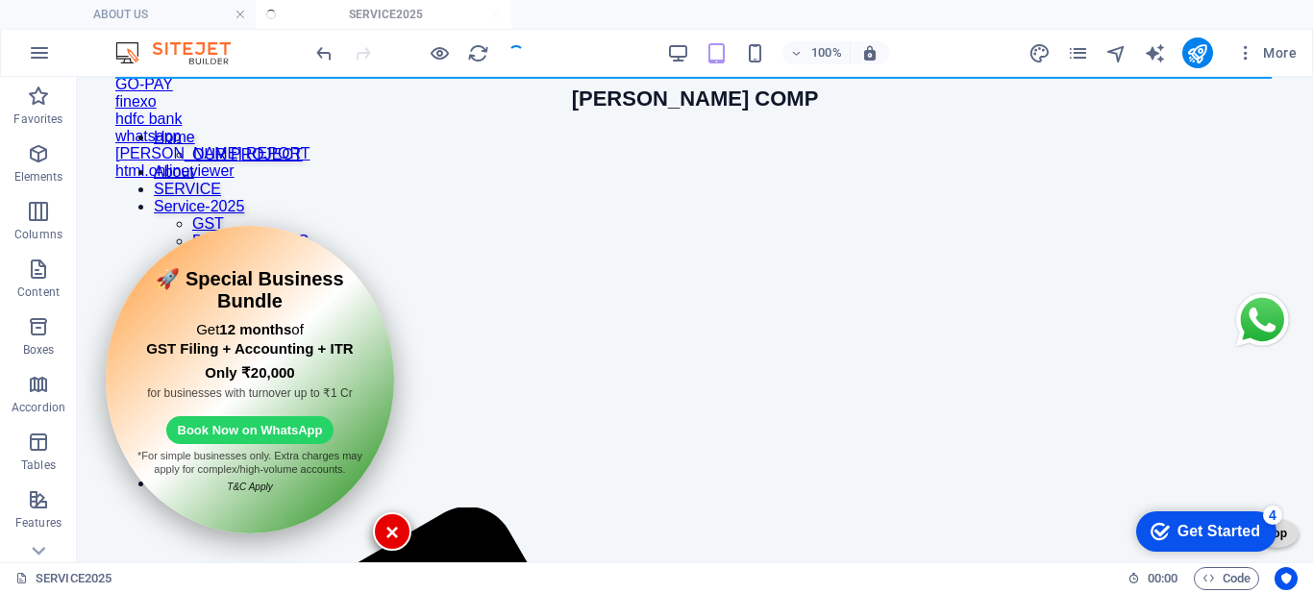
scroll to position [440, 0]
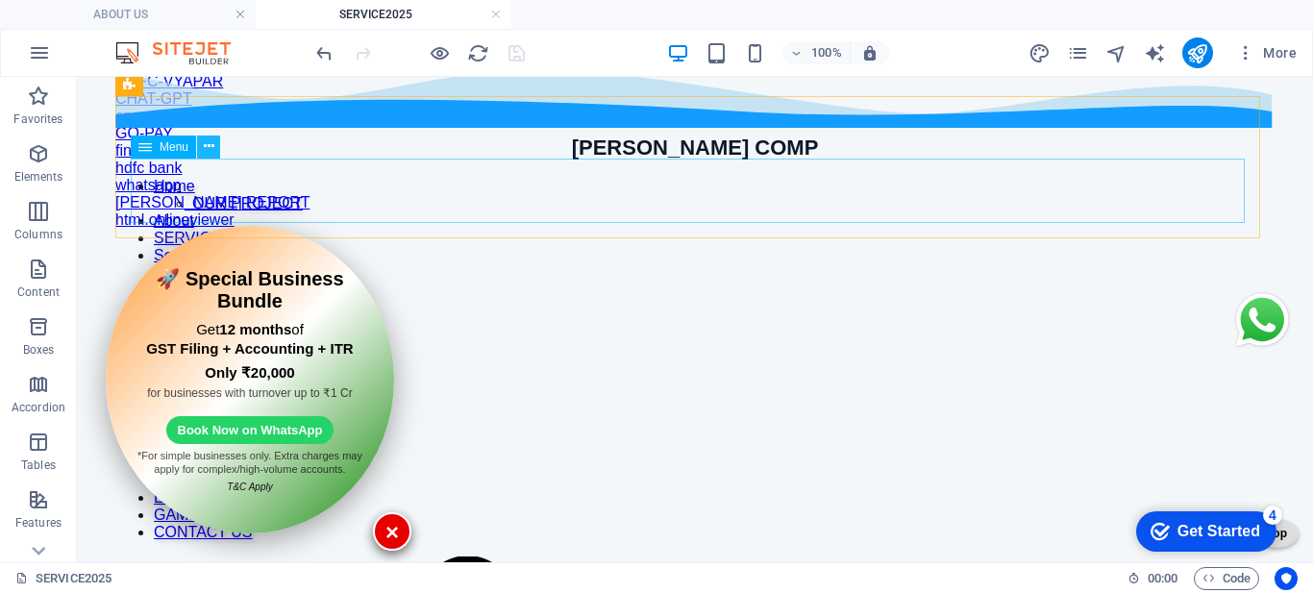
click at [209, 150] on icon at bounding box center [209, 146] width 11 height 20
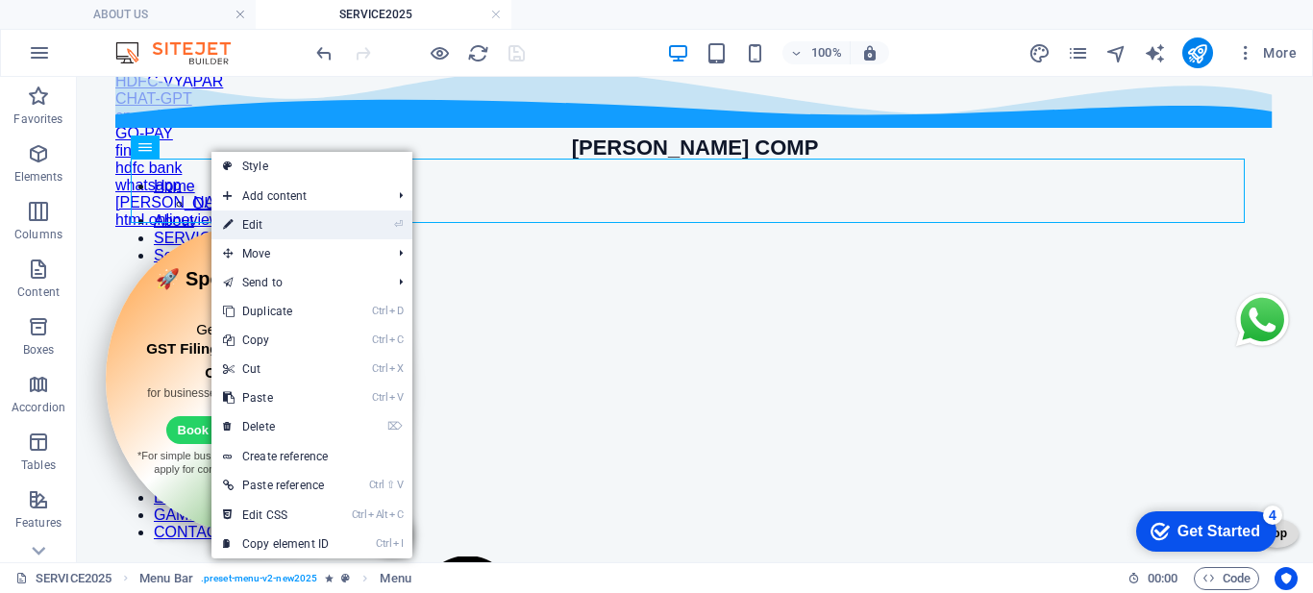
click at [272, 224] on link "⏎ Edit" at bounding box center [275, 224] width 129 height 29
select select "8"
select select
select select "1"
select select
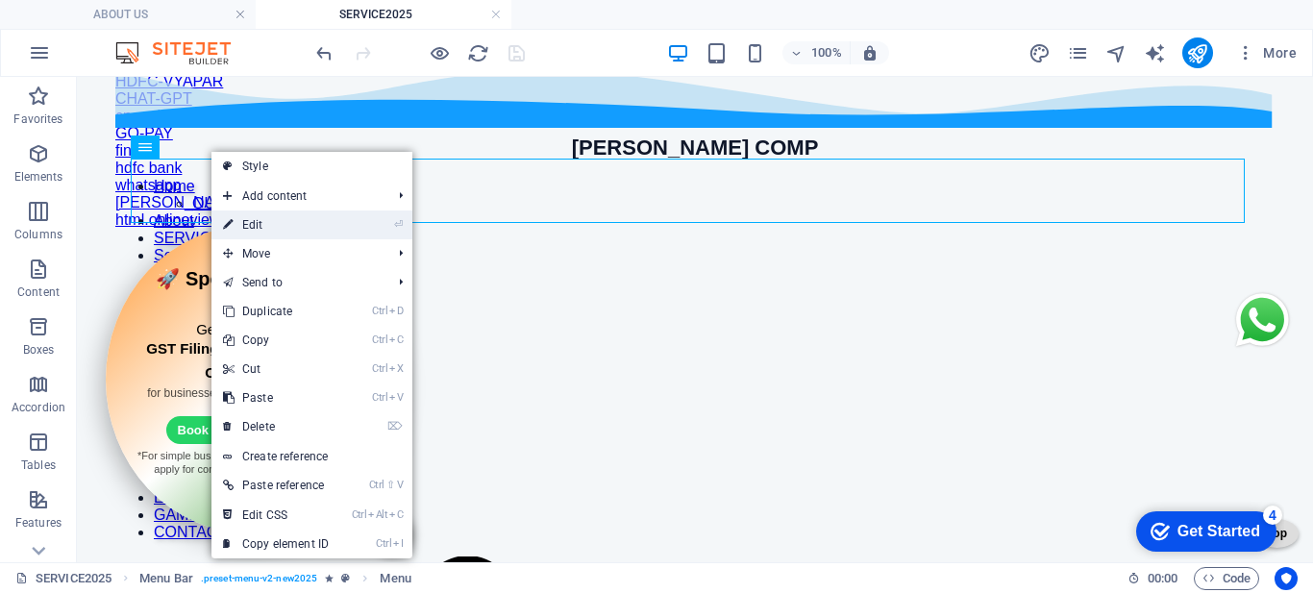
select select "2"
select select
select select "22"
select select
select select "alternate"
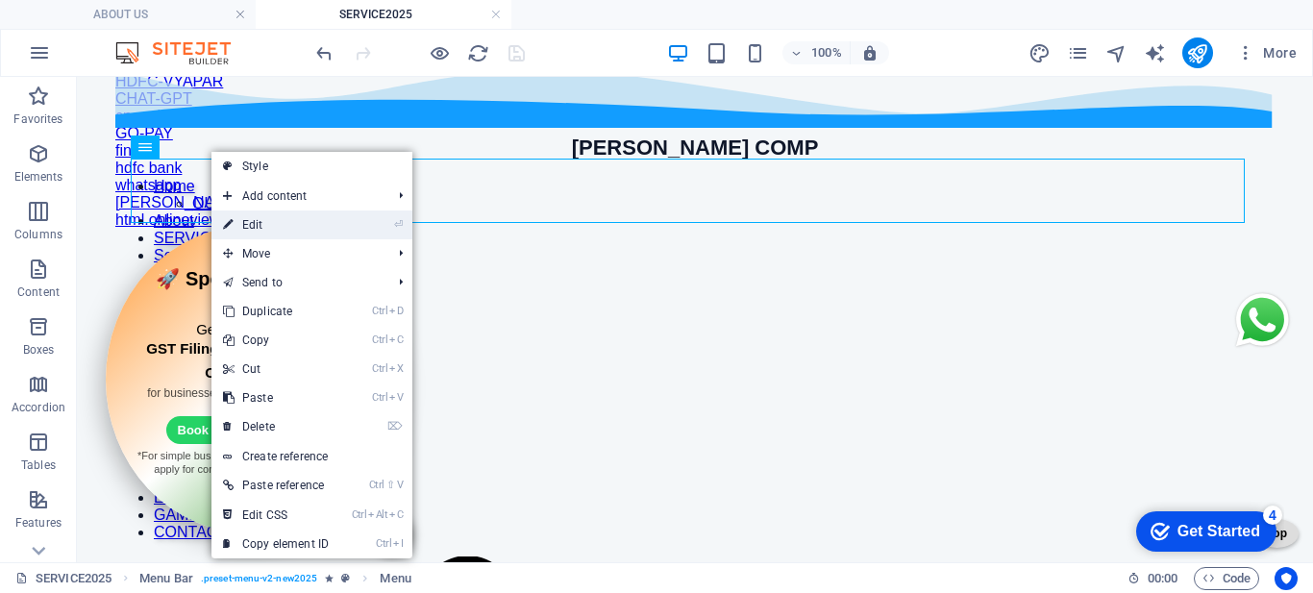
select select "14"
select select
select select "16"
select select
select select "15"
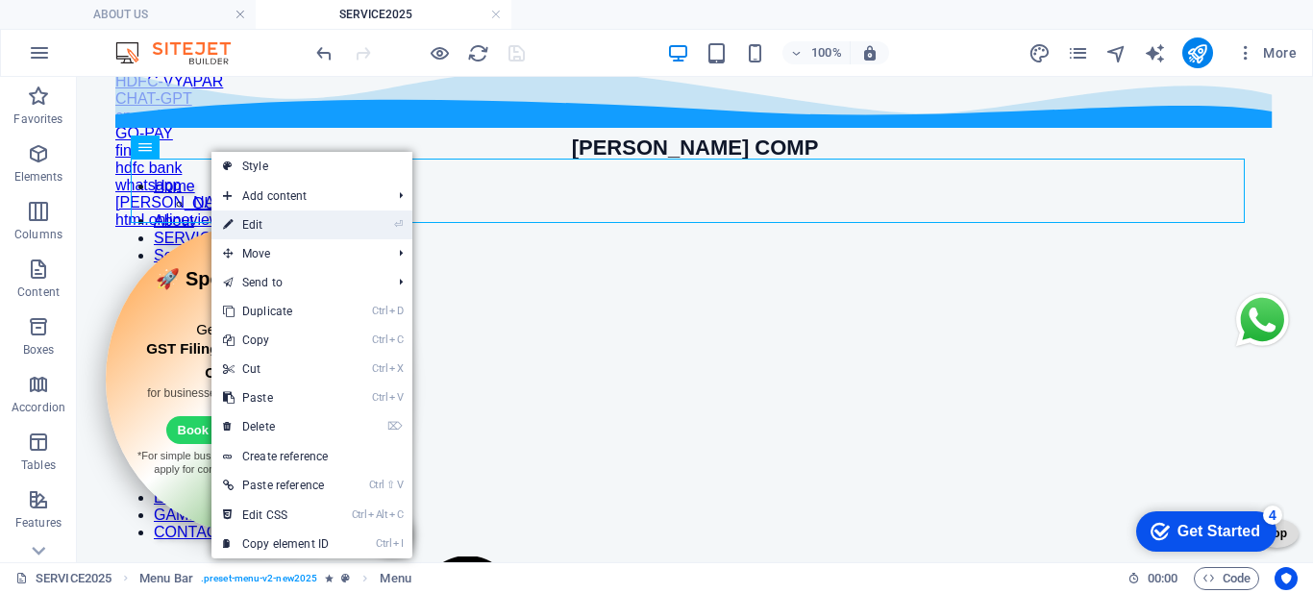
select select
select select "17"
select select
select select "12"
select select
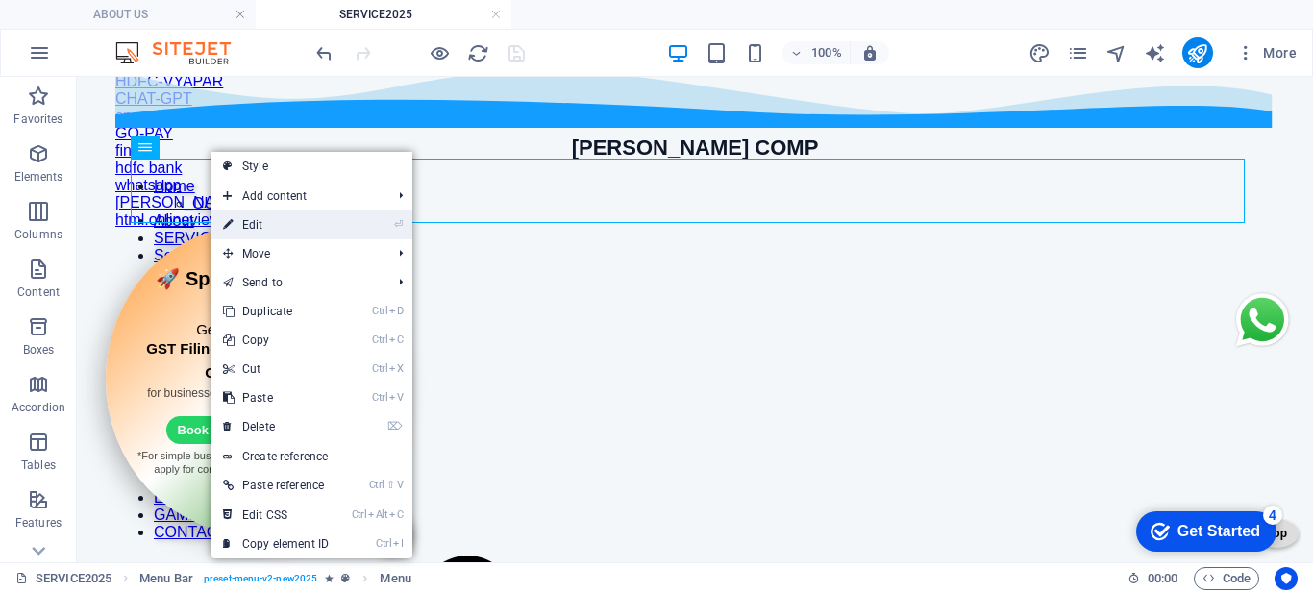
select select "4"
select select
select select "6"
select select
select select "5"
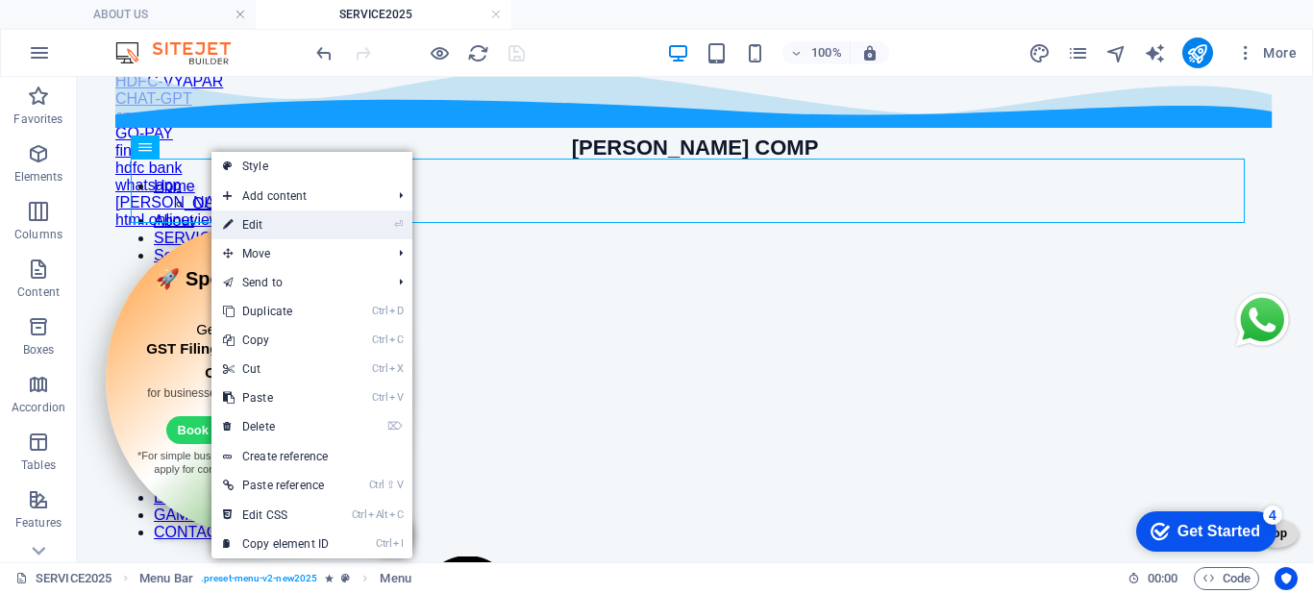
select select
select select "9"
select select
select select "11"
select select
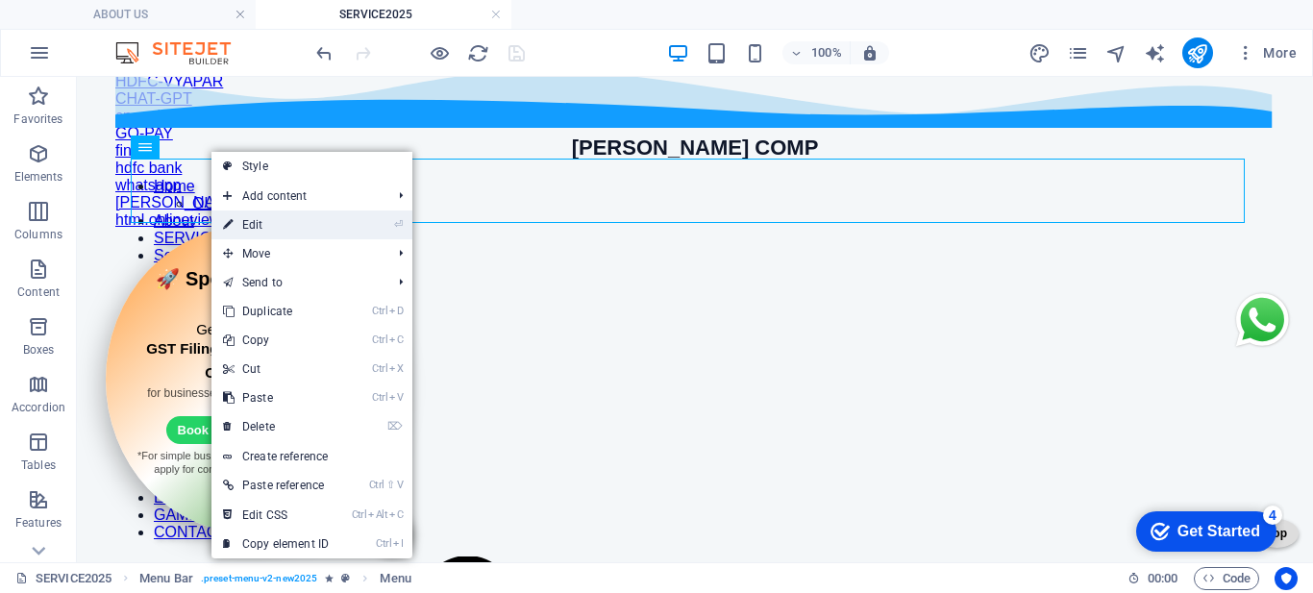
select select "11"
select select
select select "16"
select select
select select "25"
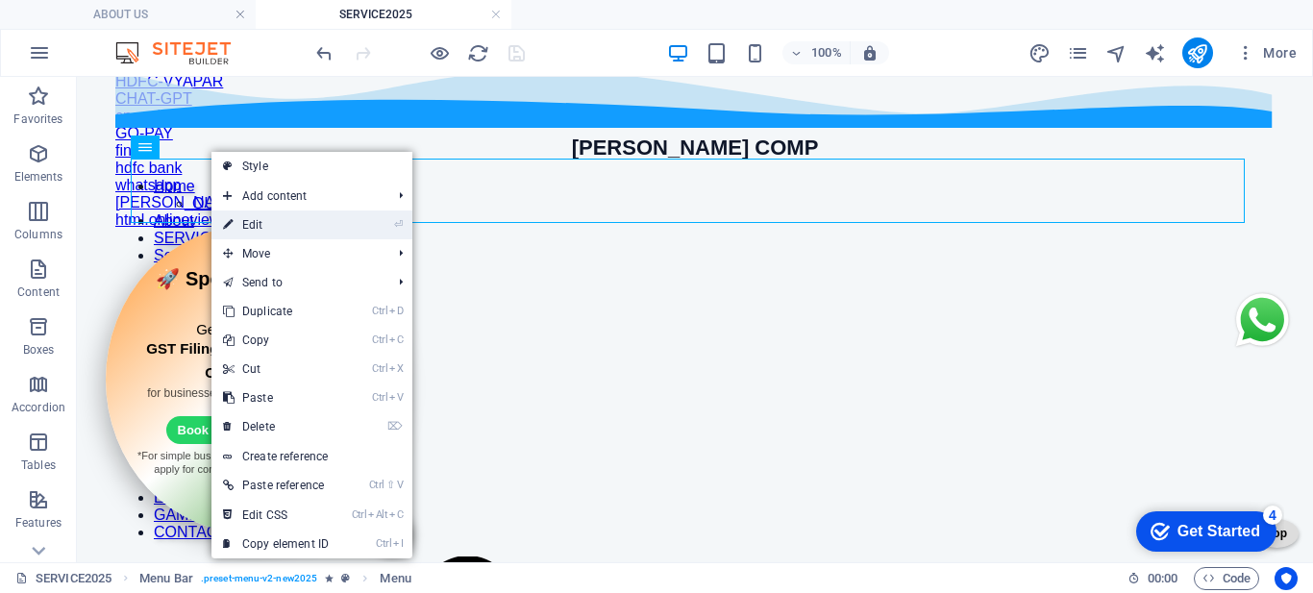
select select
select select "bookmark"
select select "26"
select select
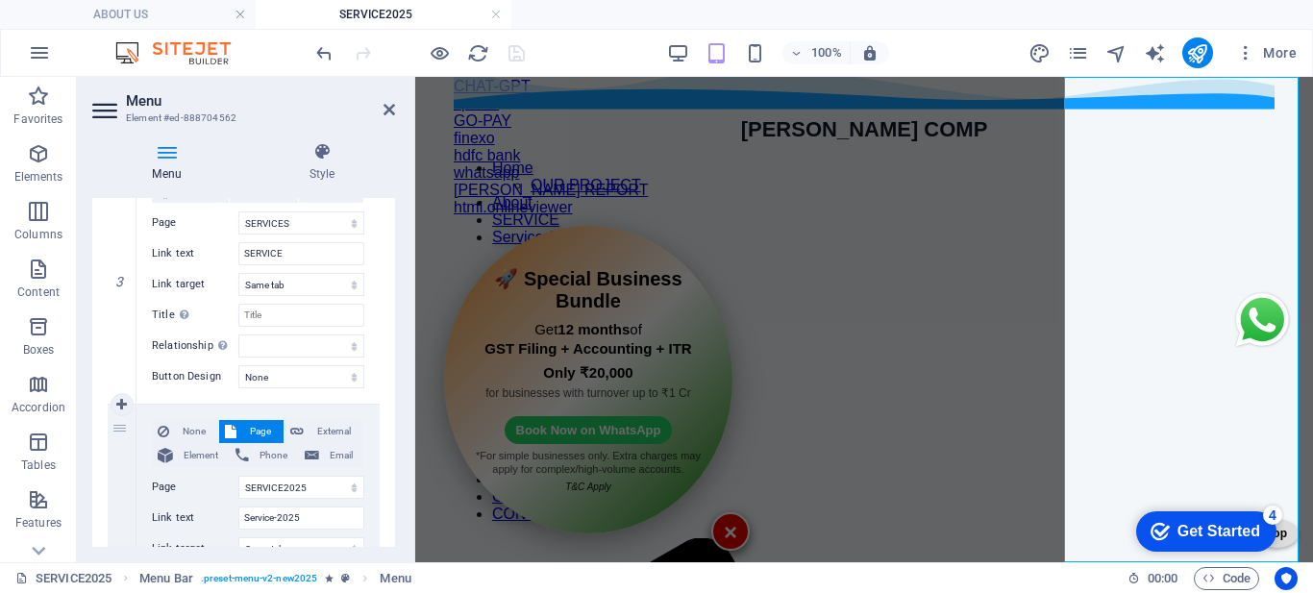
scroll to position [961, 0]
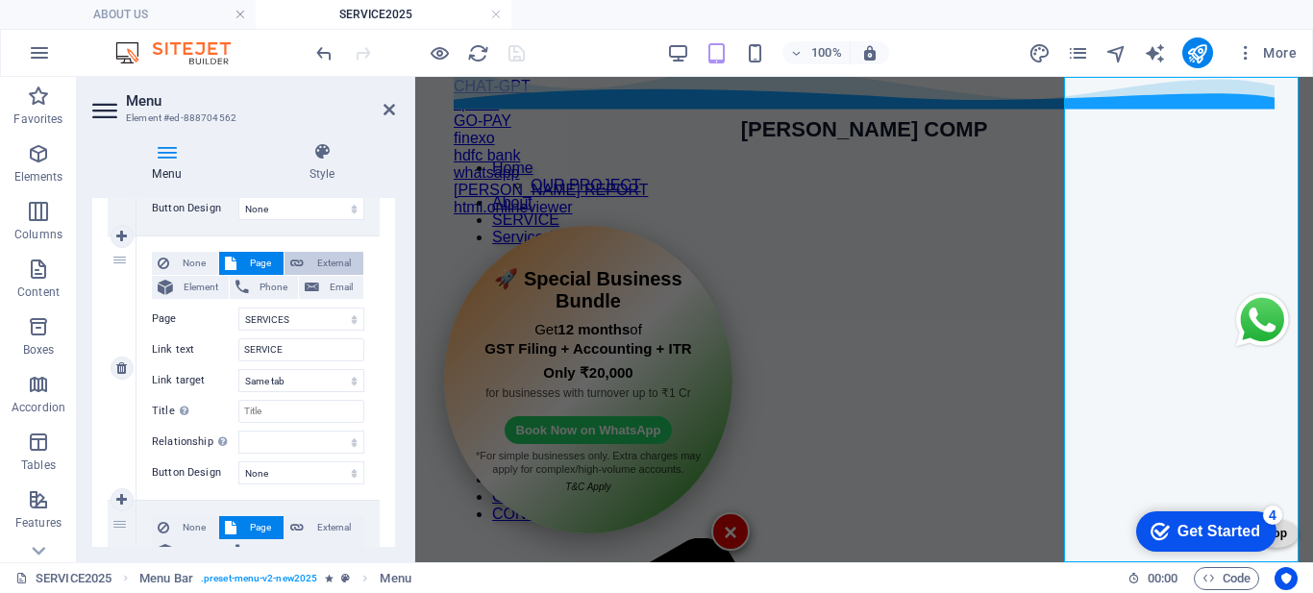
click at [340, 258] on span "External" at bounding box center [333, 263] width 48 height 23
select select
select select "blank"
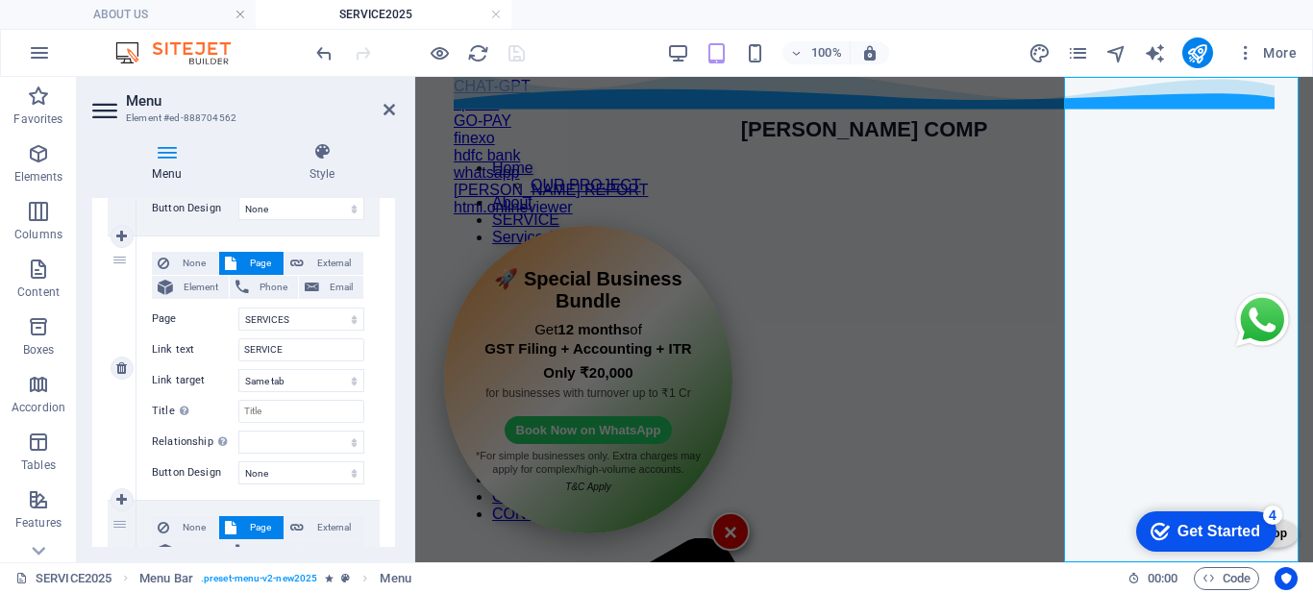
select select
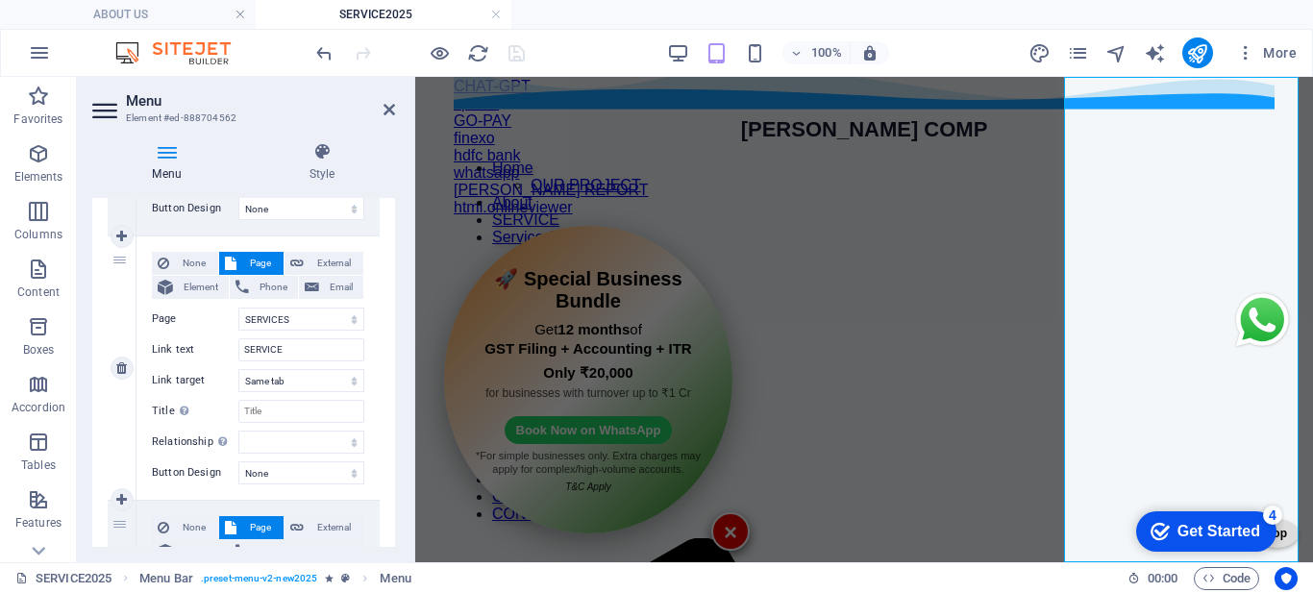
select select
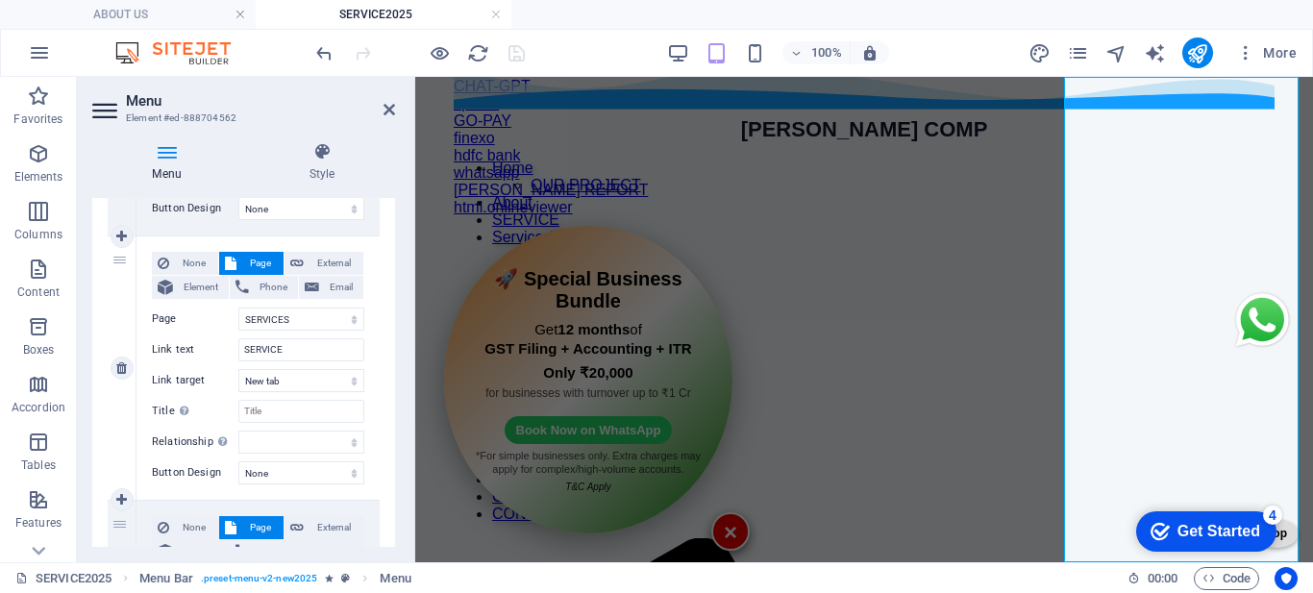
select select
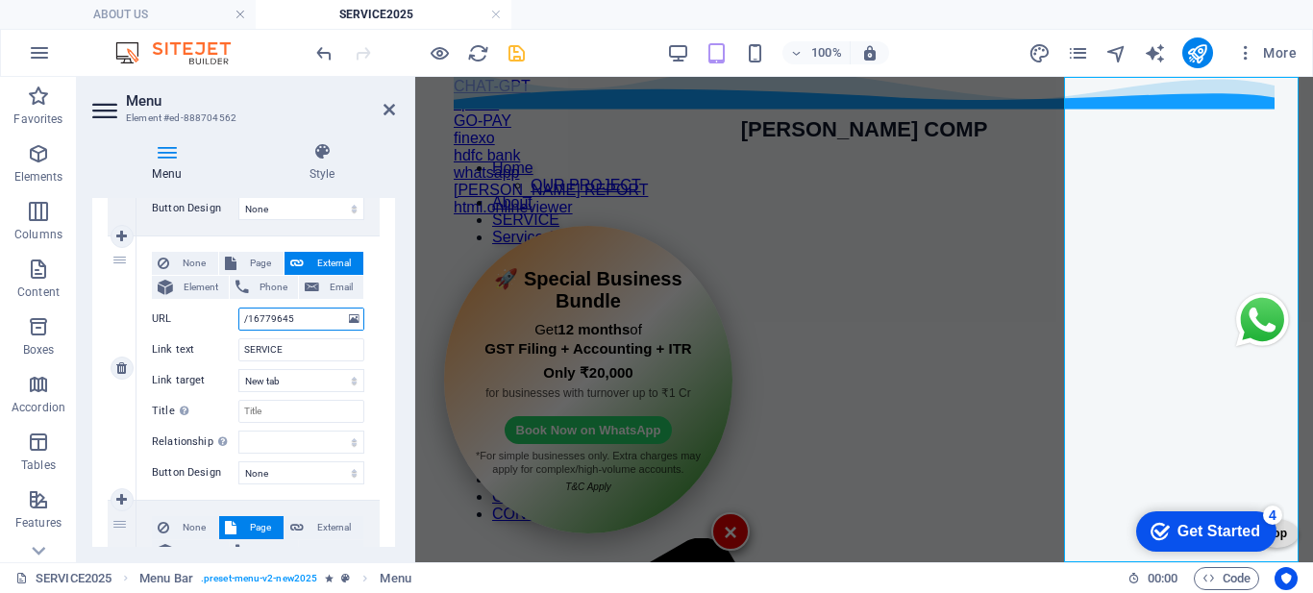
drag, startPoint x: 309, startPoint y: 315, endPoint x: 169, endPoint y: 339, distance: 142.3
click at [169, 339] on div "None Page External Element Phone Email Page HOME ABOUT US SERVICES HELP YOU SEL…" at bounding box center [258, 353] width 212 height 202
paste input "https://leocomputers.co.in/"
type input "https://leocomputers.co.in/"
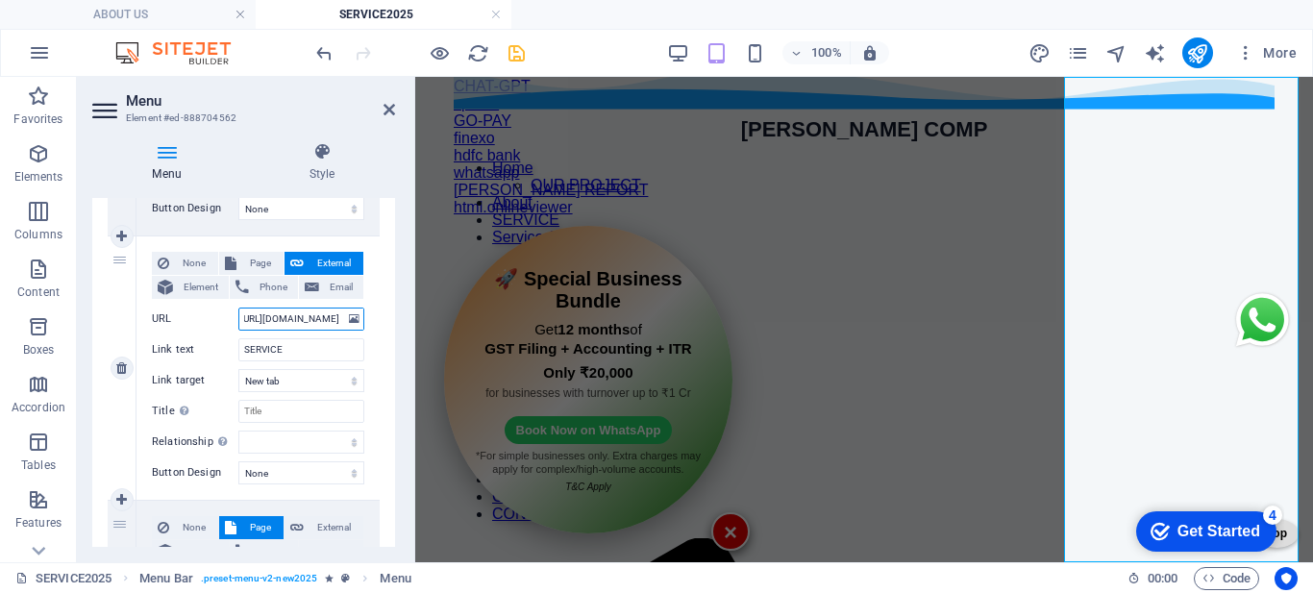
select select
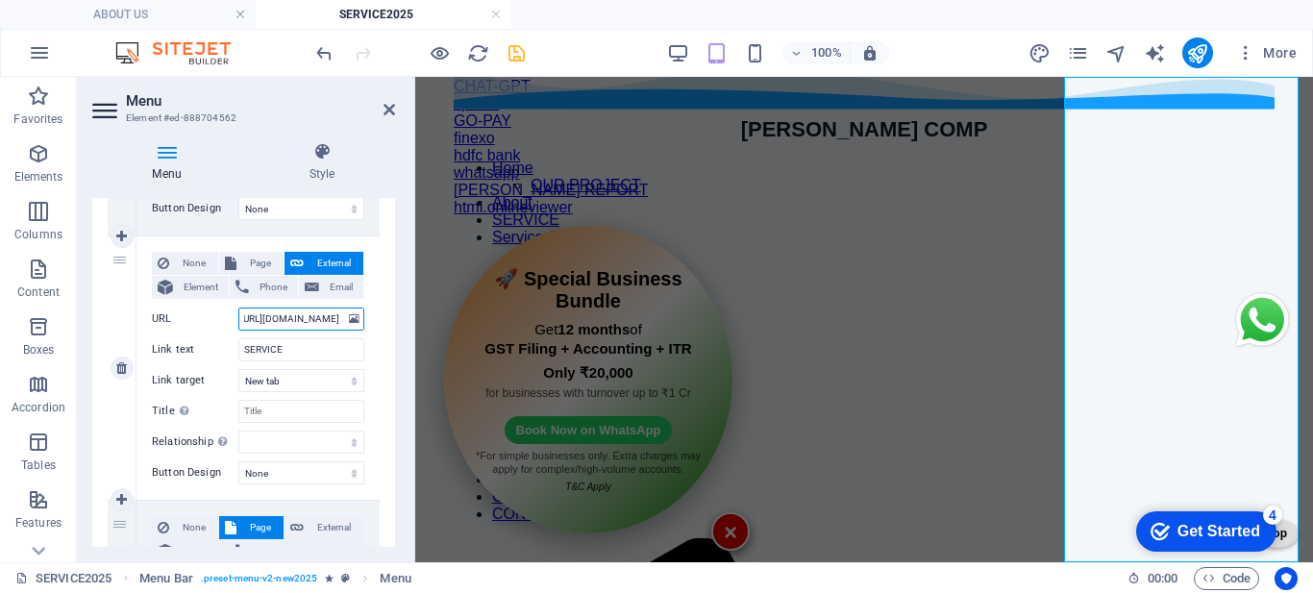
select select
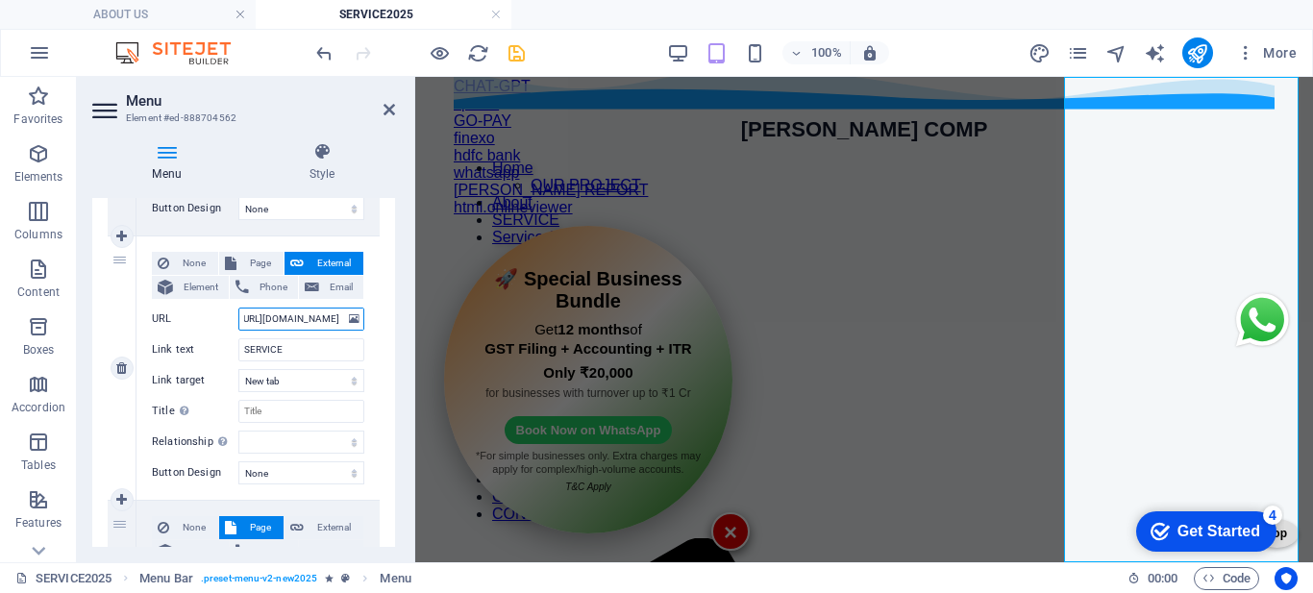
select select
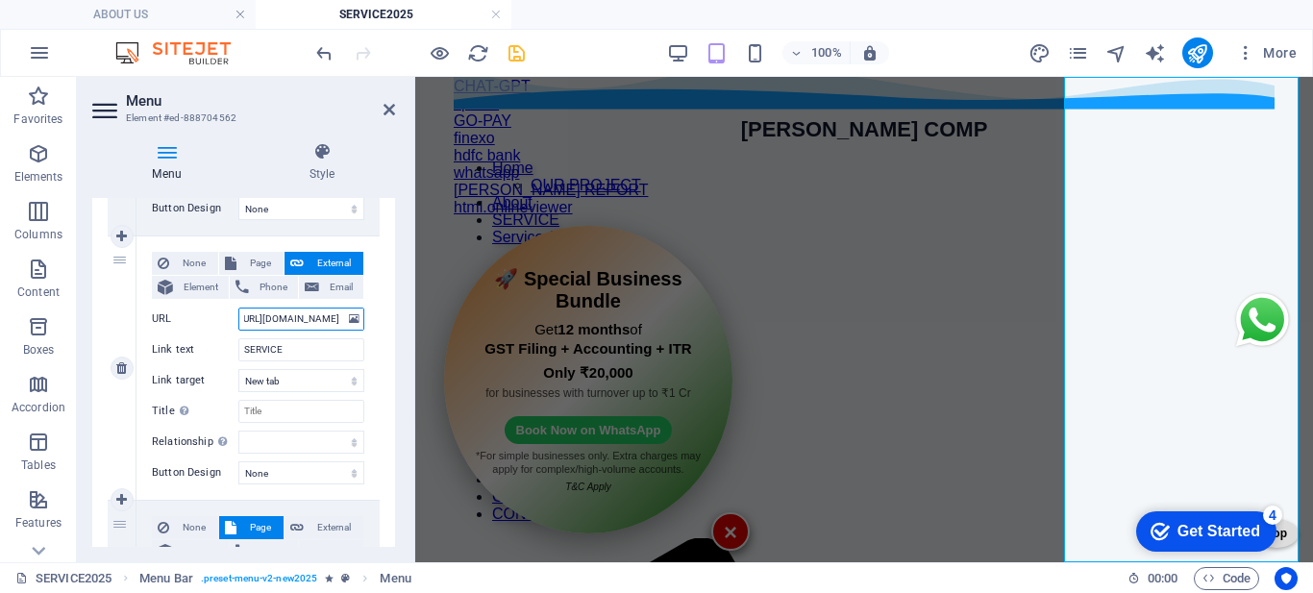
select select
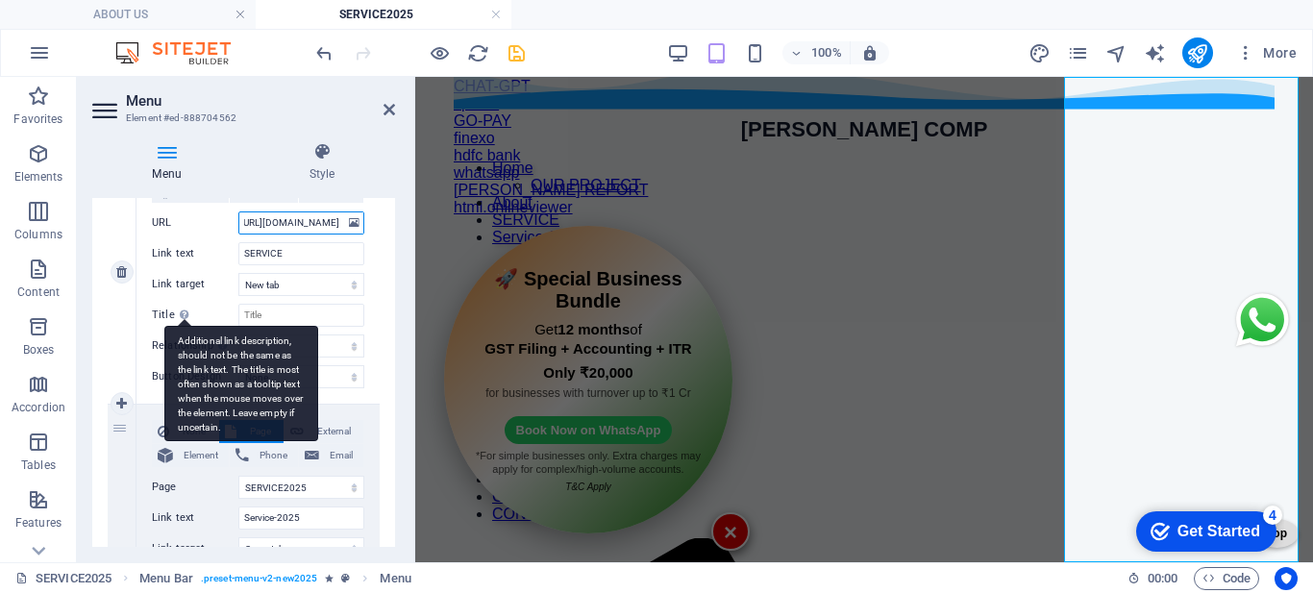
scroll to position [1153, 0]
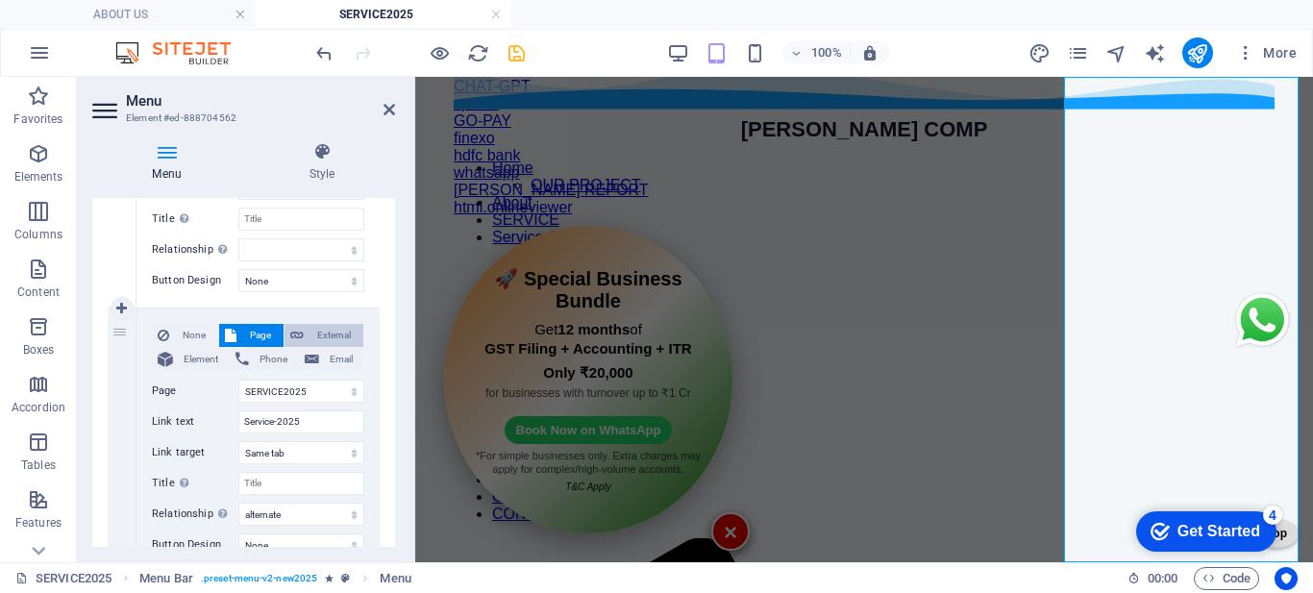
type input "https://leocomputers.co.in/"
click at [315, 341] on span "External" at bounding box center [333, 335] width 48 height 23
select select
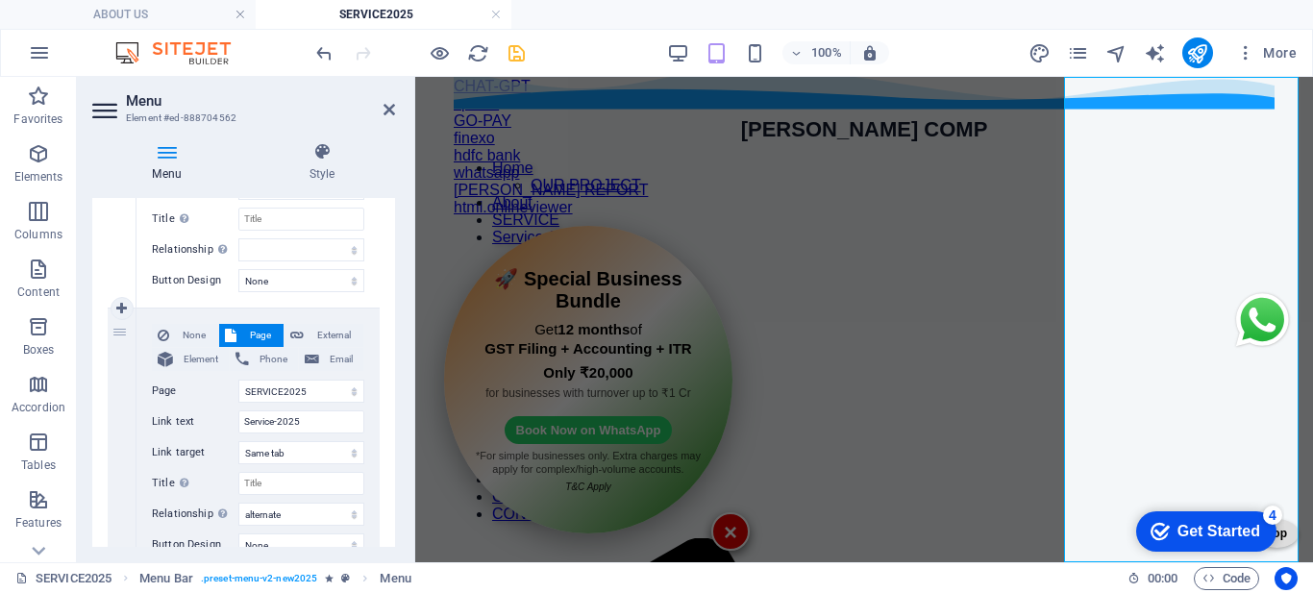
select select
select select "blank"
select select
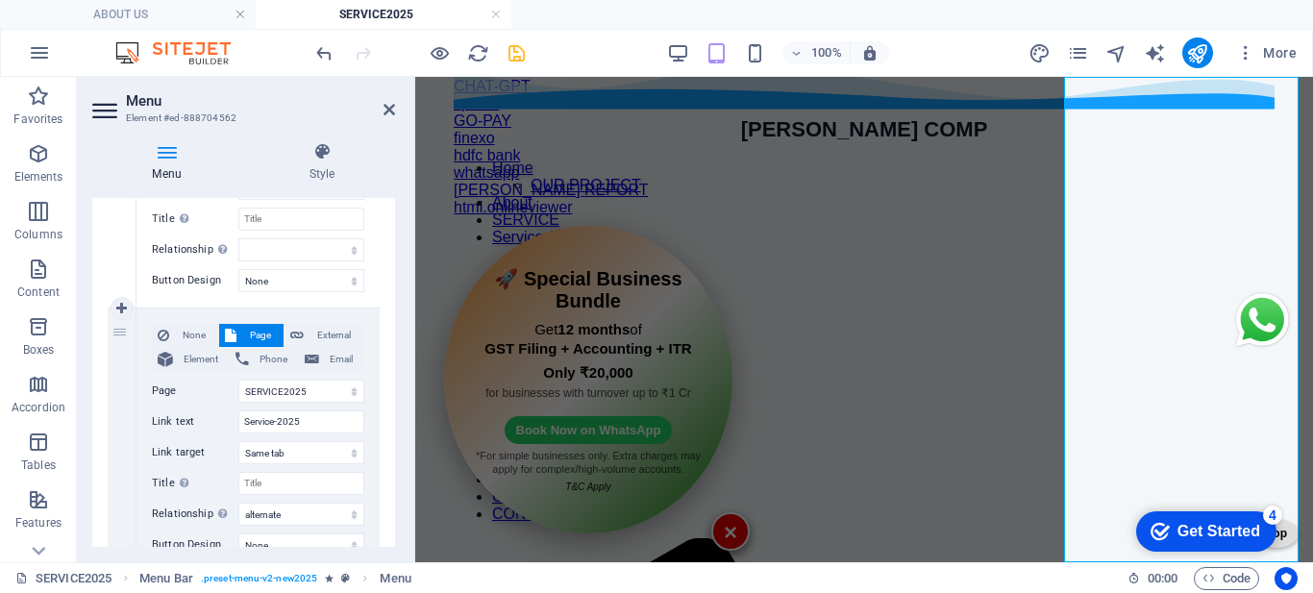
select select
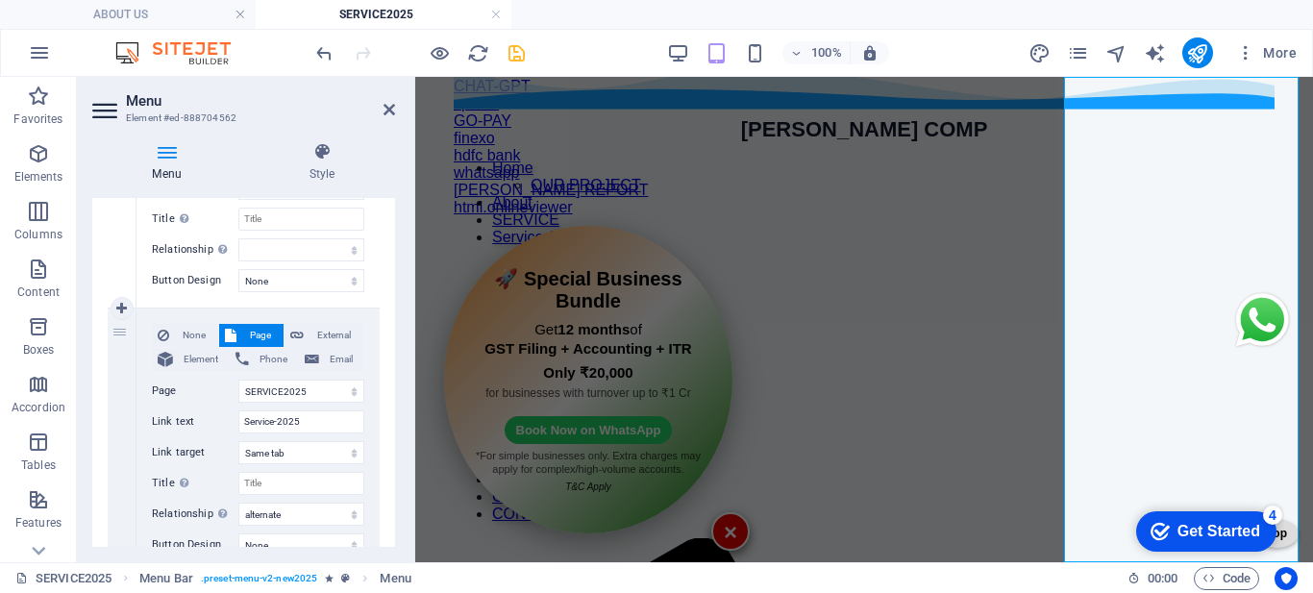
select select
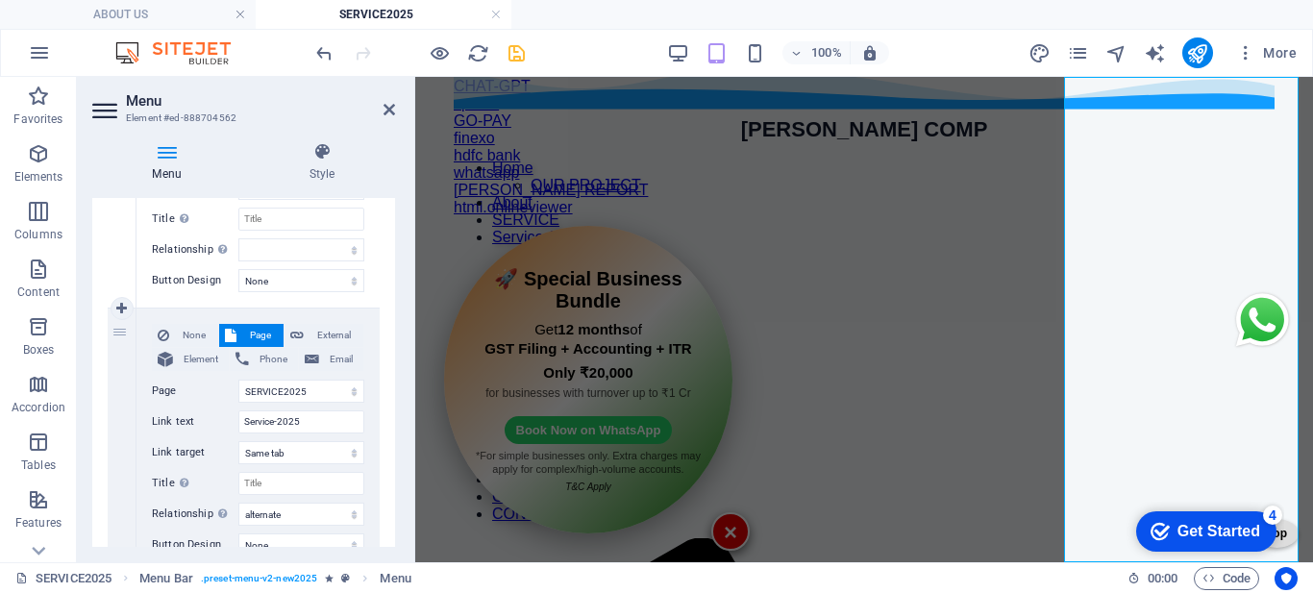
select select
drag, startPoint x: 316, startPoint y: 387, endPoint x: 133, endPoint y: 429, distance: 188.1
paste input "https://leocomputers.co.in/"
type input "https://leocomputers.co.in/"
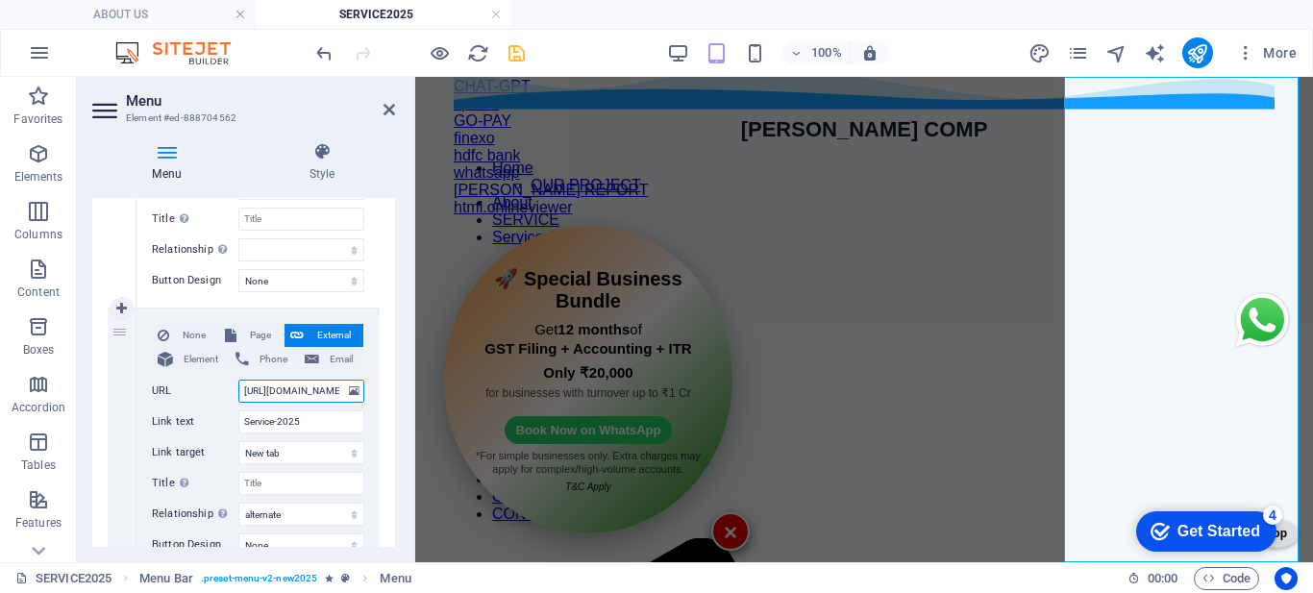
scroll to position [0, 26]
select select
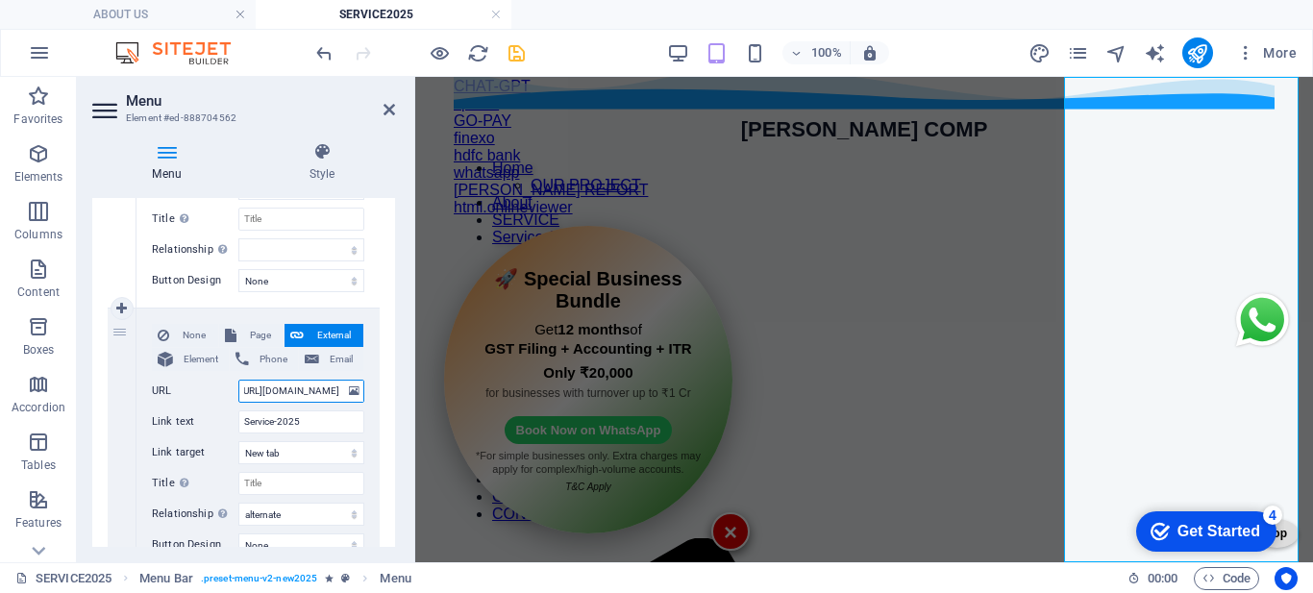
select select
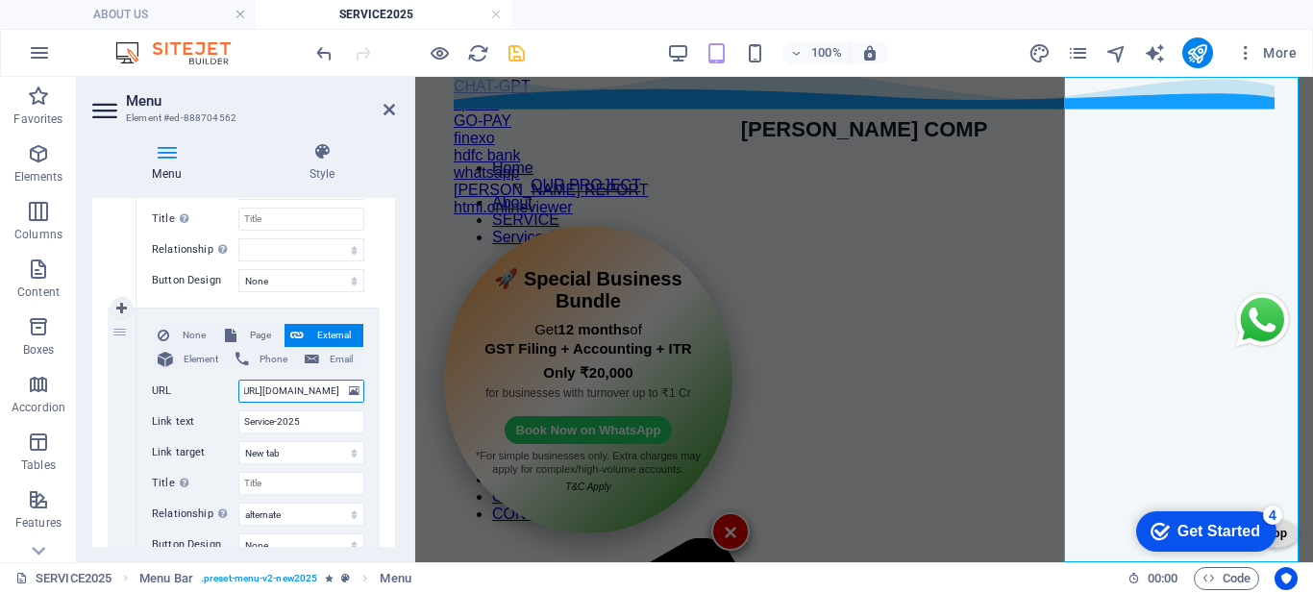
select select
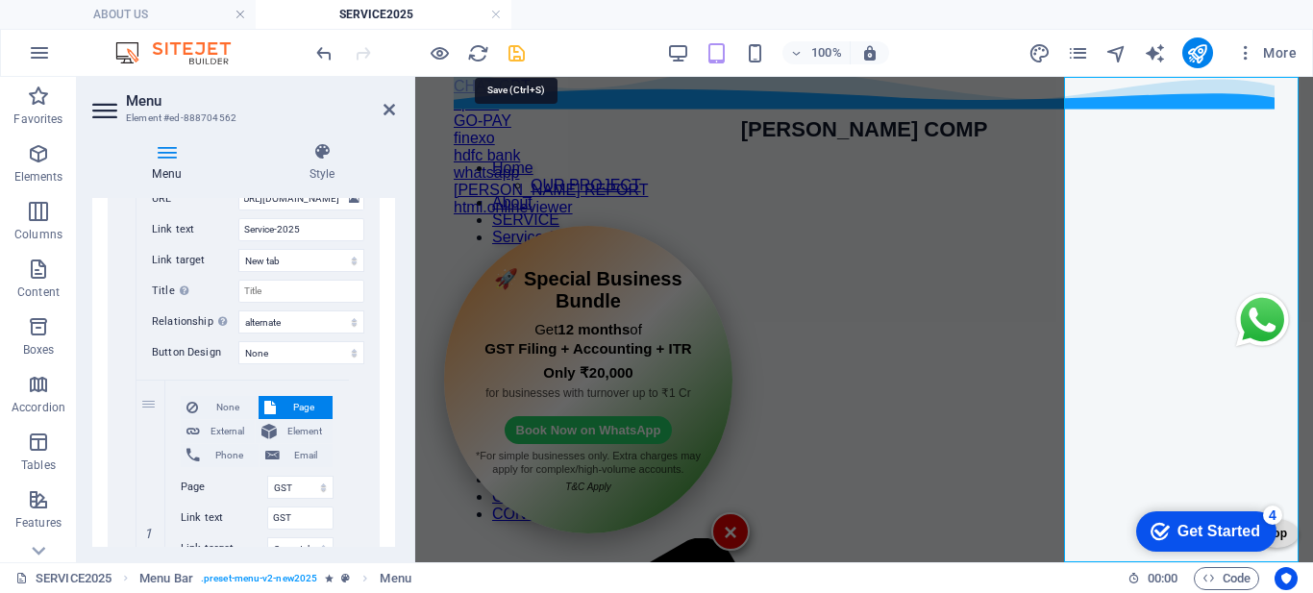
scroll to position [0, 0]
click at [505, 60] on icon "save" at bounding box center [516, 53] width 22 height 22
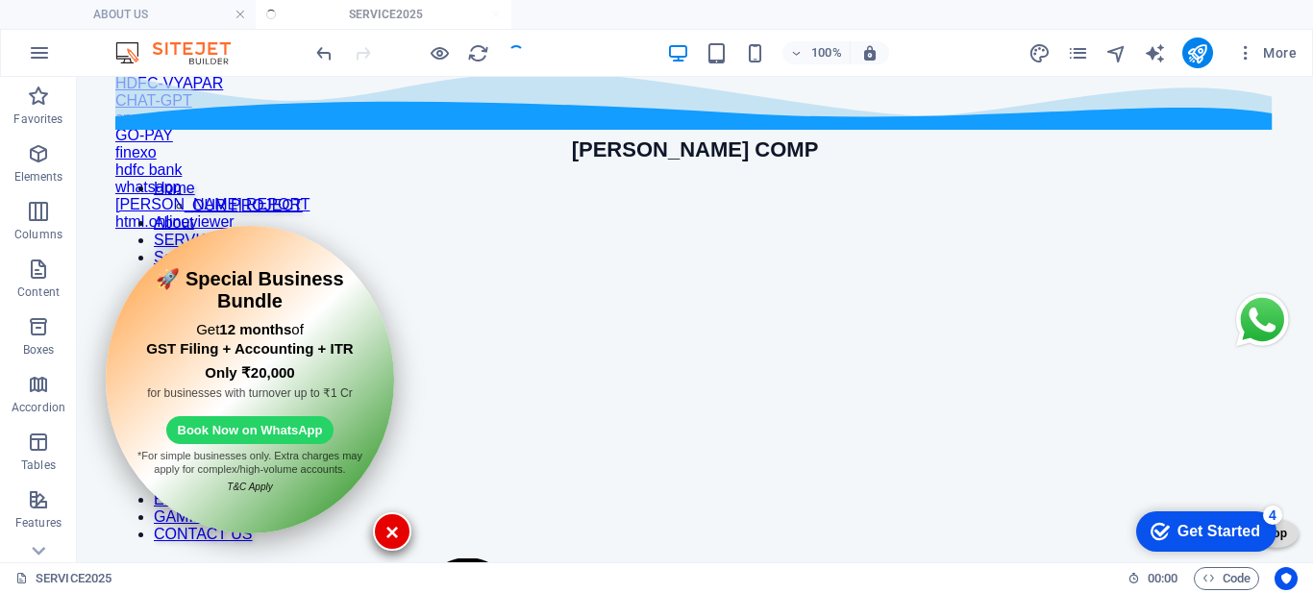
scroll to position [440, 0]
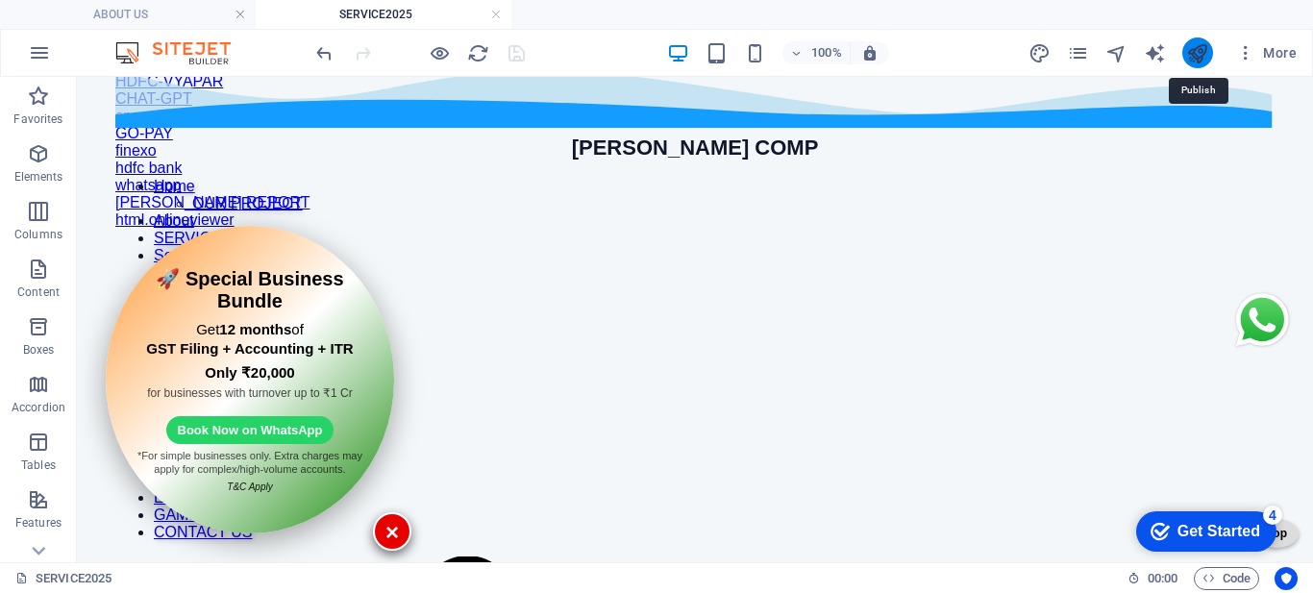
click at [1187, 53] on icon "publish" at bounding box center [1197, 53] width 22 height 22
